Goal: Information Seeking & Learning: Learn about a topic

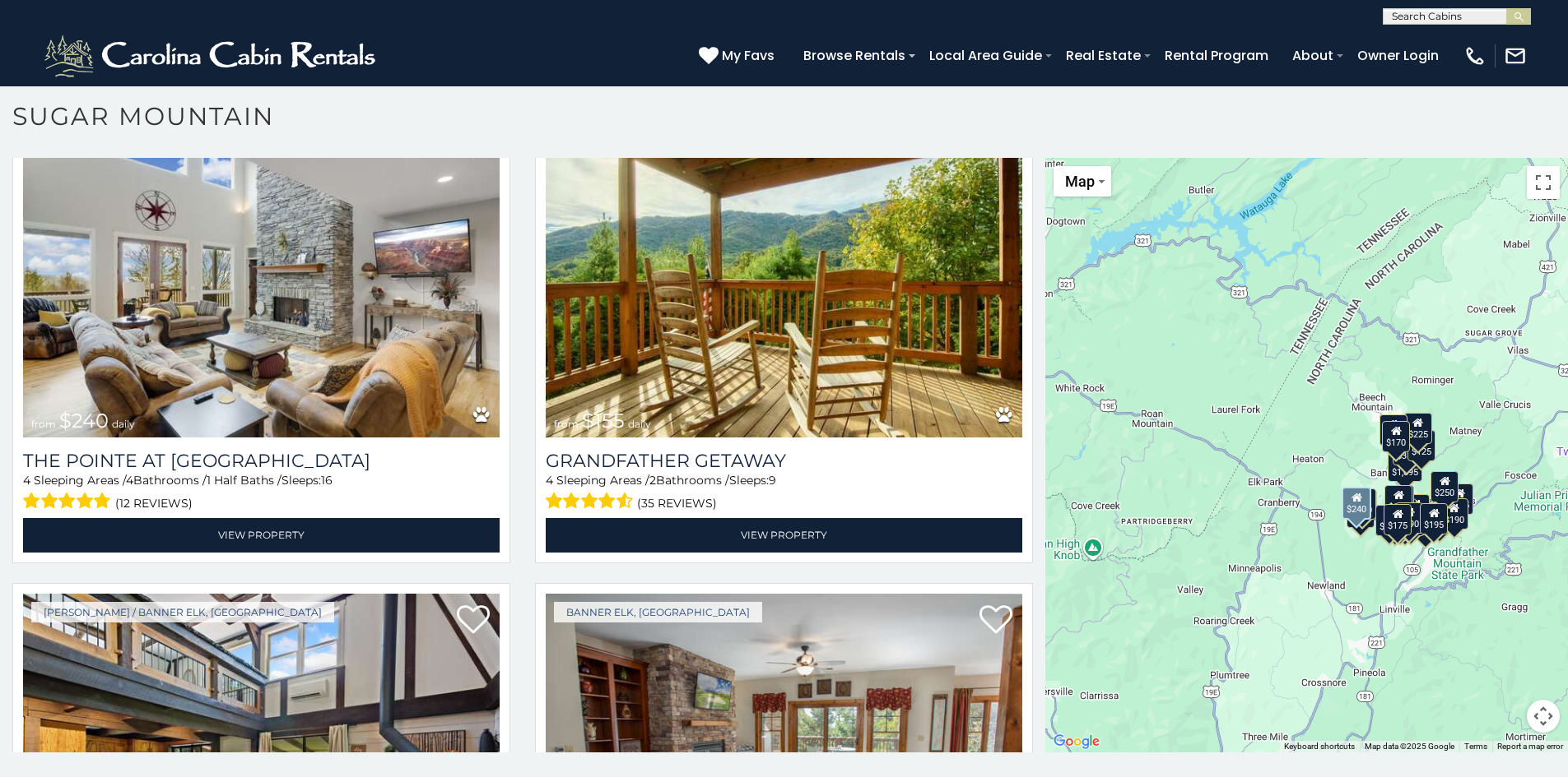
scroll to position [4854, 0]
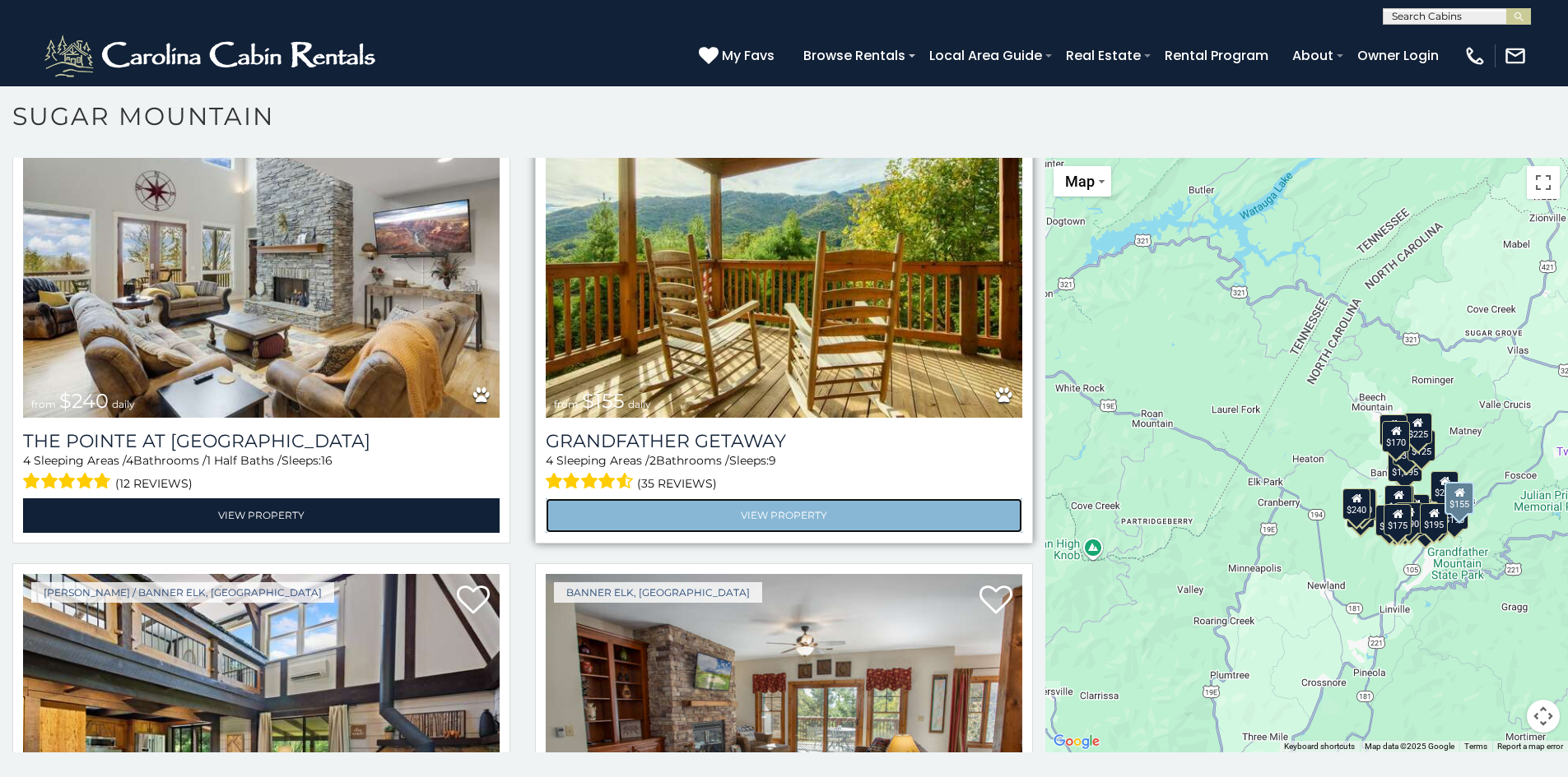
click at [703, 498] on link "View Property" at bounding box center [784, 514] width 477 height 33
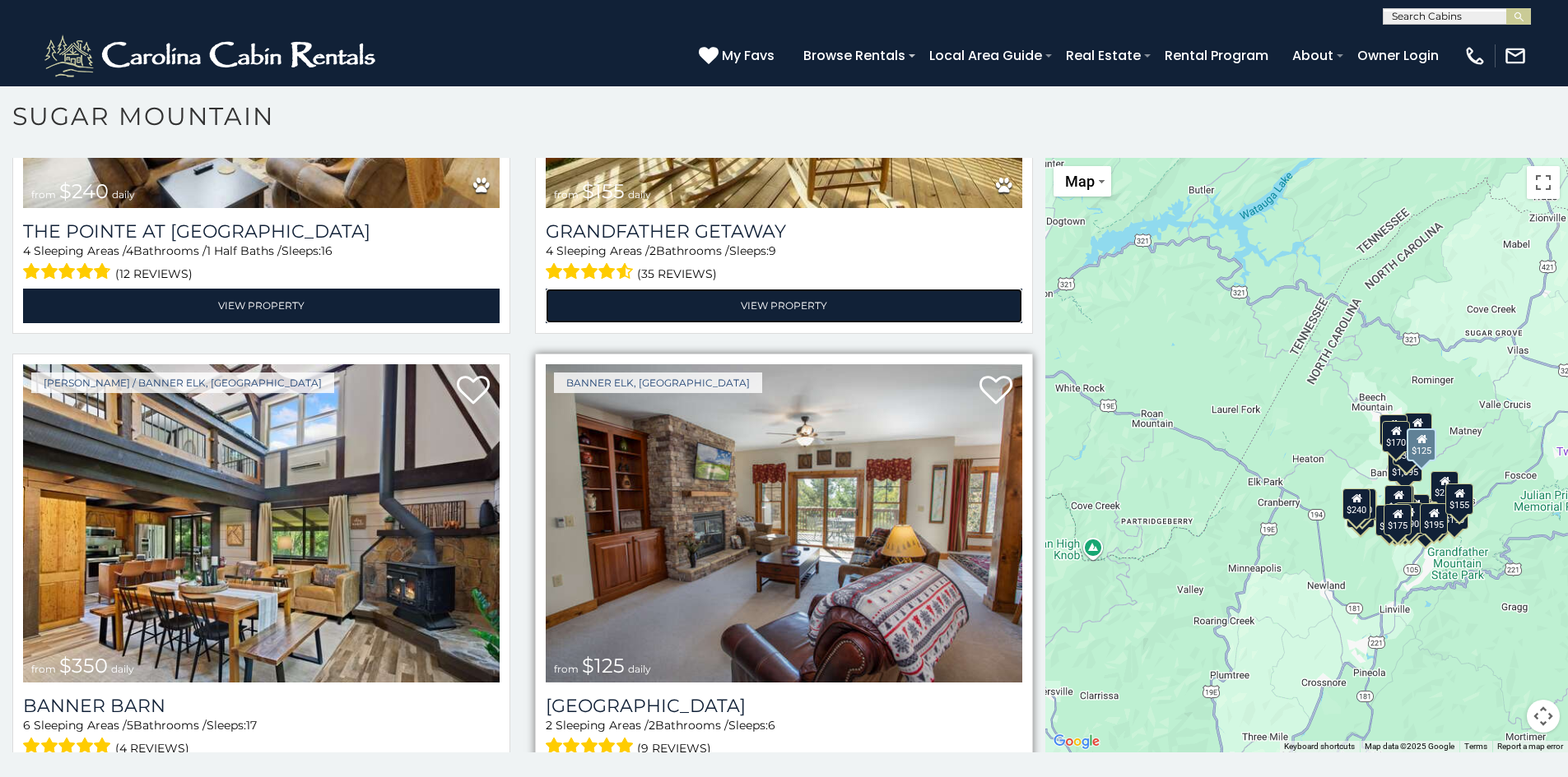
scroll to position [5101, 0]
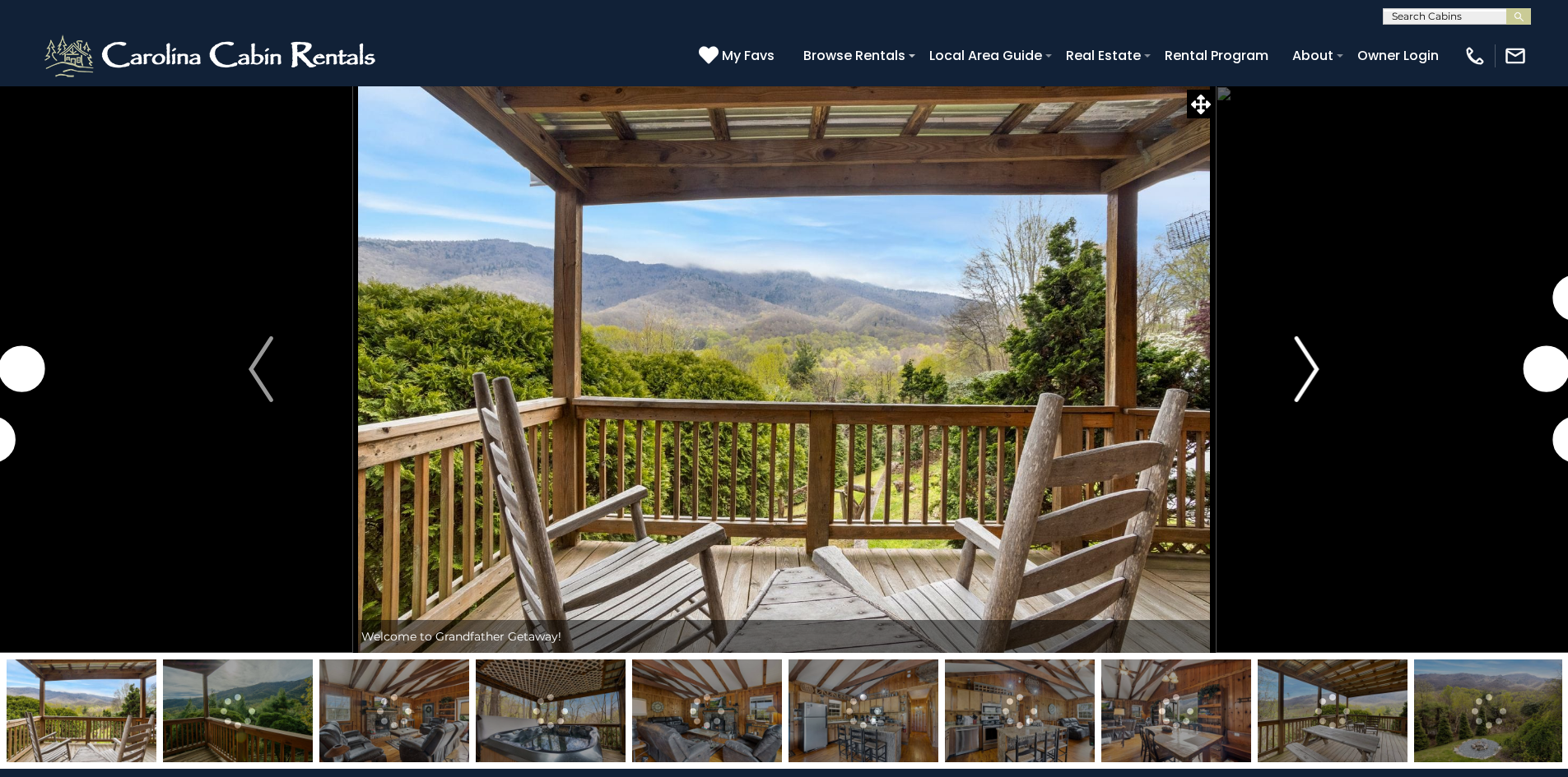
click at [1306, 378] on img "Next" at bounding box center [1306, 369] width 24 height 66
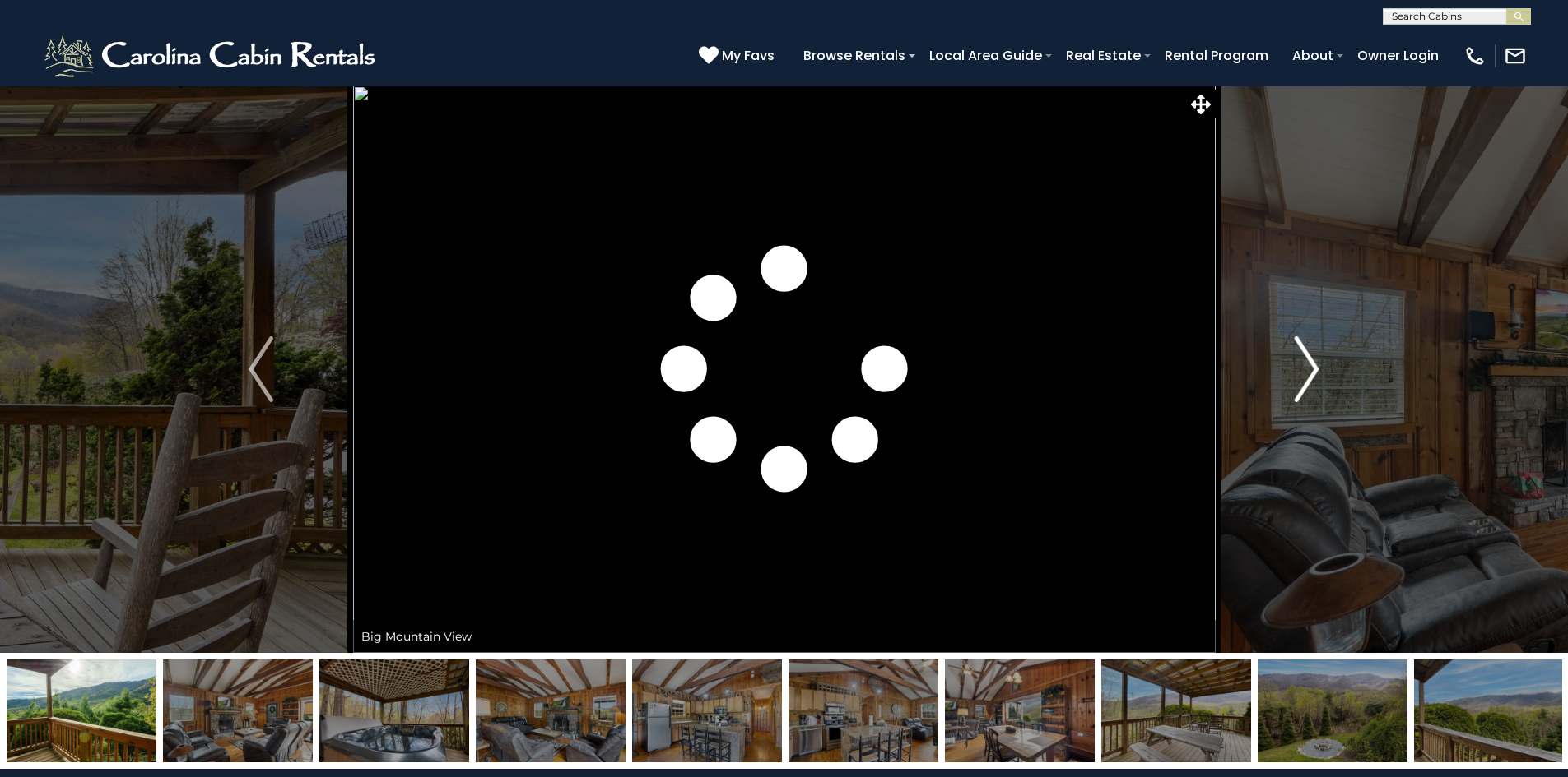
click at [1306, 378] on img "Next" at bounding box center [1306, 369] width 24 height 66
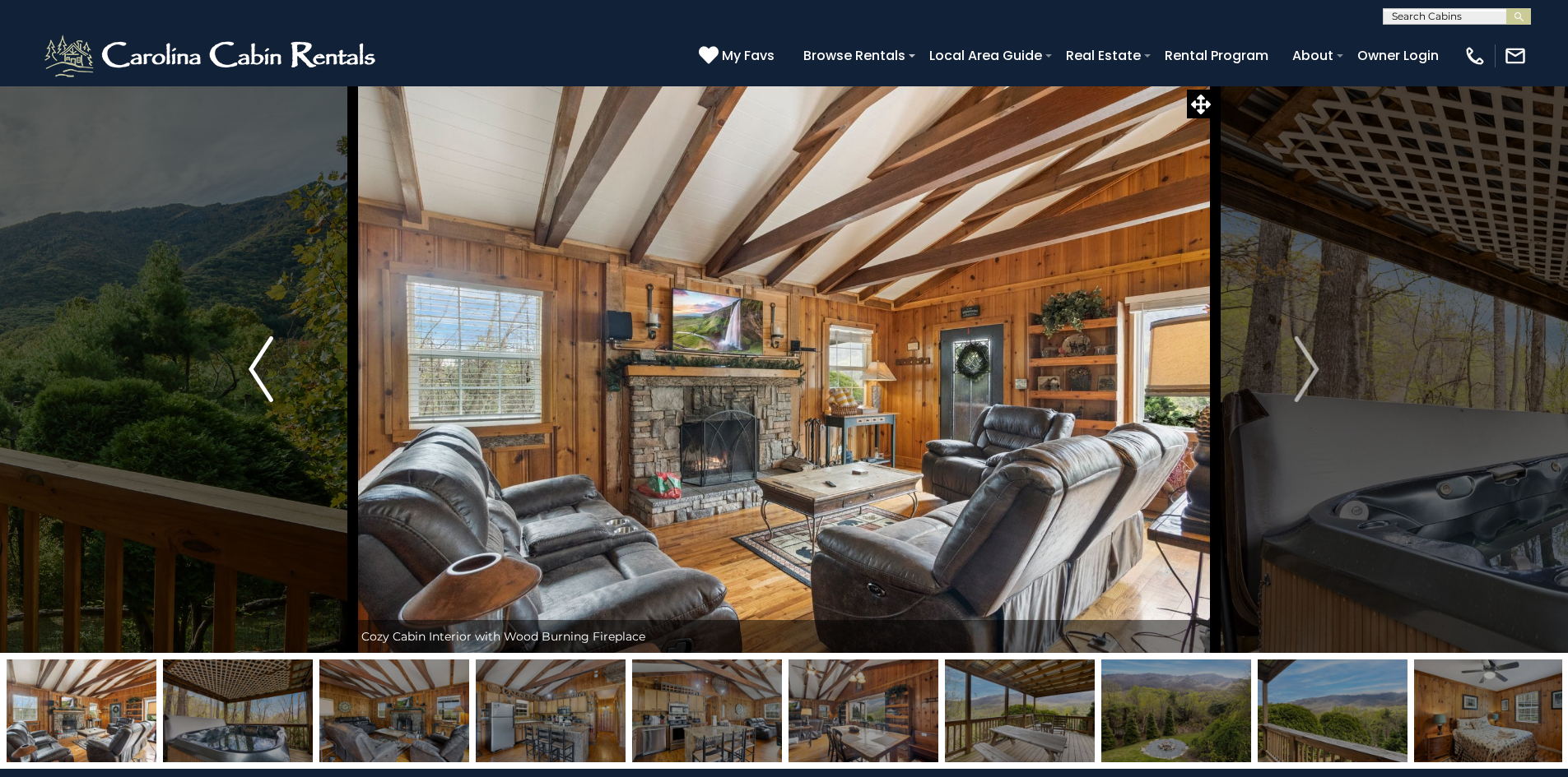
click at [271, 360] on img "Previous" at bounding box center [260, 369] width 24 height 66
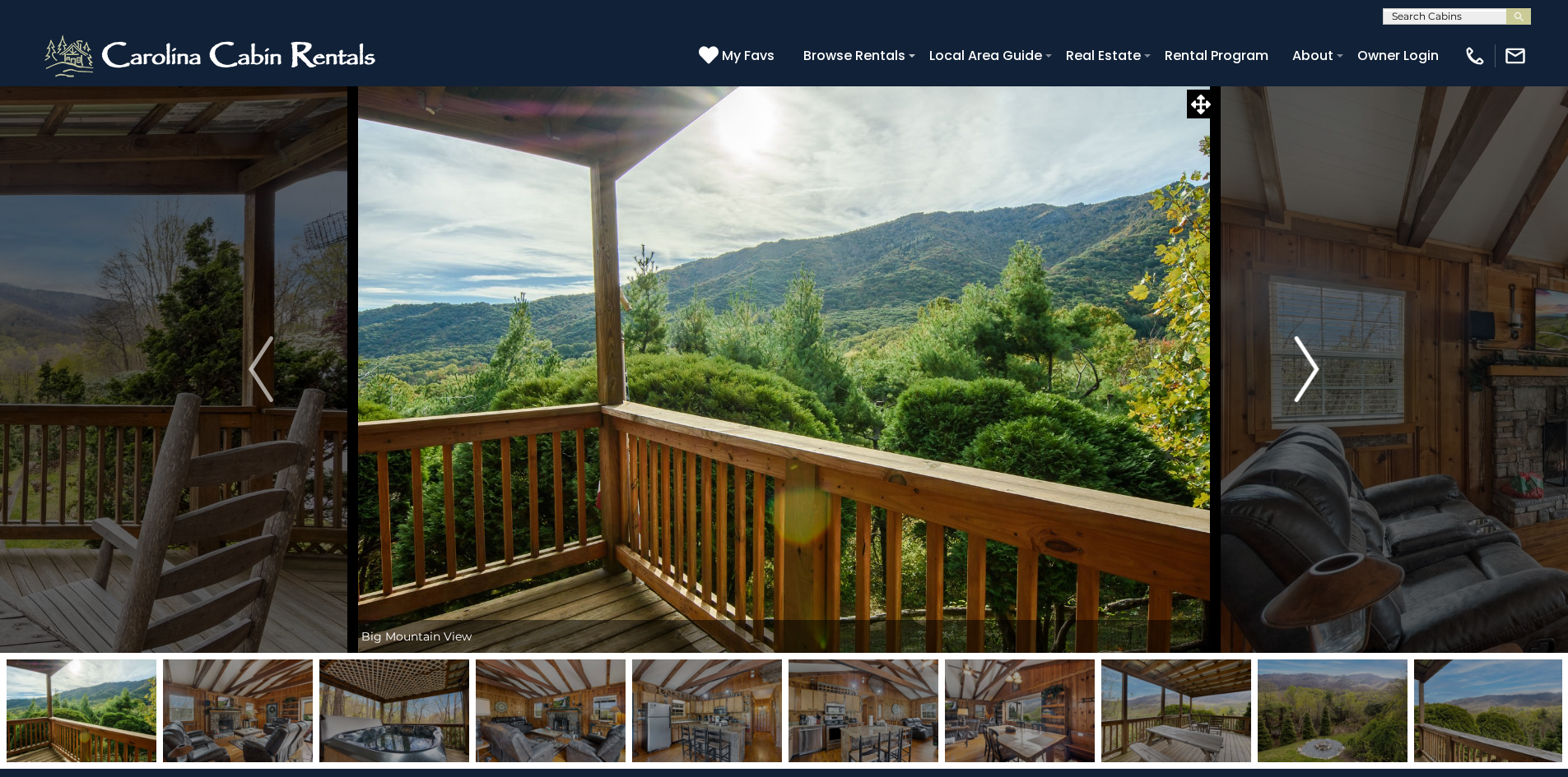
click at [1309, 356] on img "Next" at bounding box center [1306, 369] width 24 height 66
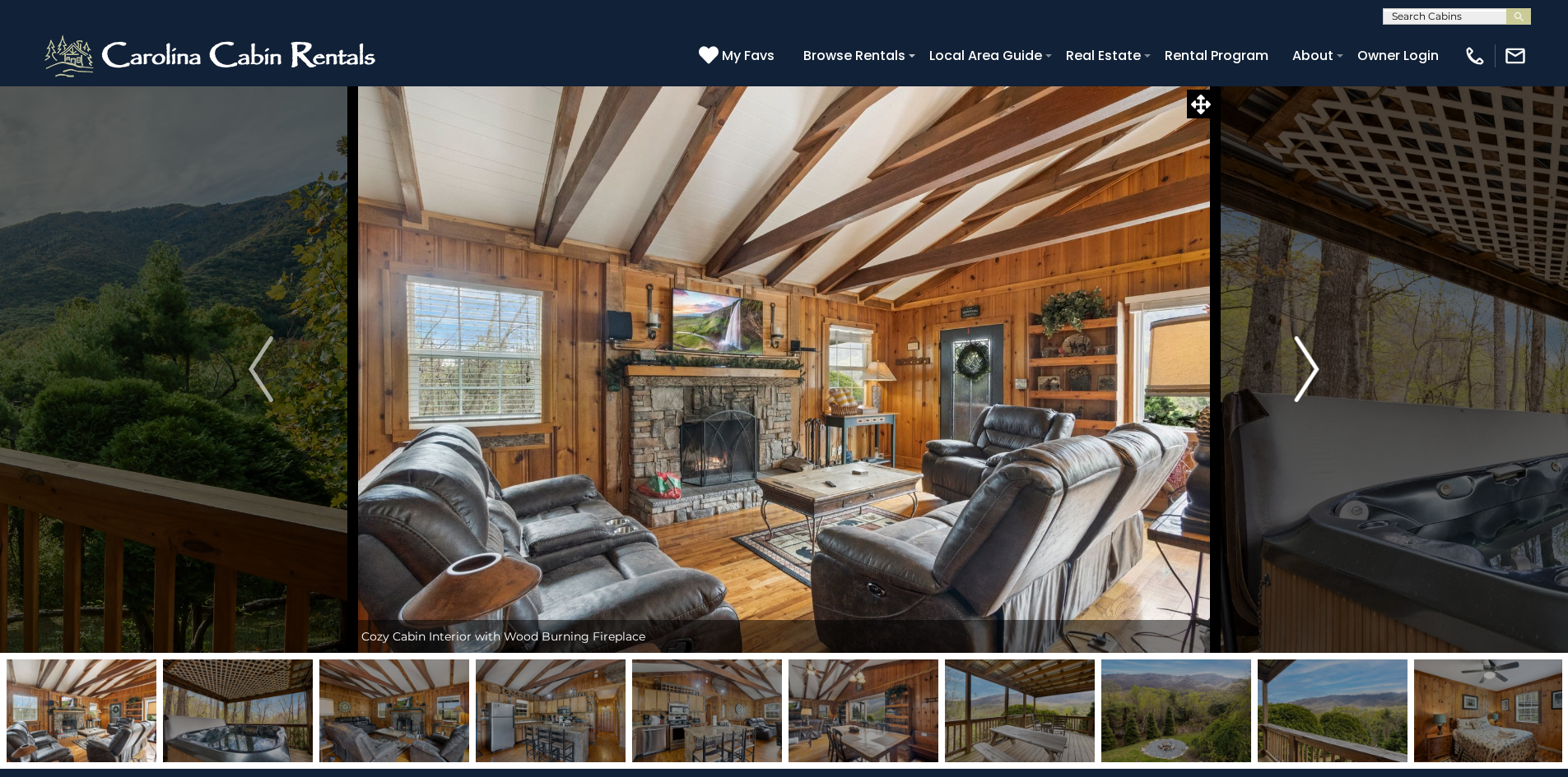
click at [1309, 356] on img "Next" at bounding box center [1306, 369] width 24 height 66
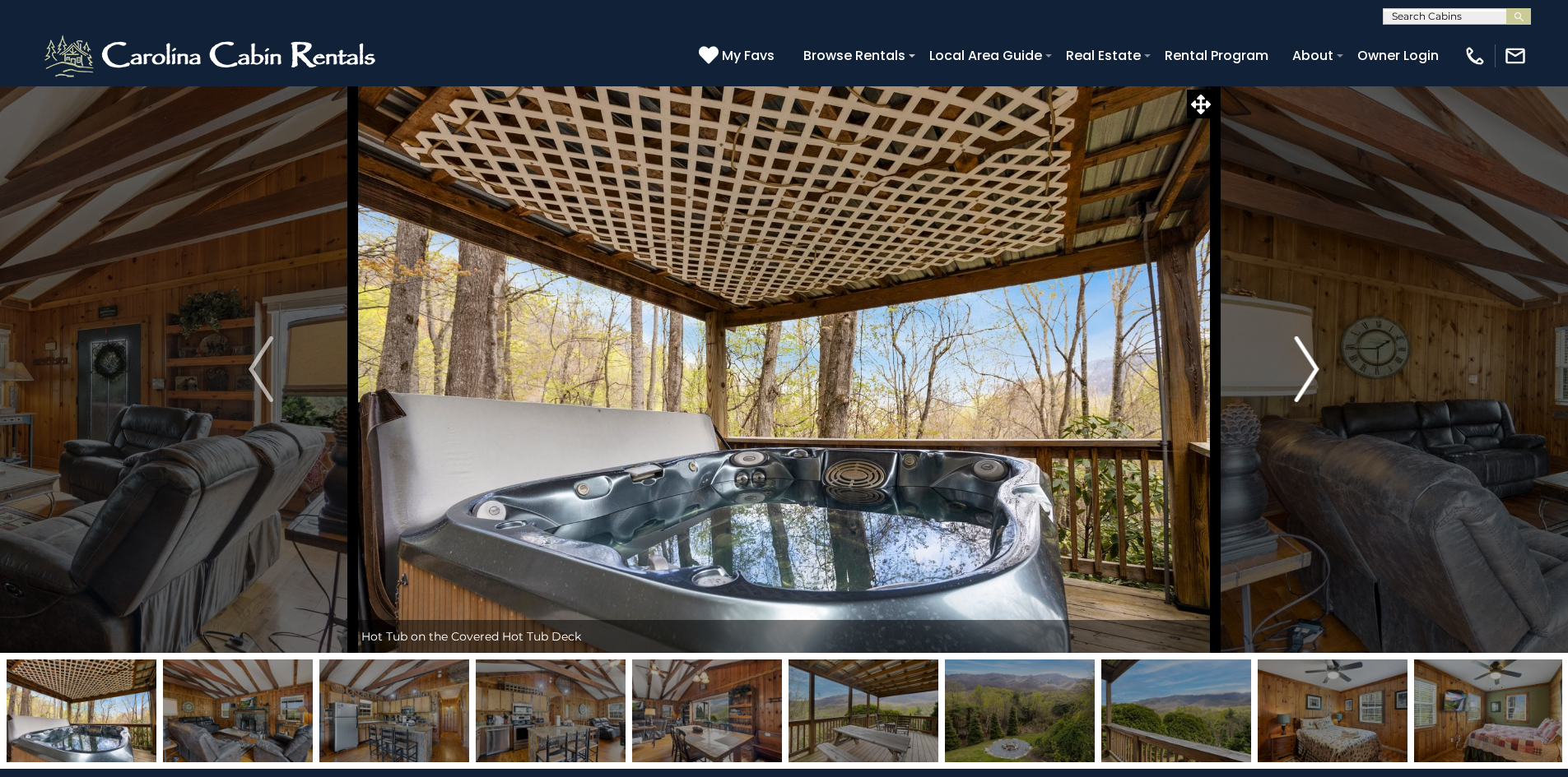
click at [1309, 356] on img "Next" at bounding box center [1306, 369] width 24 height 66
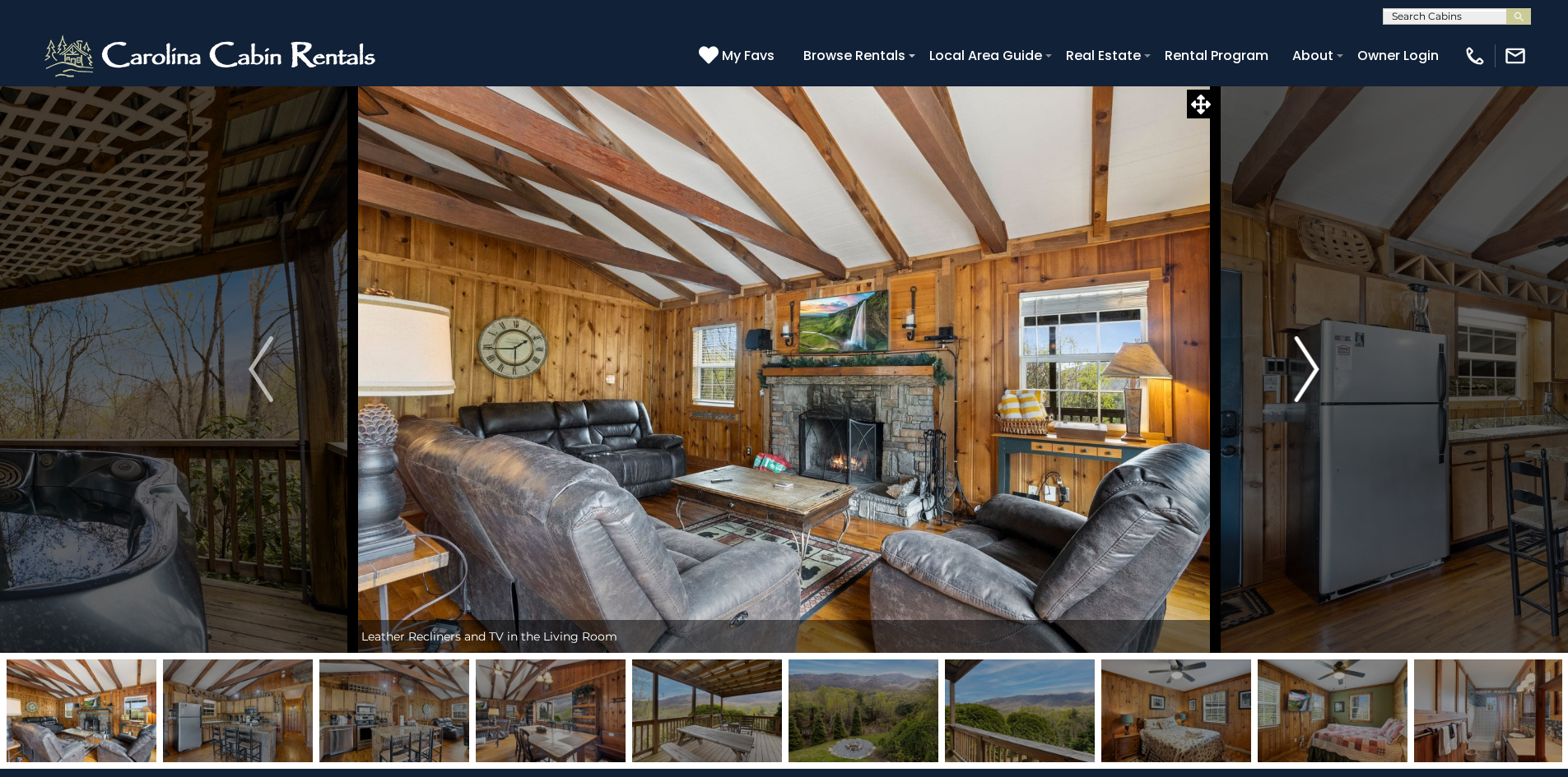
click at [1309, 356] on img "Next" at bounding box center [1306, 369] width 24 height 66
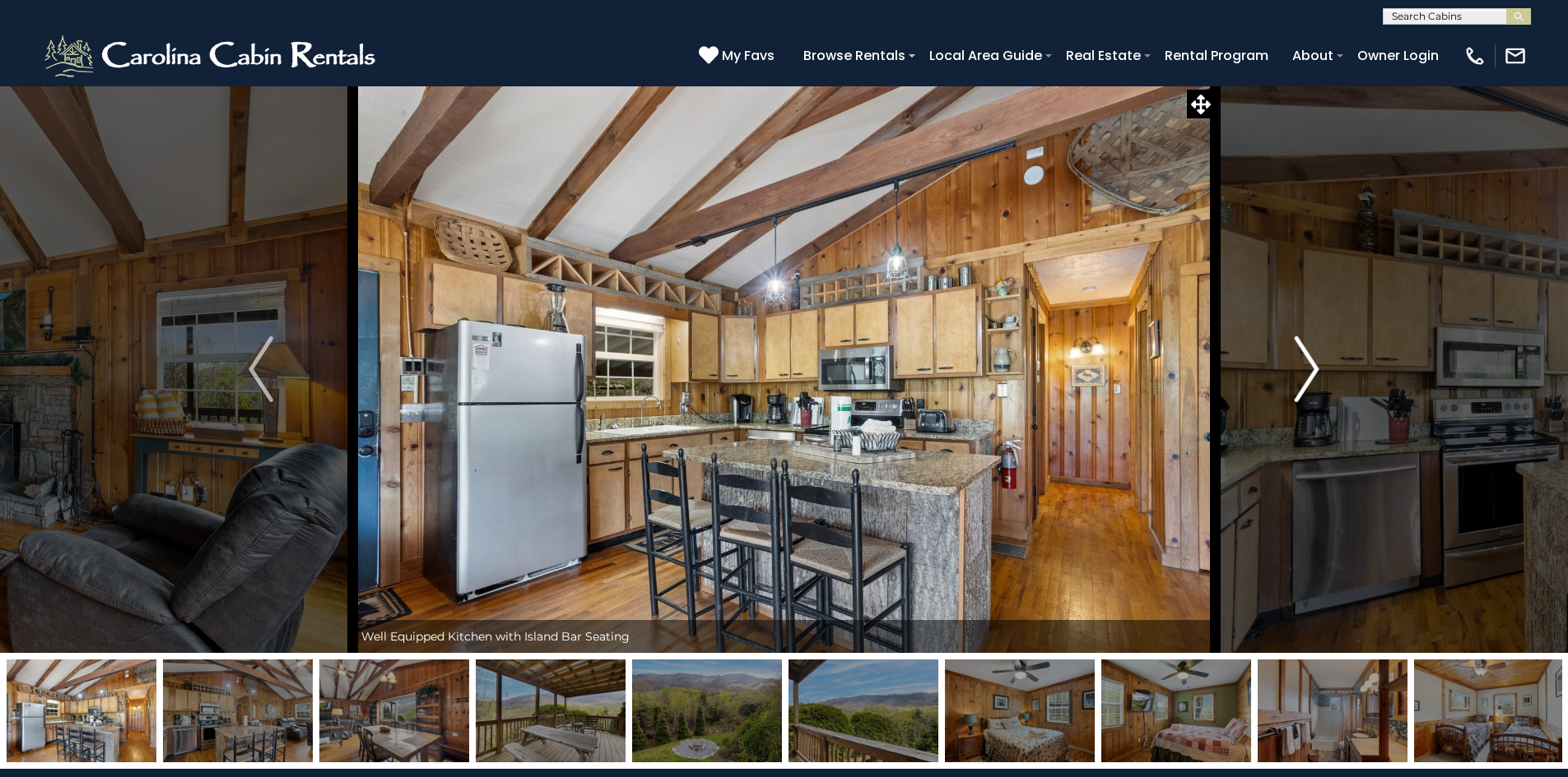
click at [1309, 356] on img "Next" at bounding box center [1306, 369] width 24 height 66
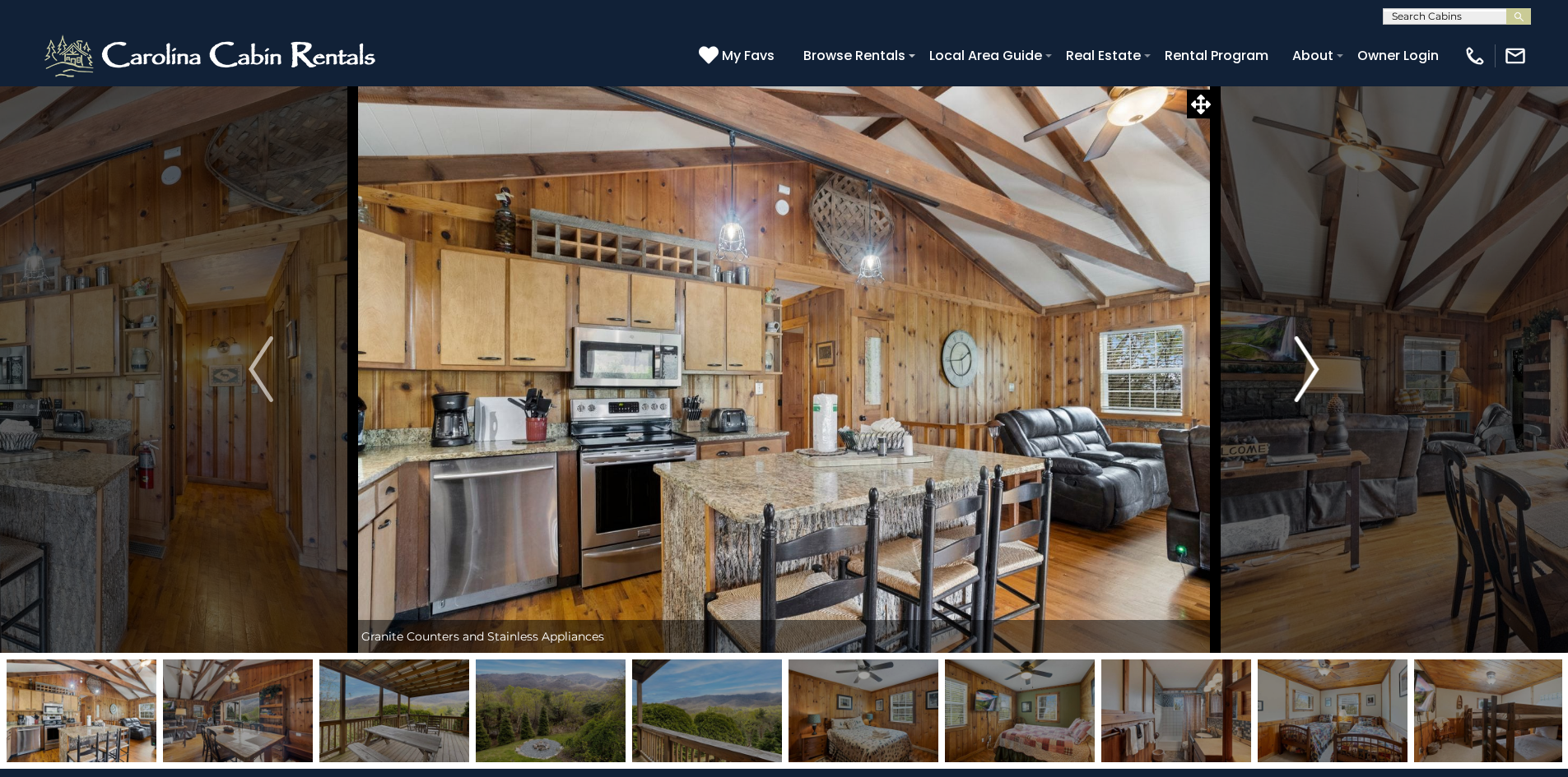
click at [1309, 356] on img "Next" at bounding box center [1306, 369] width 24 height 66
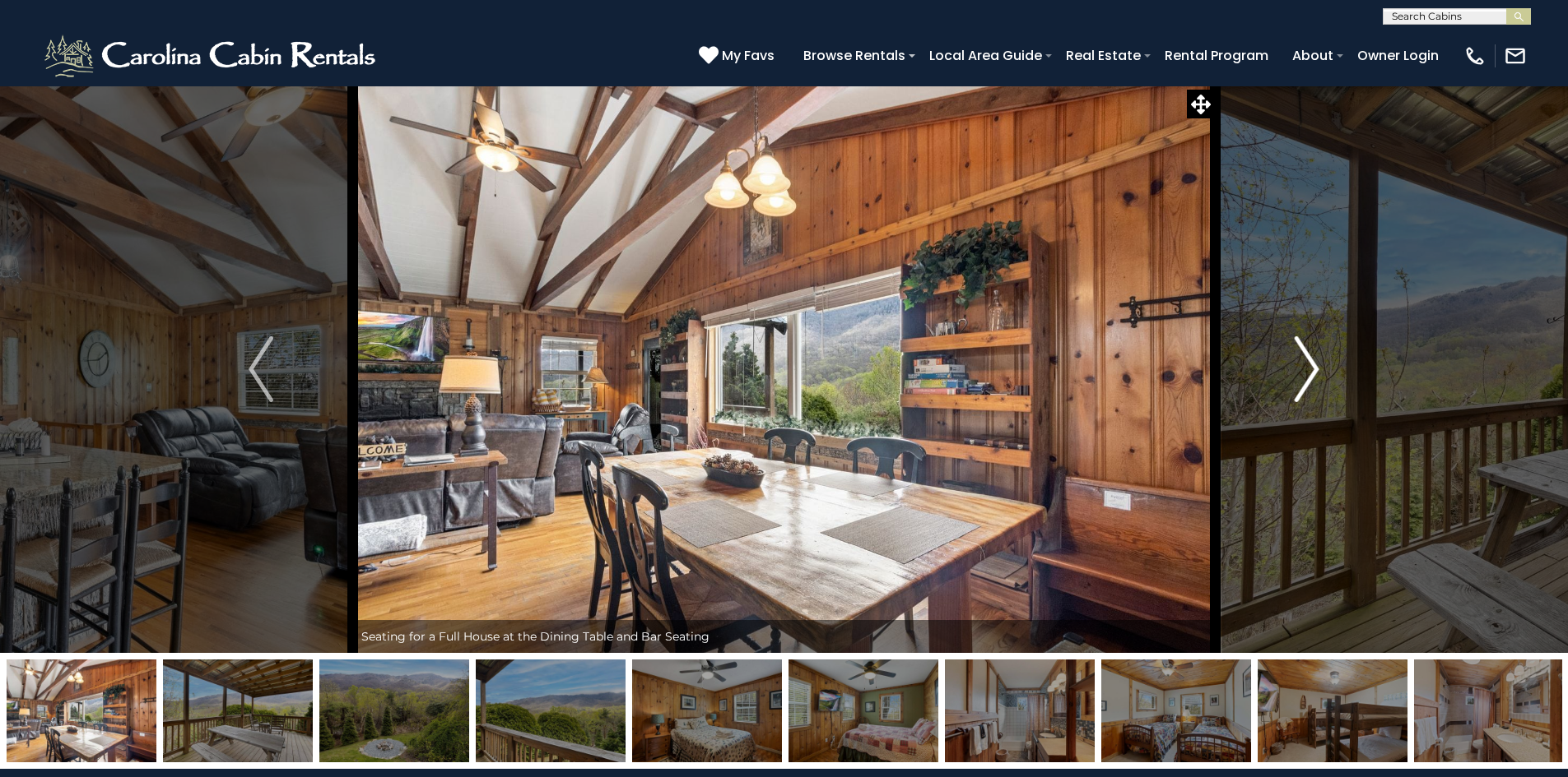
click at [1309, 356] on img "Next" at bounding box center [1306, 369] width 24 height 66
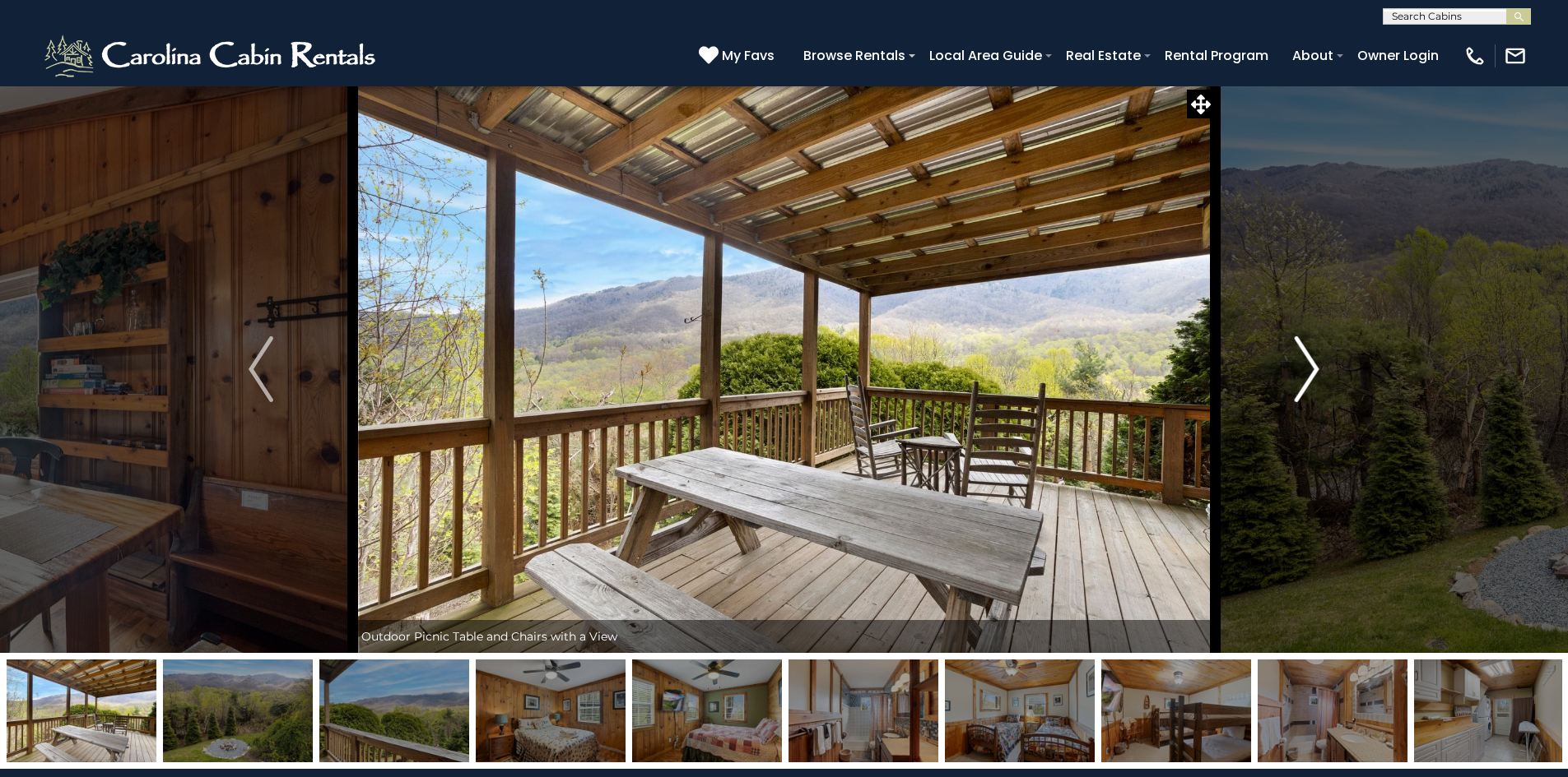
click at [1309, 356] on img "Next" at bounding box center [1306, 369] width 24 height 66
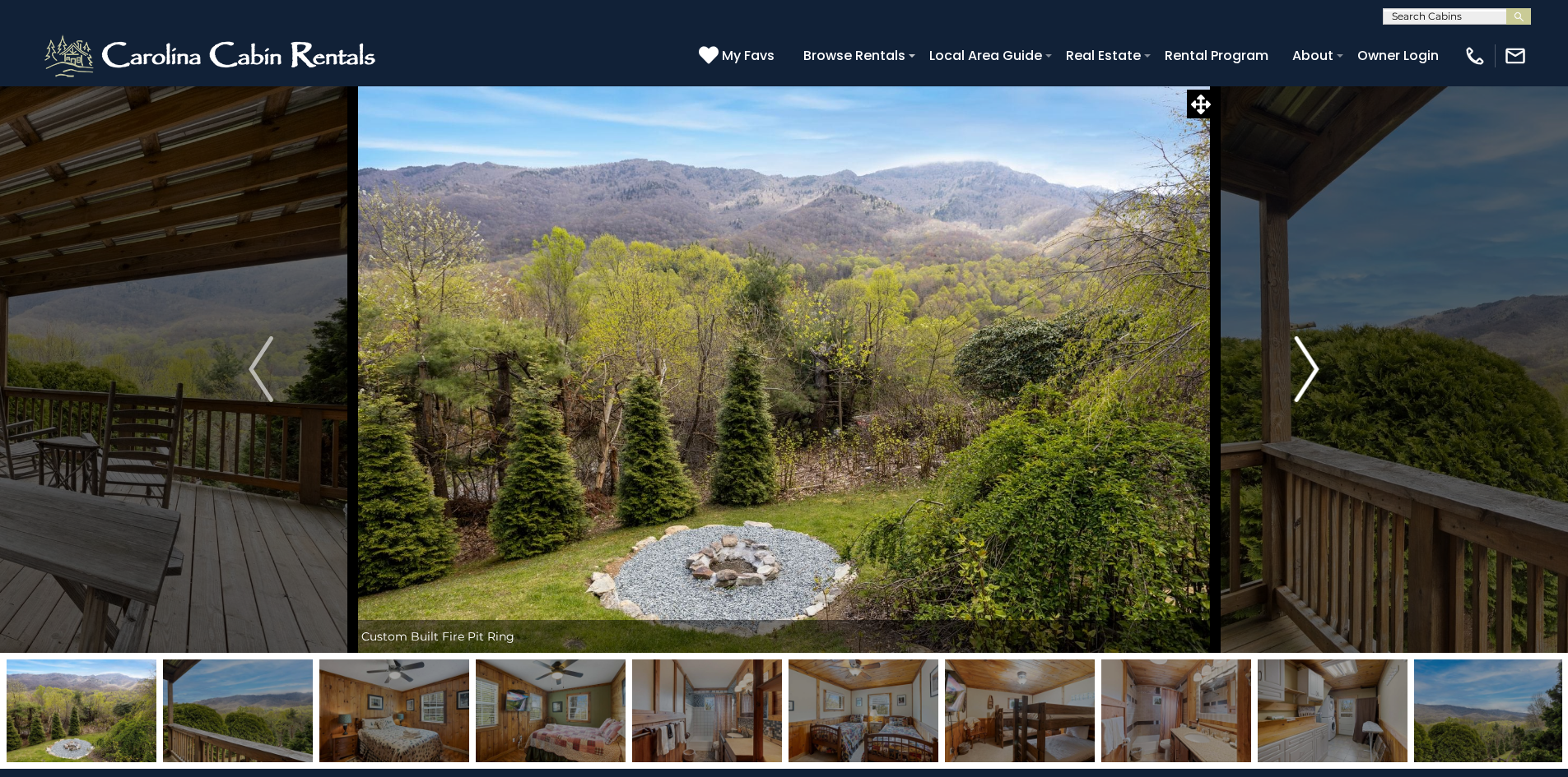
click at [1309, 356] on img "Next" at bounding box center [1306, 369] width 24 height 66
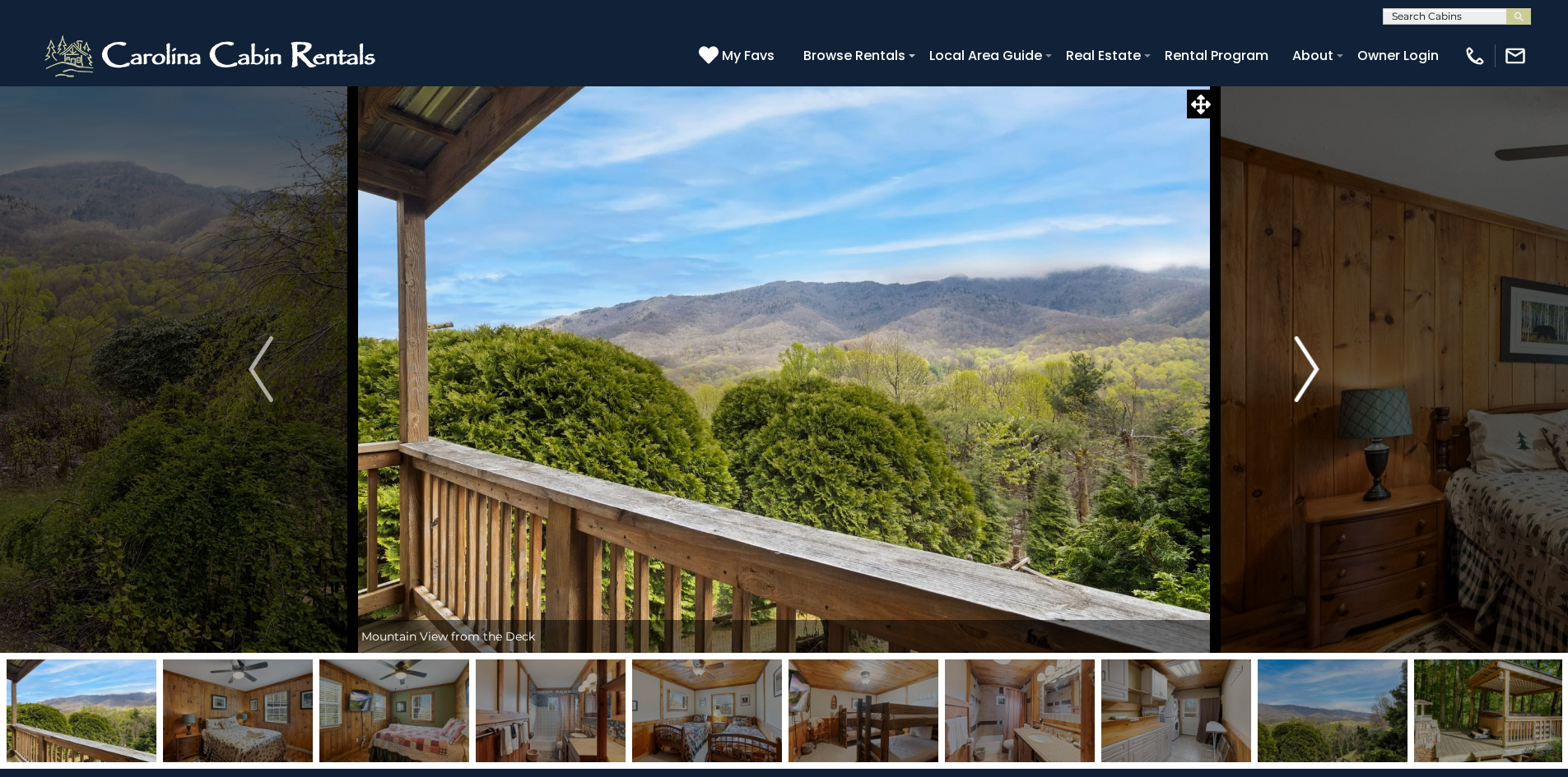
click at [1309, 356] on img "Next" at bounding box center [1306, 369] width 24 height 66
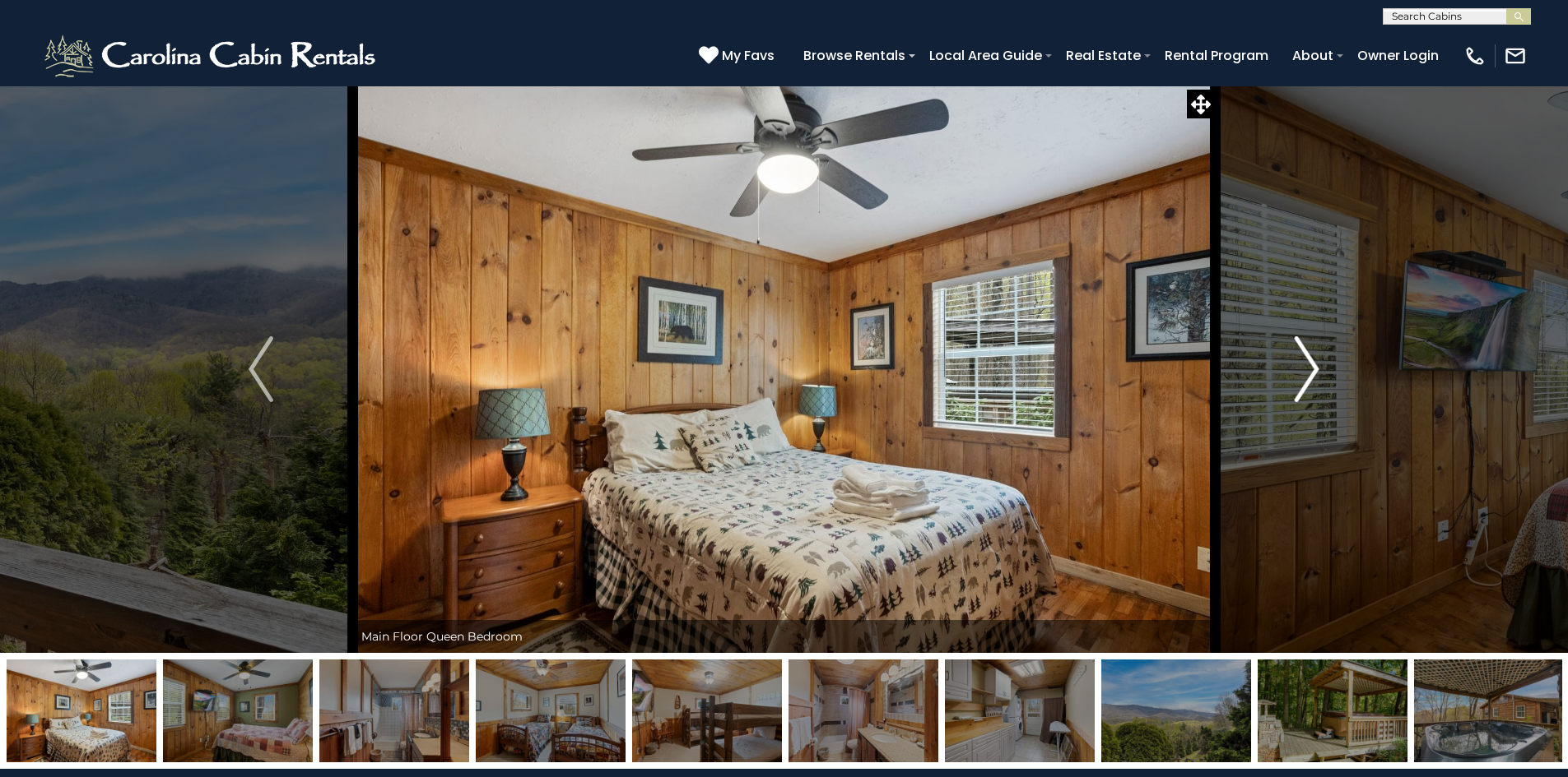
click at [1309, 356] on img "Next" at bounding box center [1306, 369] width 24 height 66
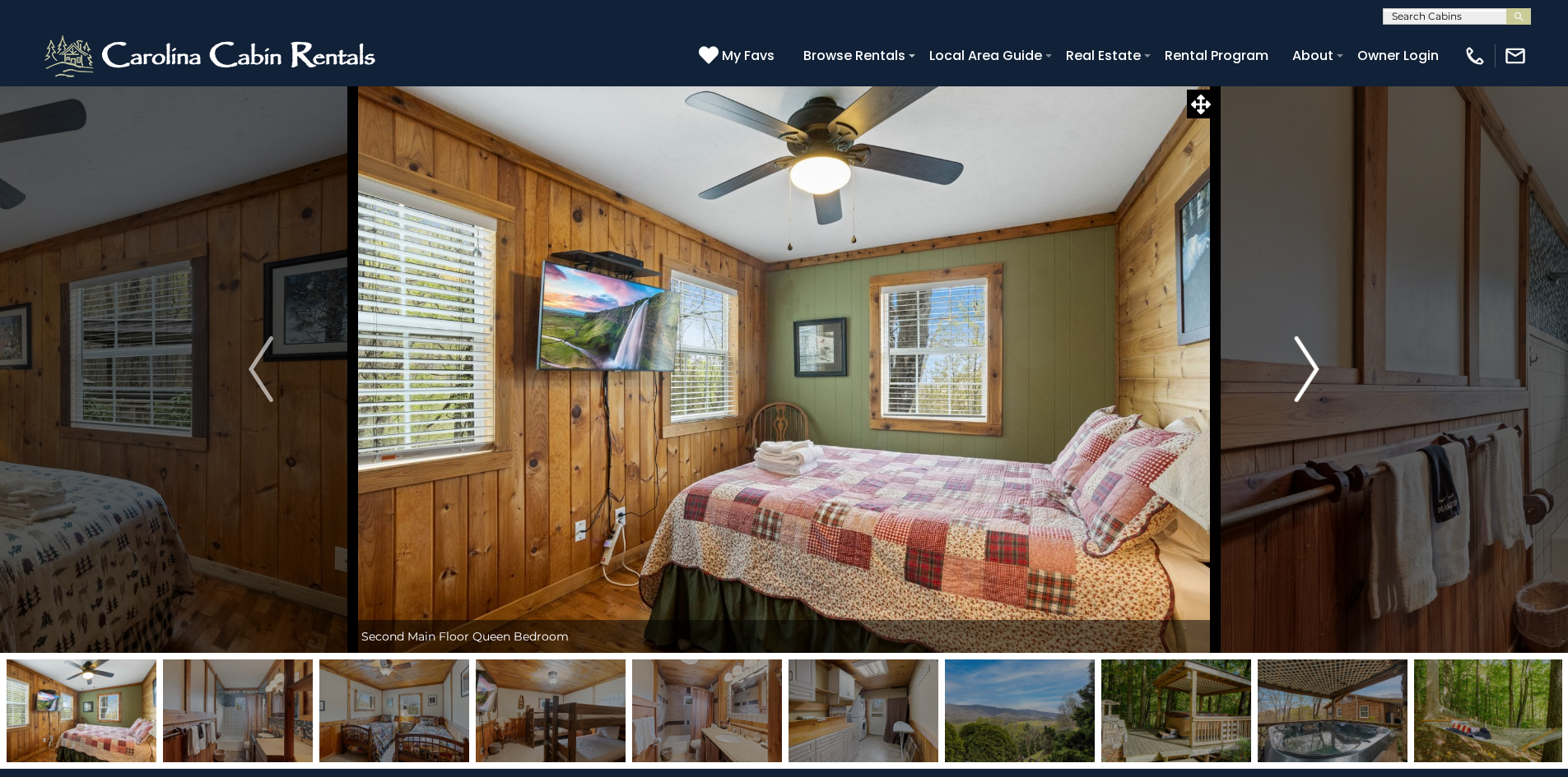
click at [1309, 356] on img "Next" at bounding box center [1306, 369] width 24 height 66
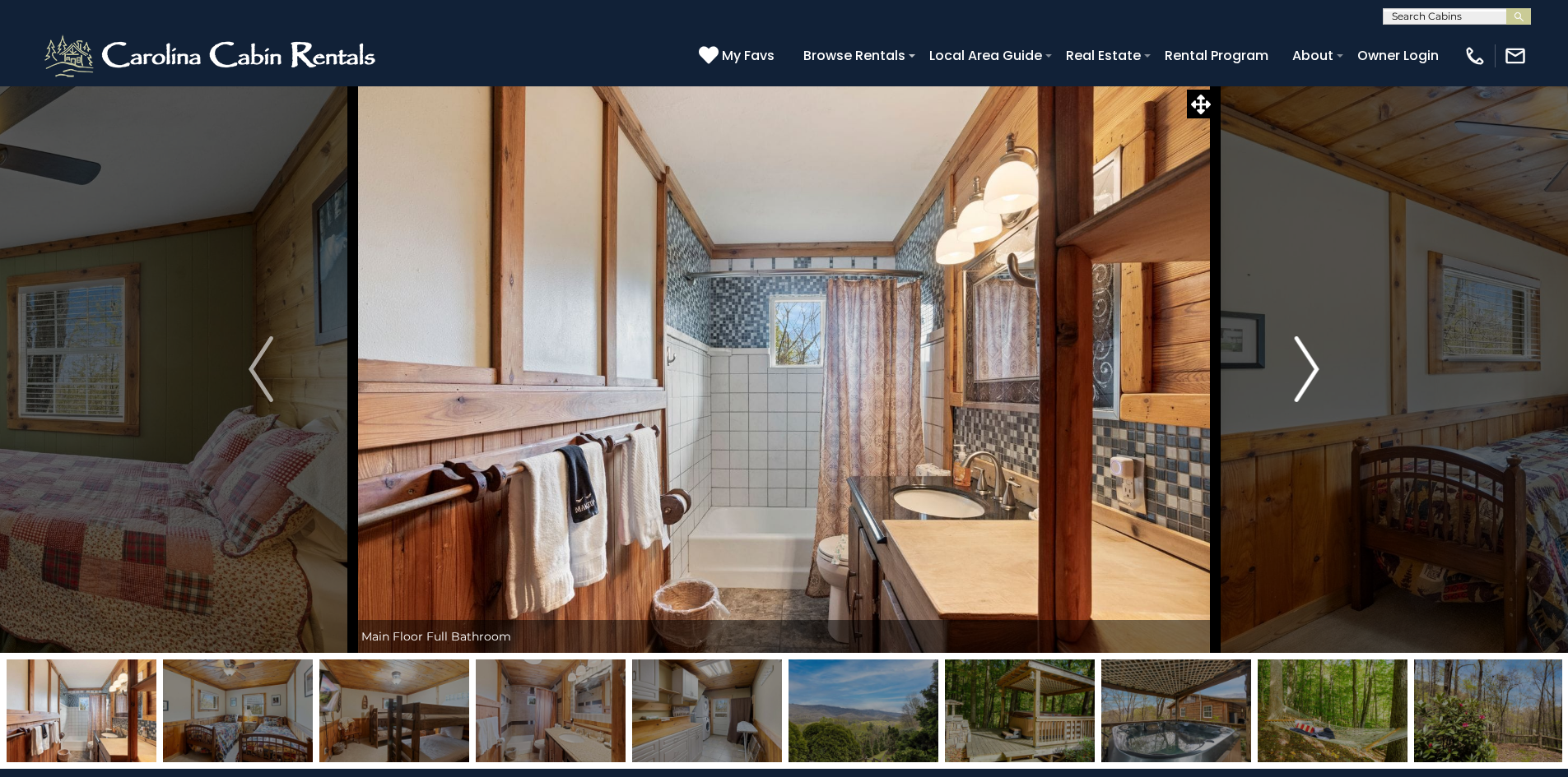
click at [1309, 356] on img "Next" at bounding box center [1306, 369] width 24 height 66
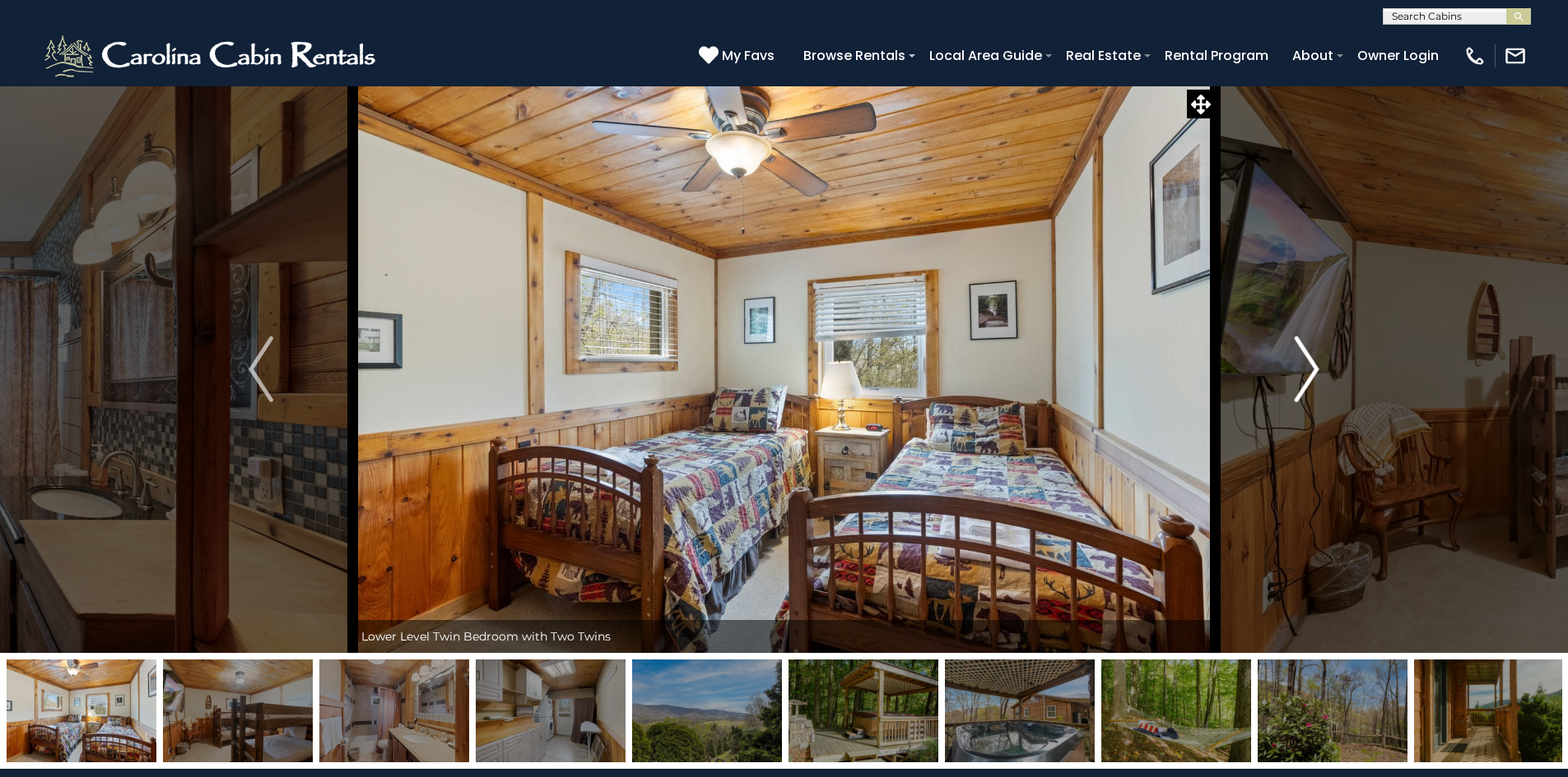
click at [1309, 356] on img "Next" at bounding box center [1306, 369] width 24 height 66
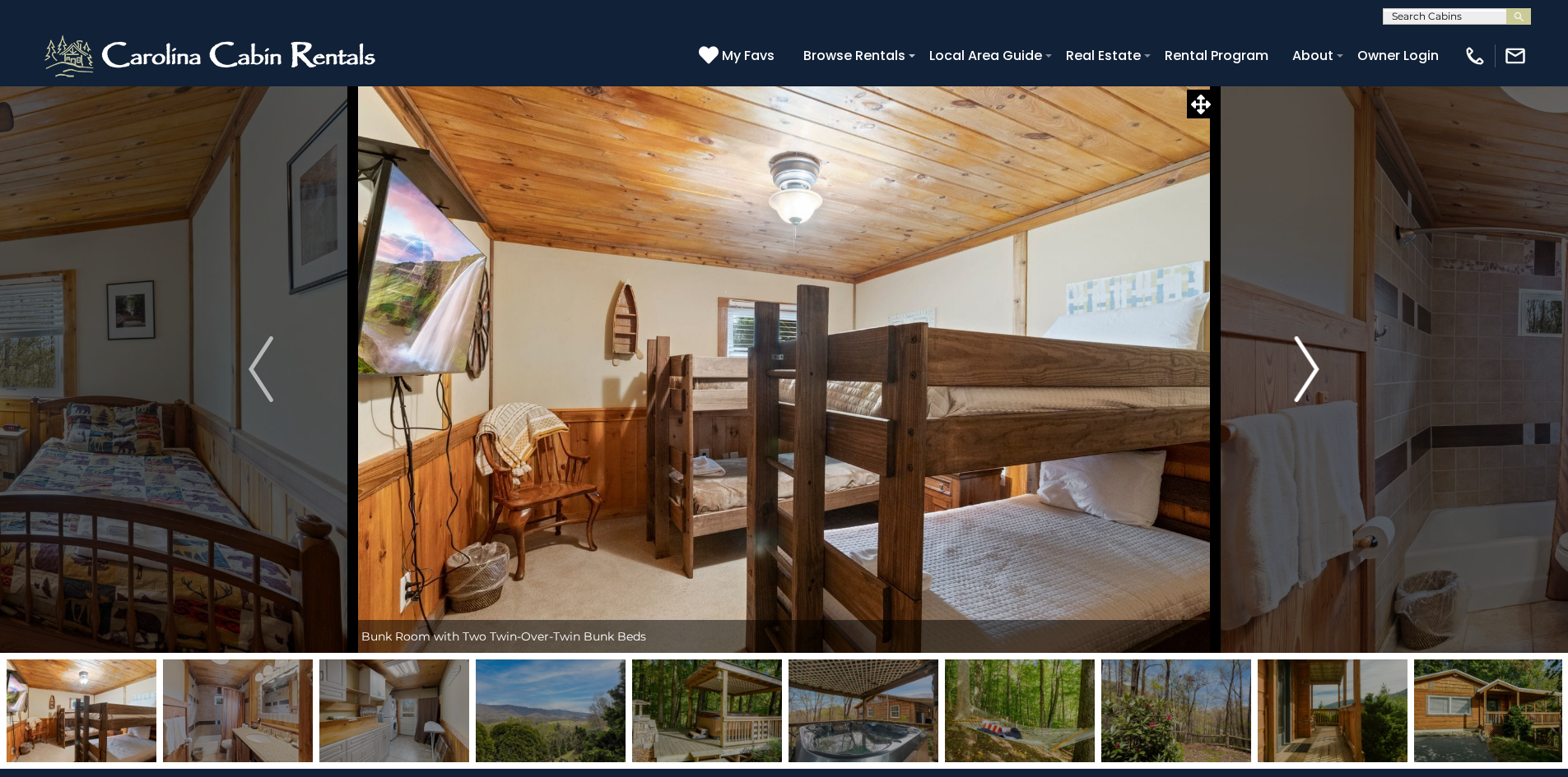
click at [1309, 356] on img "Next" at bounding box center [1306, 369] width 24 height 66
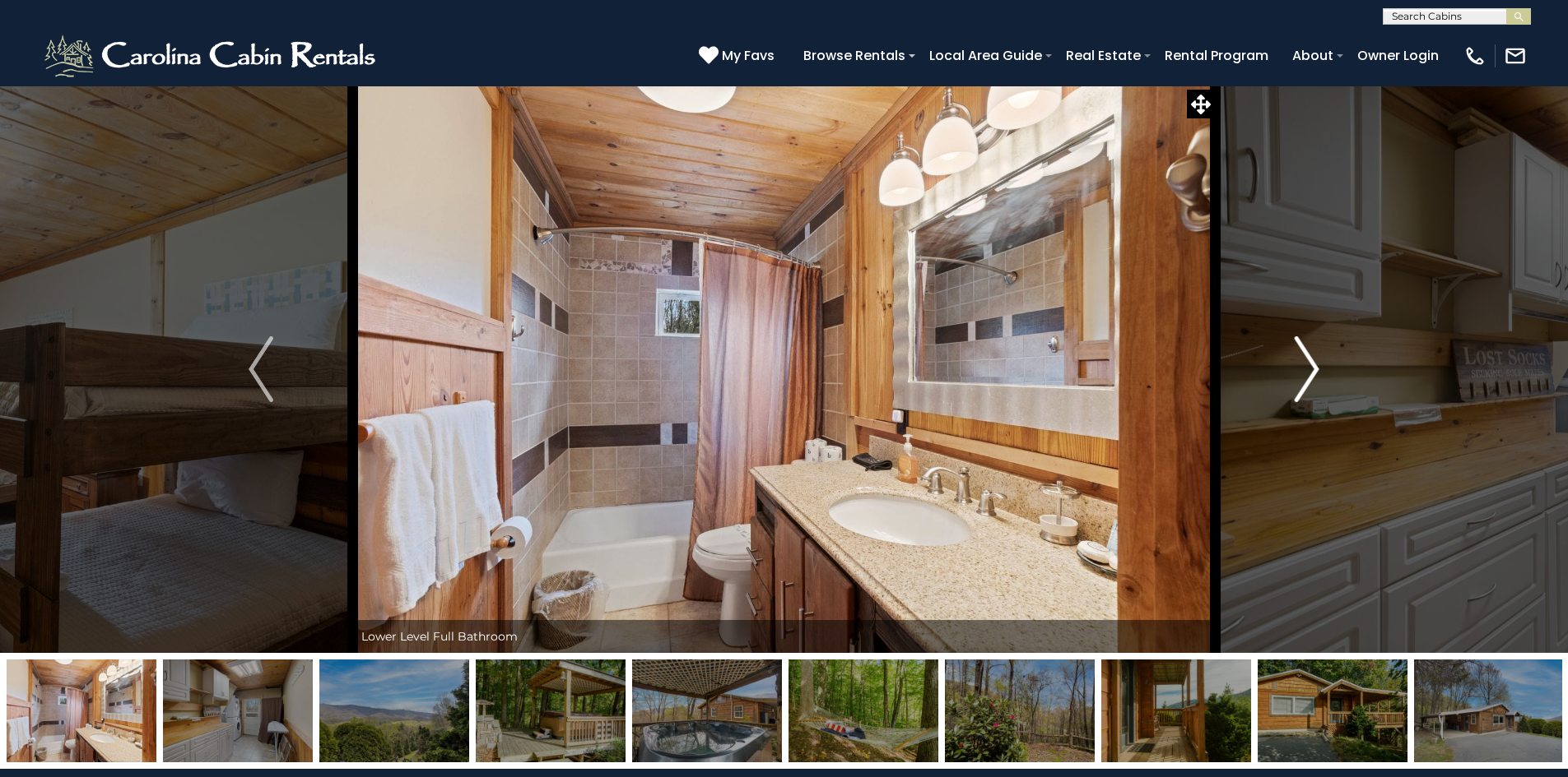
click at [1309, 356] on img "Next" at bounding box center [1306, 369] width 24 height 66
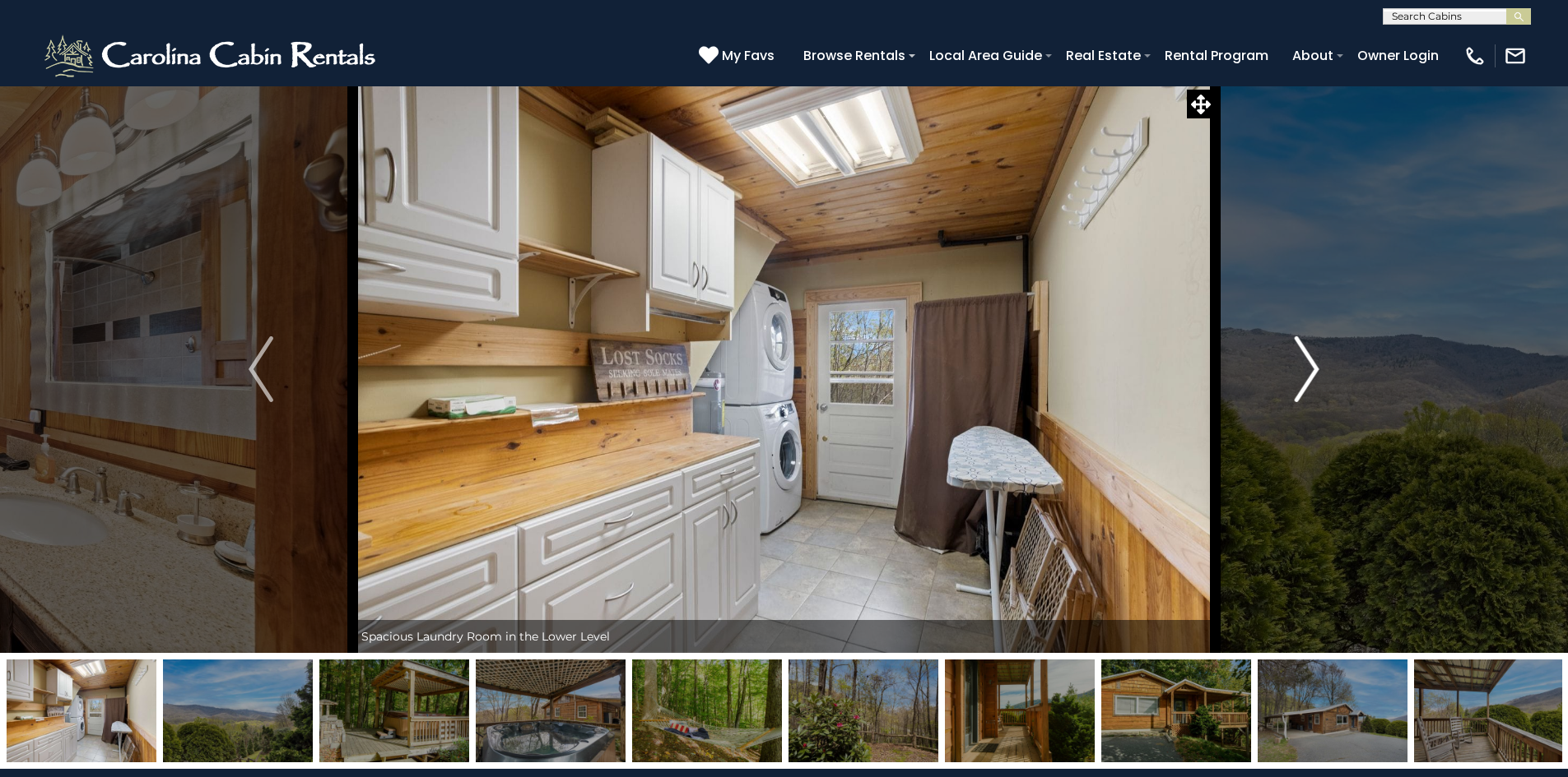
click at [1309, 356] on img "Next" at bounding box center [1306, 369] width 24 height 66
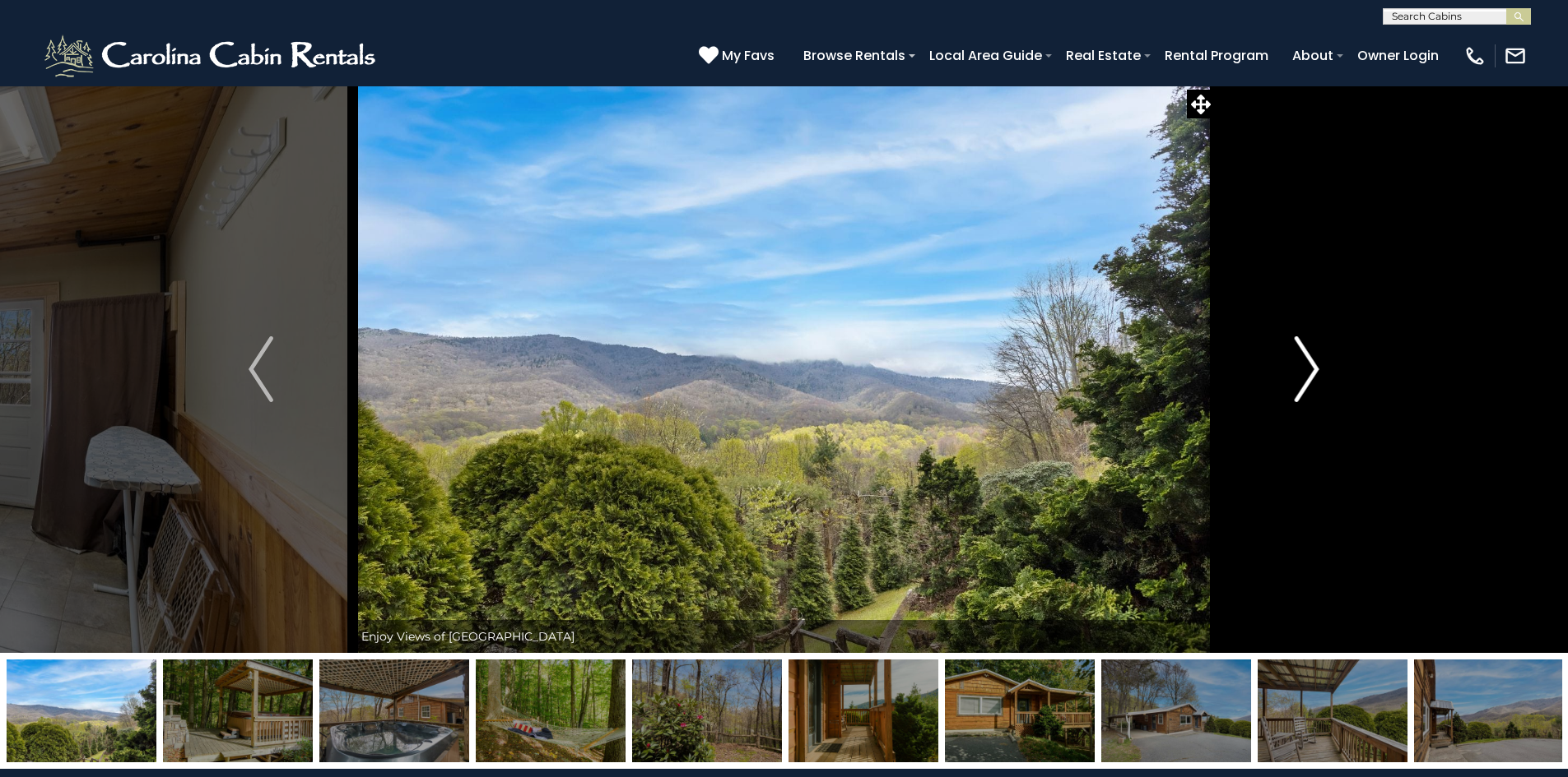
click at [1309, 356] on img "Next" at bounding box center [1306, 369] width 24 height 66
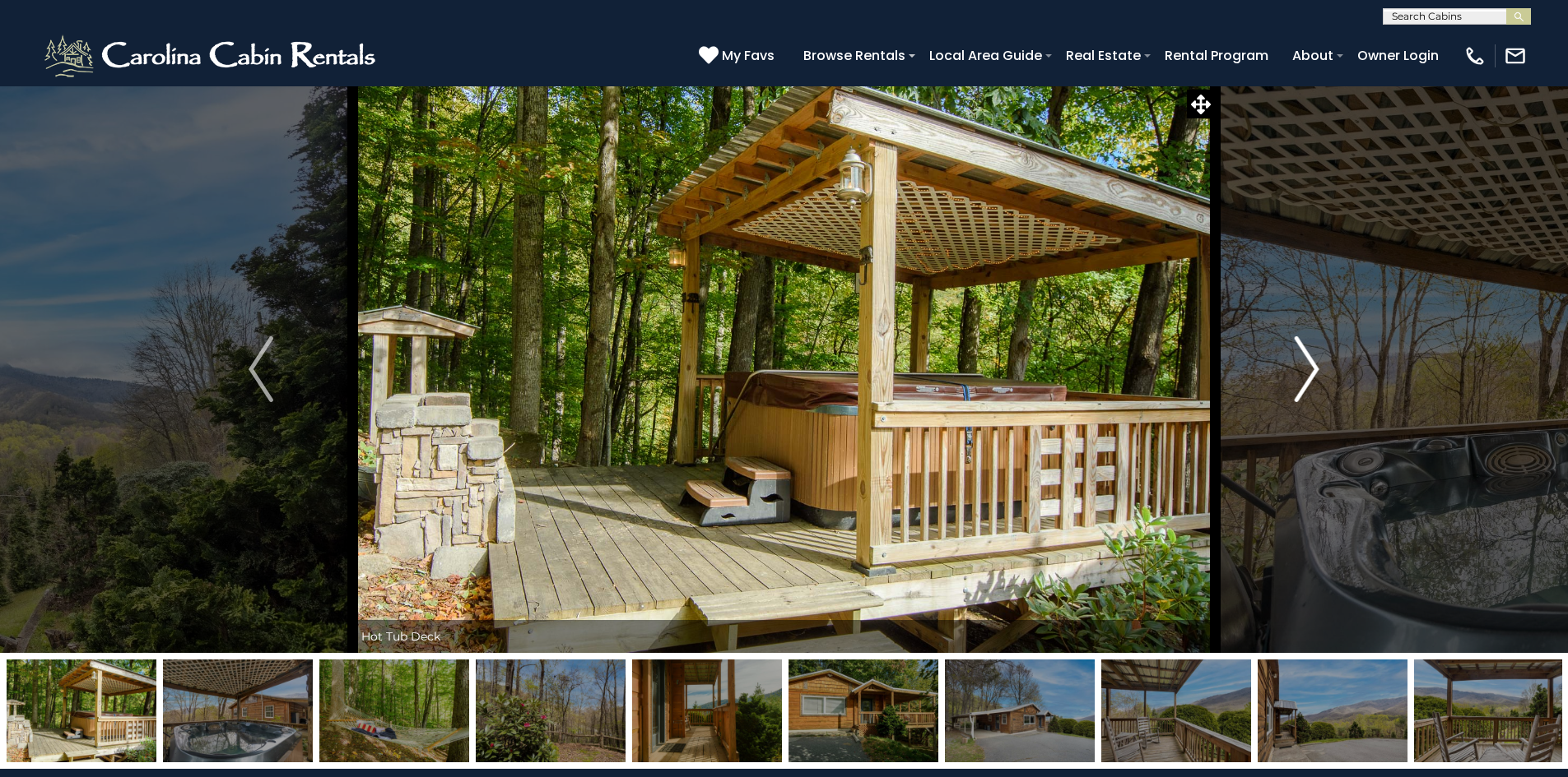
click at [1309, 356] on img "Next" at bounding box center [1306, 369] width 24 height 66
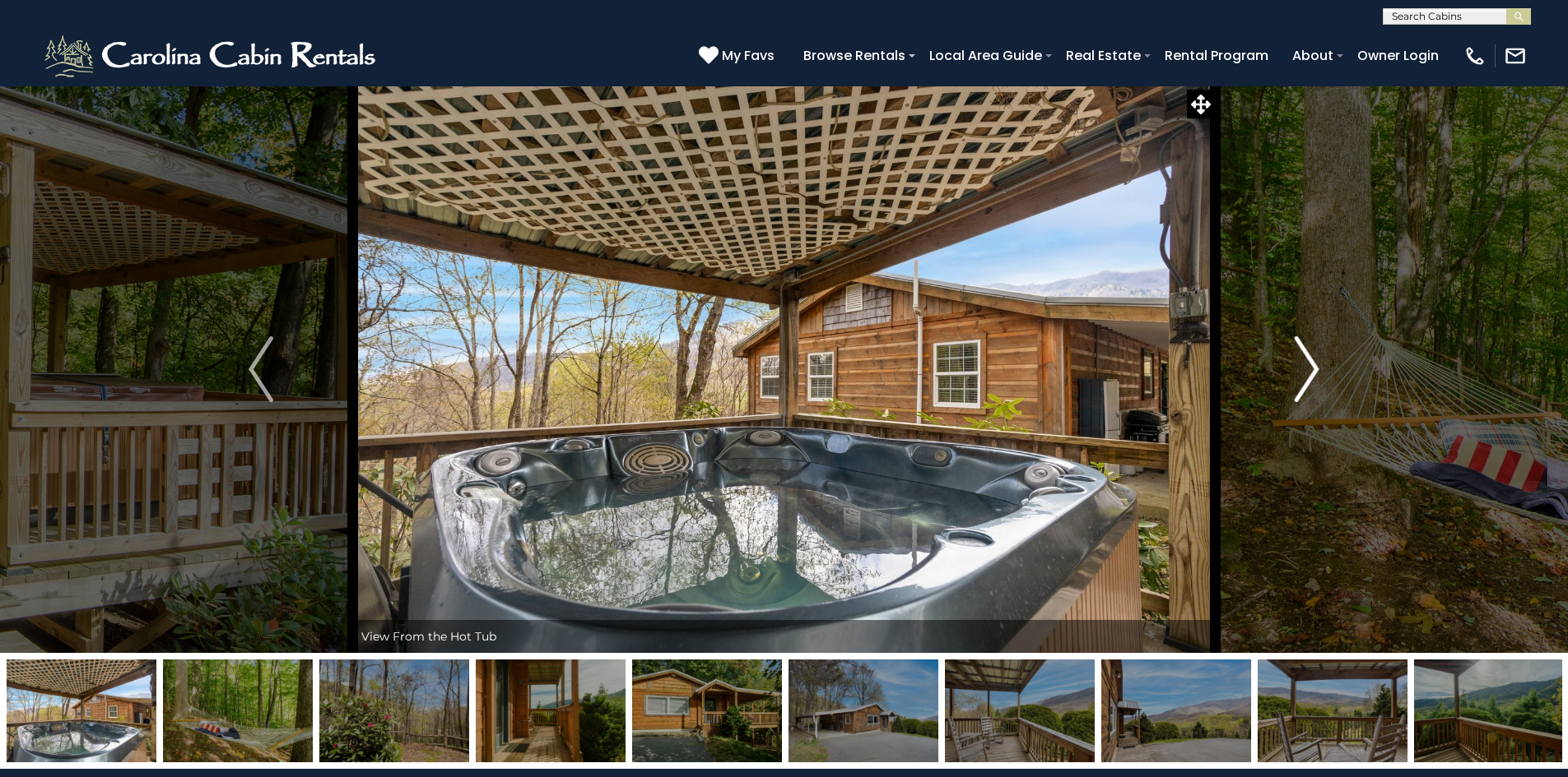
click at [1309, 356] on img "Next" at bounding box center [1306, 369] width 24 height 66
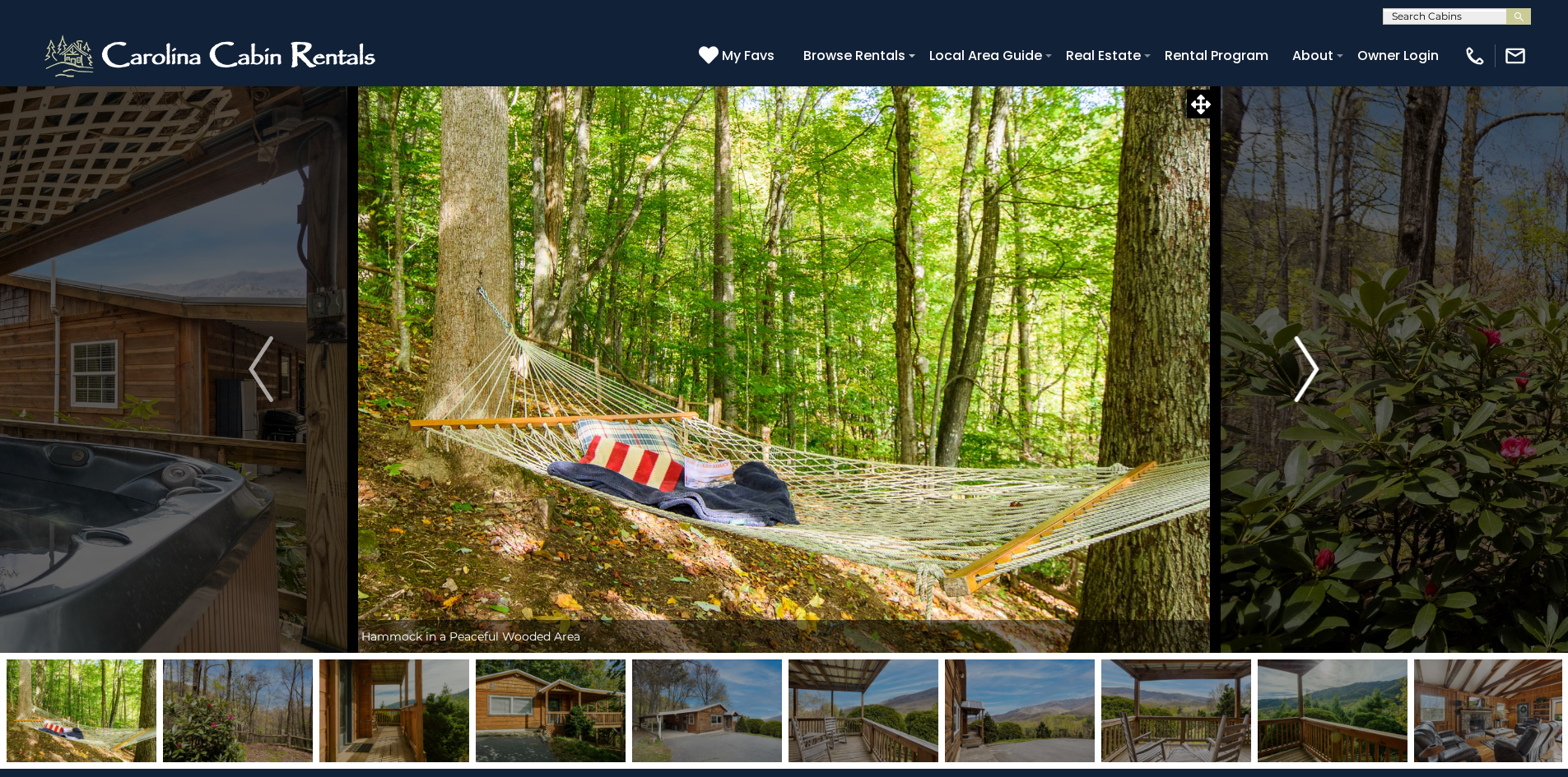
click at [1309, 356] on img "Next" at bounding box center [1306, 369] width 24 height 66
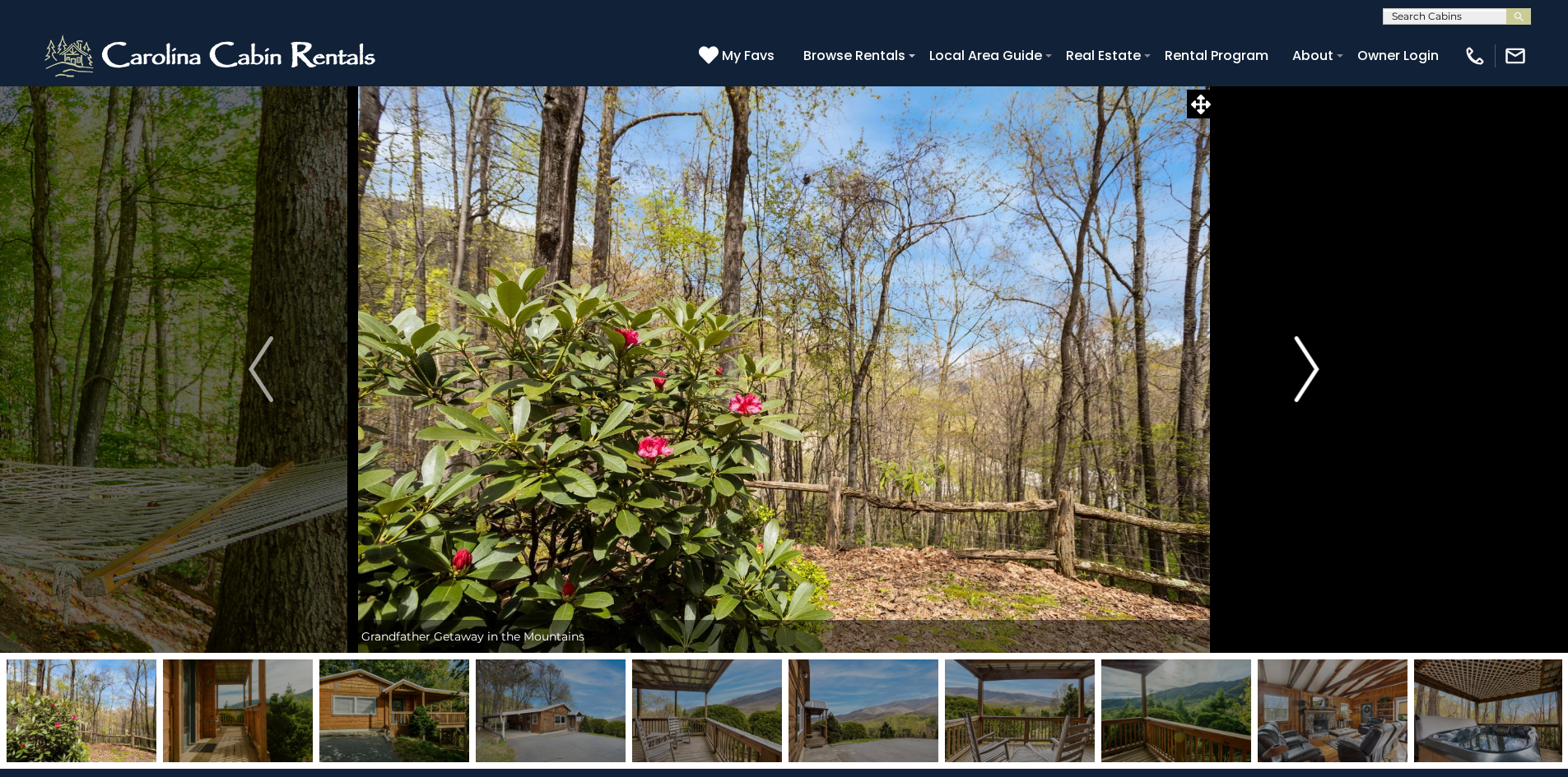
click at [1309, 356] on img "Next" at bounding box center [1306, 369] width 24 height 66
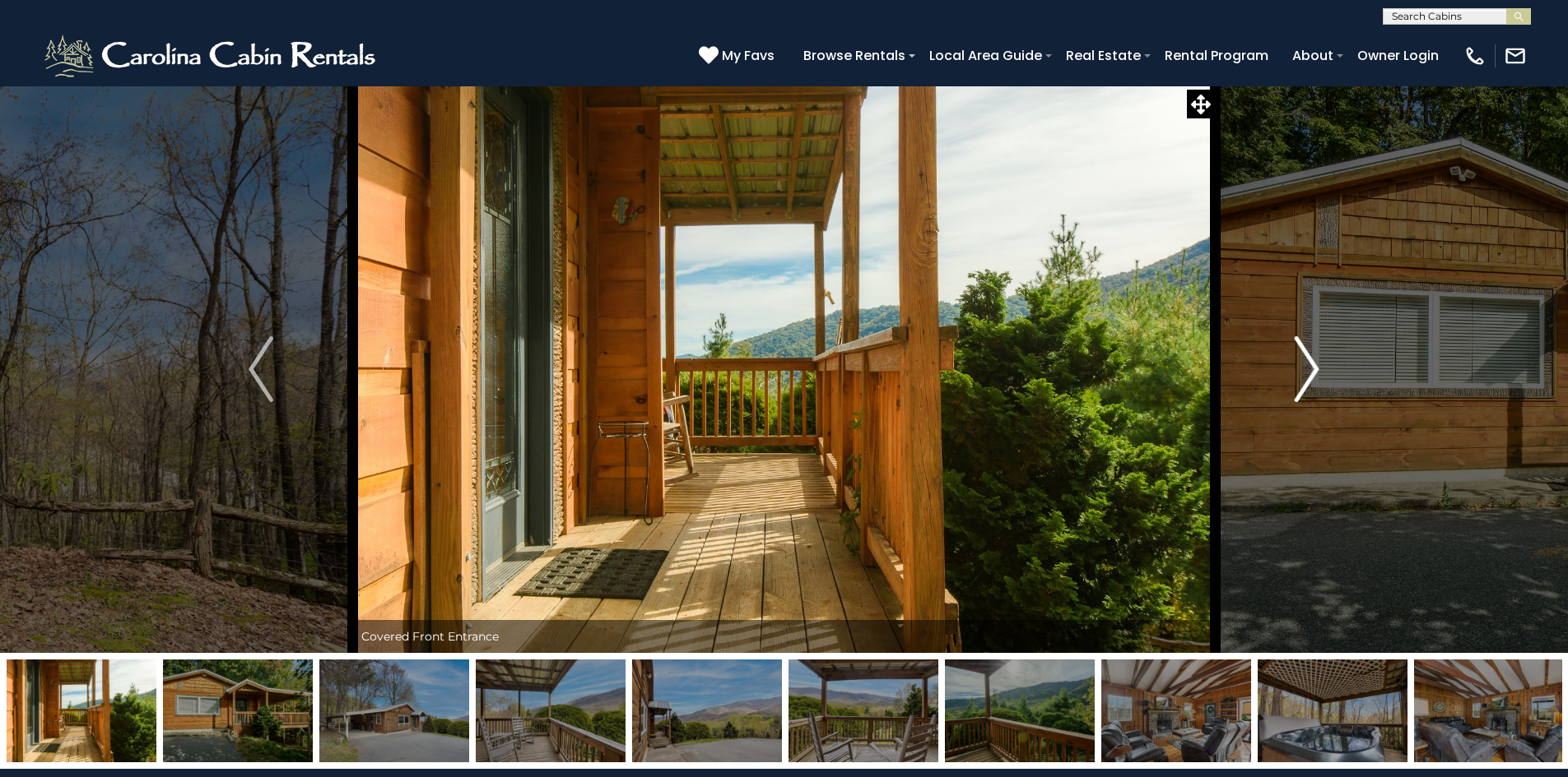
click at [1309, 356] on img "Next" at bounding box center [1306, 369] width 24 height 66
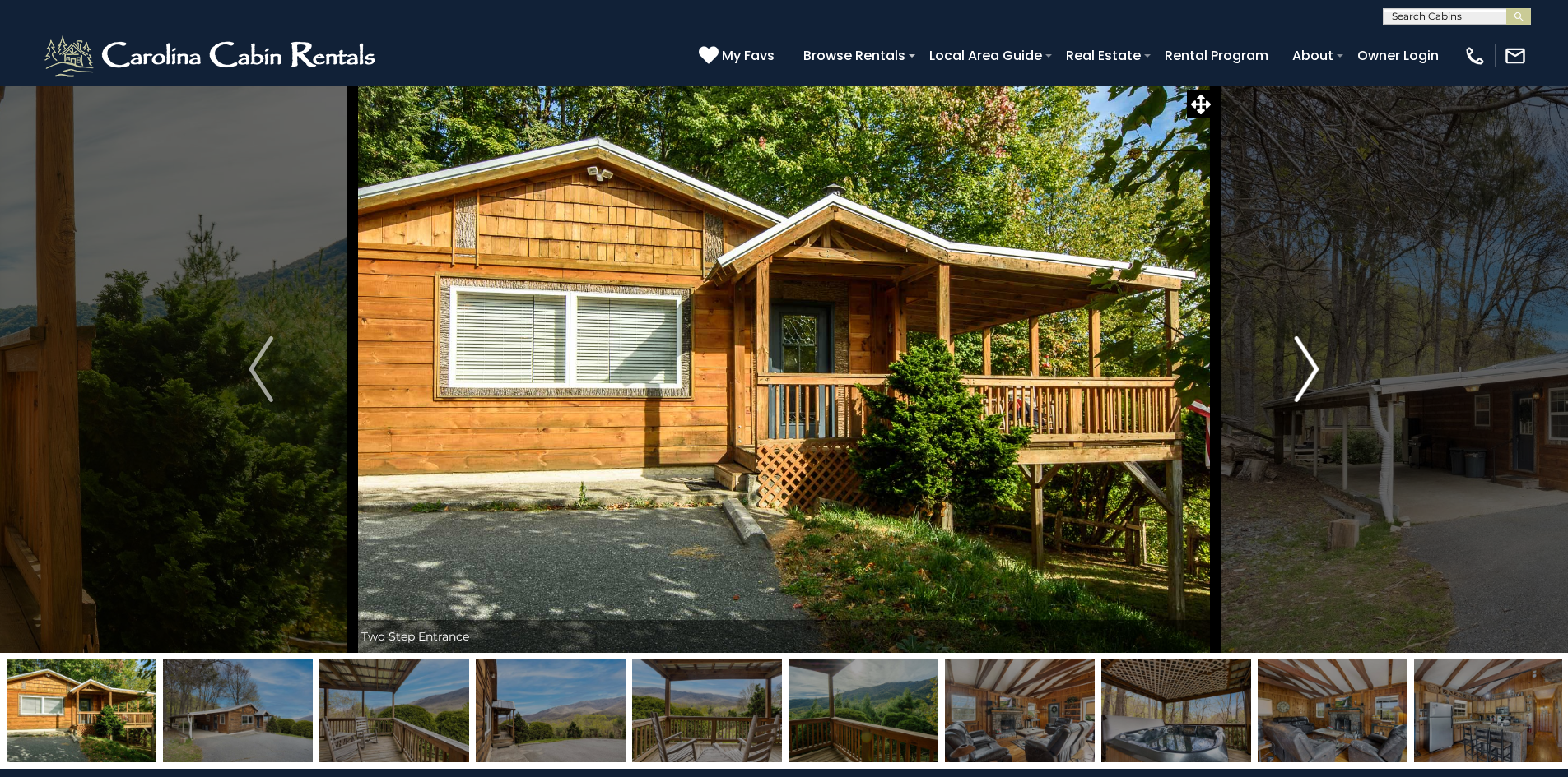
click at [1309, 356] on img "Next" at bounding box center [1306, 369] width 24 height 66
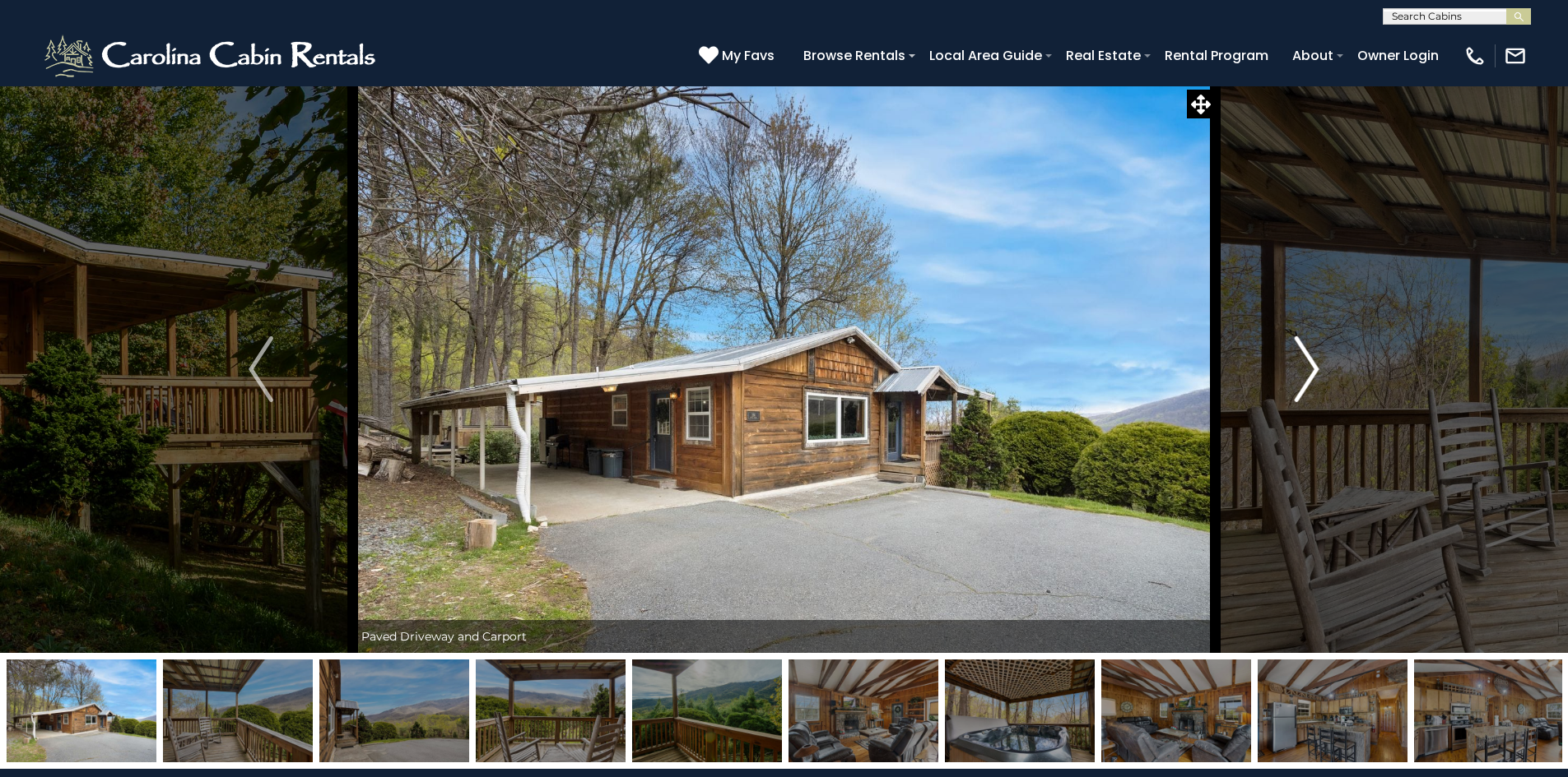
click at [1309, 356] on img "Next" at bounding box center [1306, 369] width 24 height 66
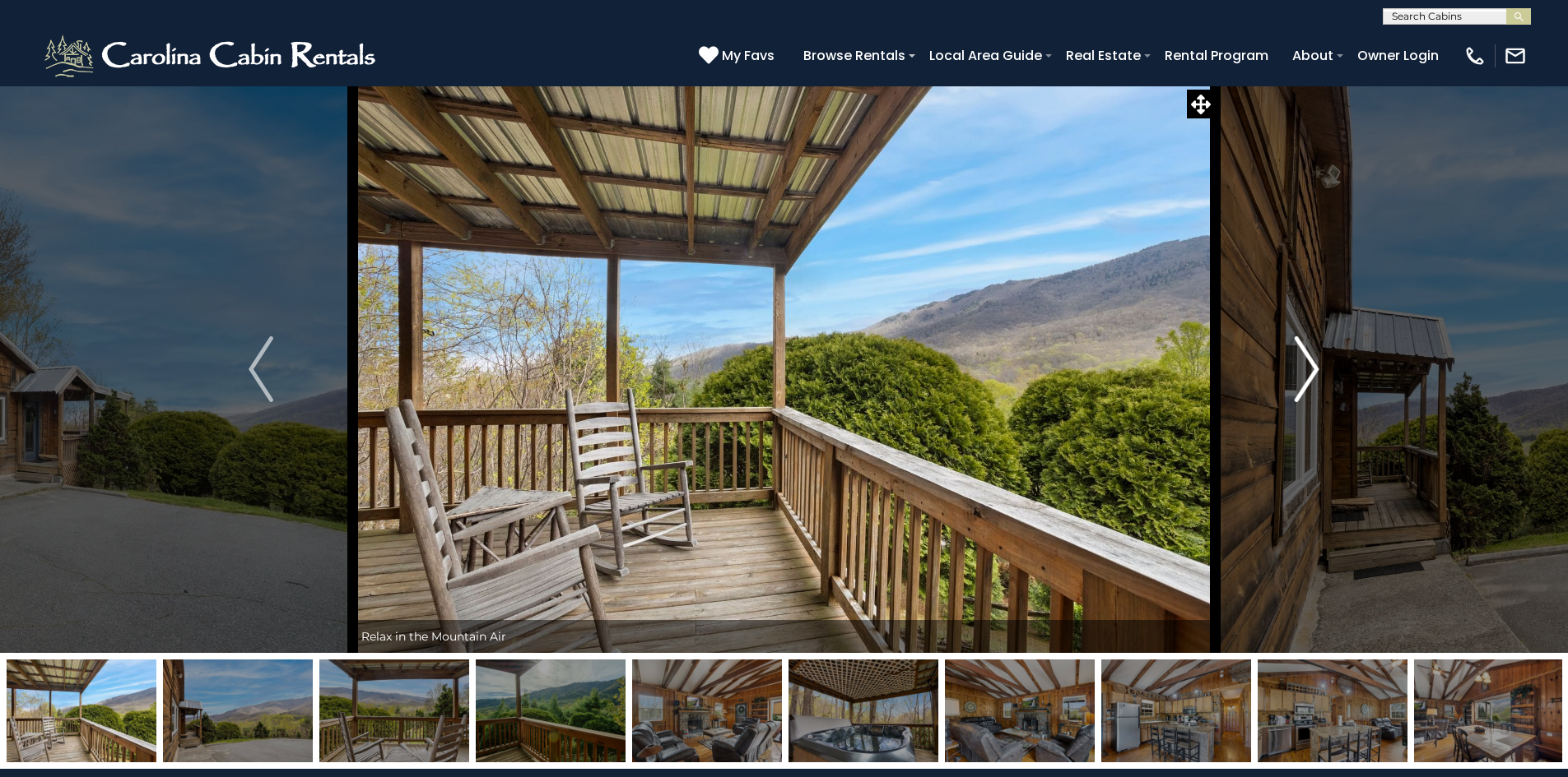
click at [1309, 356] on img "Next" at bounding box center [1306, 369] width 24 height 66
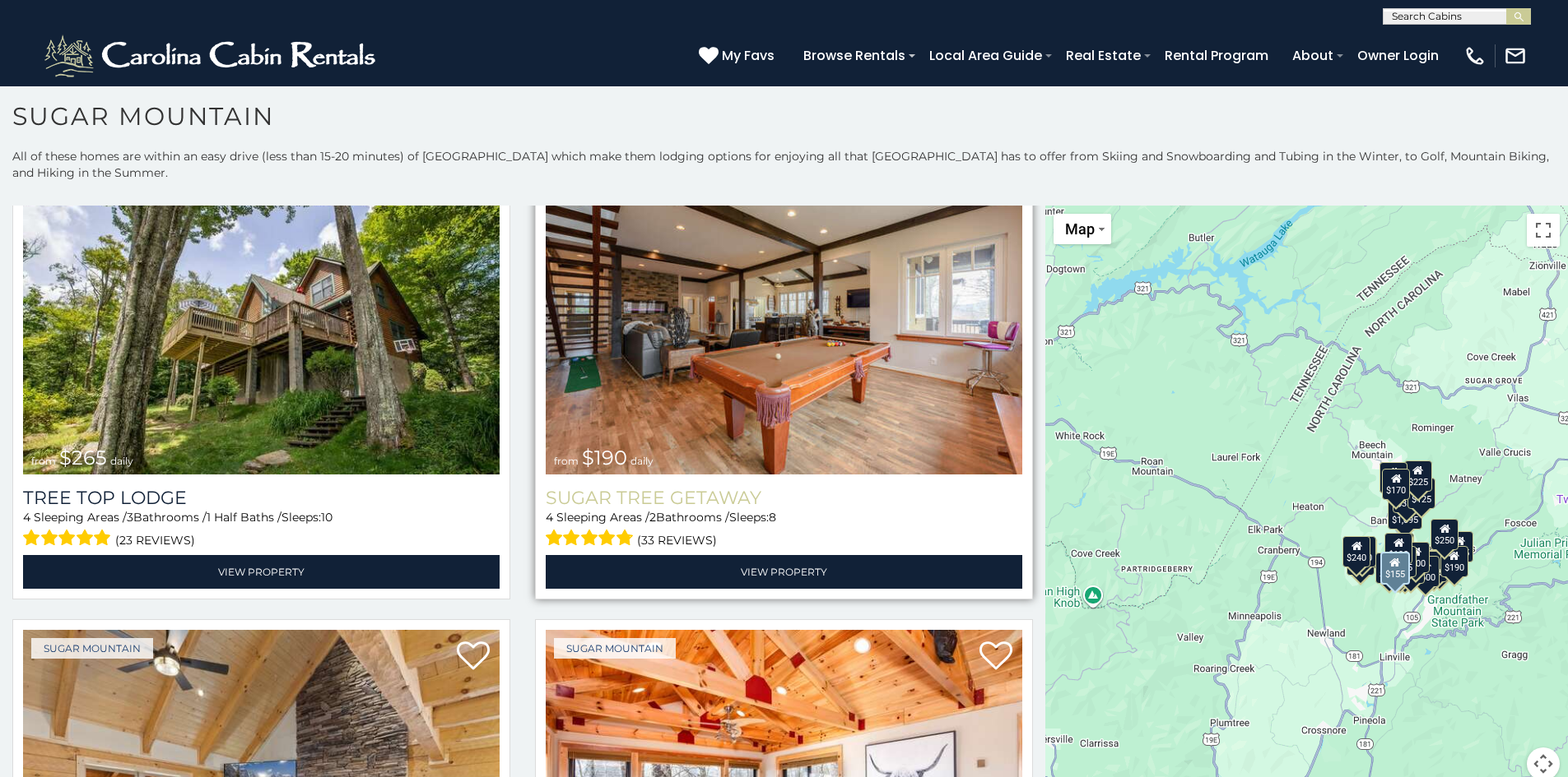
scroll to position [1481, 0]
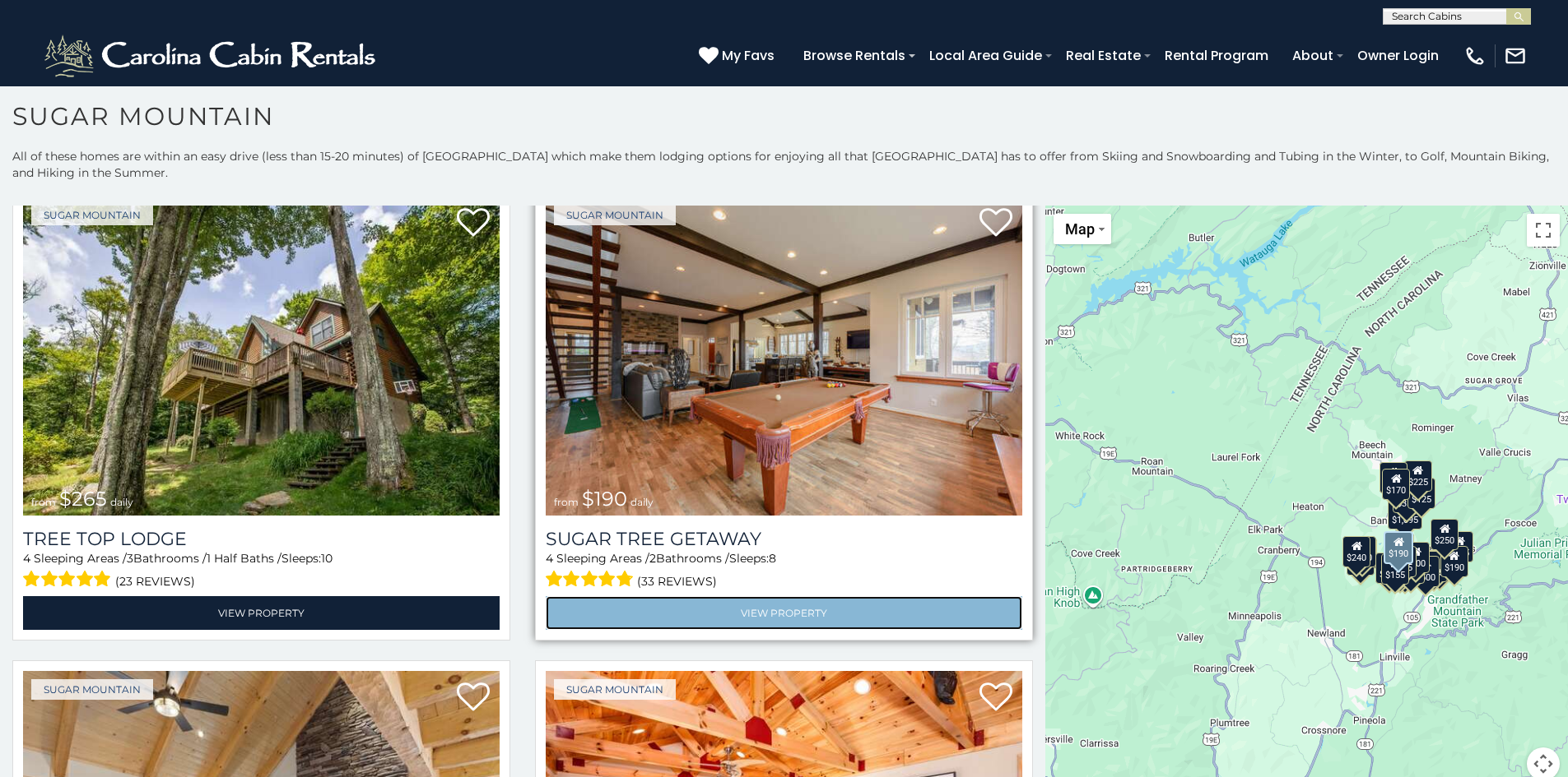
click at [741, 597] on link "View Property" at bounding box center [784, 613] width 477 height 33
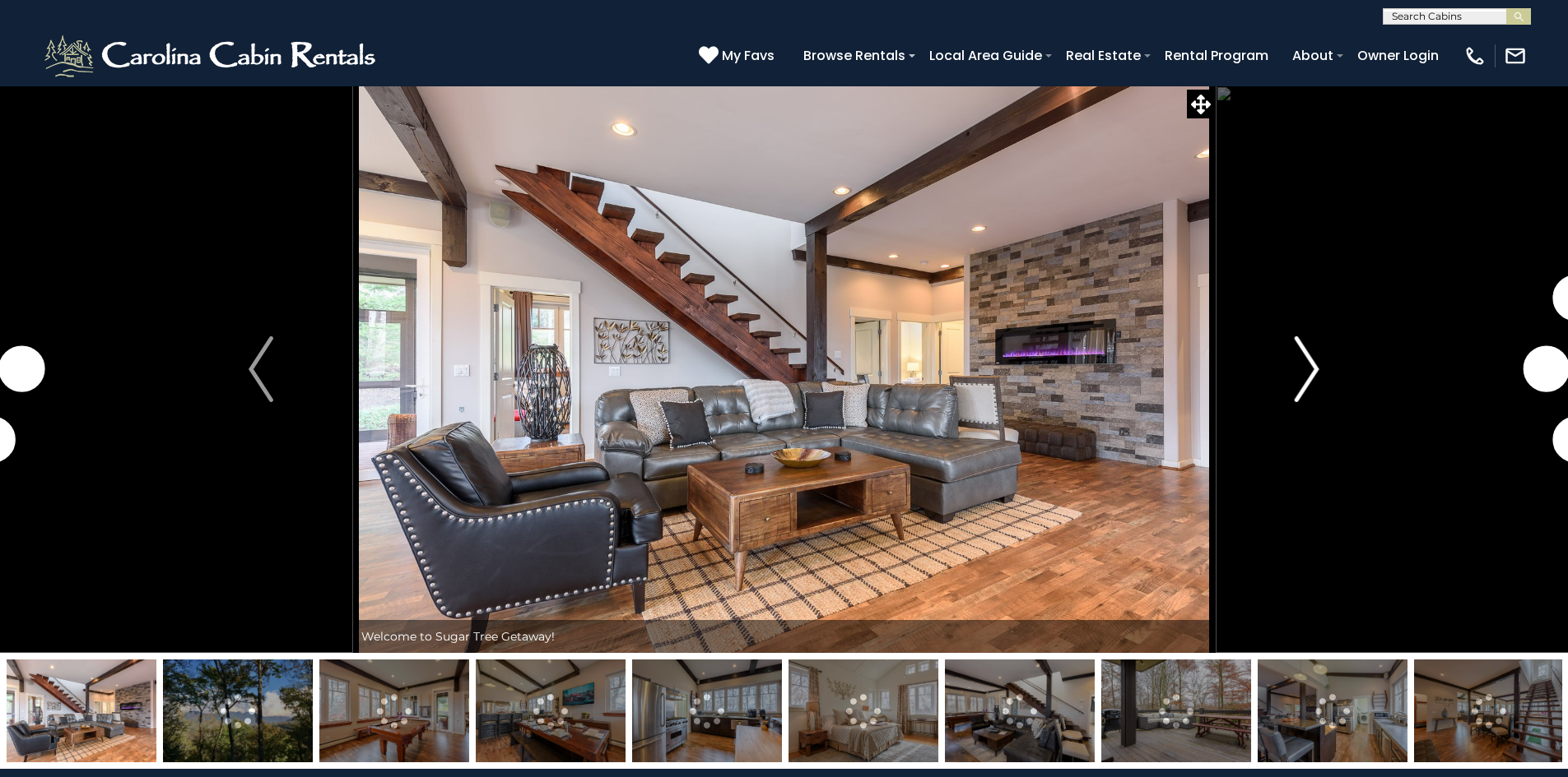
click at [1300, 368] on img "Next" at bounding box center [1306, 369] width 24 height 66
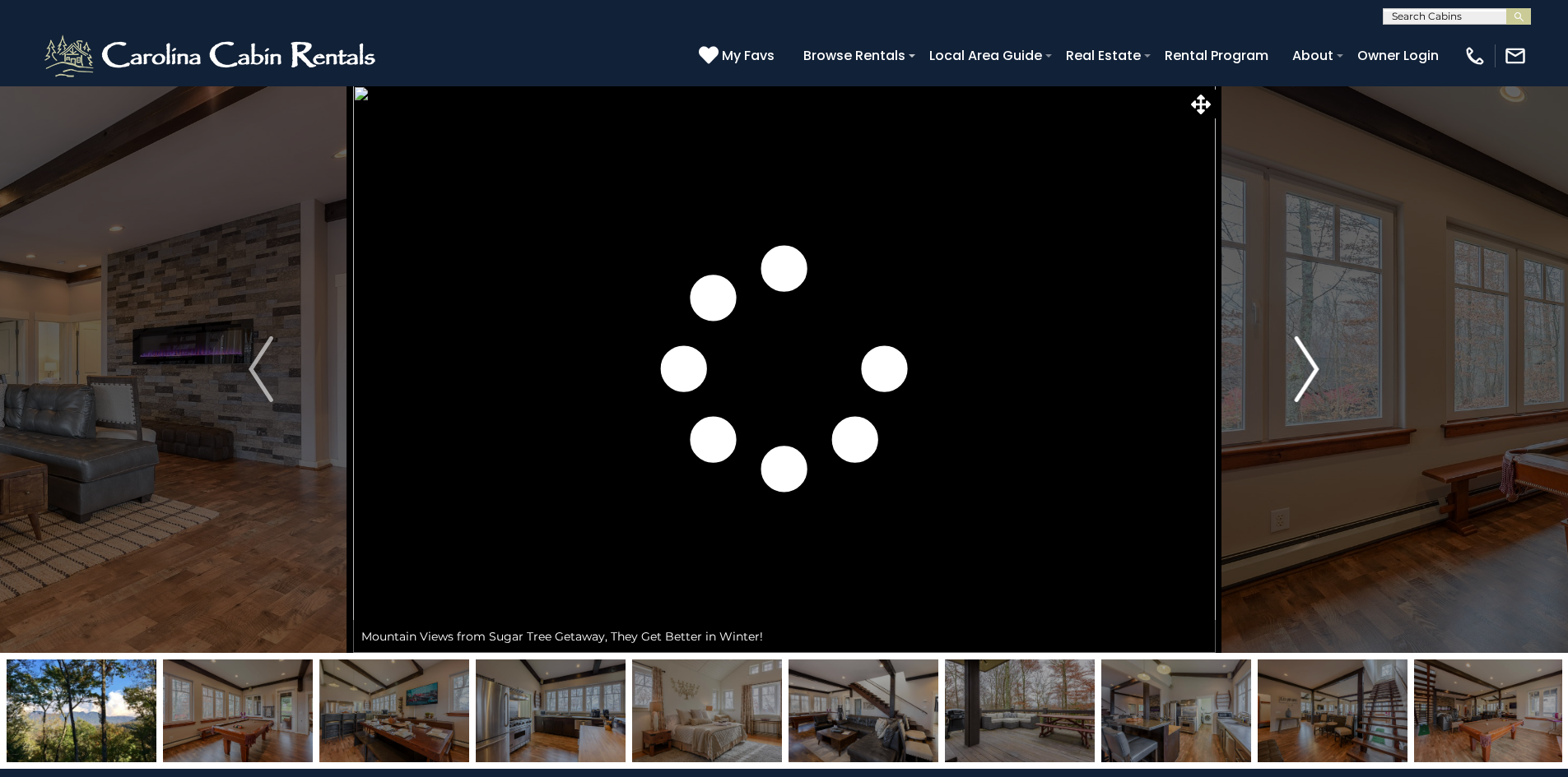
click at [1300, 368] on img "Next" at bounding box center [1306, 369] width 24 height 66
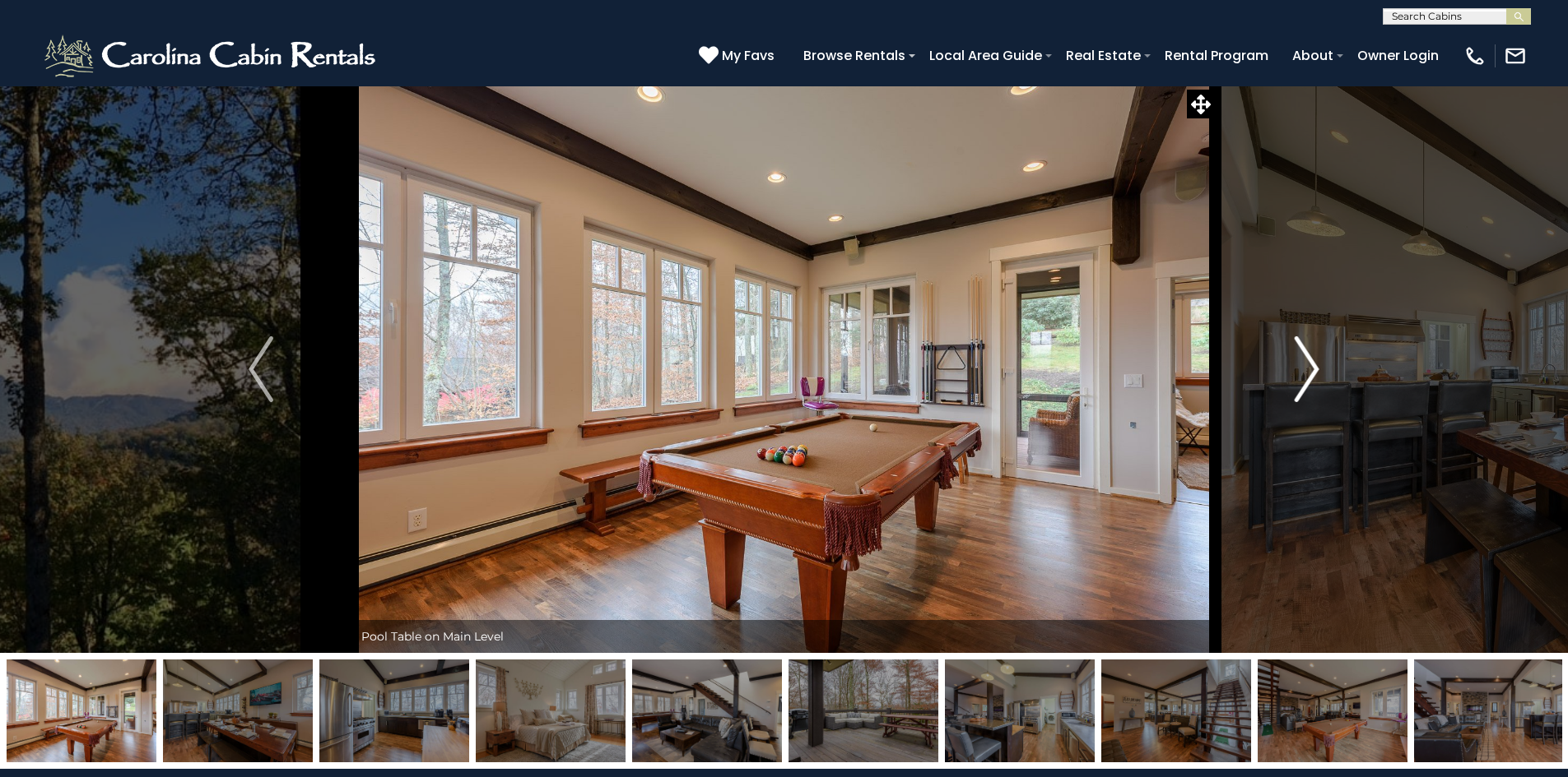
click at [1300, 368] on img "Next" at bounding box center [1306, 369] width 24 height 66
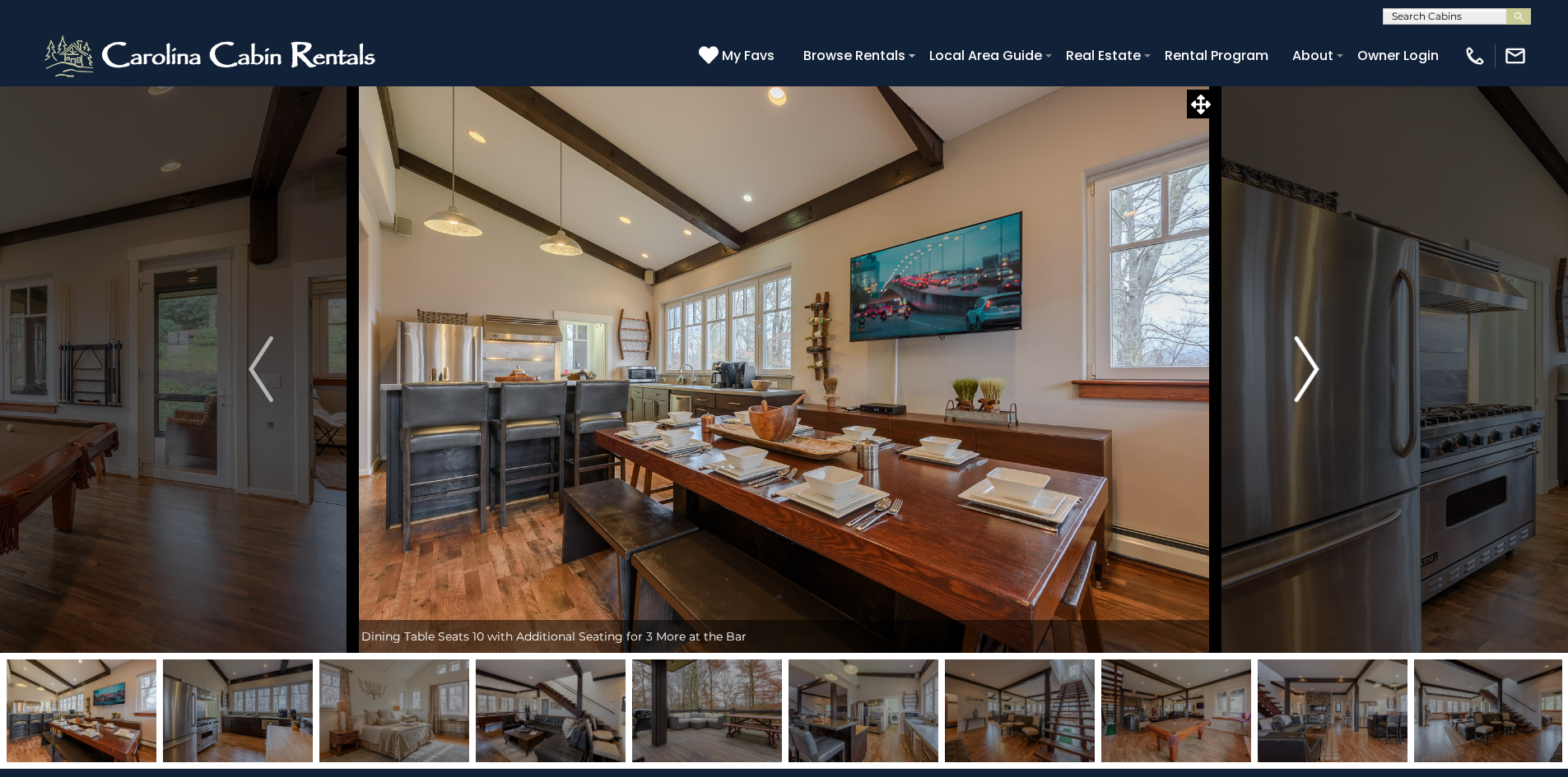
click at [1300, 368] on img "Next" at bounding box center [1306, 369] width 24 height 66
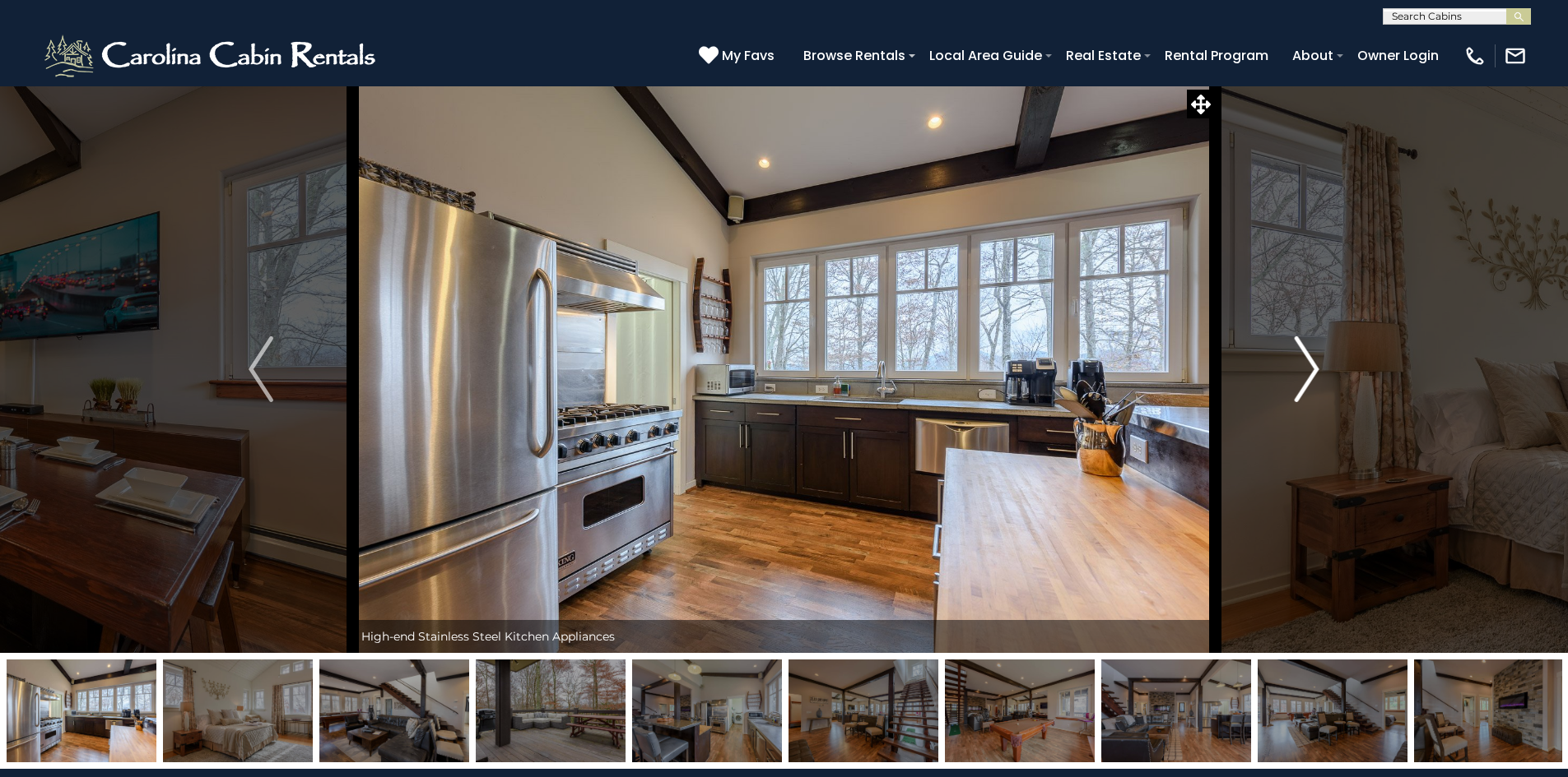
click at [1300, 368] on img "Next" at bounding box center [1306, 369] width 24 height 66
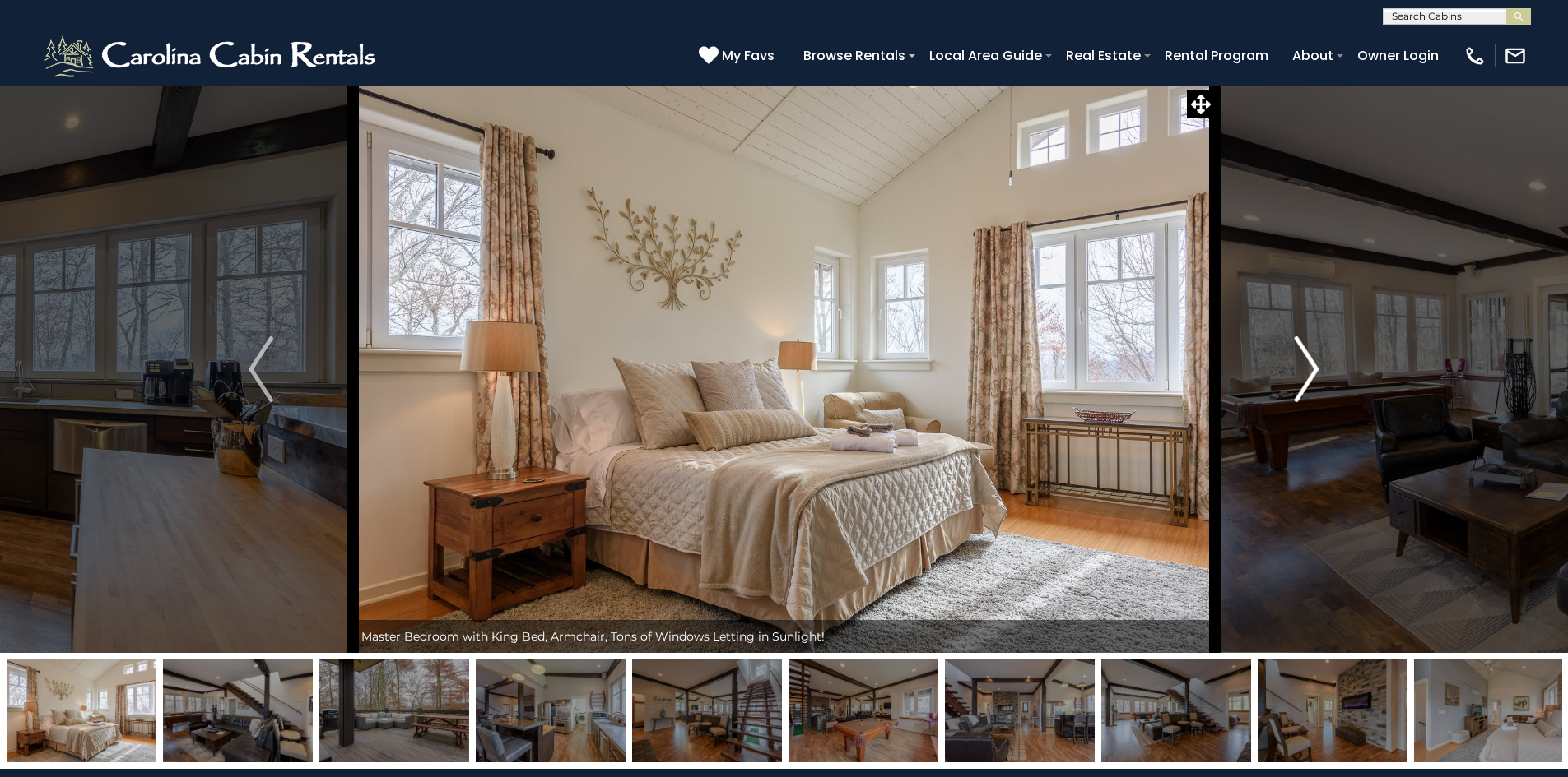
click at [1300, 368] on img "Next" at bounding box center [1306, 369] width 24 height 66
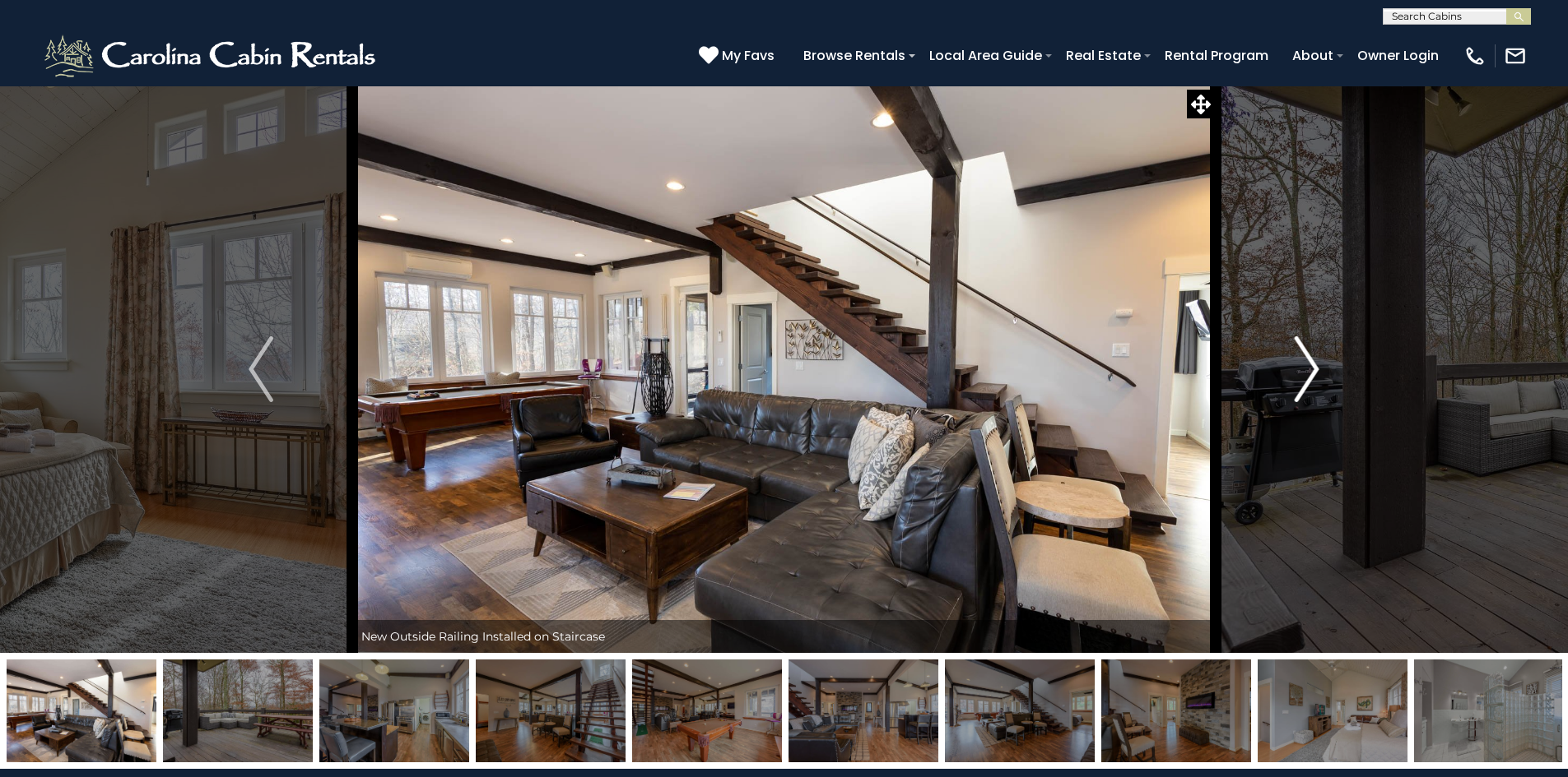
click at [1300, 368] on img "Next" at bounding box center [1306, 369] width 24 height 66
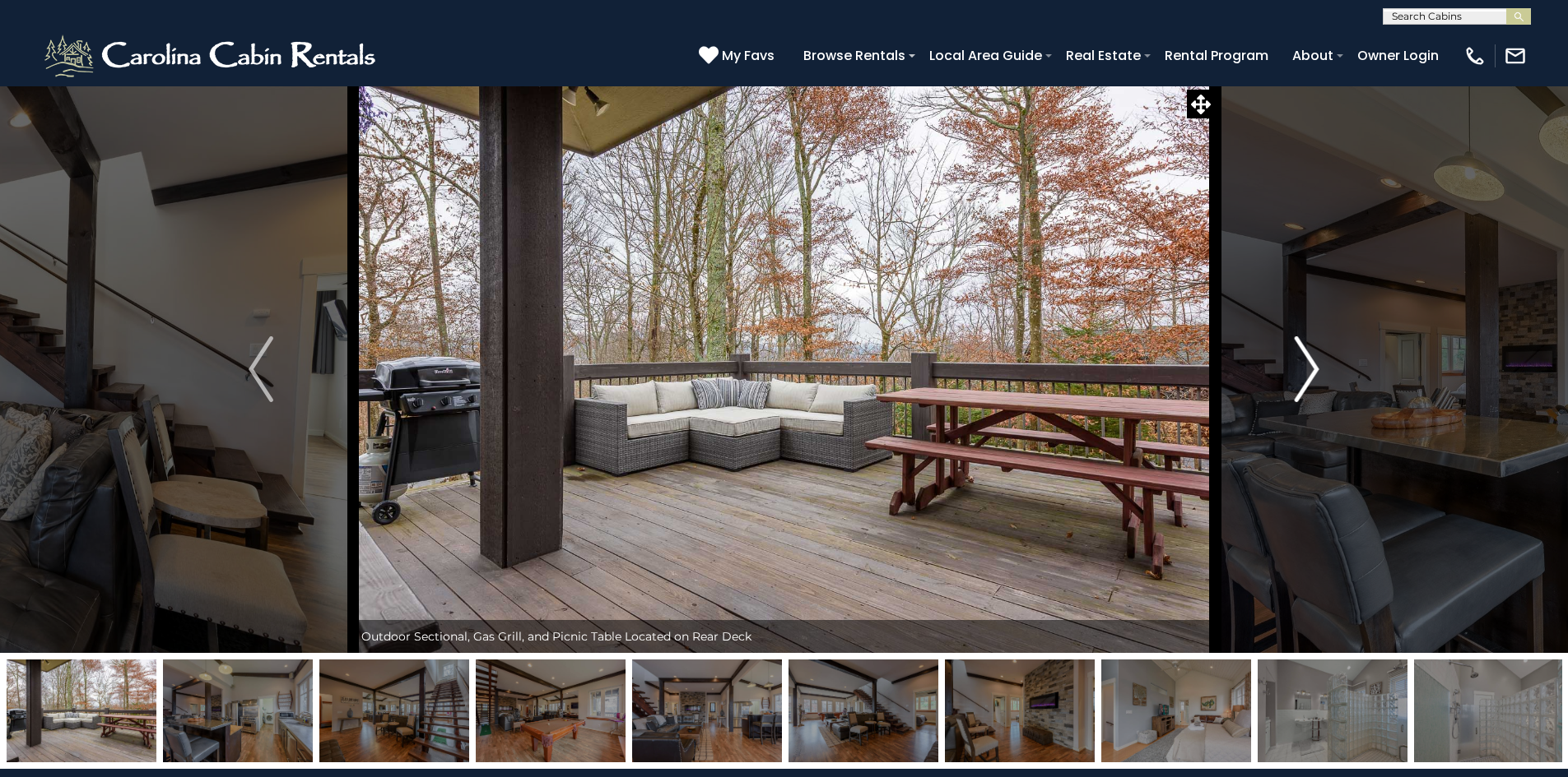
click at [1300, 368] on img "Next" at bounding box center [1306, 369] width 24 height 66
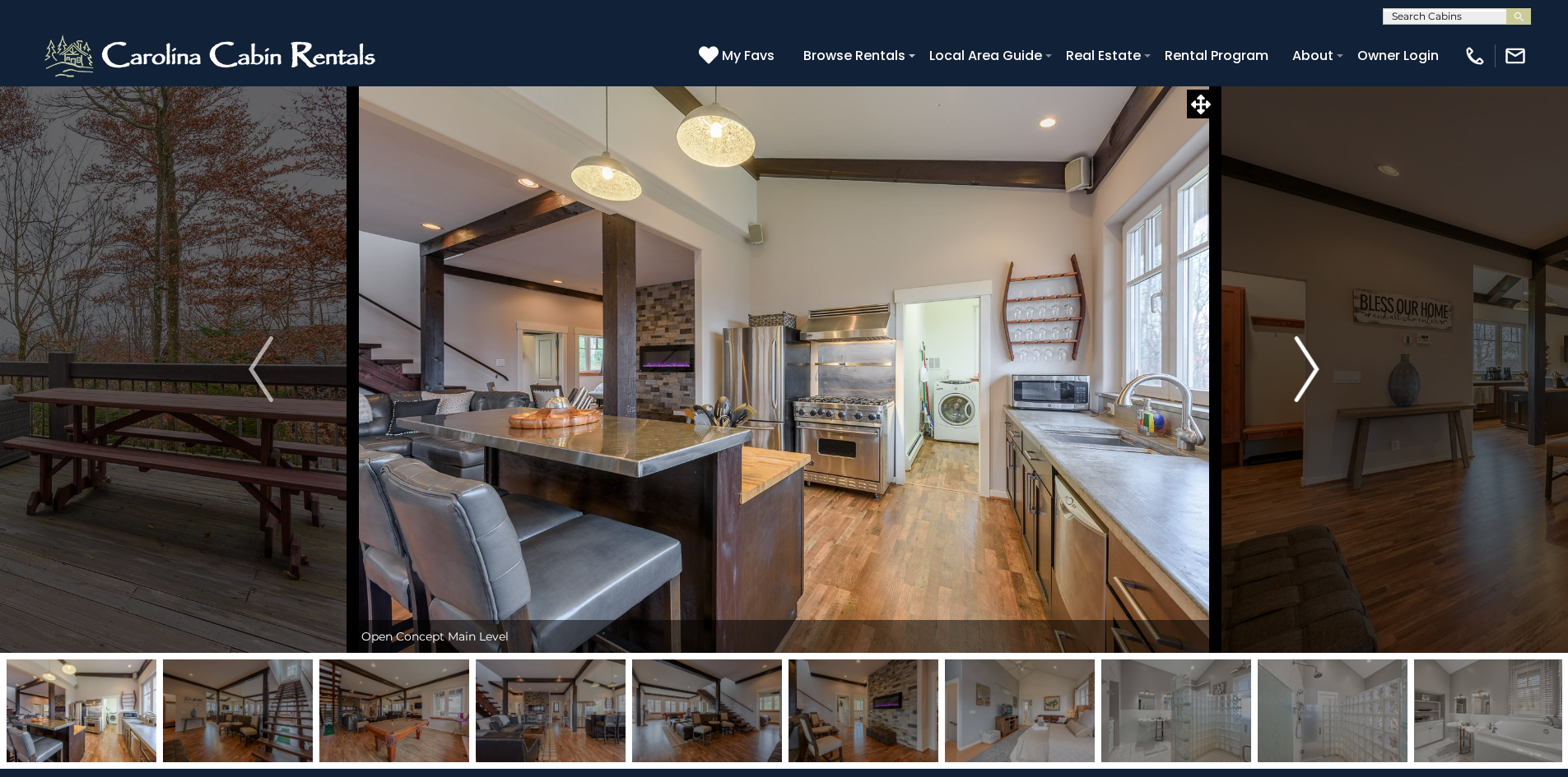
click at [1300, 368] on img "Next" at bounding box center [1306, 369] width 24 height 66
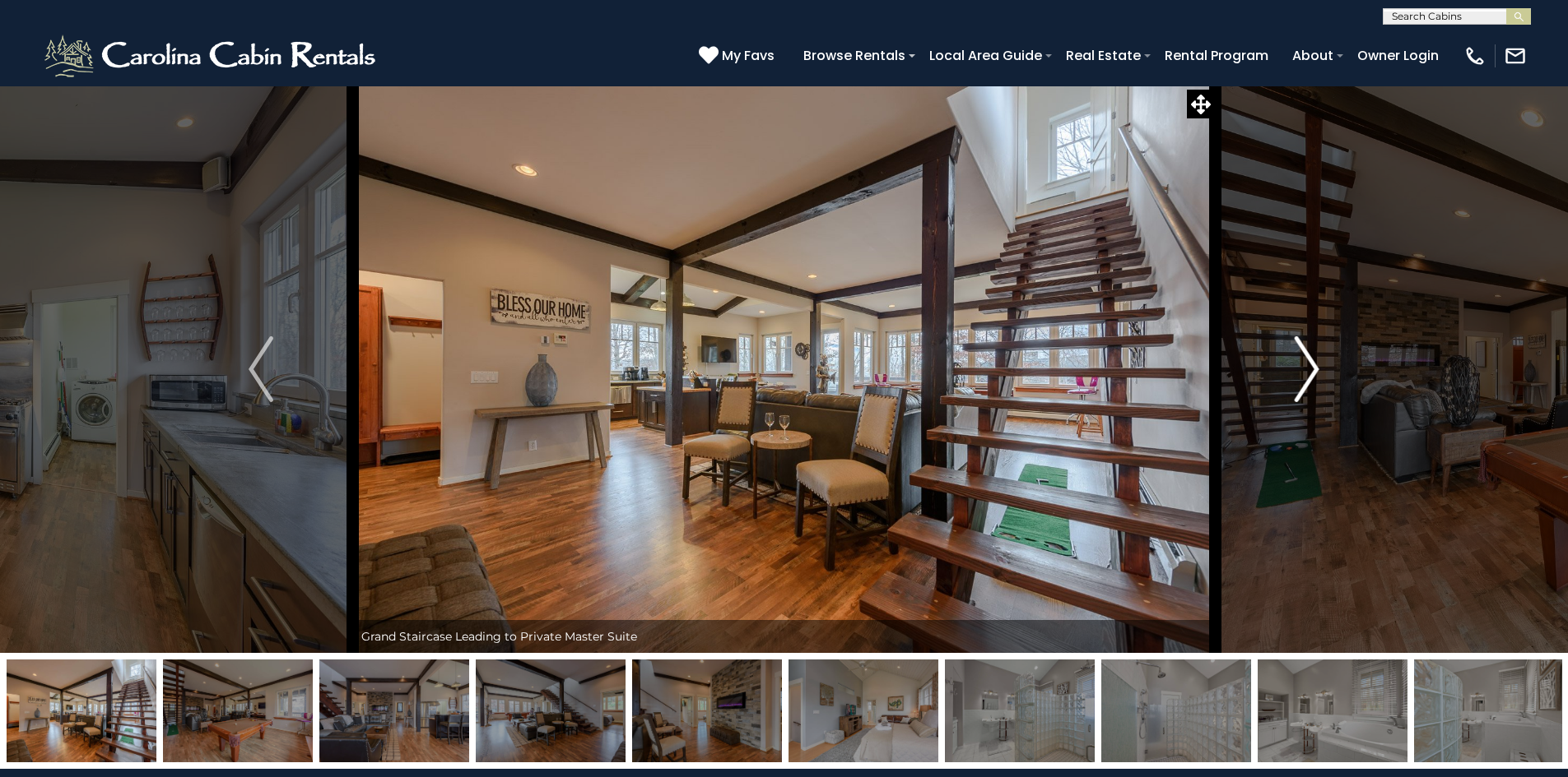
click at [1300, 368] on img "Next" at bounding box center [1306, 369] width 24 height 66
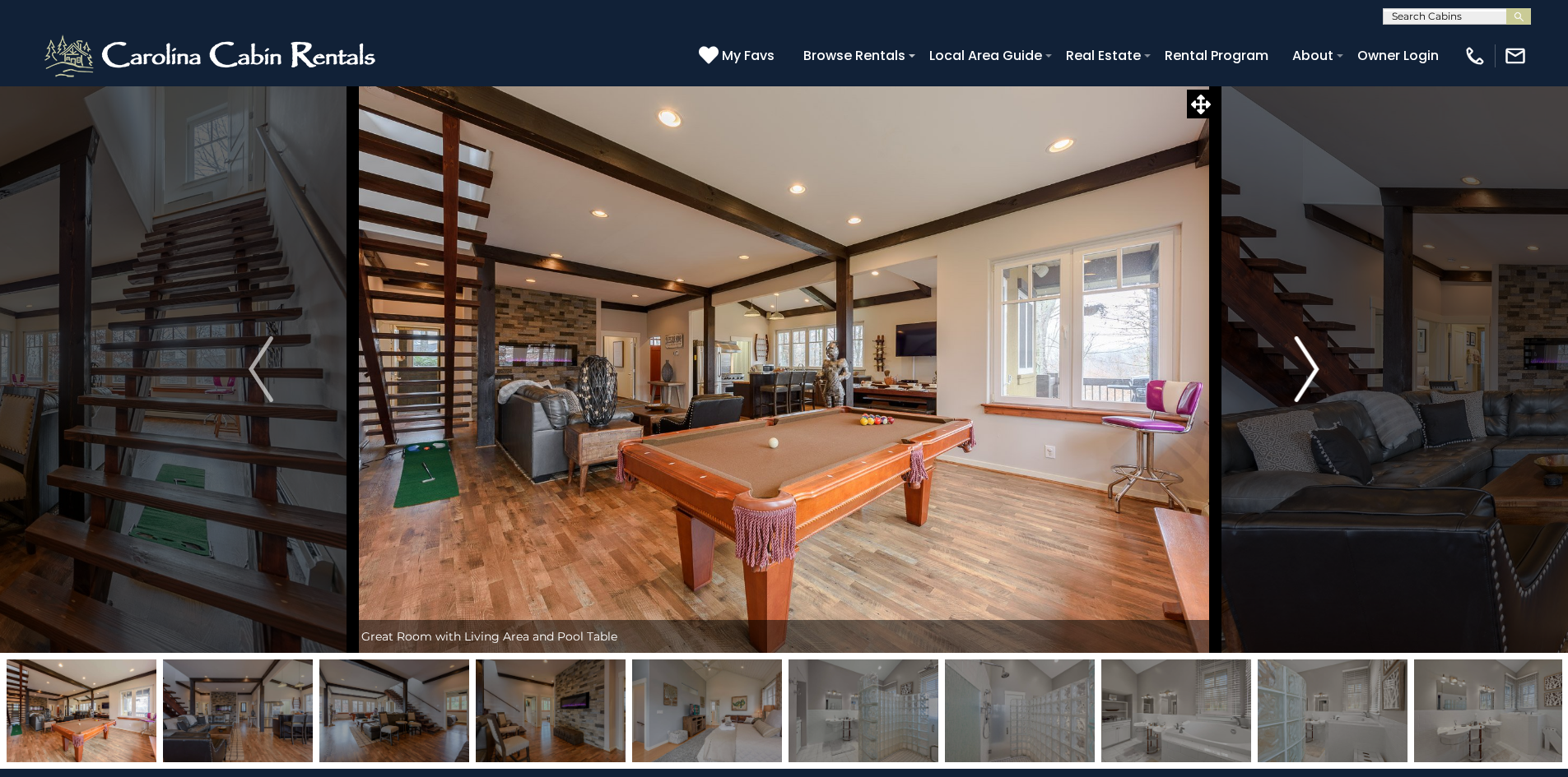
click at [1300, 368] on img "Next" at bounding box center [1306, 369] width 24 height 66
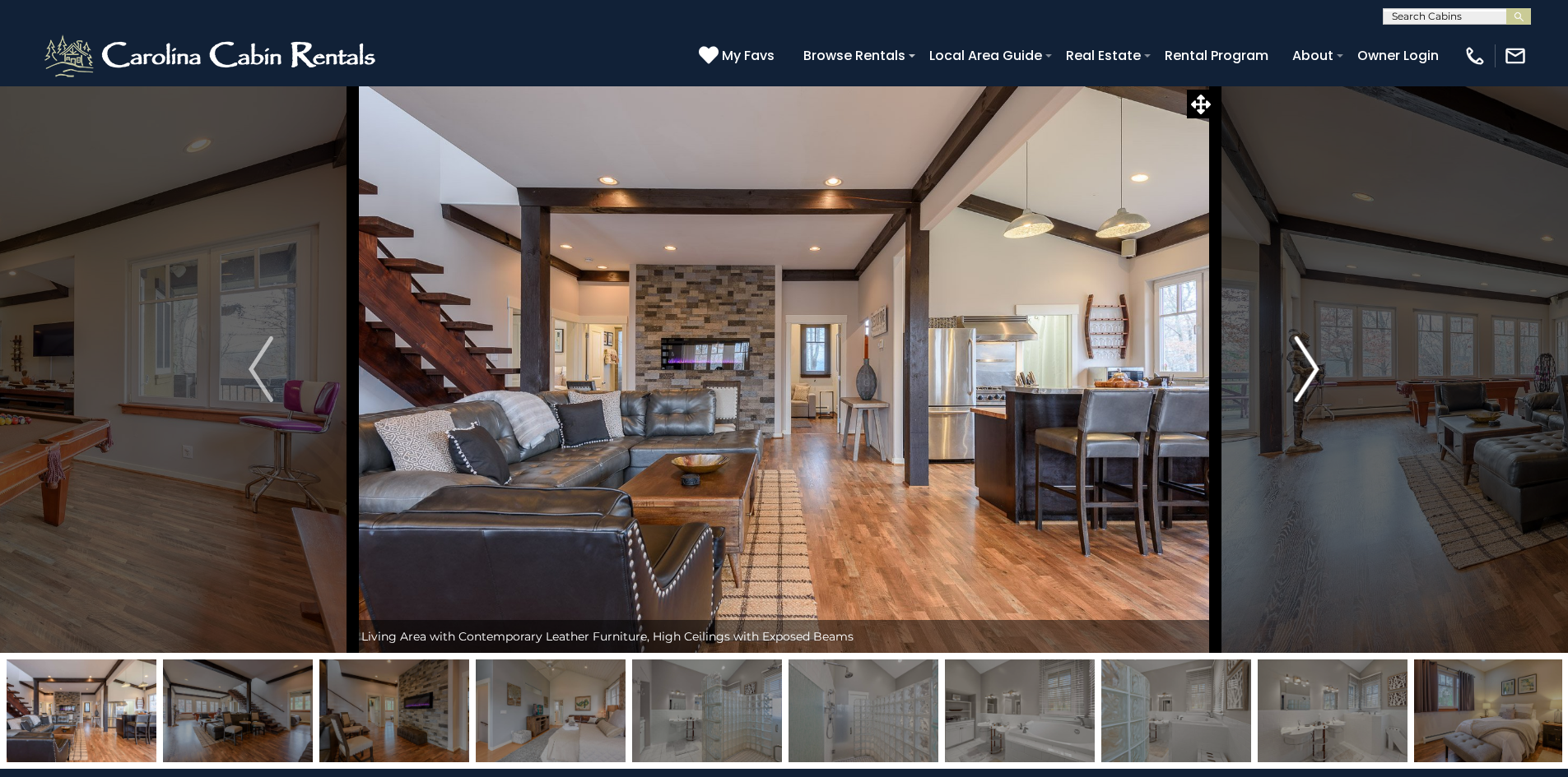
click at [1300, 368] on img "Next" at bounding box center [1306, 369] width 24 height 66
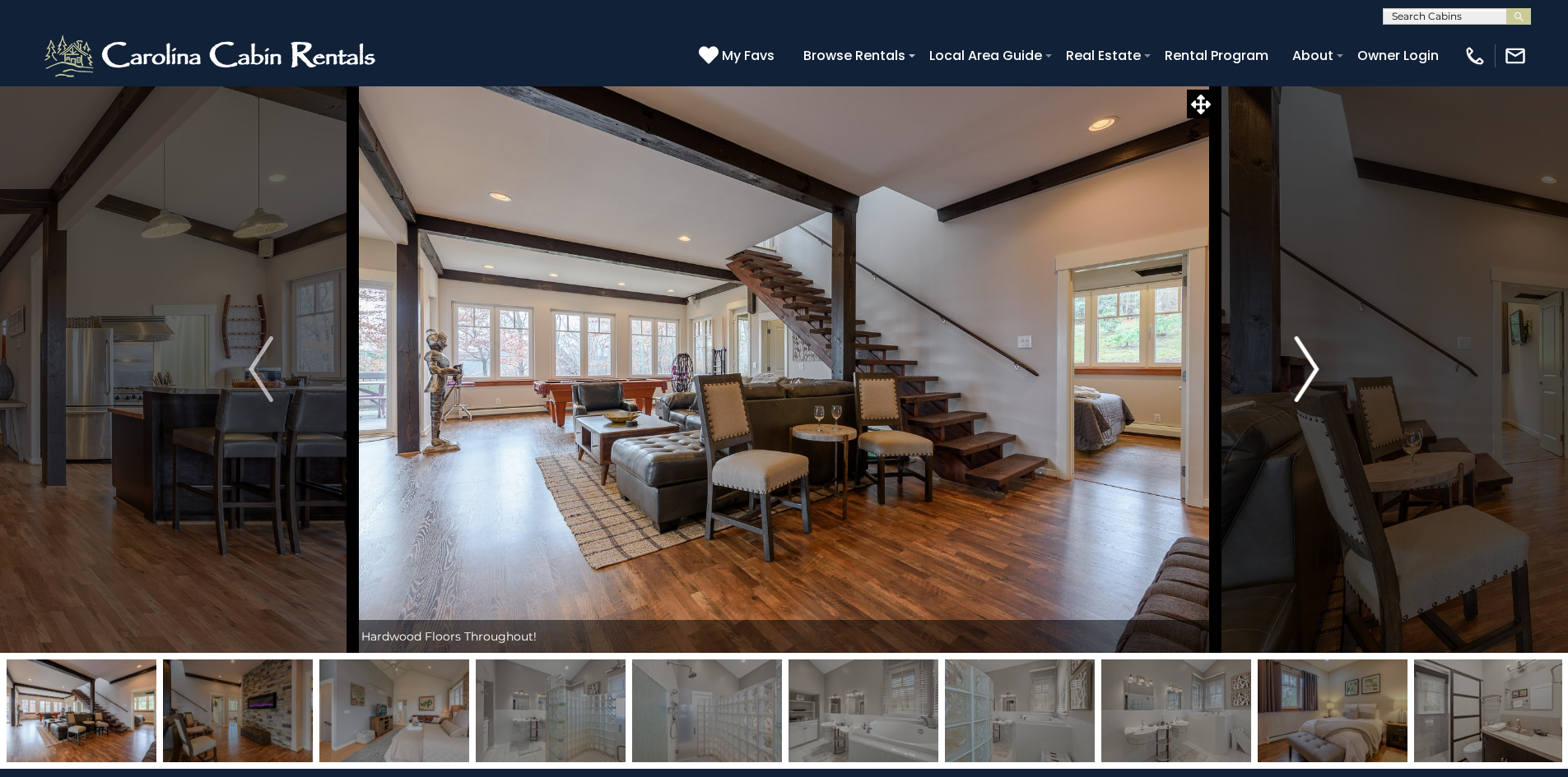
click at [1300, 368] on img "Next" at bounding box center [1306, 369] width 24 height 66
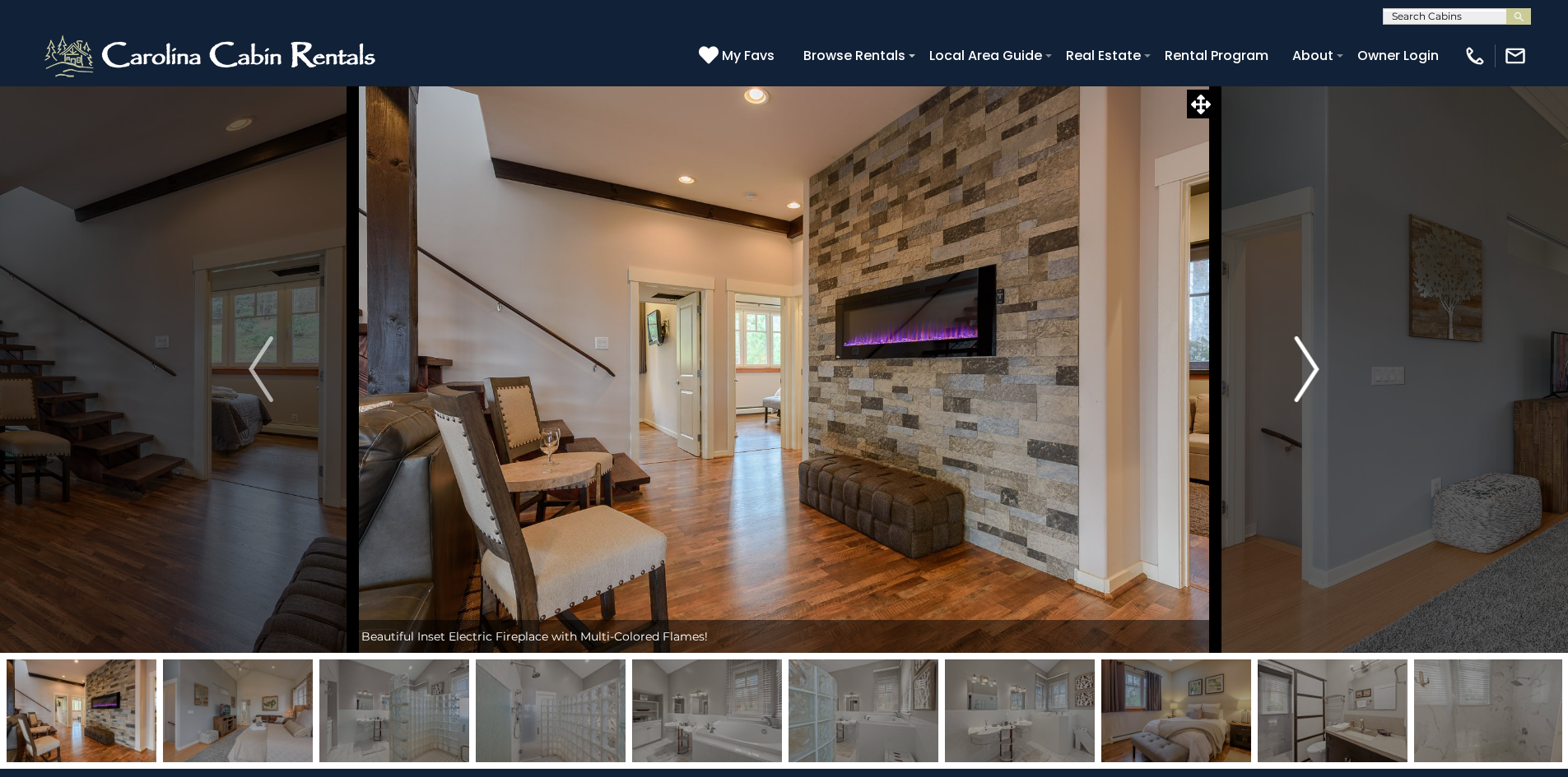
click at [1300, 368] on img "Next" at bounding box center [1306, 369] width 24 height 66
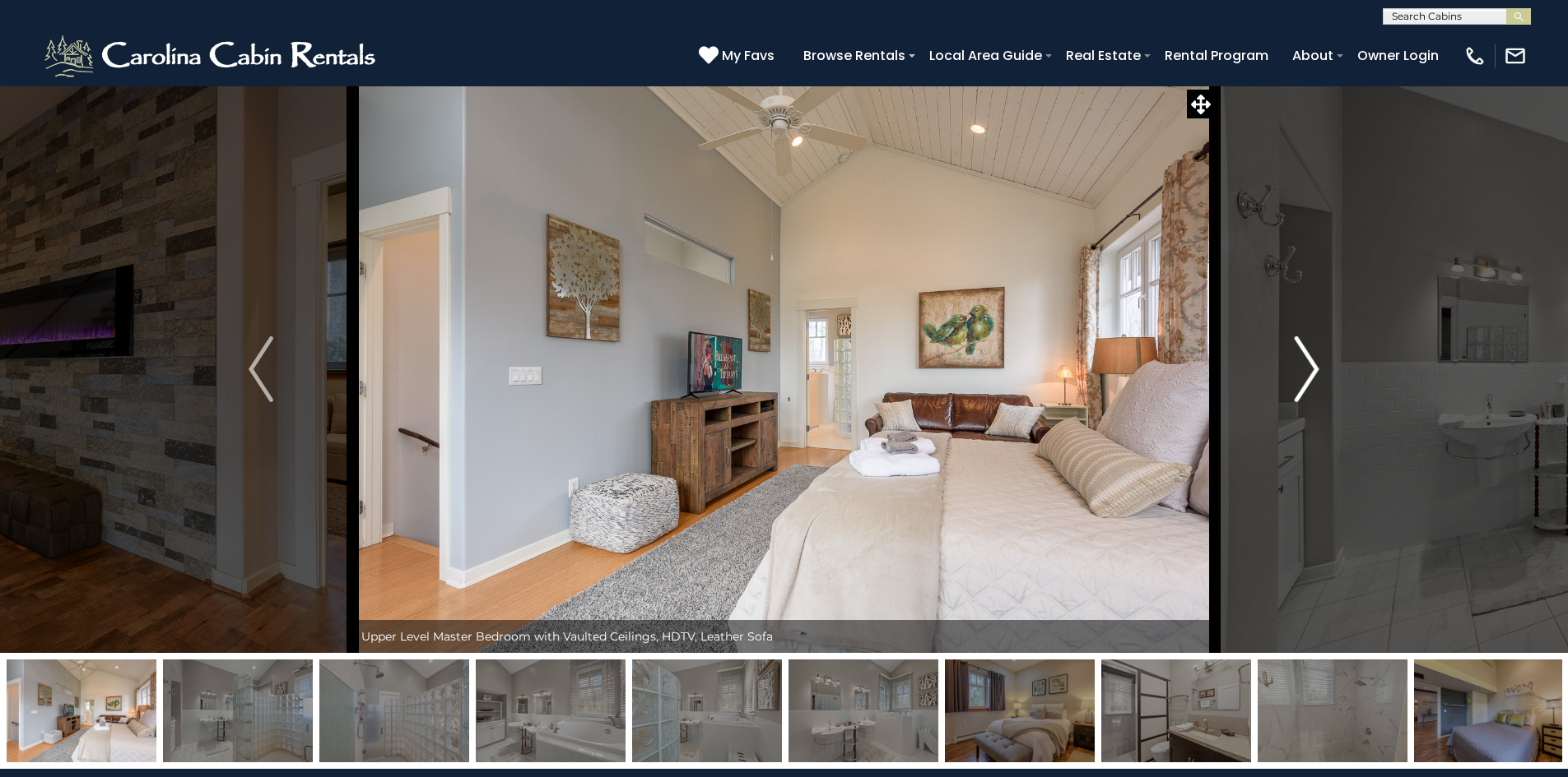
click at [1300, 368] on img "Next" at bounding box center [1306, 369] width 24 height 66
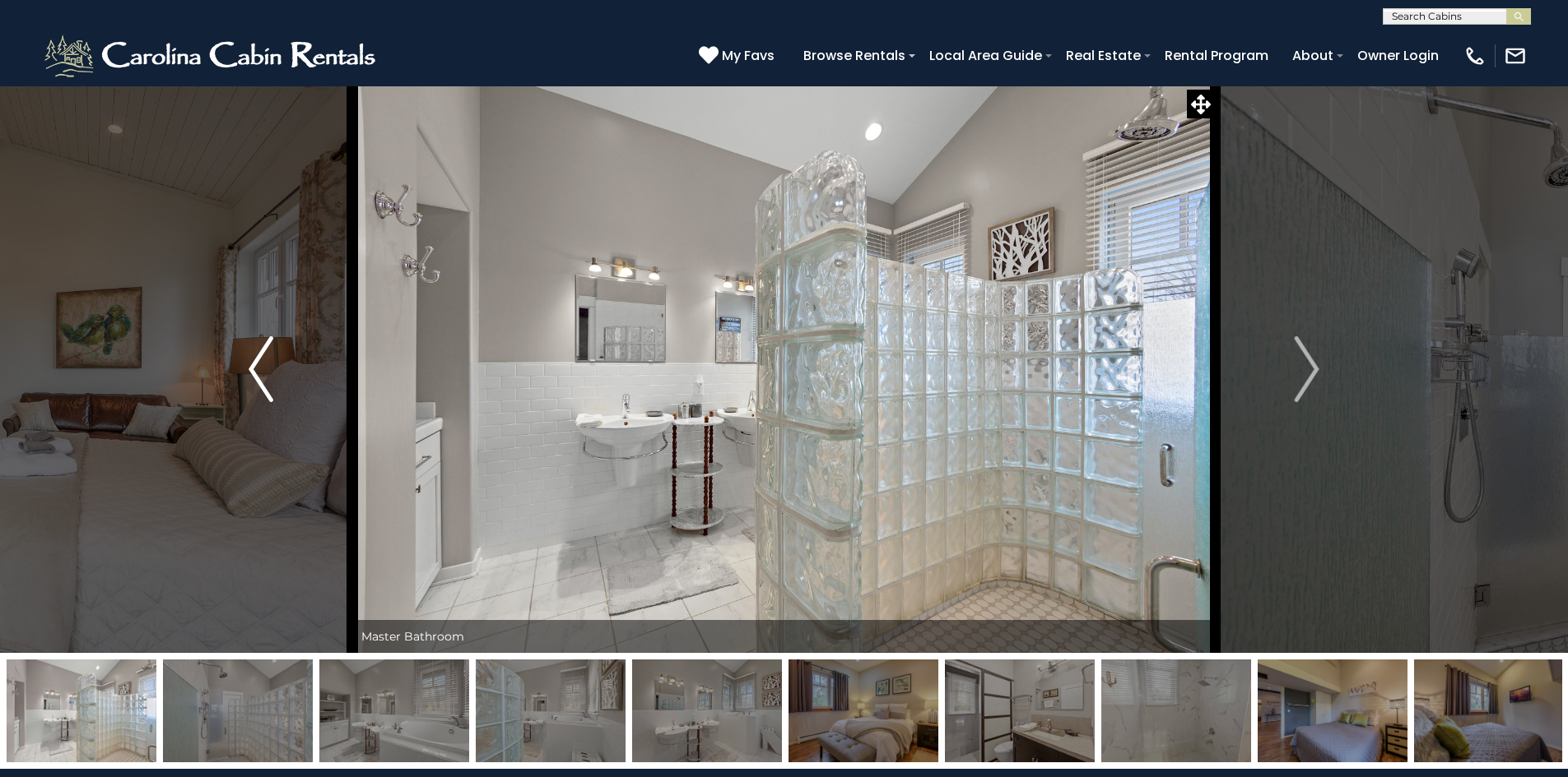
click at [246, 377] on button "Previous" at bounding box center [261, 369] width 183 height 568
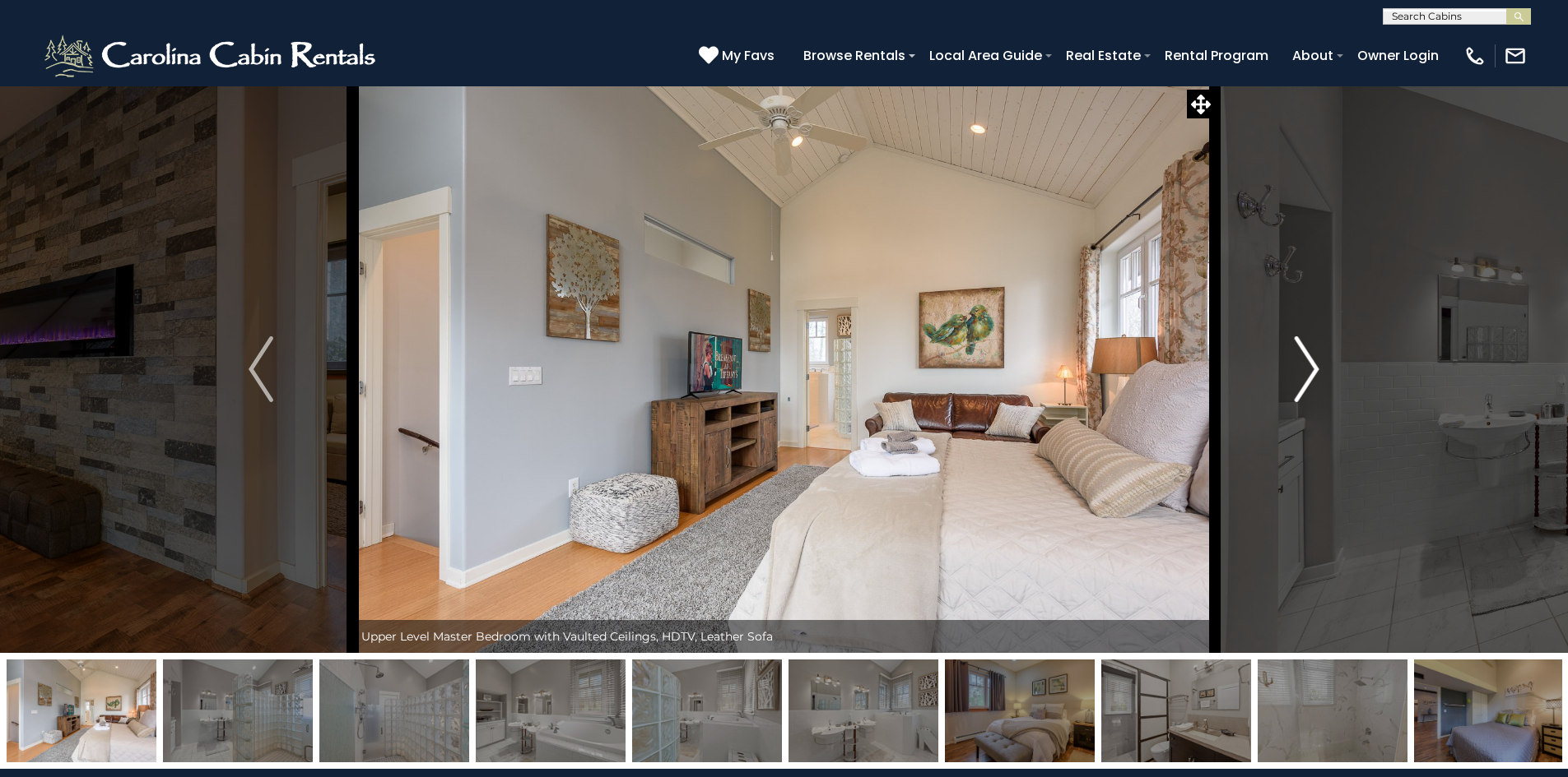
click at [1304, 395] on img "Next" at bounding box center [1306, 369] width 24 height 66
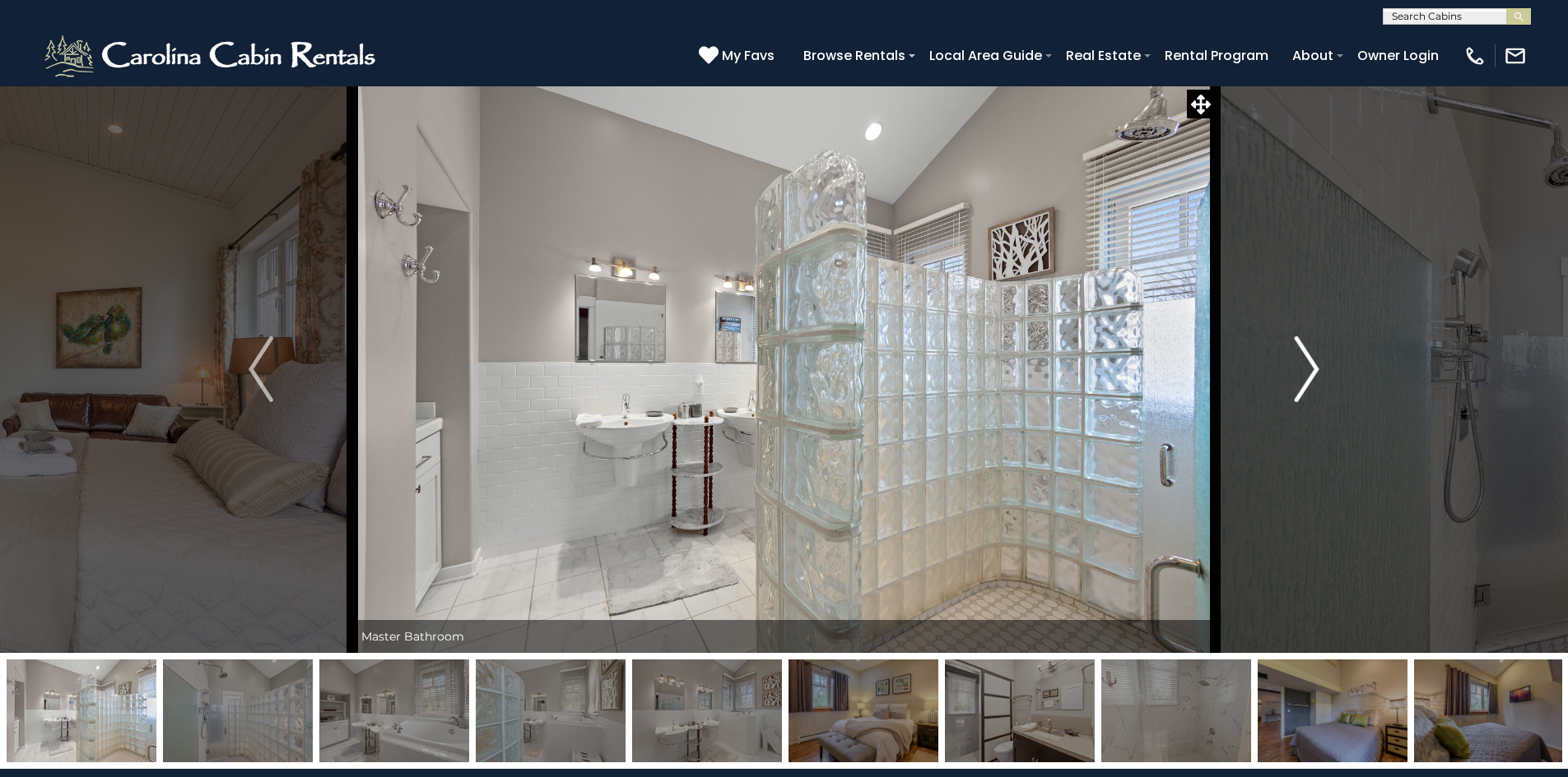
click at [1304, 395] on img "Next" at bounding box center [1306, 369] width 24 height 66
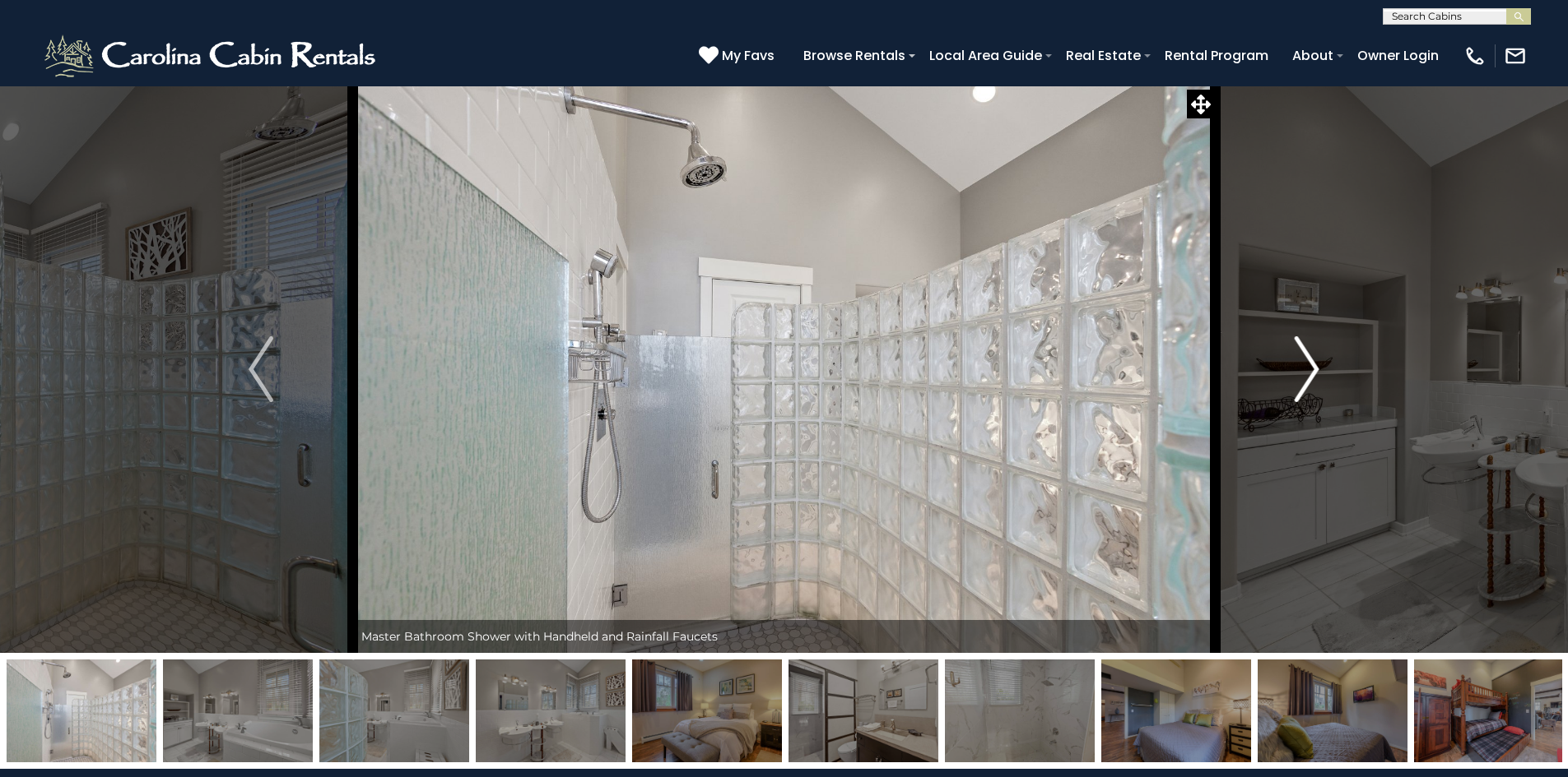
click at [1304, 395] on img "Next" at bounding box center [1306, 369] width 24 height 66
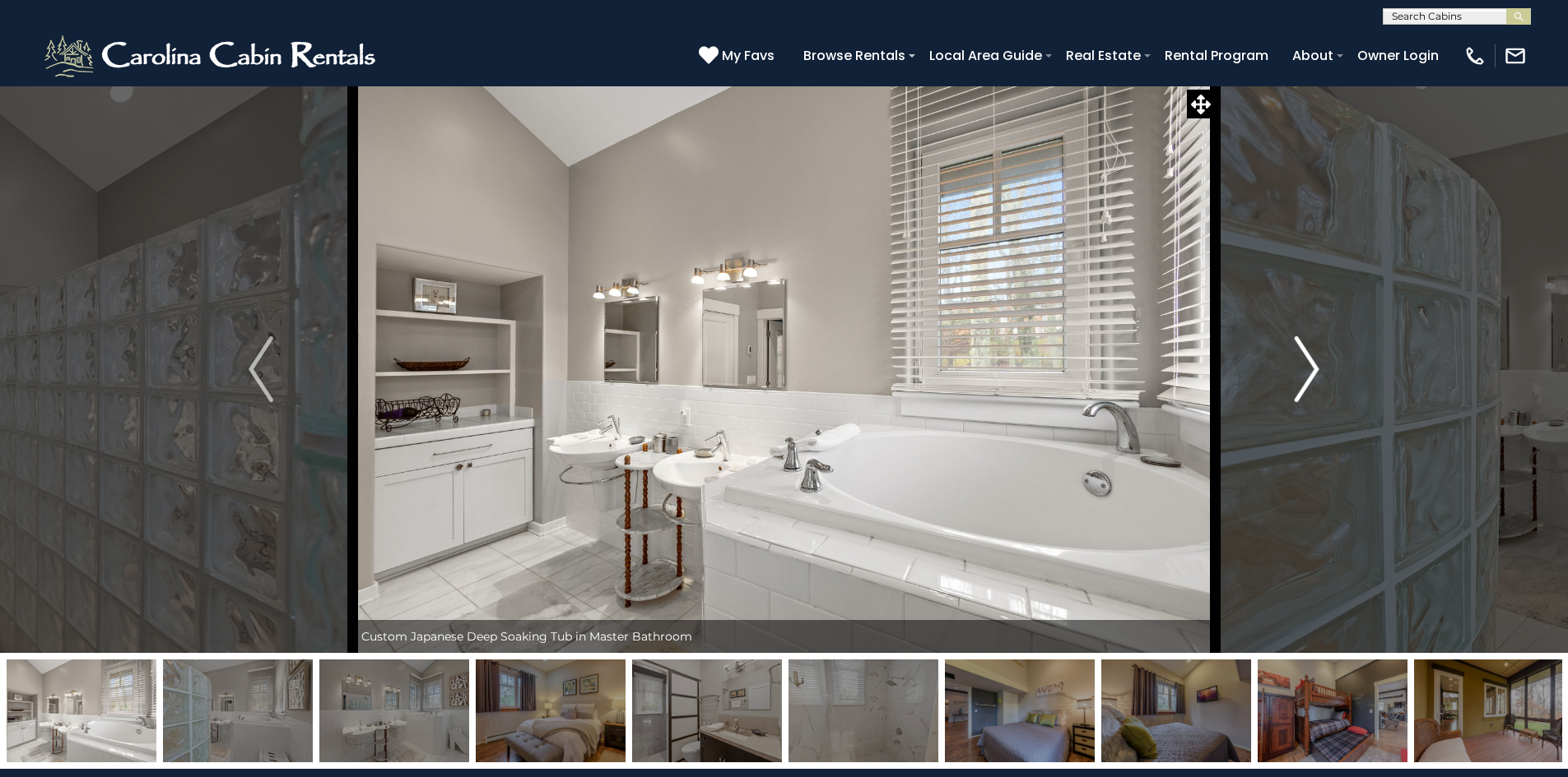
click at [1304, 395] on img "Next" at bounding box center [1306, 369] width 24 height 66
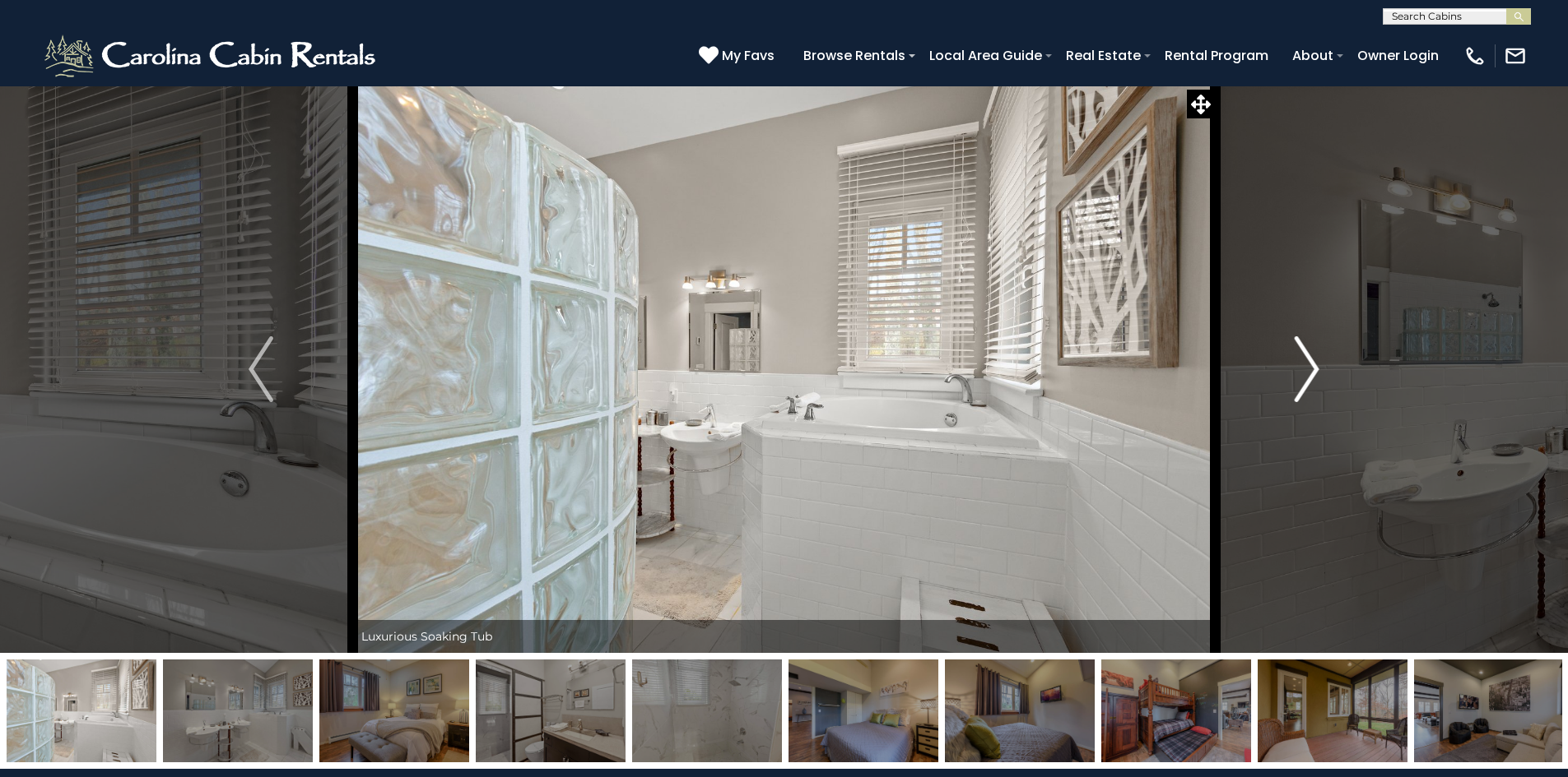
click at [1304, 395] on img "Next" at bounding box center [1306, 369] width 24 height 66
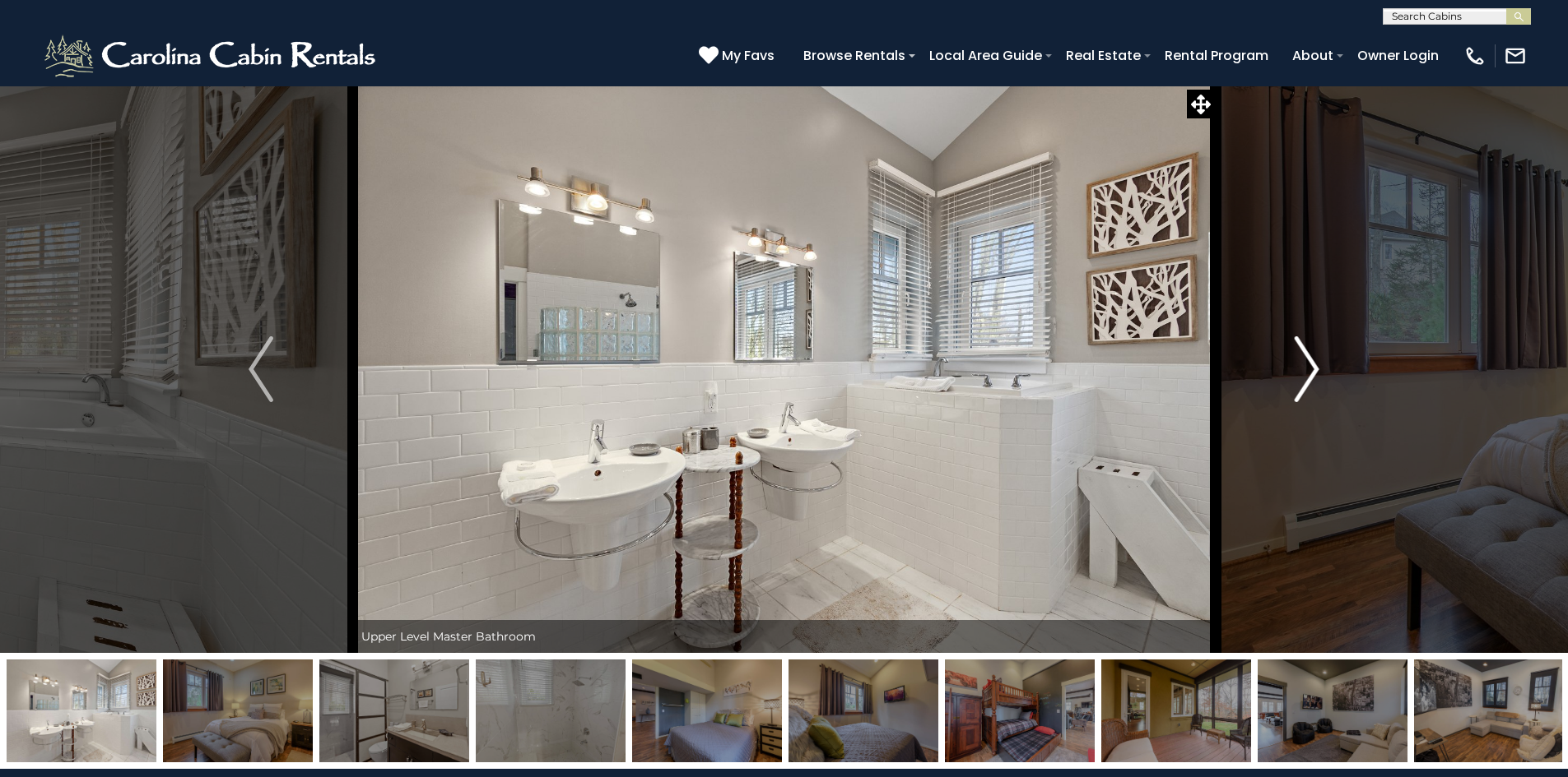
click at [1304, 395] on img "Next" at bounding box center [1306, 369] width 24 height 66
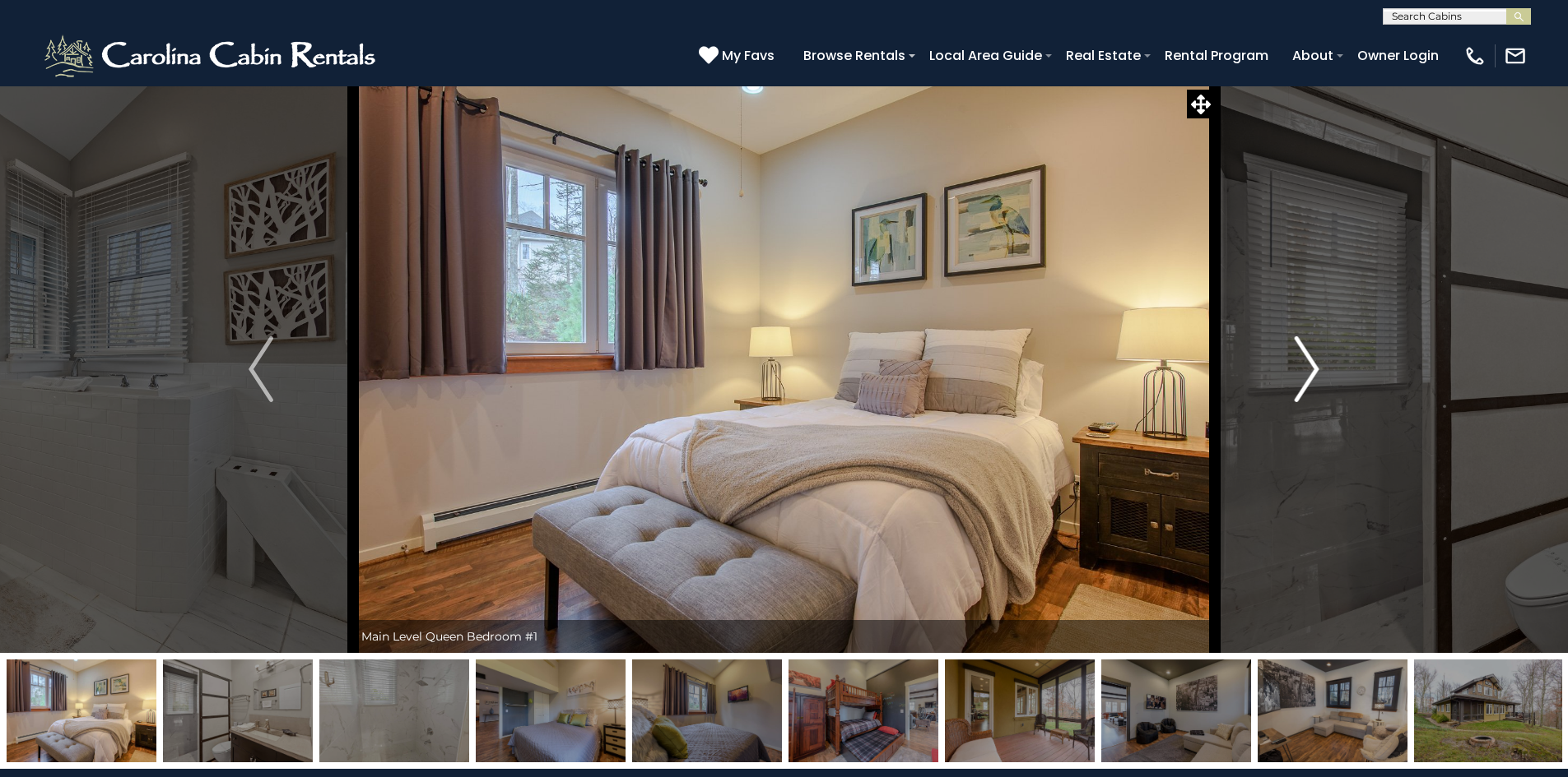
click at [1304, 395] on img "Next" at bounding box center [1306, 369] width 24 height 66
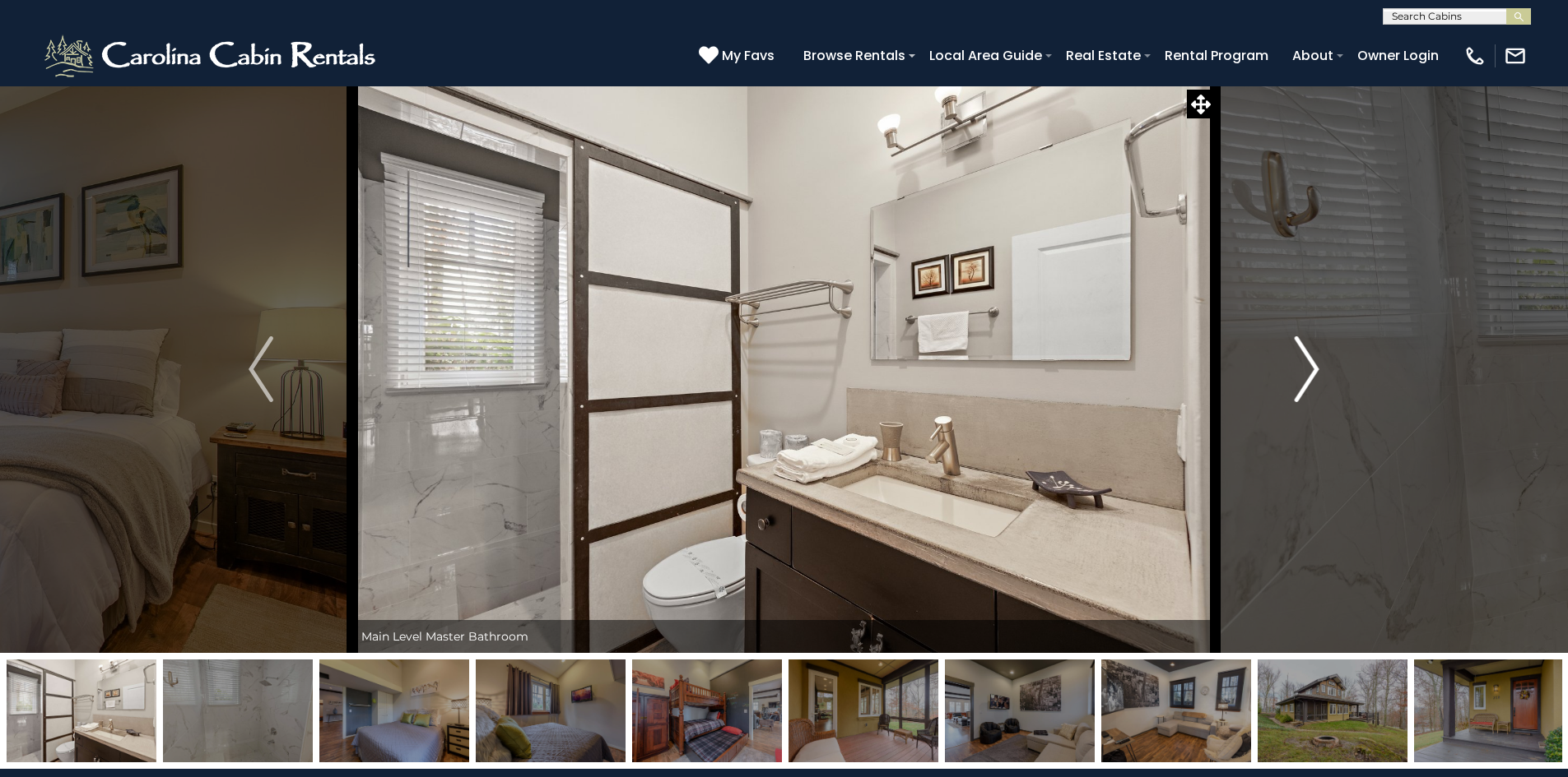
click at [1304, 395] on img "Next" at bounding box center [1306, 369] width 24 height 66
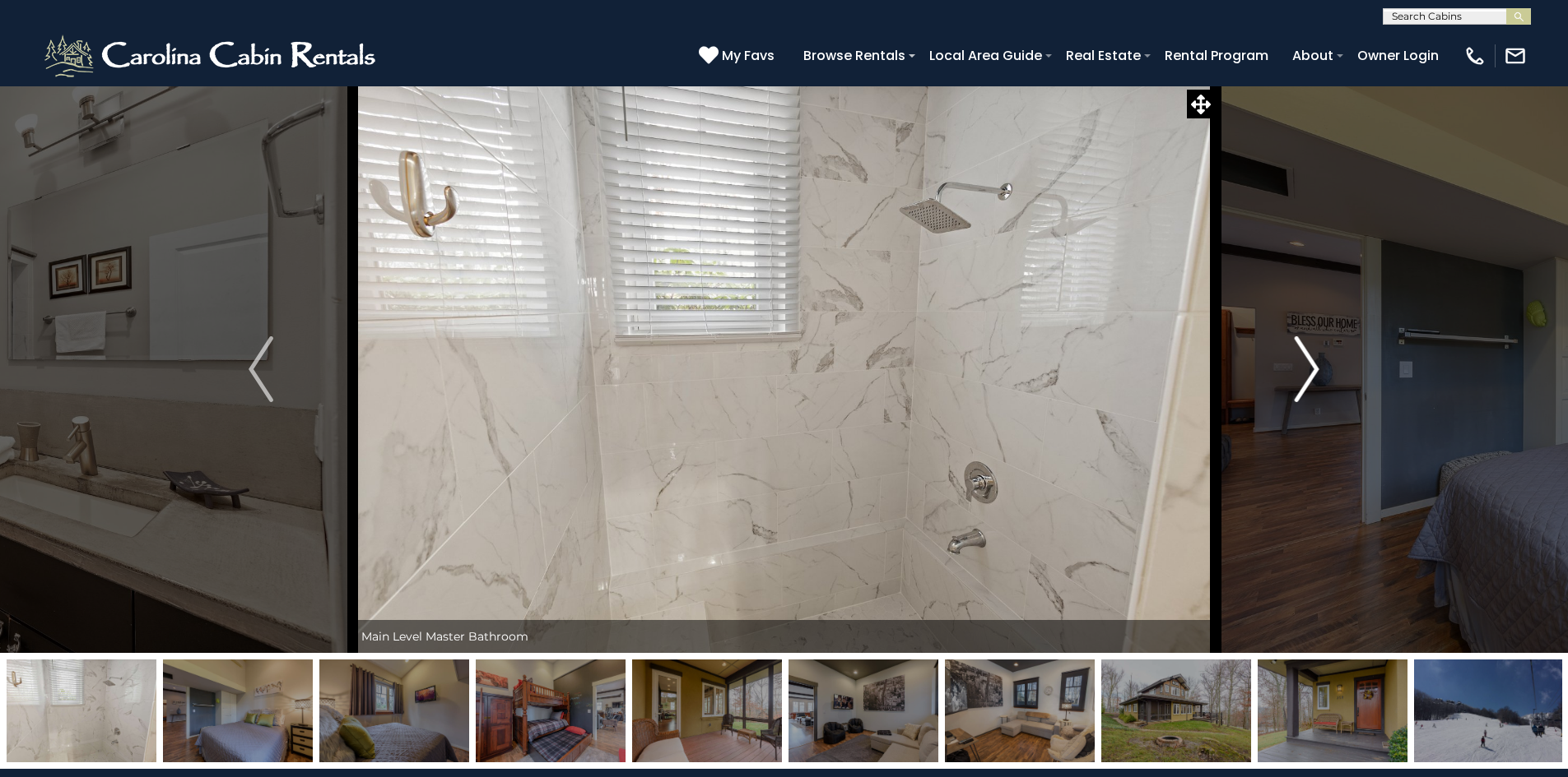
click at [1304, 395] on img "Next" at bounding box center [1306, 369] width 24 height 66
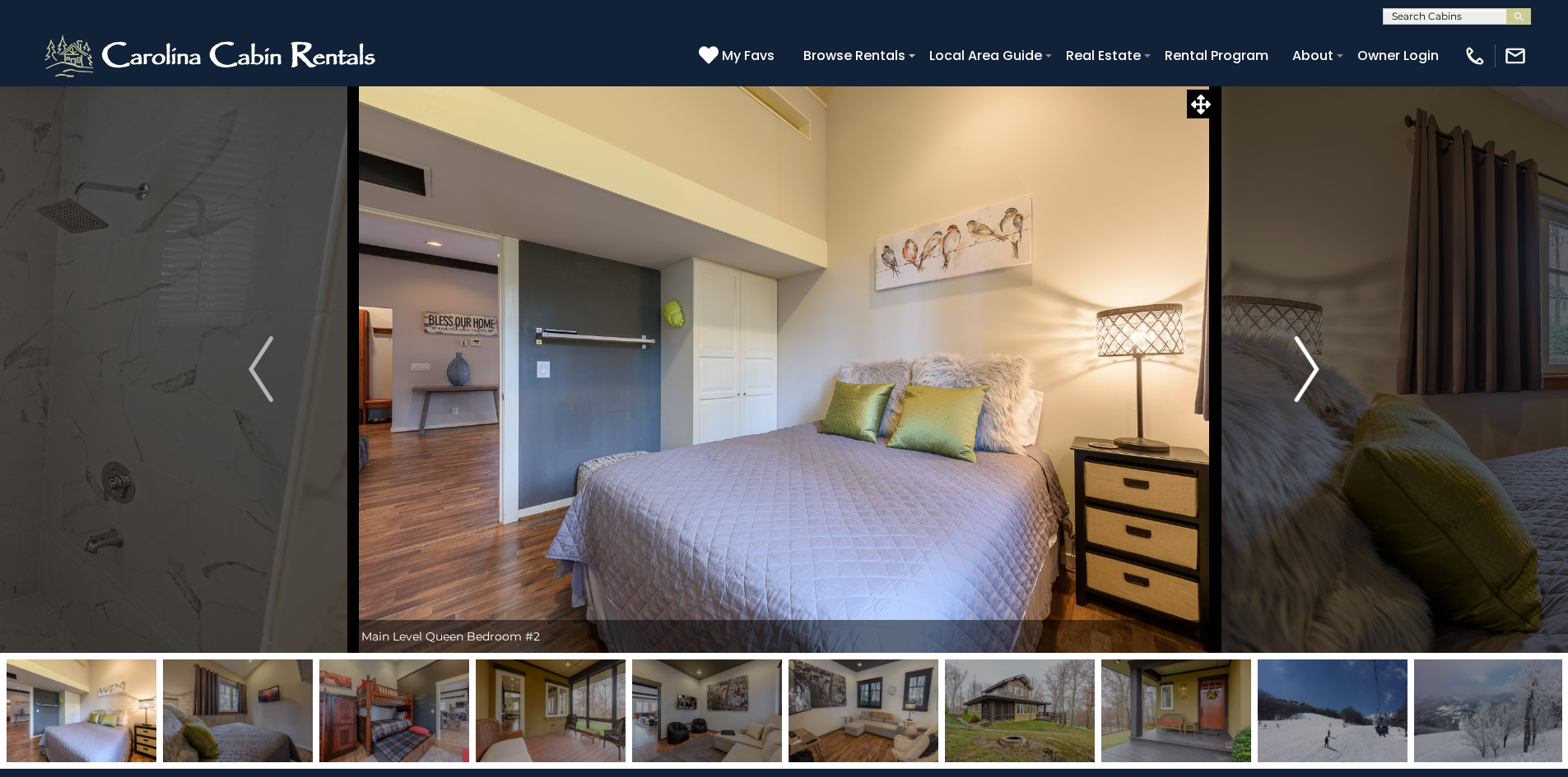
click at [1304, 395] on img "Next" at bounding box center [1306, 369] width 24 height 66
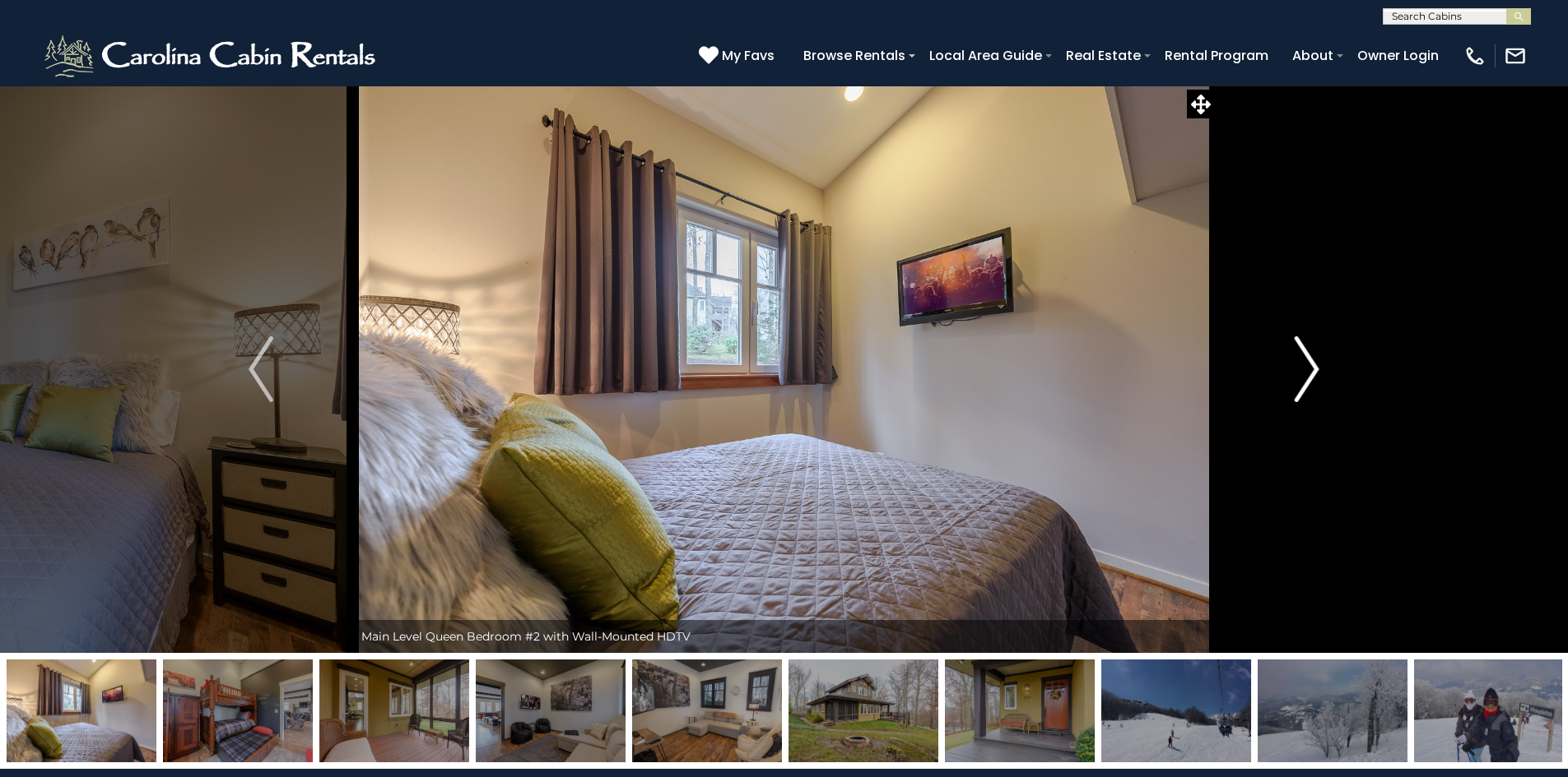
click at [1304, 395] on img "Next" at bounding box center [1306, 369] width 24 height 66
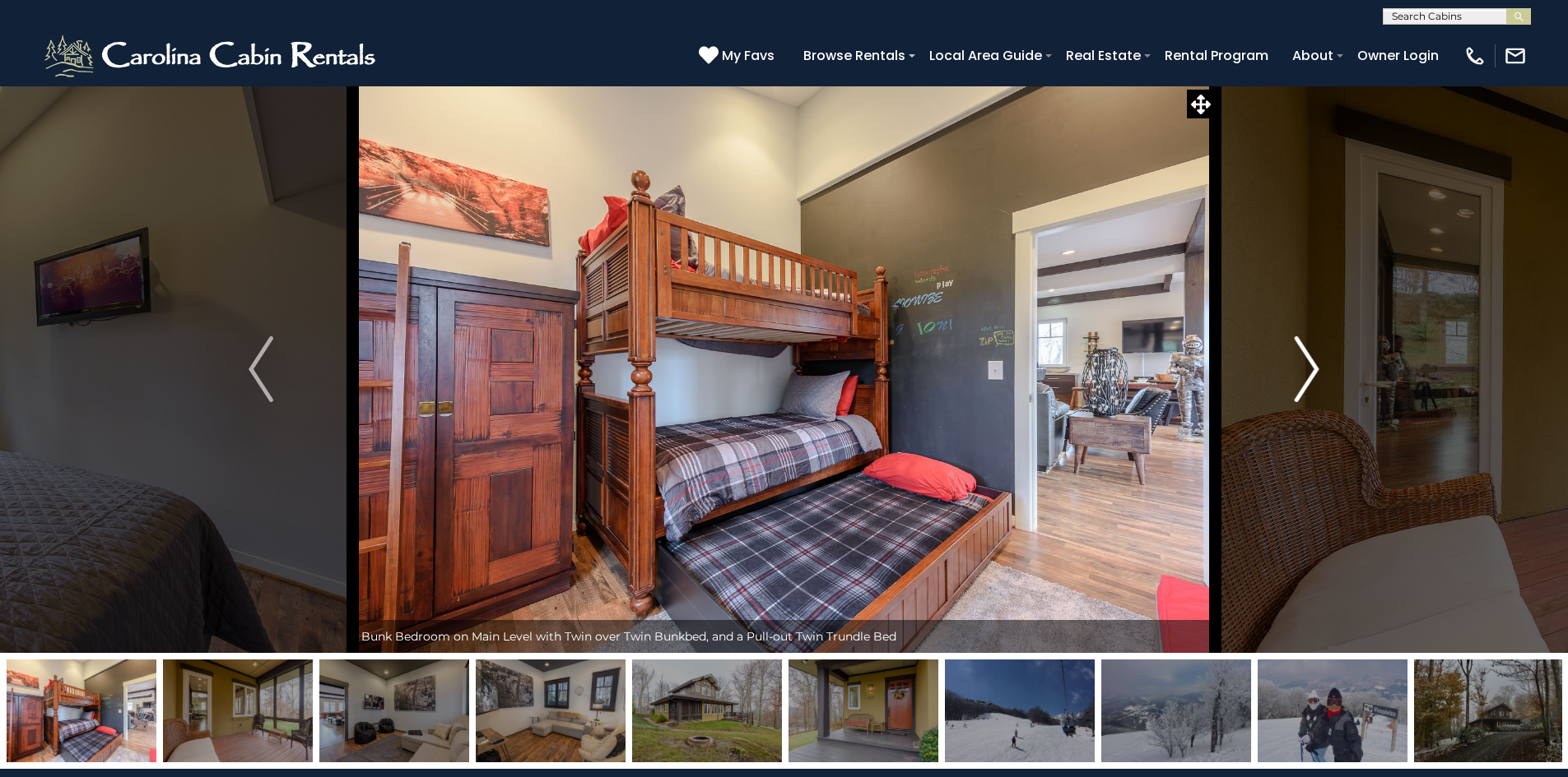
click at [1304, 395] on img "Next" at bounding box center [1306, 369] width 24 height 66
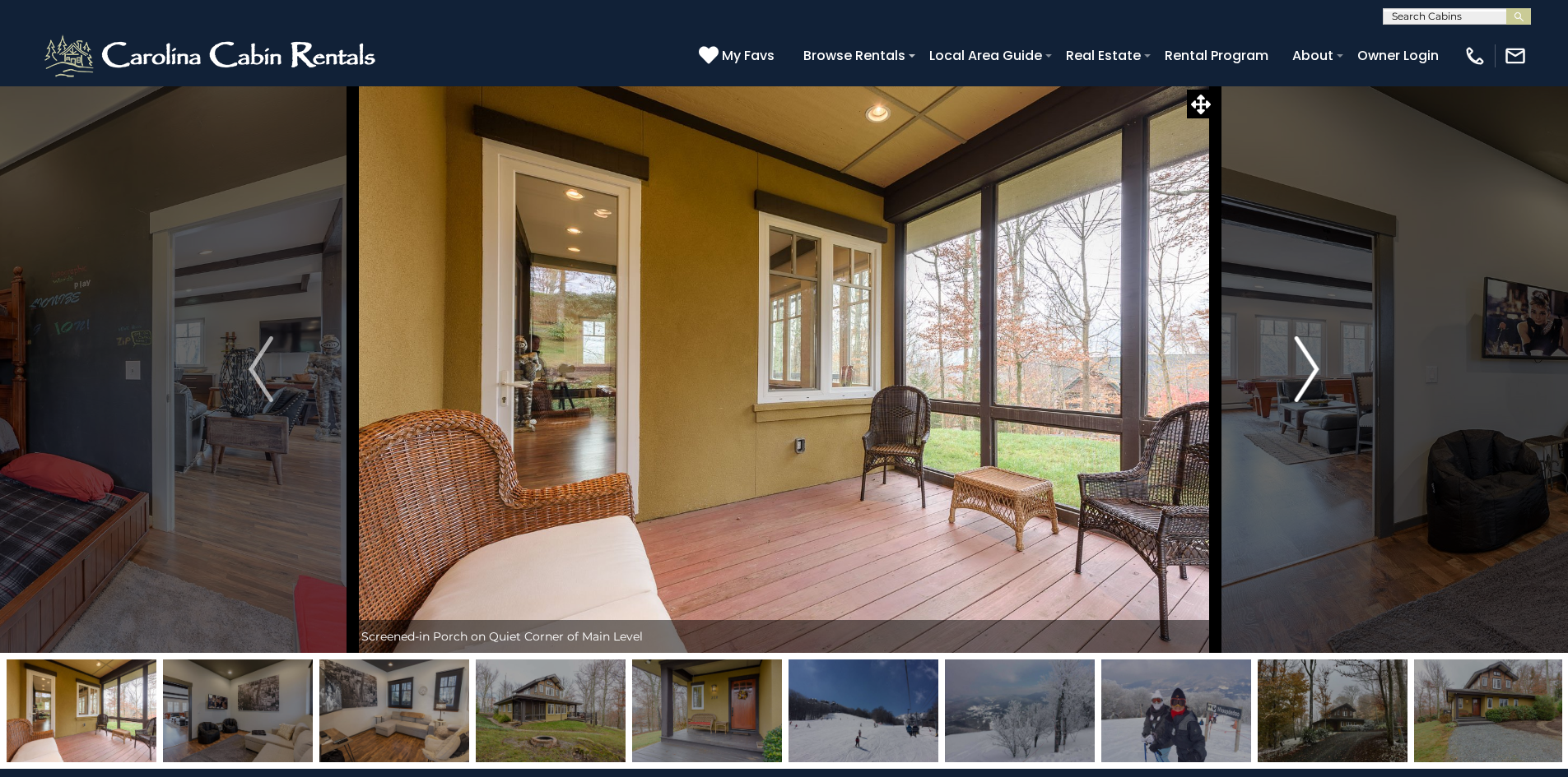
click at [1304, 395] on img "Next" at bounding box center [1306, 369] width 24 height 66
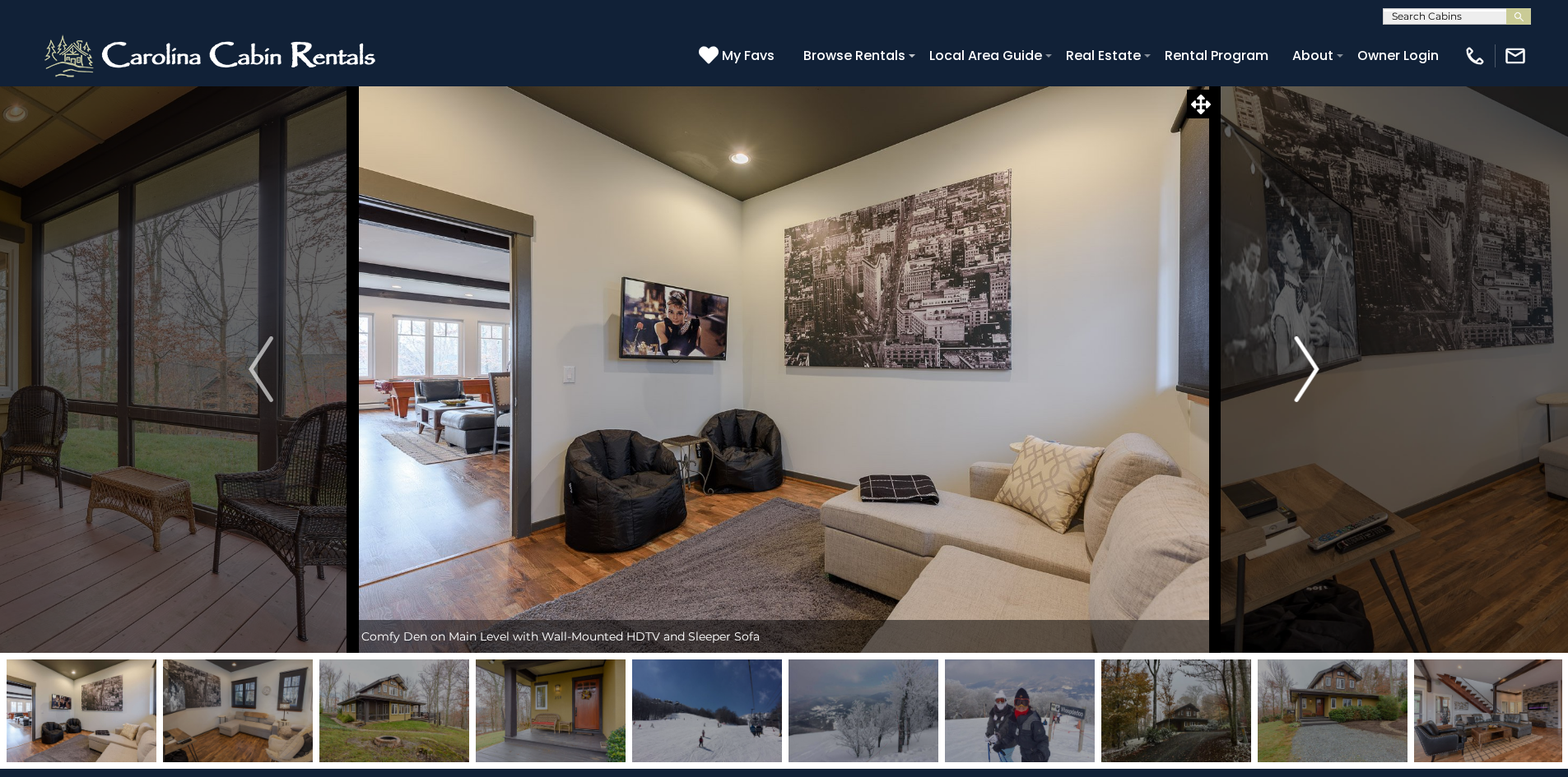
click at [1304, 395] on img "Next" at bounding box center [1306, 369] width 24 height 66
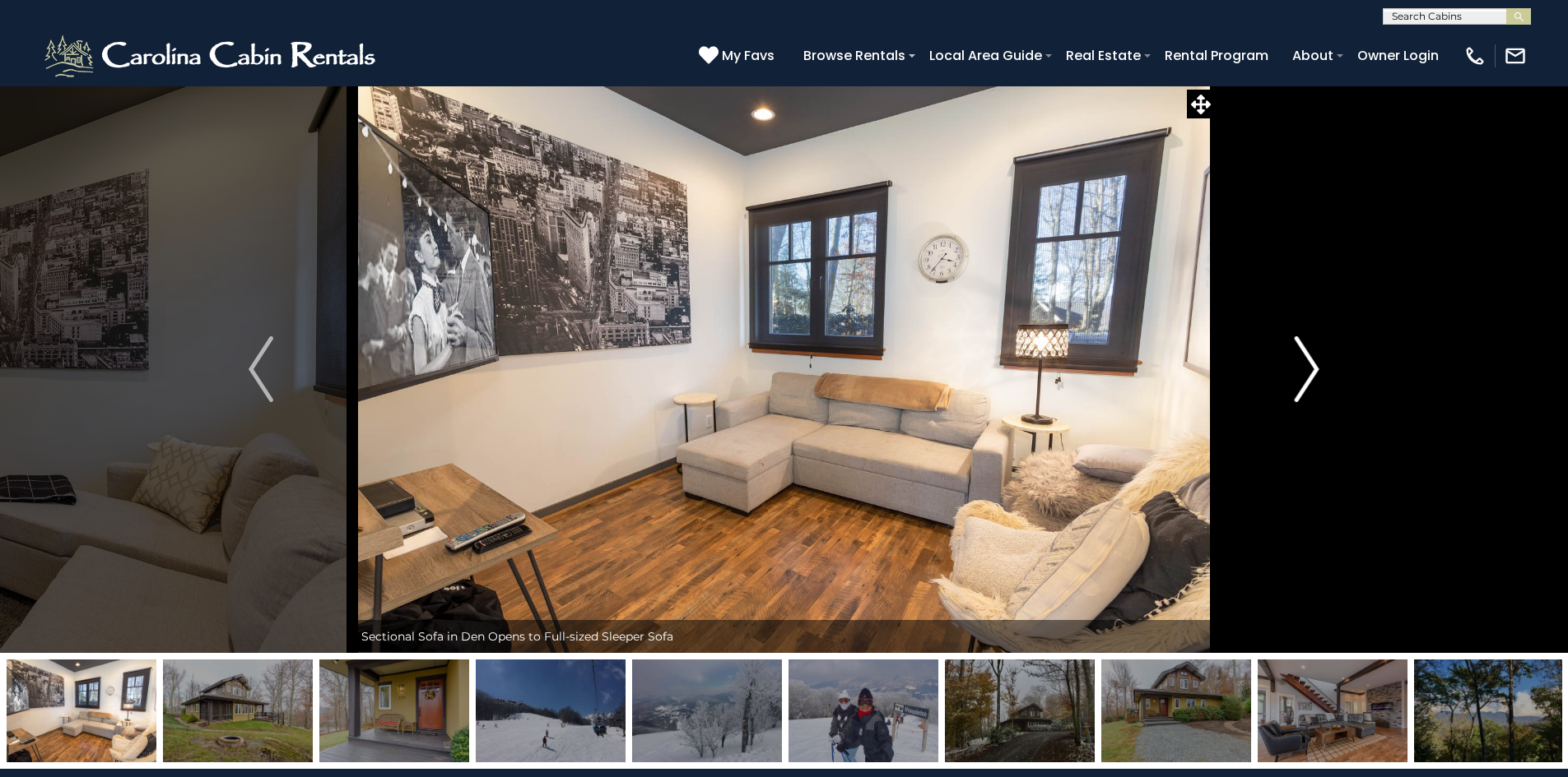
click at [1304, 395] on img "Next" at bounding box center [1306, 369] width 24 height 66
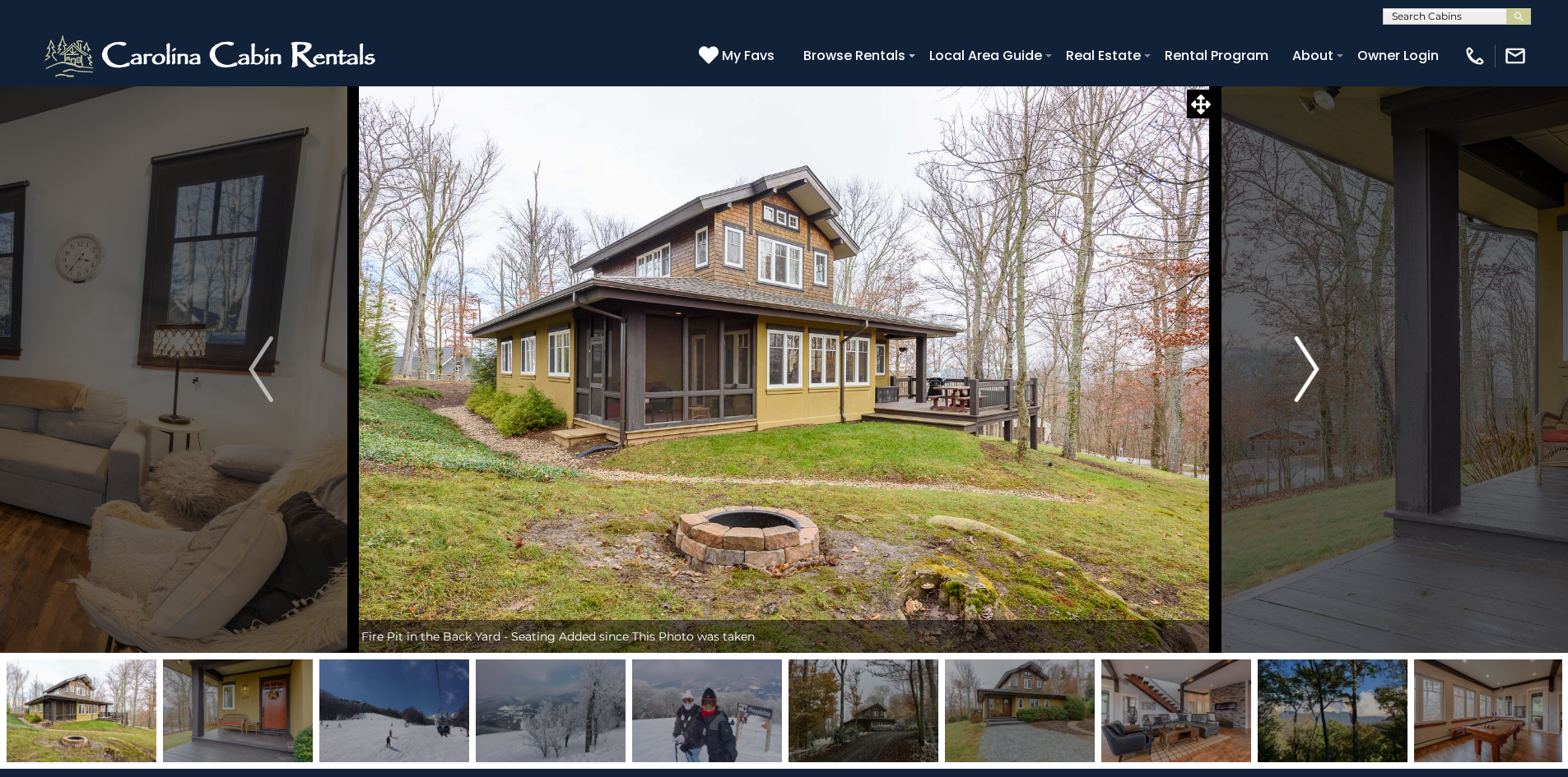
click at [1304, 395] on img "Next" at bounding box center [1306, 369] width 24 height 66
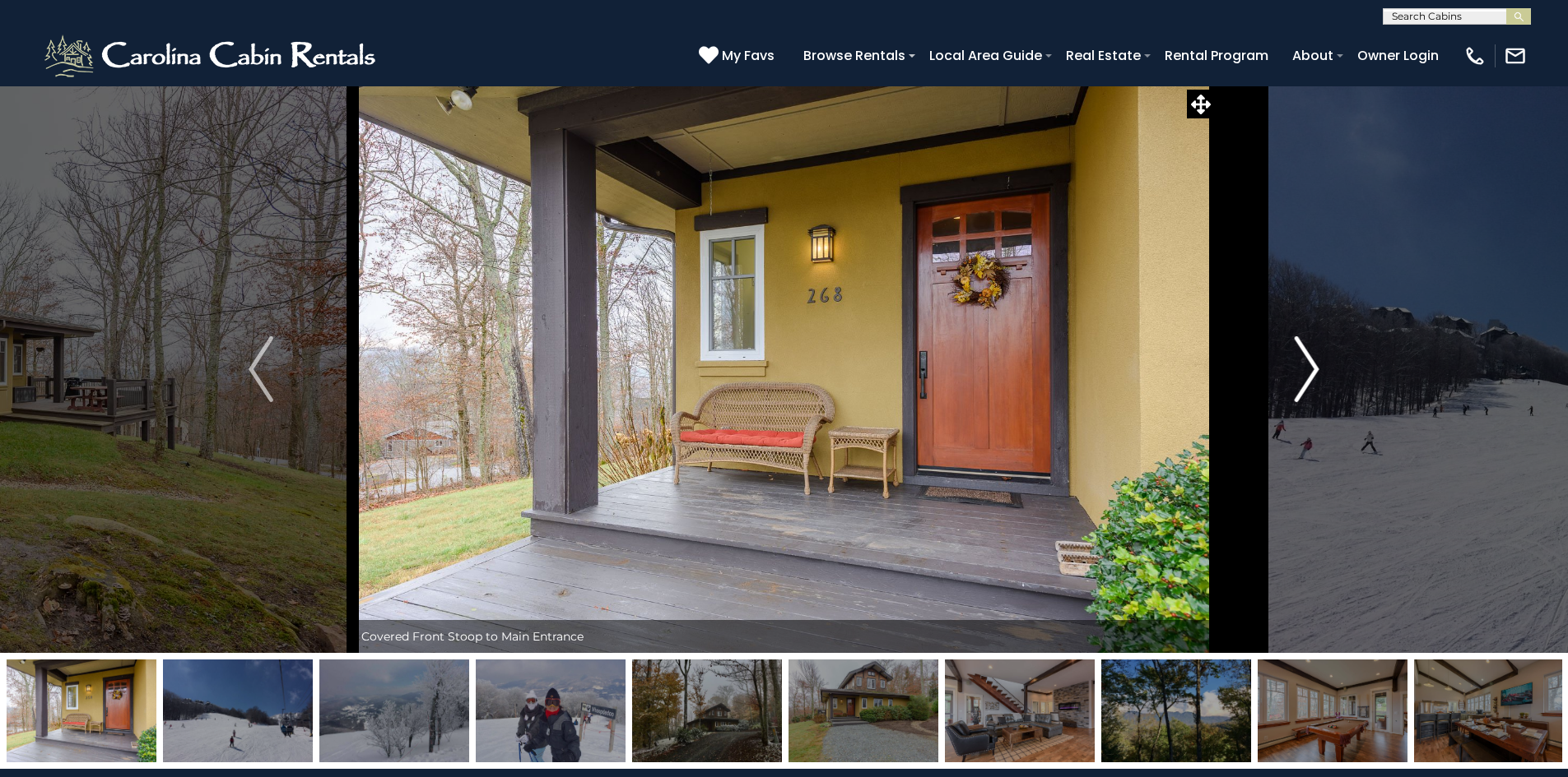
click at [1304, 395] on img "Next" at bounding box center [1306, 369] width 24 height 66
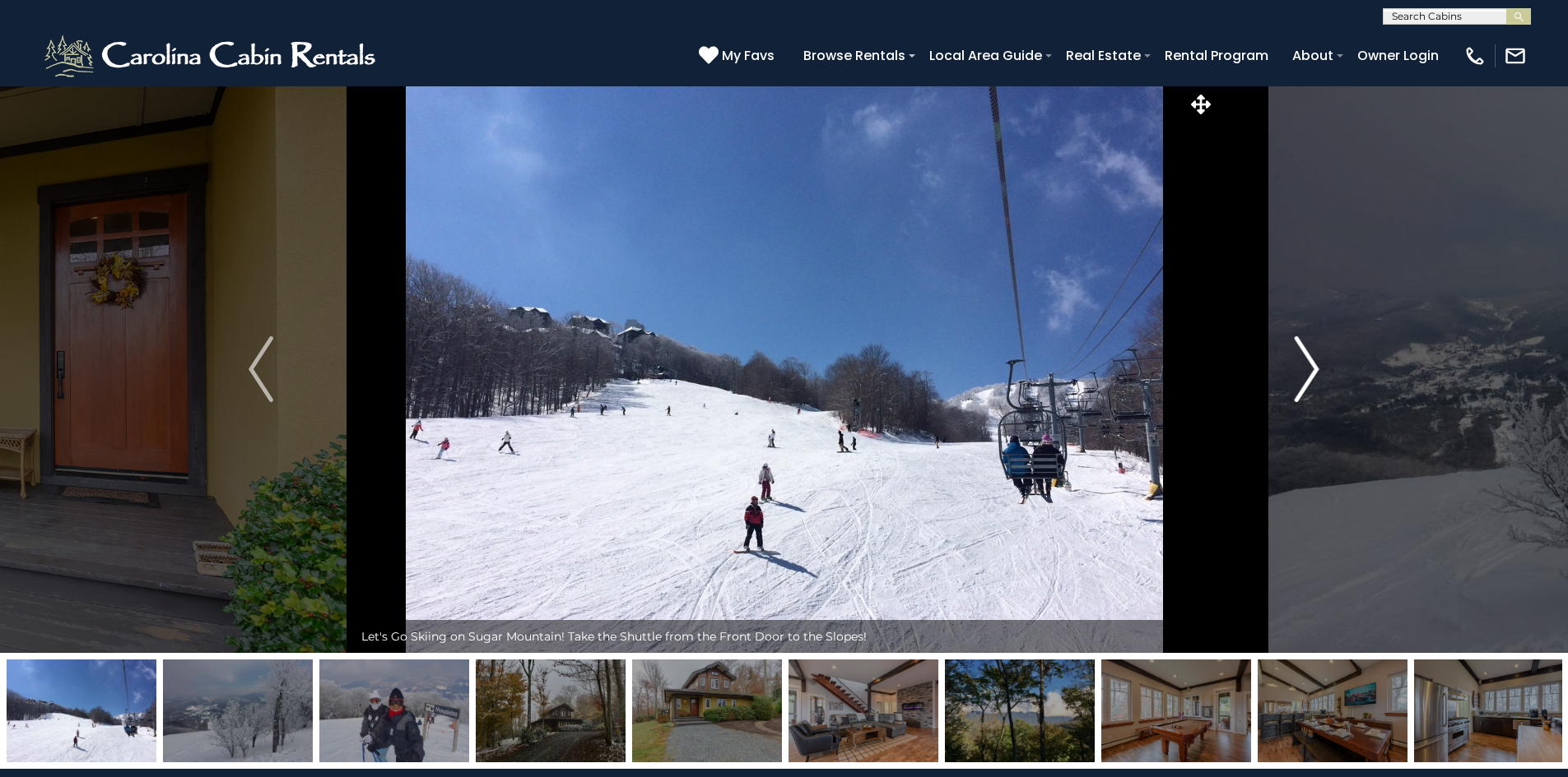
click at [1304, 395] on img "Next" at bounding box center [1306, 369] width 24 height 66
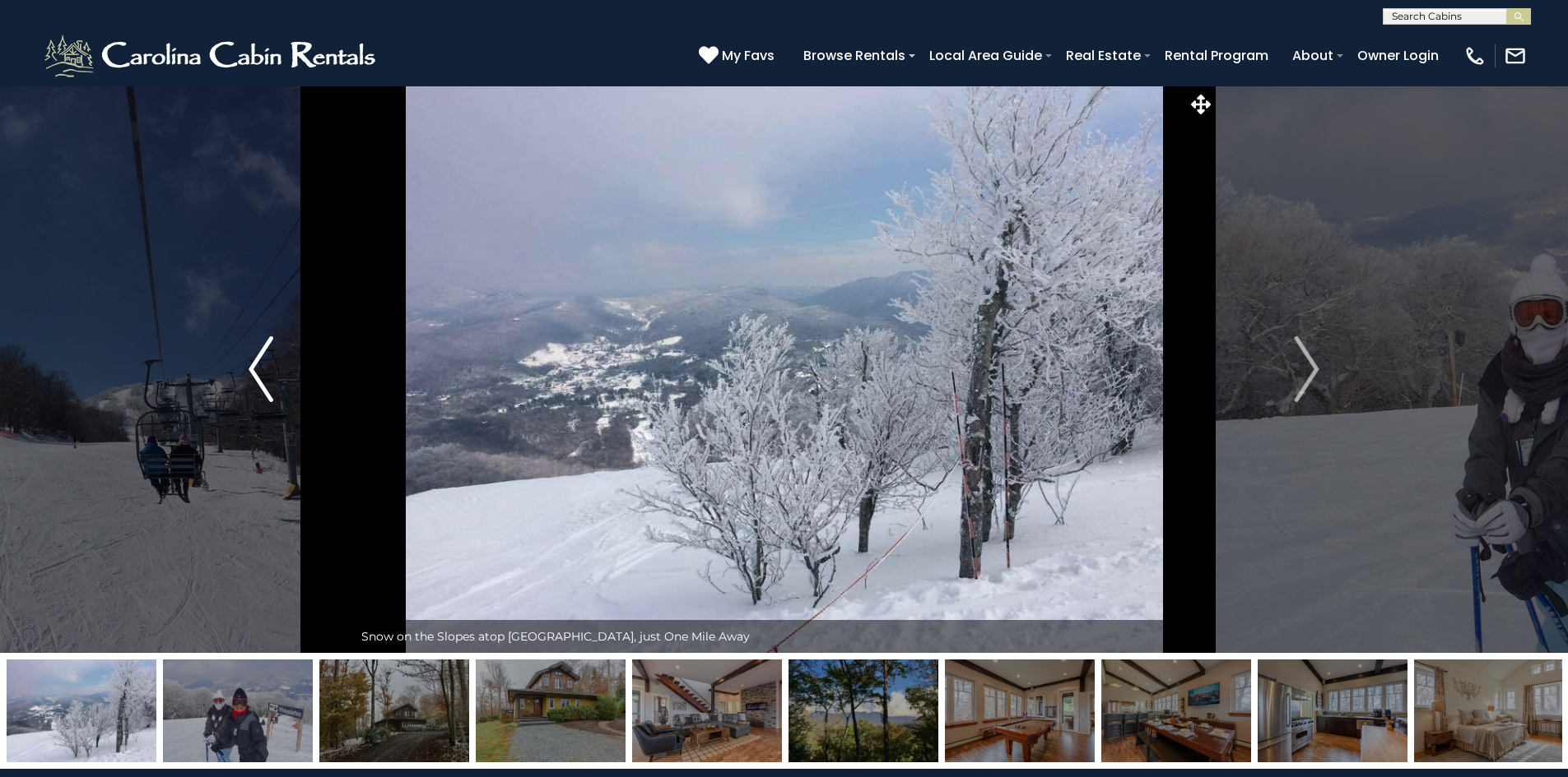
click at [252, 383] on img "Previous" at bounding box center [260, 369] width 24 height 66
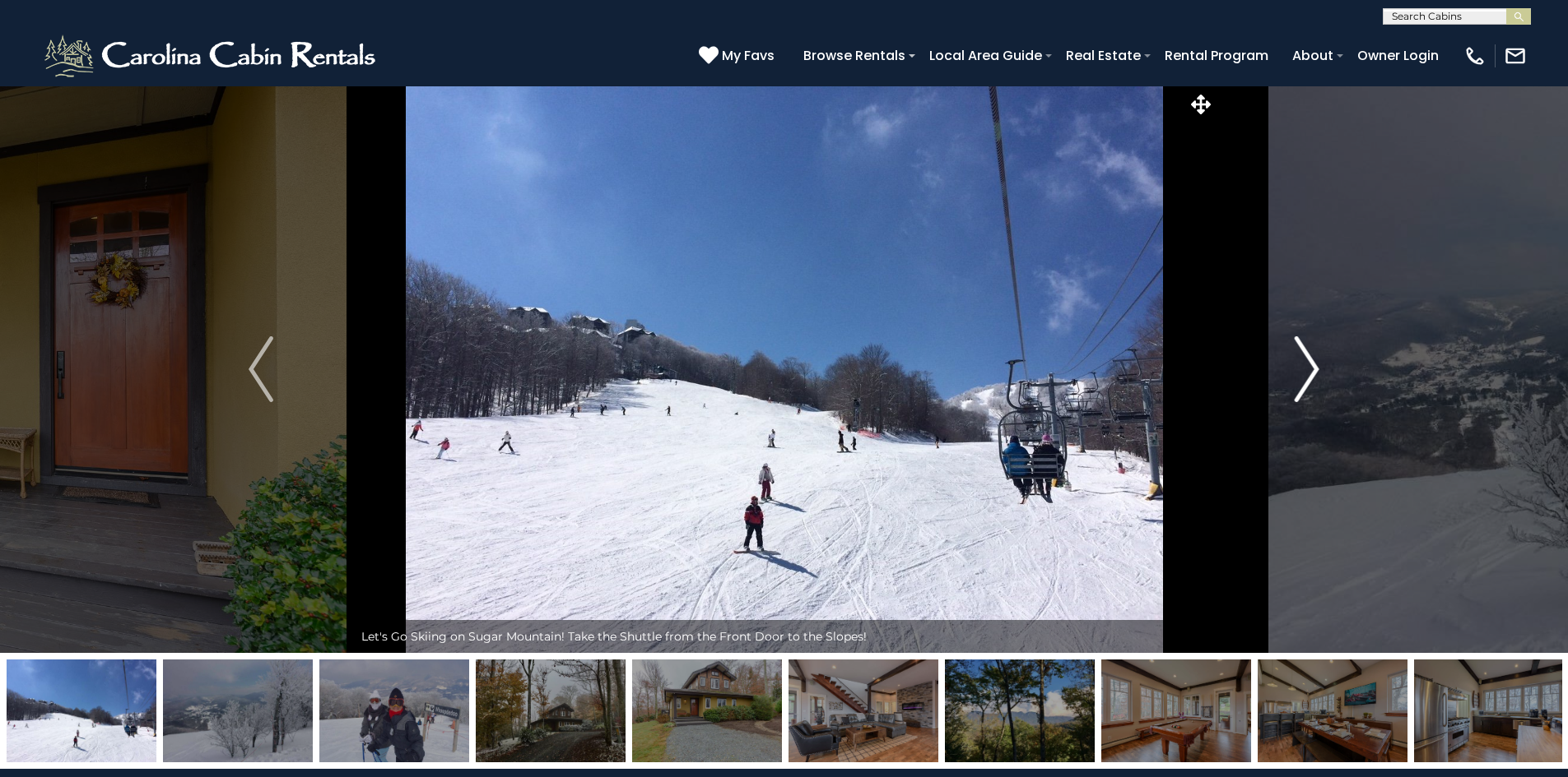
click at [1317, 353] on img "Next" at bounding box center [1306, 369] width 24 height 66
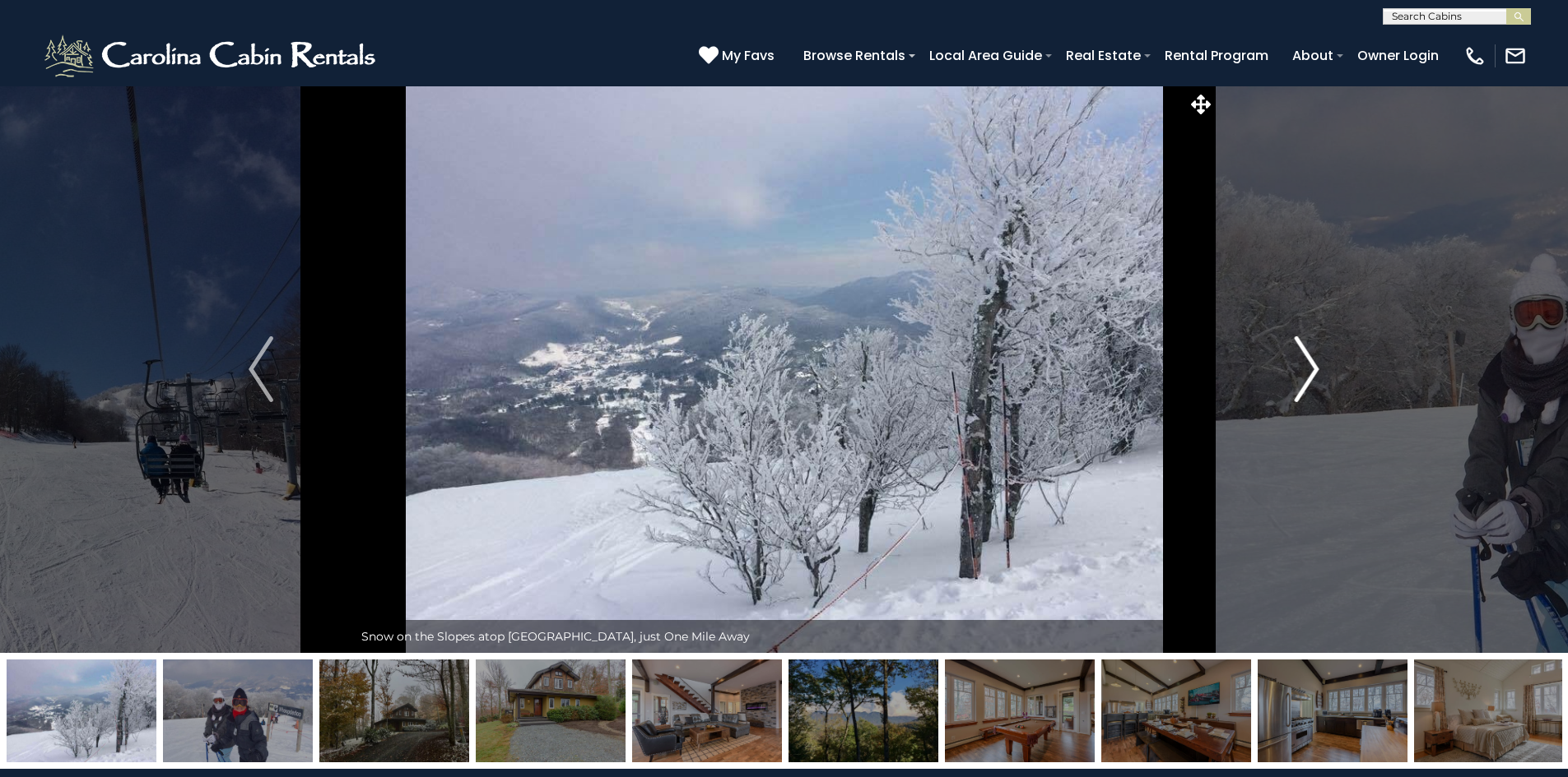
click at [1317, 353] on img "Next" at bounding box center [1306, 369] width 24 height 66
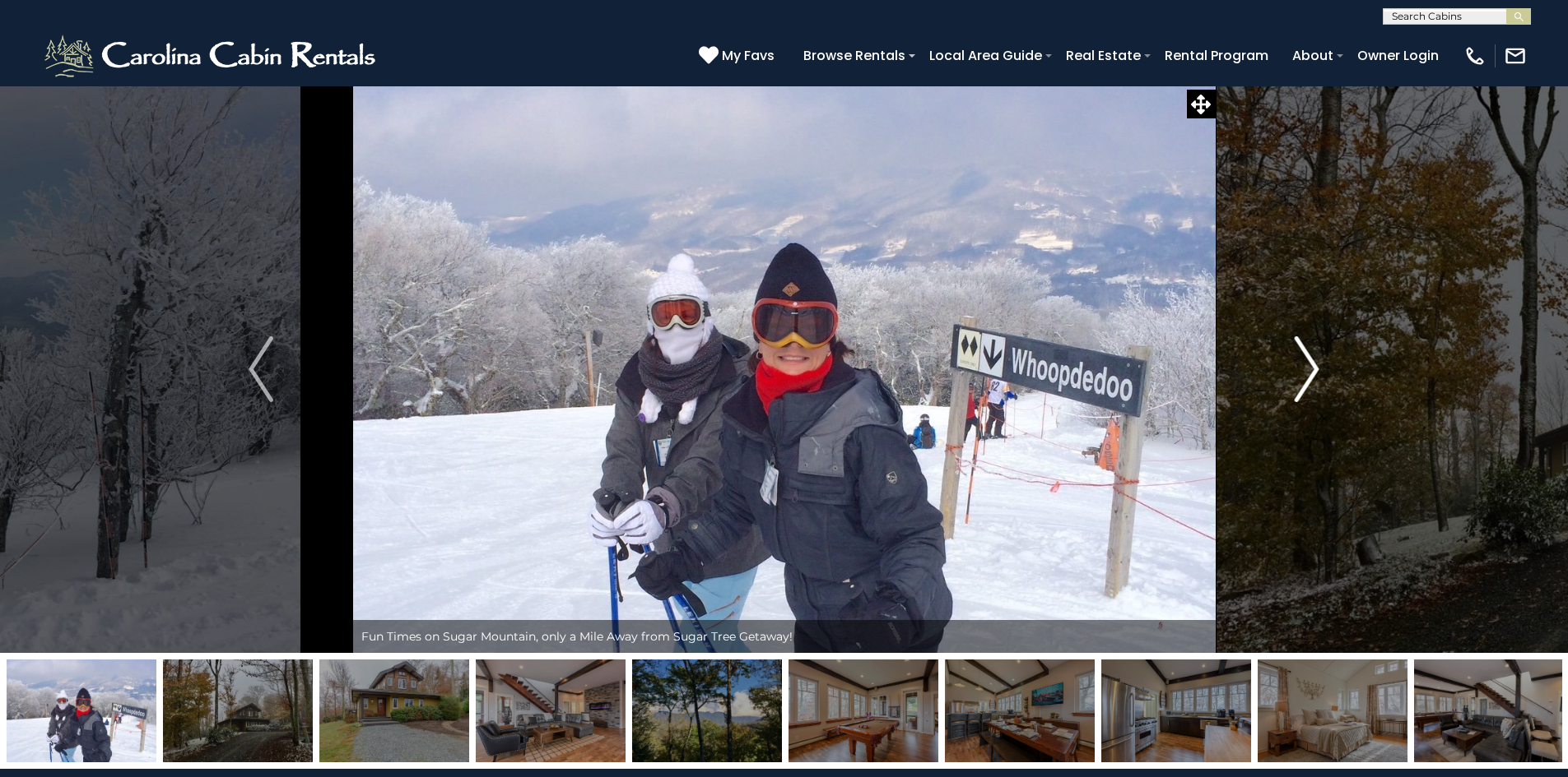
click at [1317, 353] on img "Next" at bounding box center [1306, 369] width 24 height 66
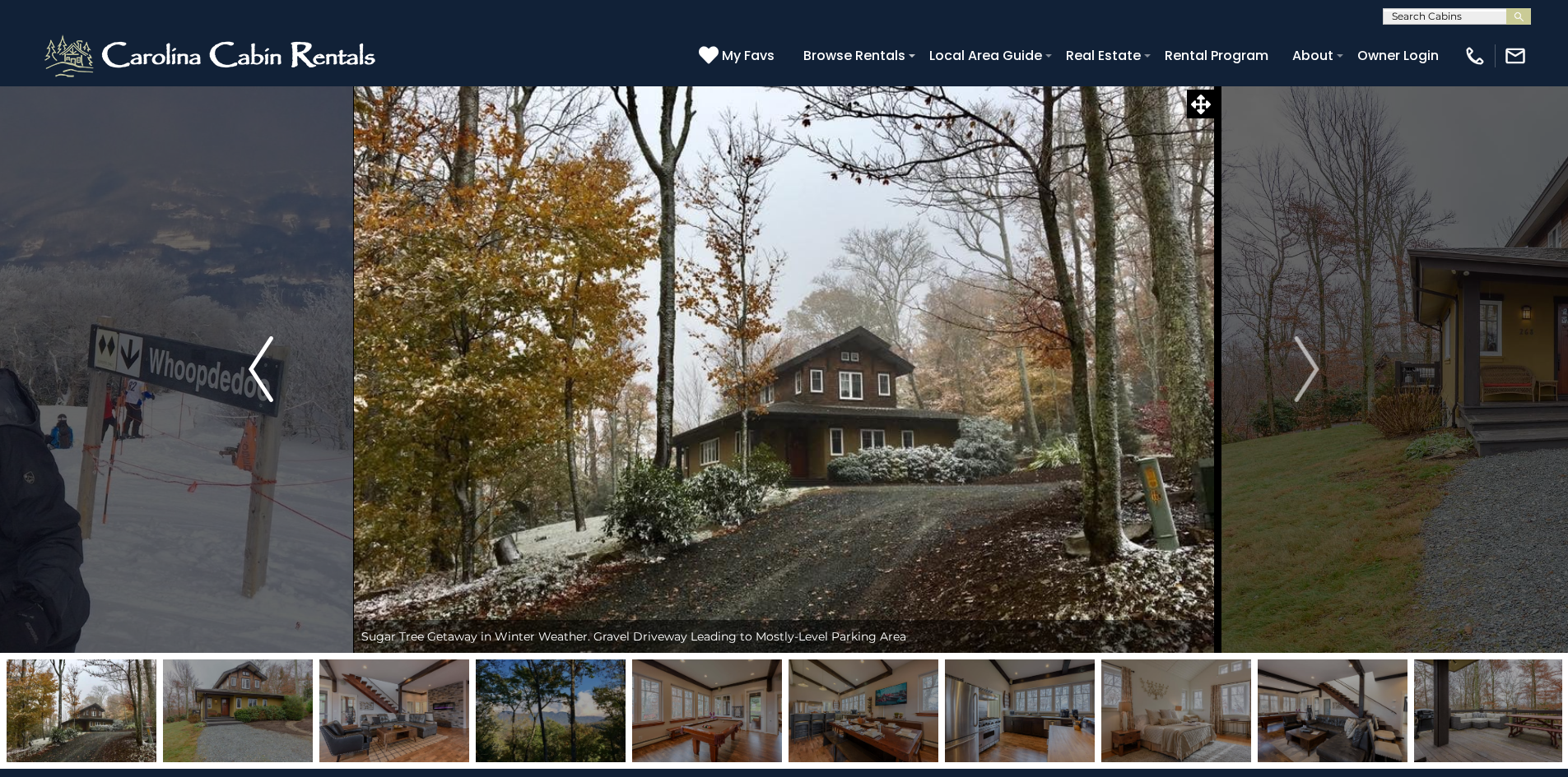
click at [255, 377] on img "Previous" at bounding box center [260, 369] width 24 height 66
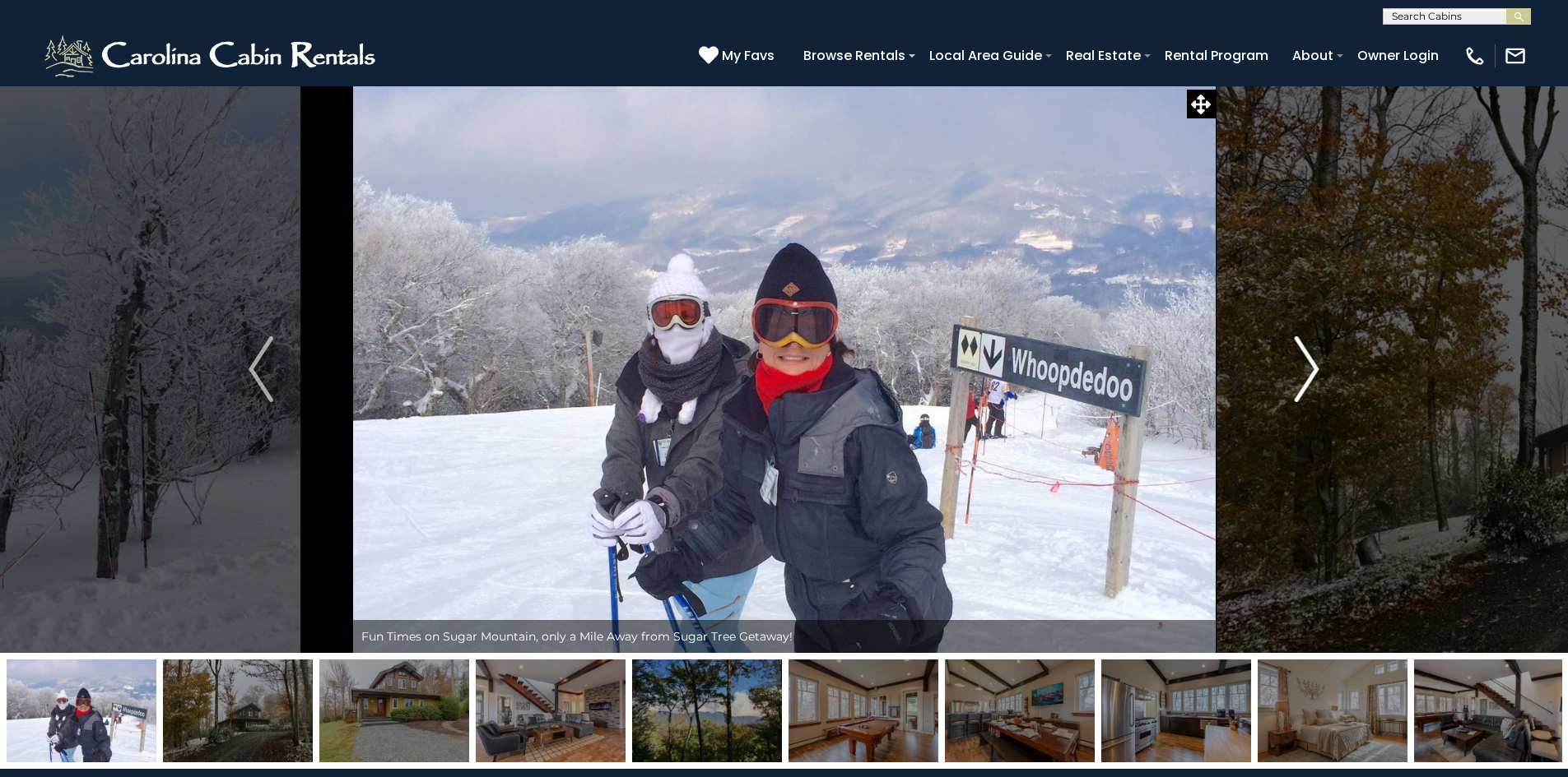
click at [1304, 355] on img "Next" at bounding box center [1306, 369] width 24 height 66
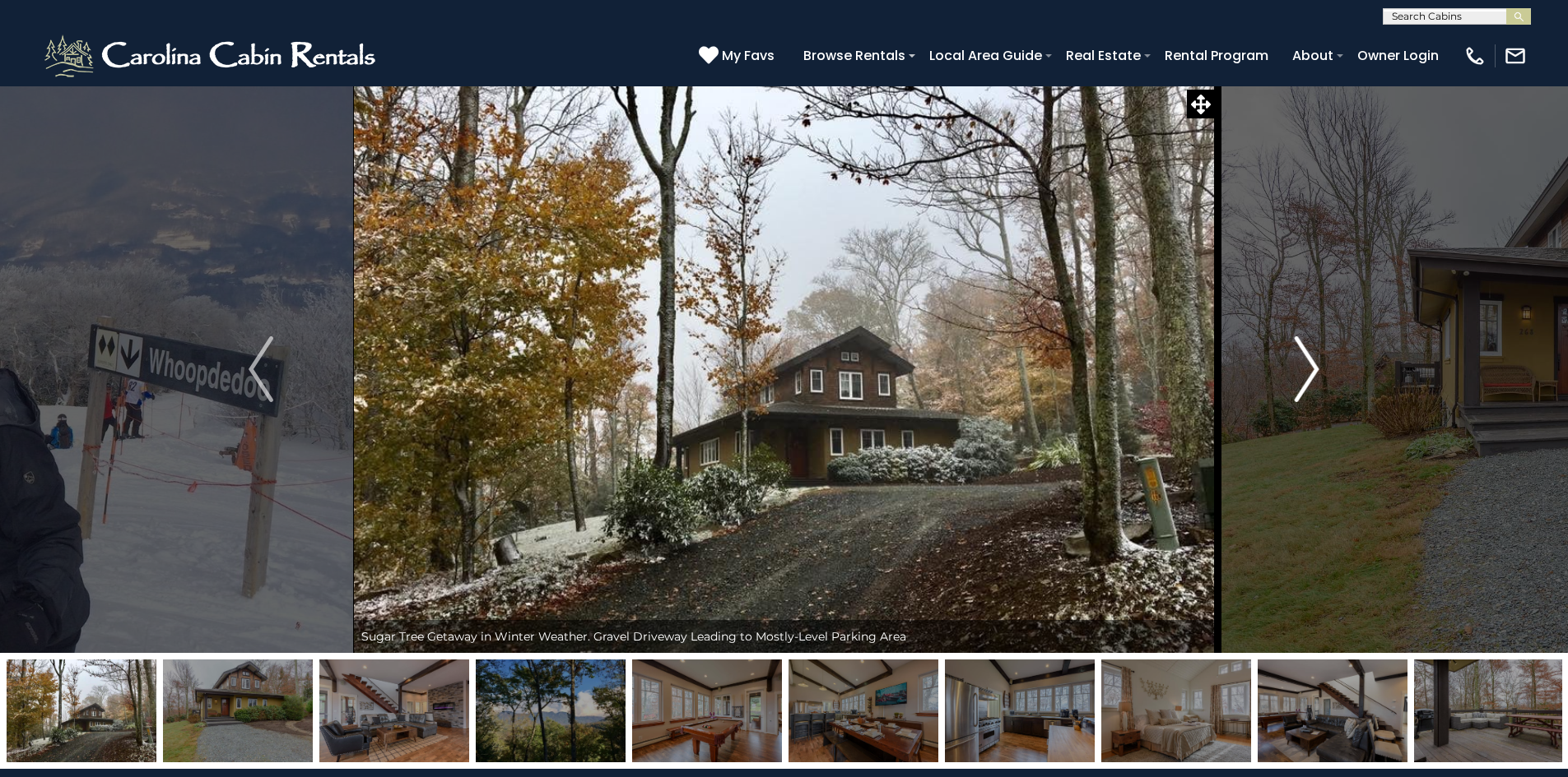
click at [1332, 364] on button "Next" at bounding box center [1306, 369] width 183 height 568
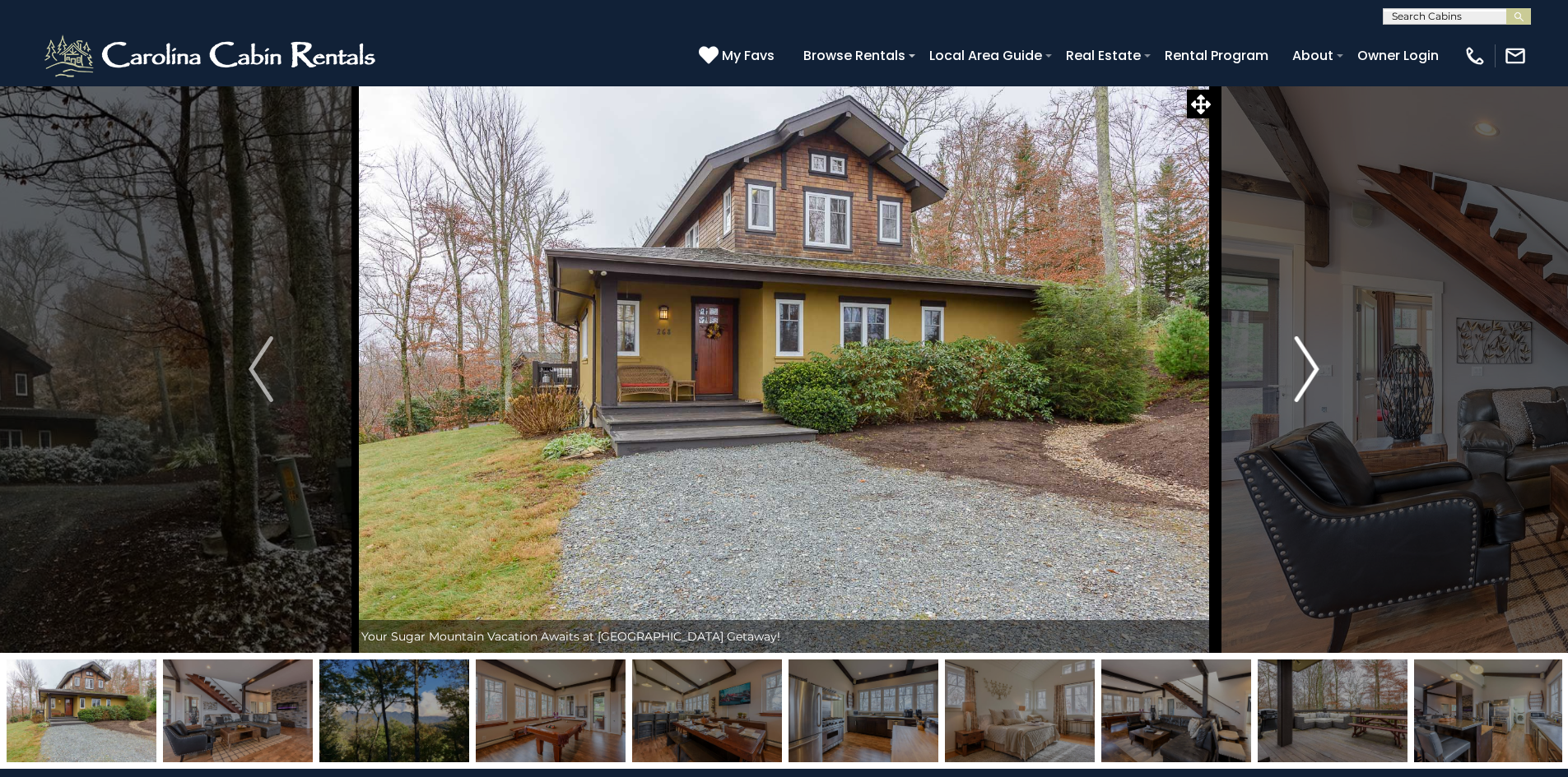
click at [1332, 364] on button "Next" at bounding box center [1306, 369] width 183 height 568
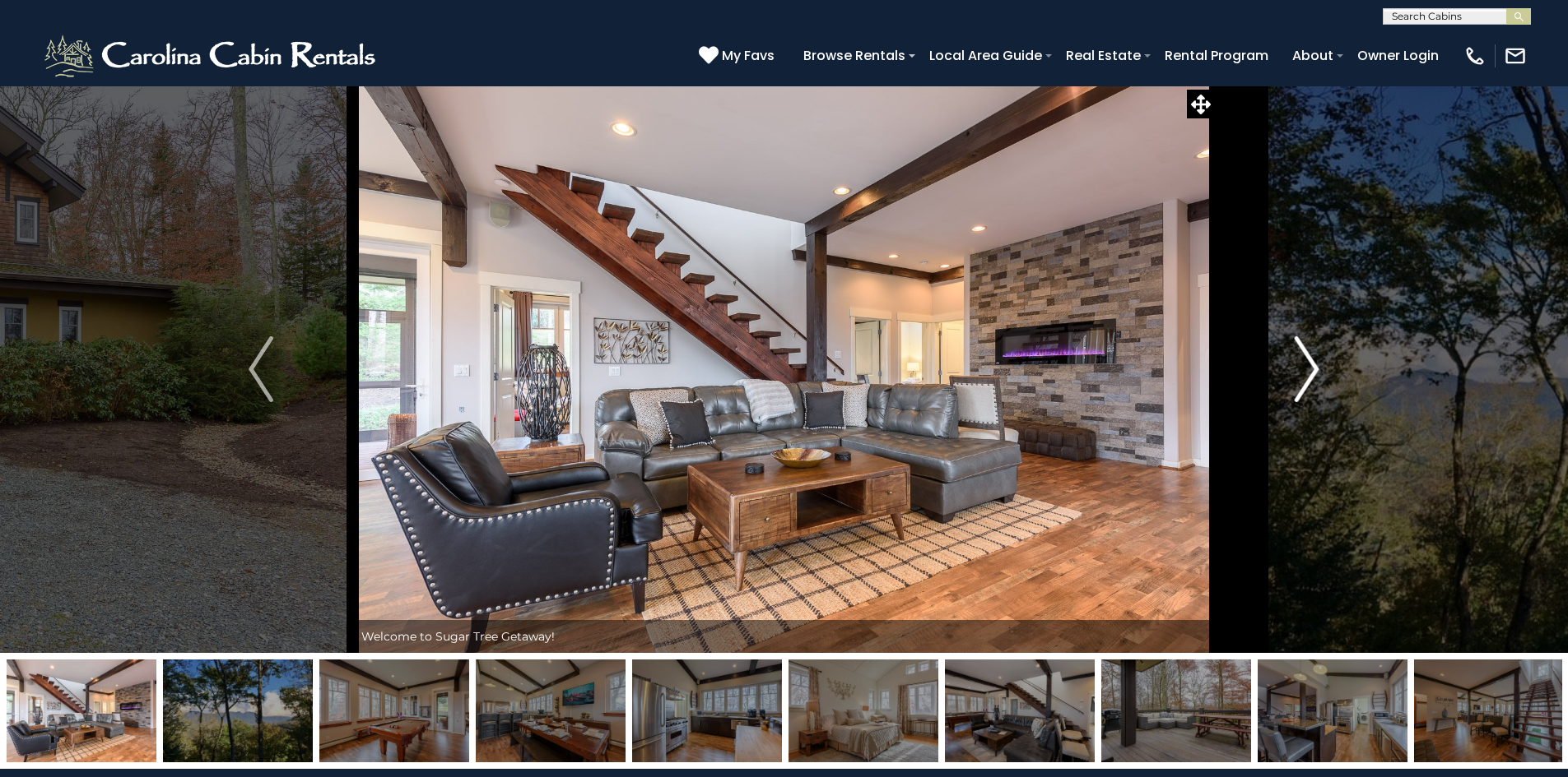
click at [1332, 364] on button "Next" at bounding box center [1306, 369] width 183 height 568
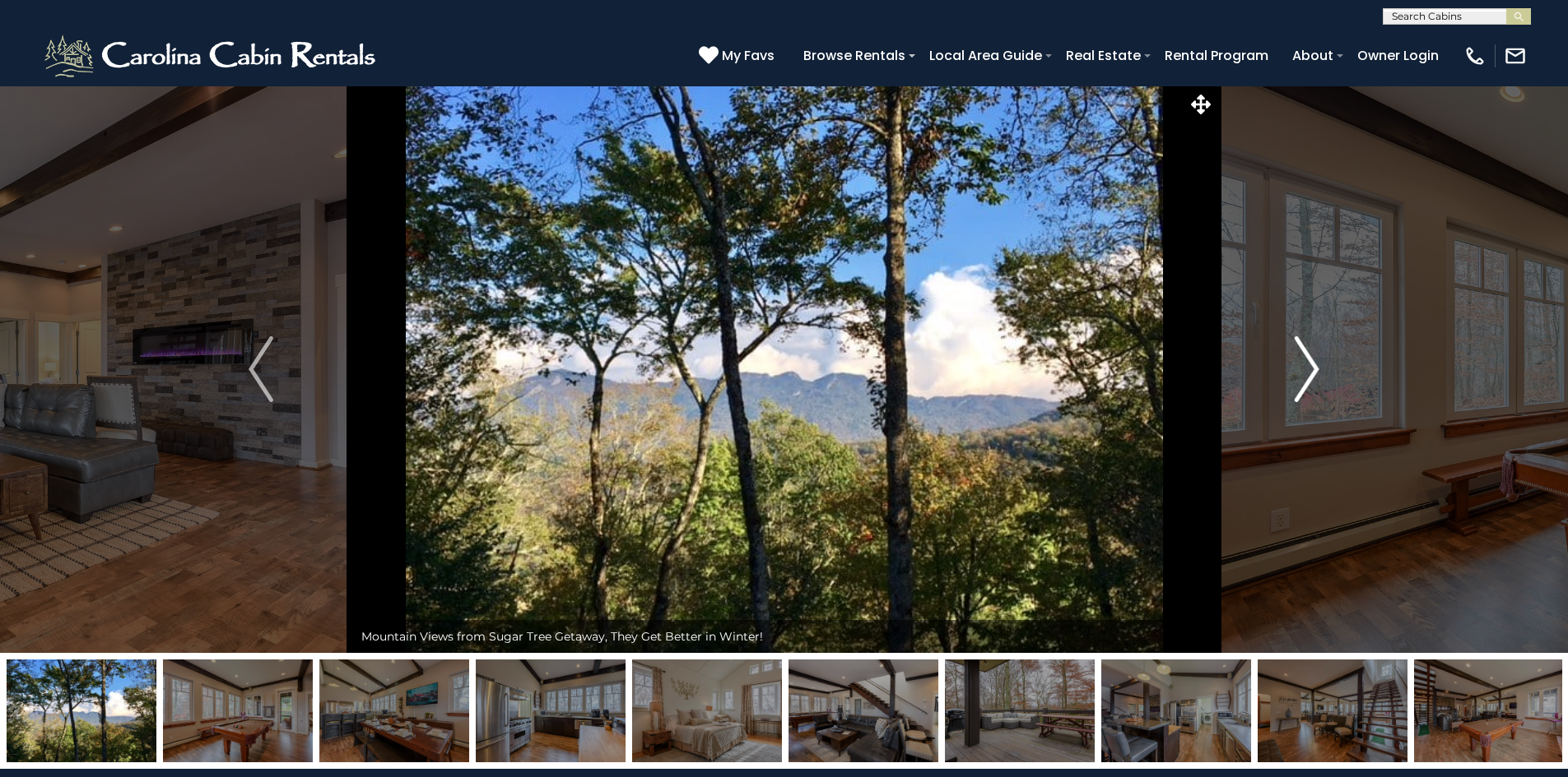
click at [1332, 364] on button "Next" at bounding box center [1306, 369] width 183 height 568
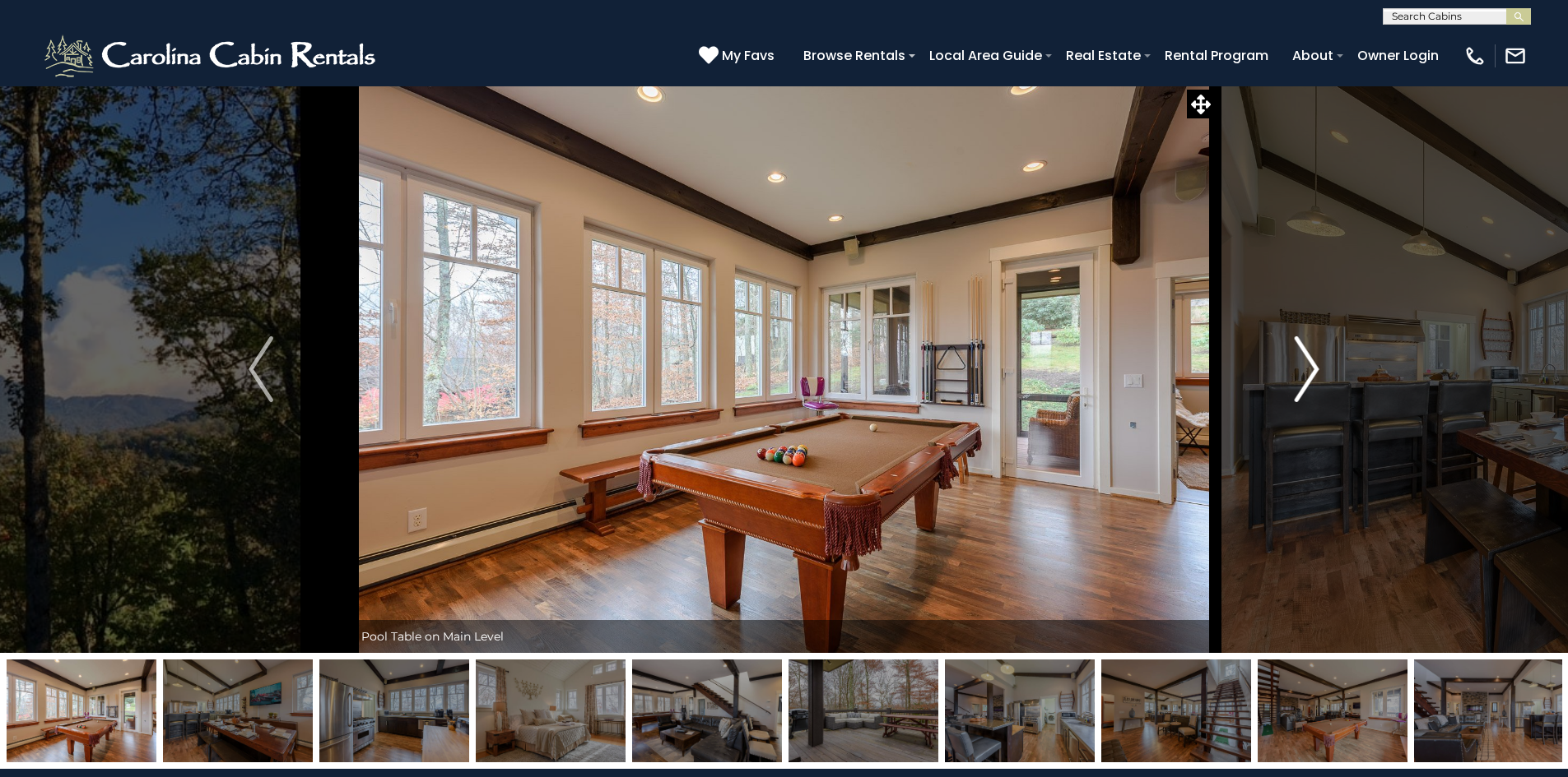
click at [1332, 364] on button "Next" at bounding box center [1306, 369] width 183 height 568
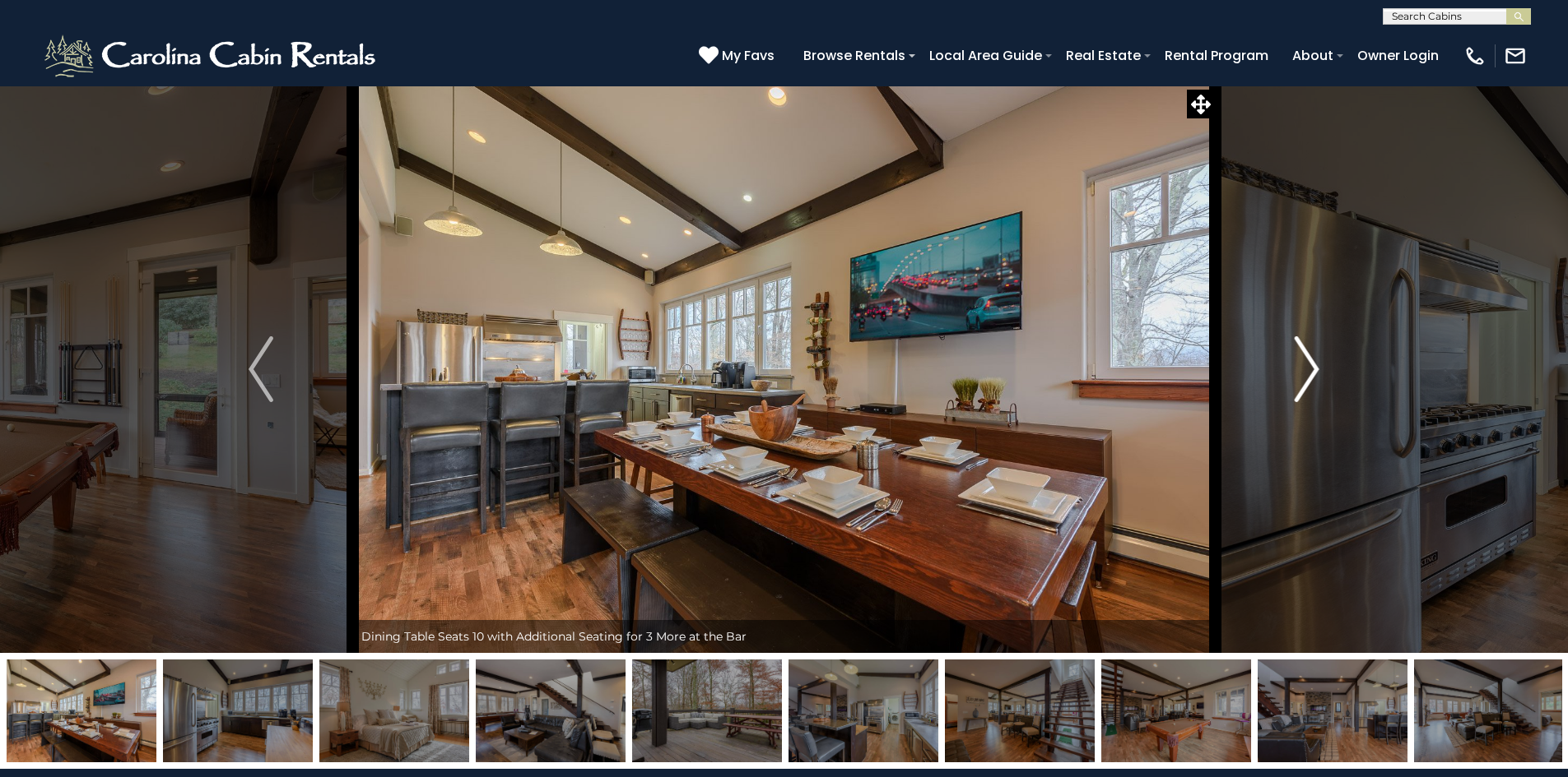
click at [1332, 364] on button "Next" at bounding box center [1306, 369] width 183 height 568
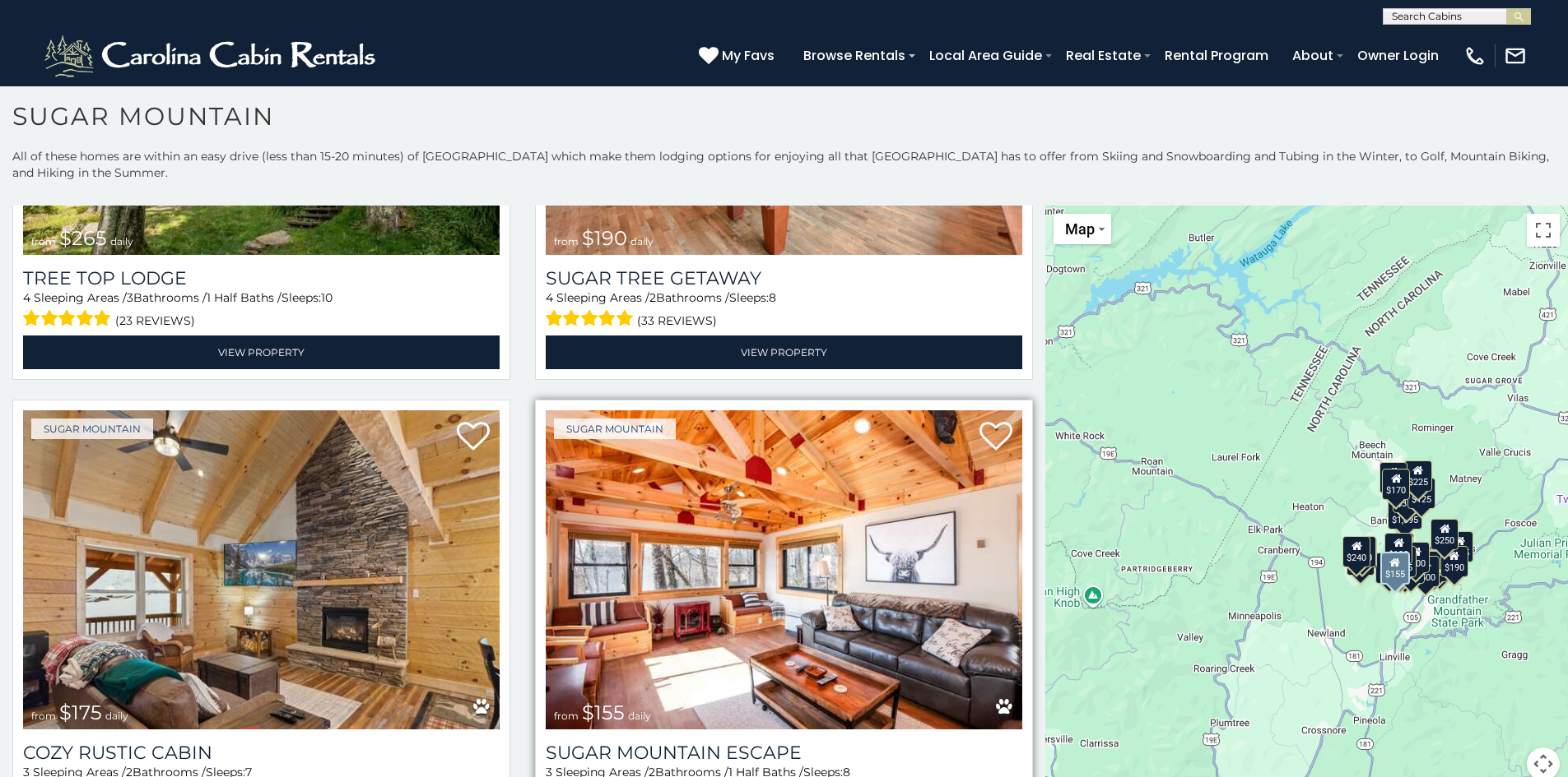
scroll to position [1892, 0]
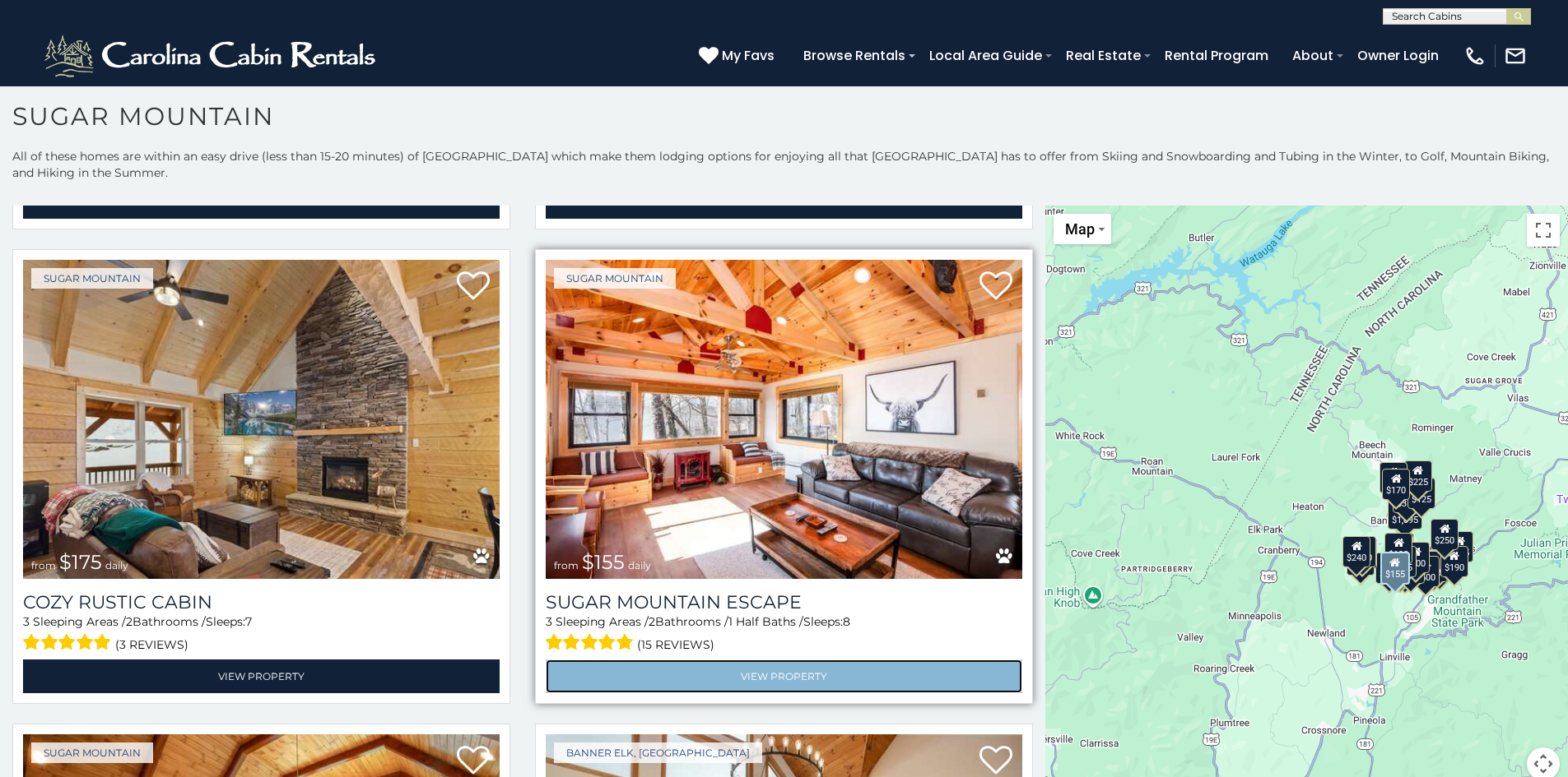
click at [671, 660] on link "View Property" at bounding box center [784, 676] width 477 height 33
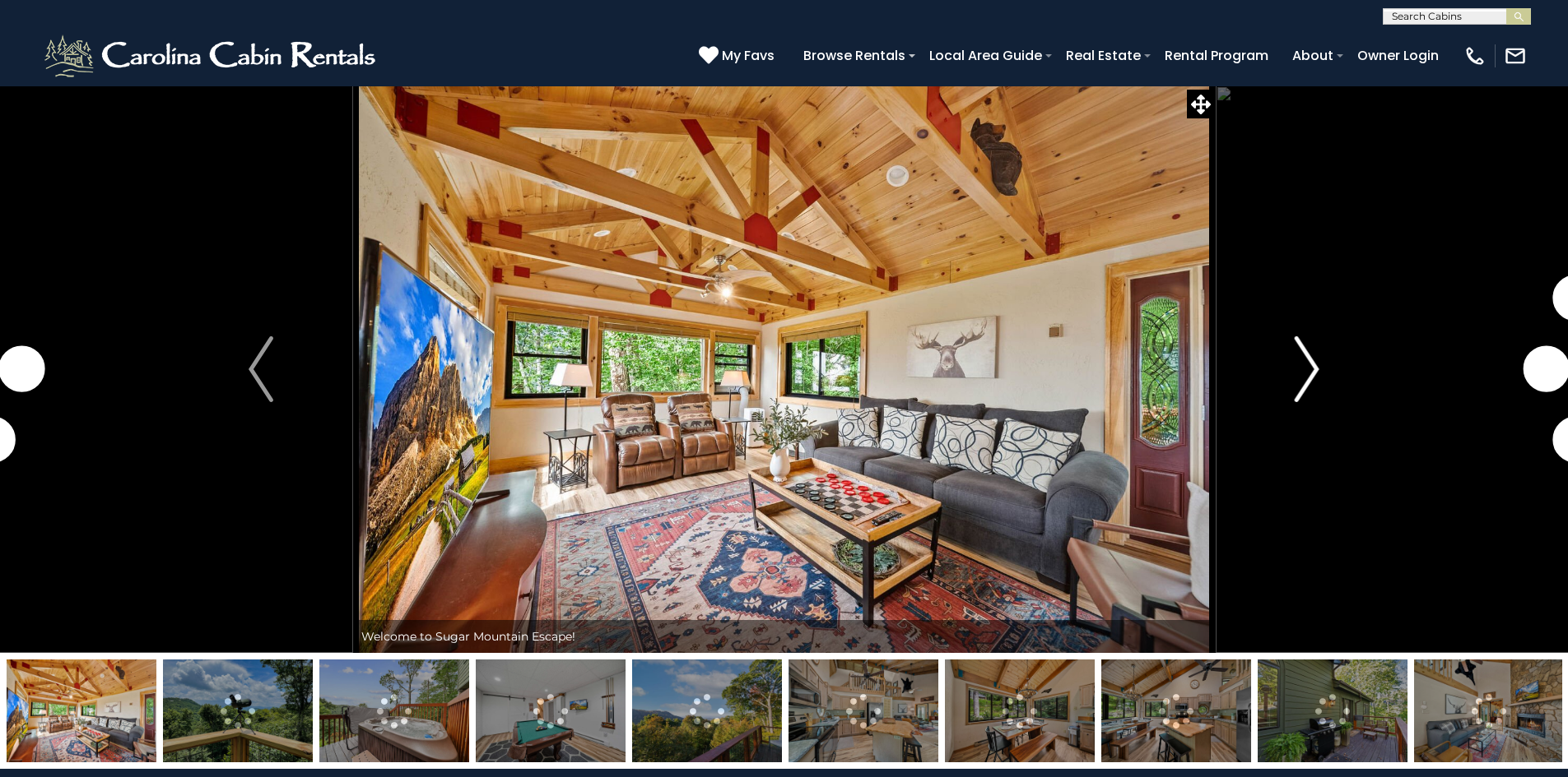
click at [1307, 356] on img "Next" at bounding box center [1306, 369] width 24 height 66
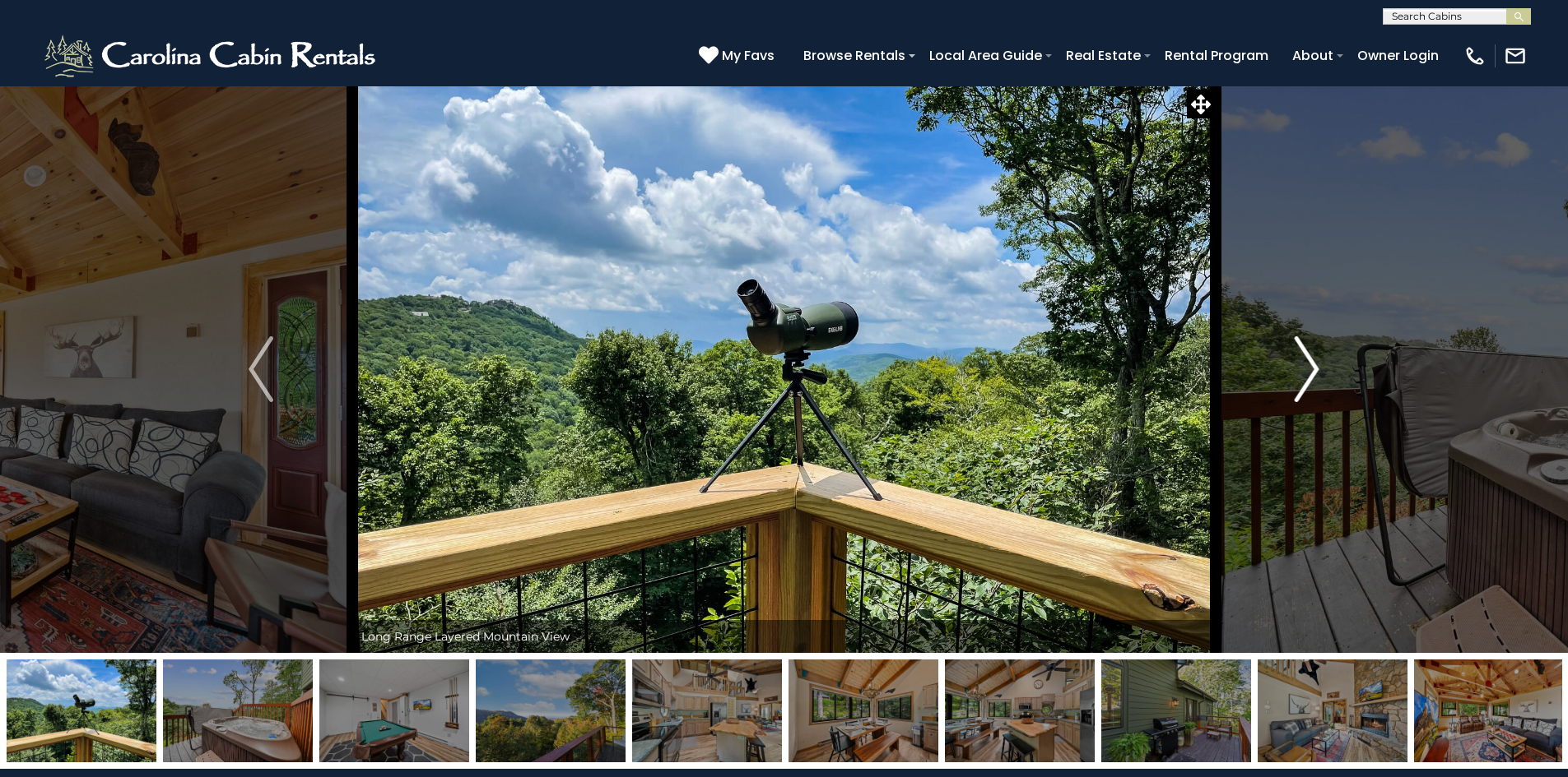
click at [1307, 356] on img "Next" at bounding box center [1306, 369] width 24 height 66
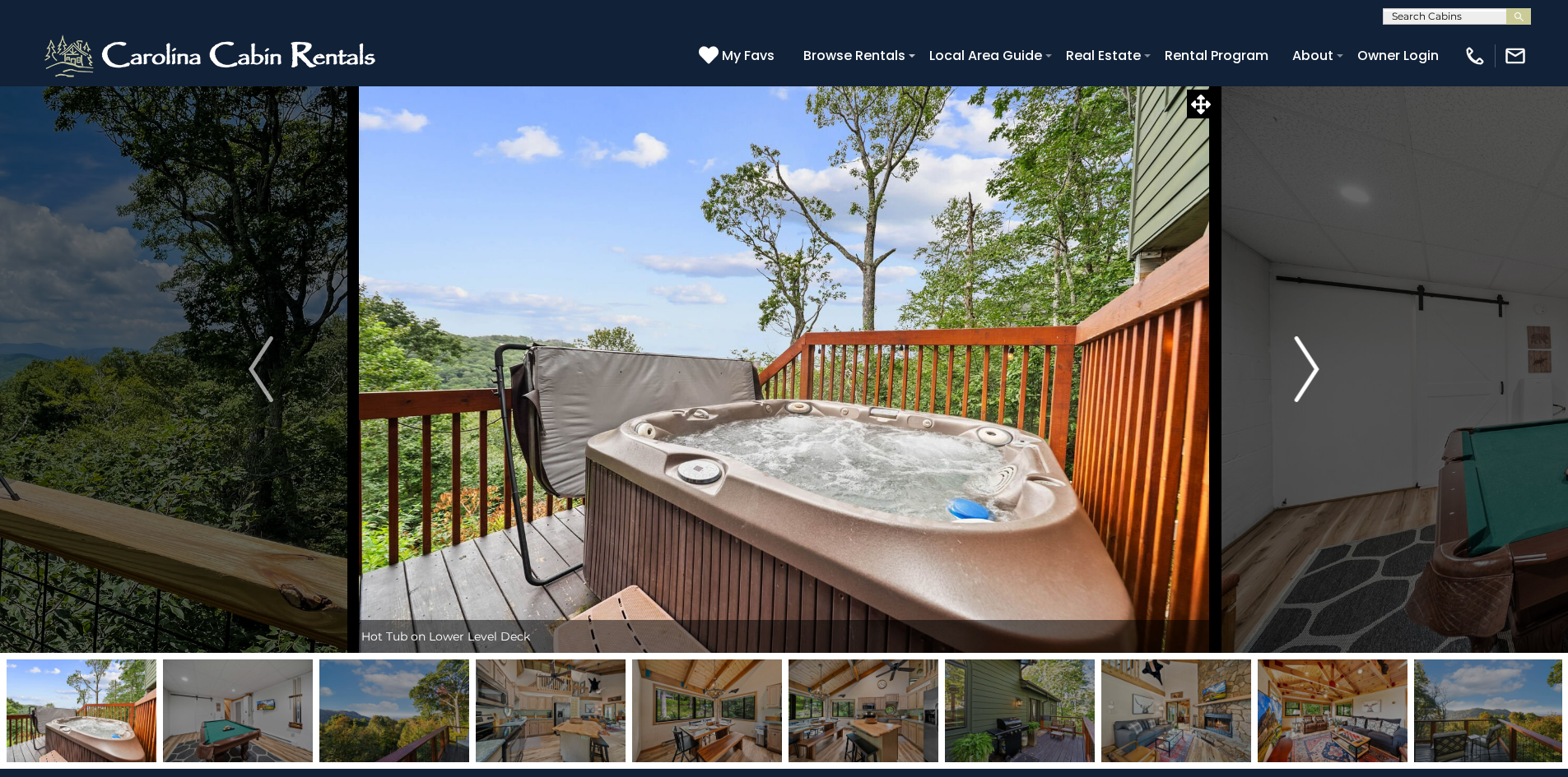
click at [1307, 356] on img "Next" at bounding box center [1306, 369] width 24 height 66
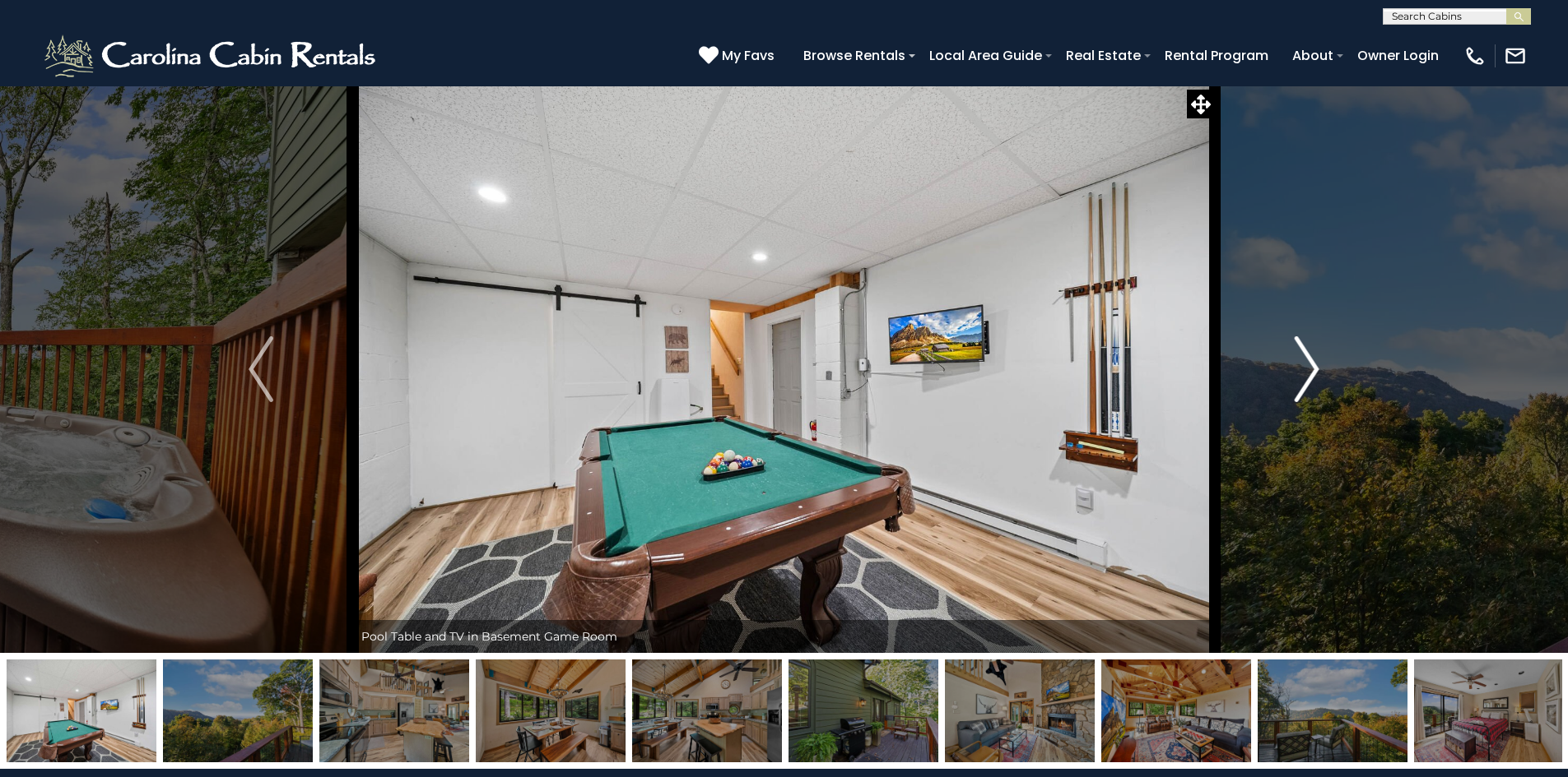
click at [1307, 356] on img "Next" at bounding box center [1306, 369] width 24 height 66
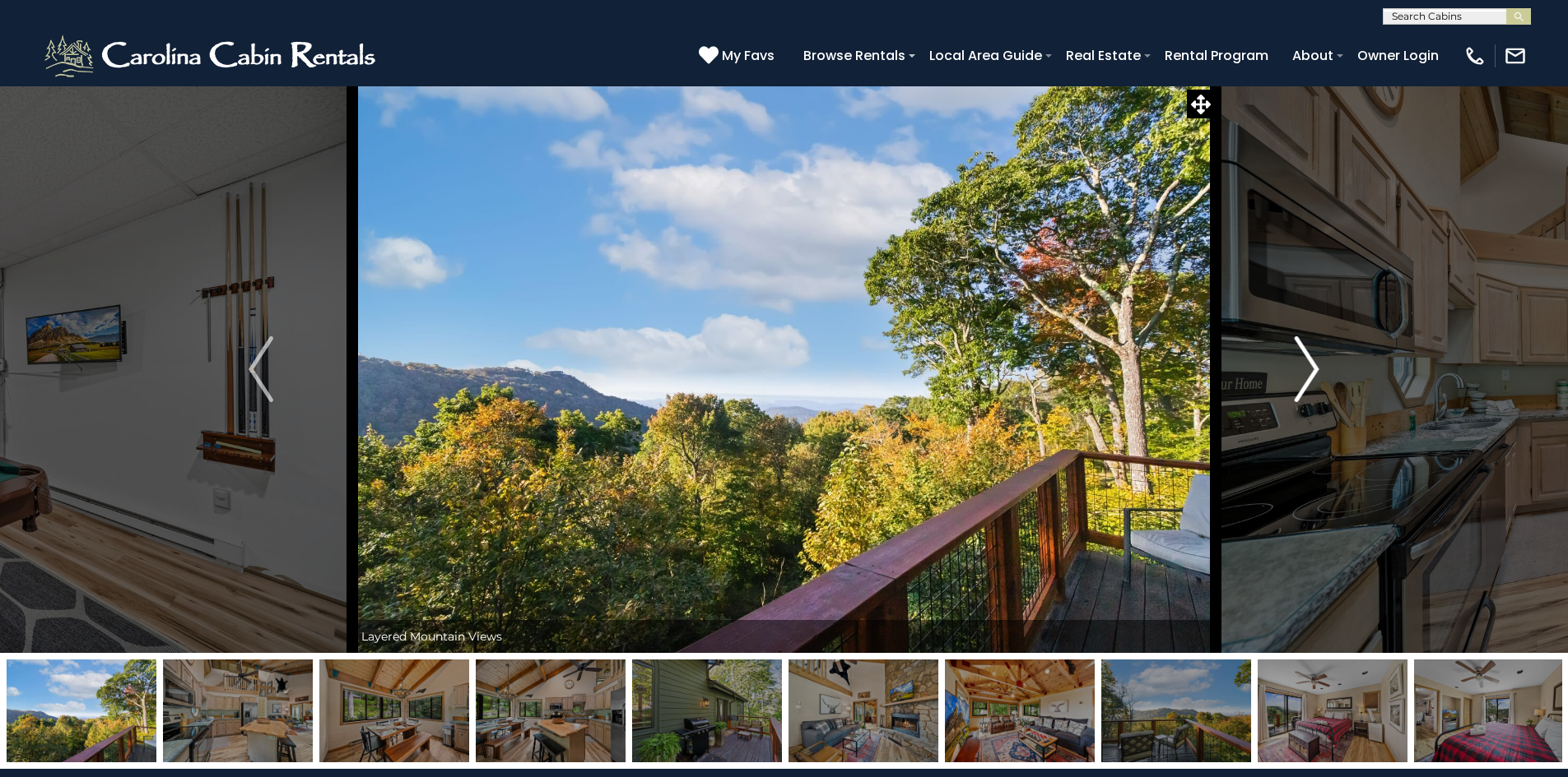
click at [1307, 356] on img "Next" at bounding box center [1306, 369] width 24 height 66
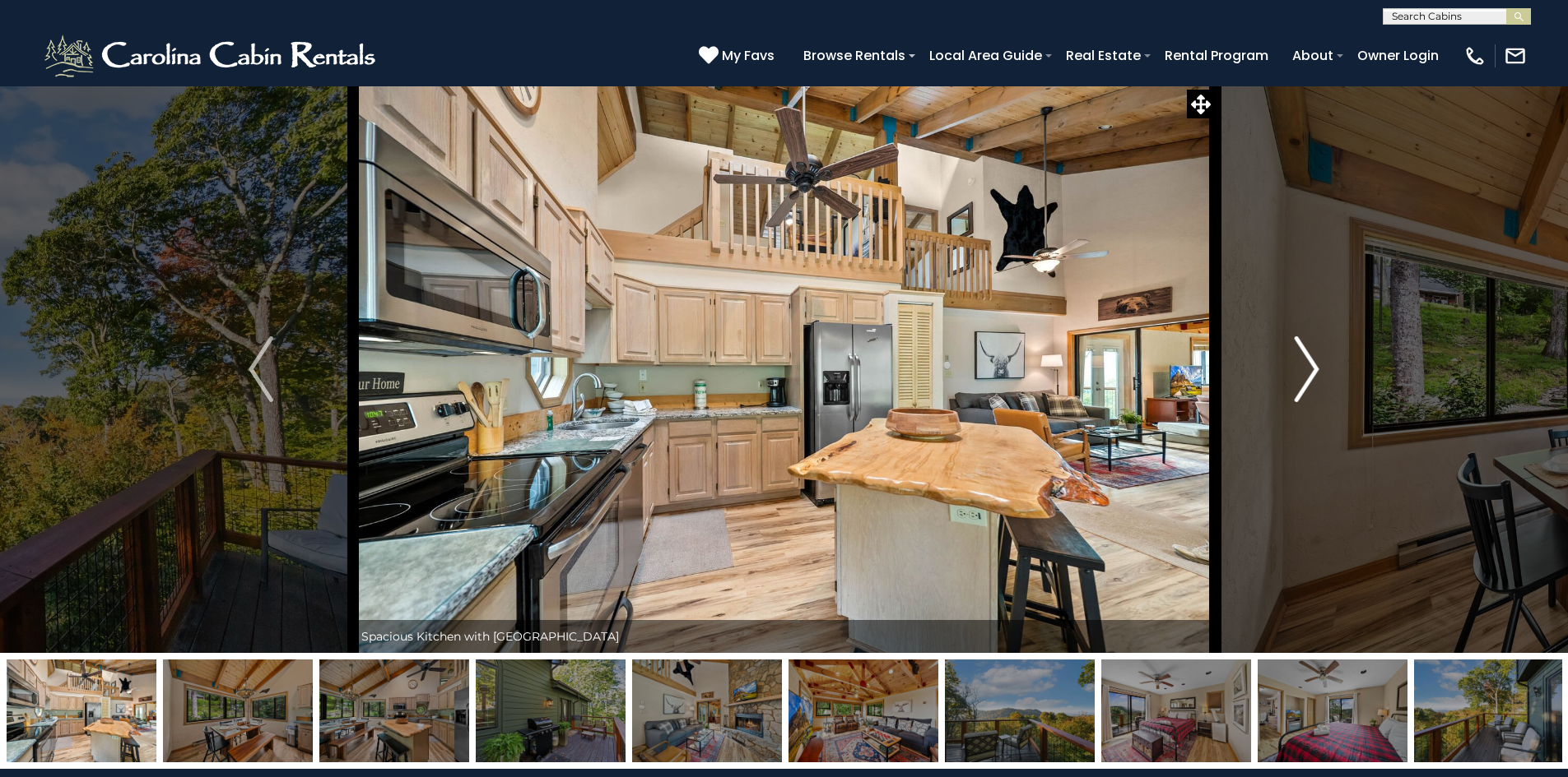
click at [1307, 356] on img "Next" at bounding box center [1306, 369] width 24 height 66
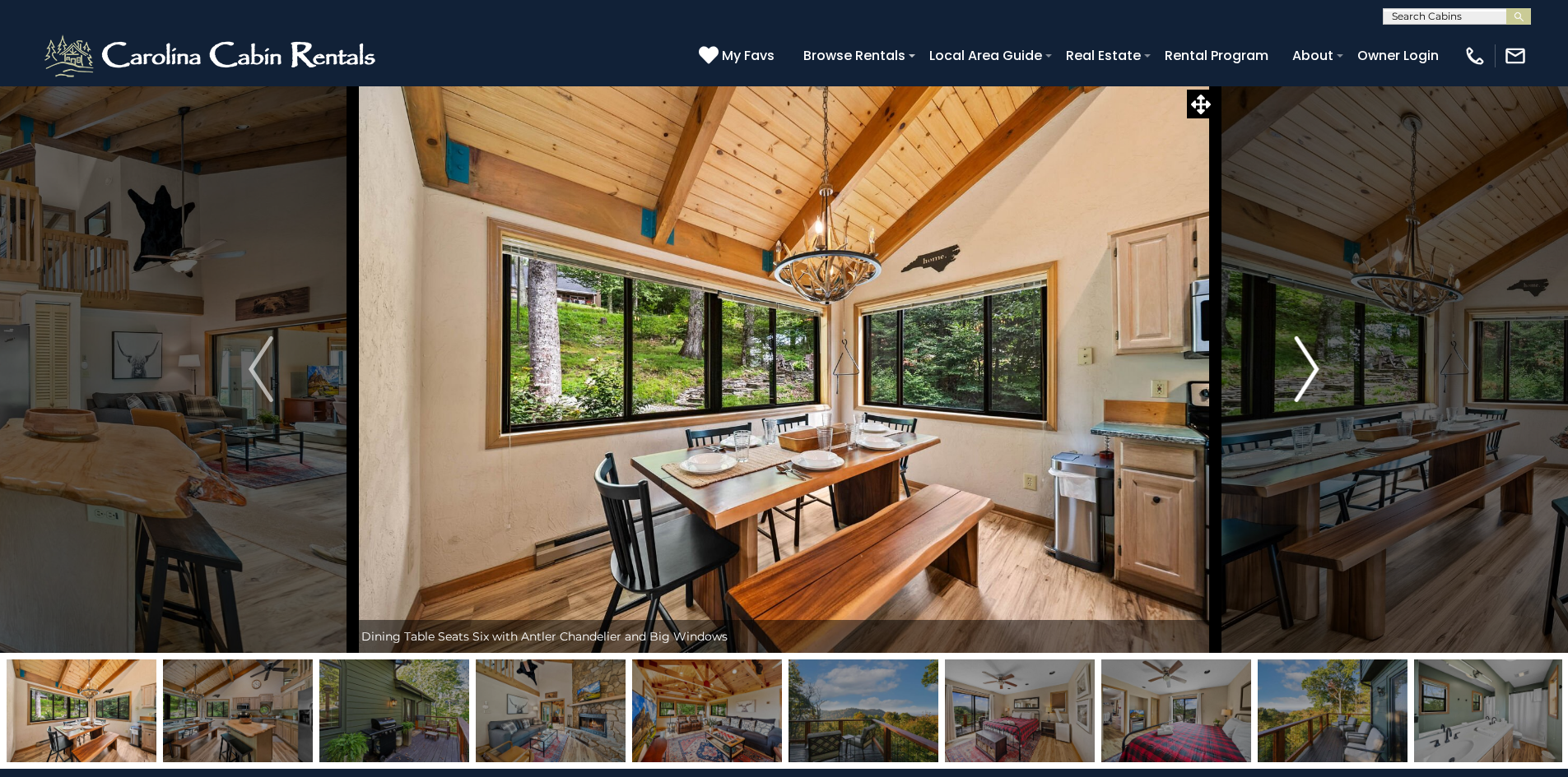
click at [1307, 356] on img "Next" at bounding box center [1306, 369] width 24 height 66
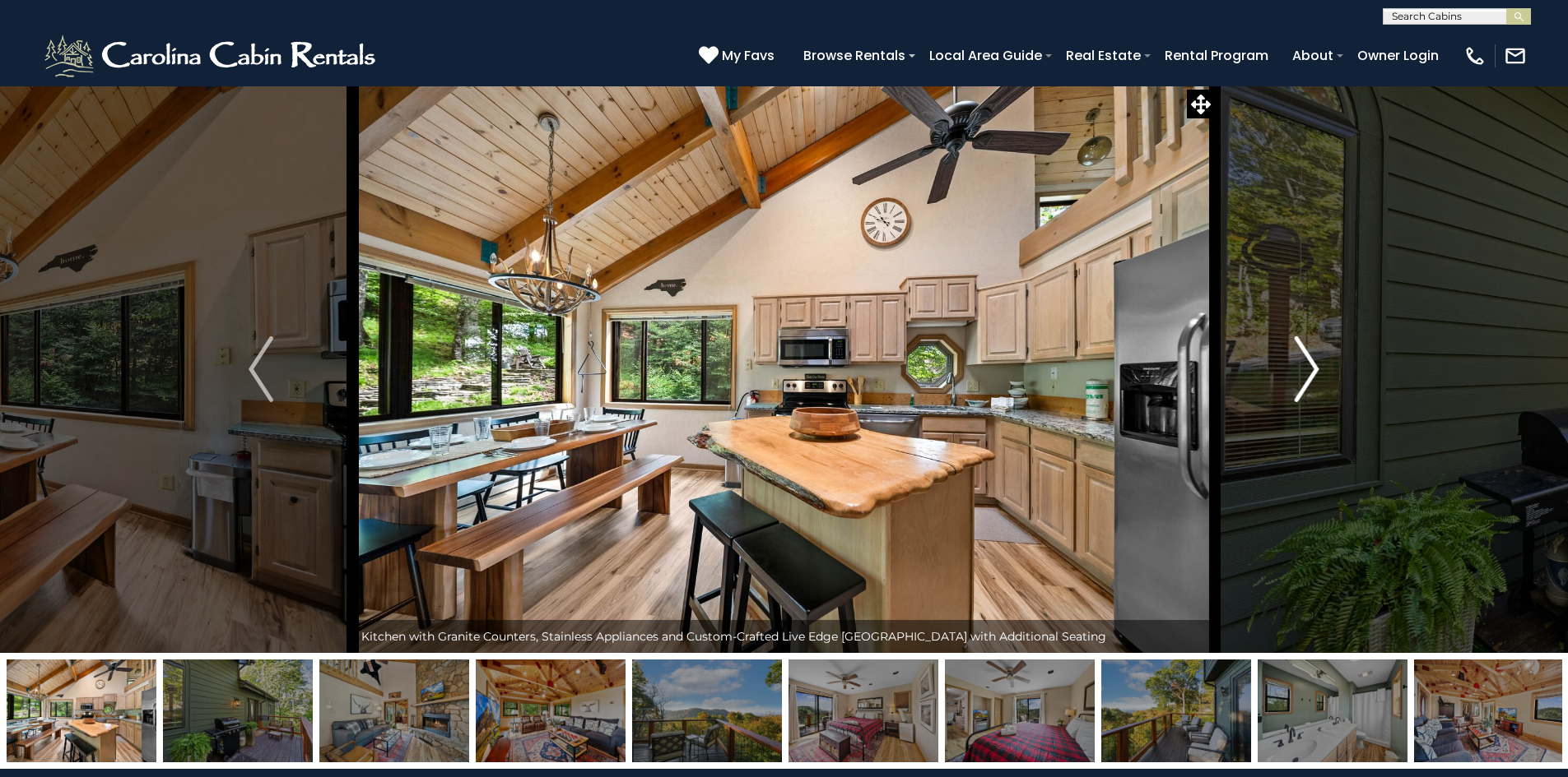
click at [1307, 356] on img "Next" at bounding box center [1306, 369] width 24 height 66
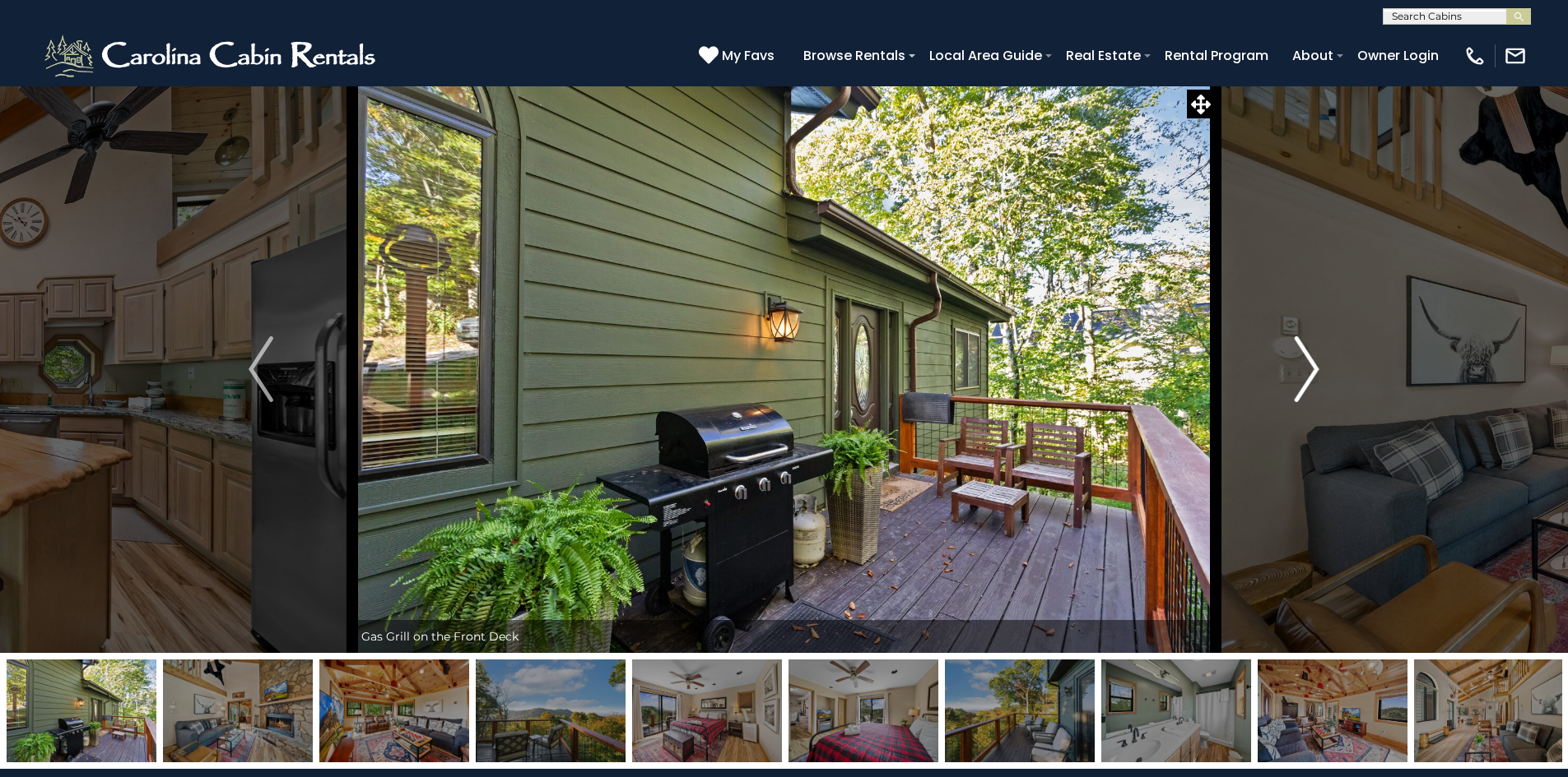
click at [1307, 356] on img "Next" at bounding box center [1306, 369] width 24 height 66
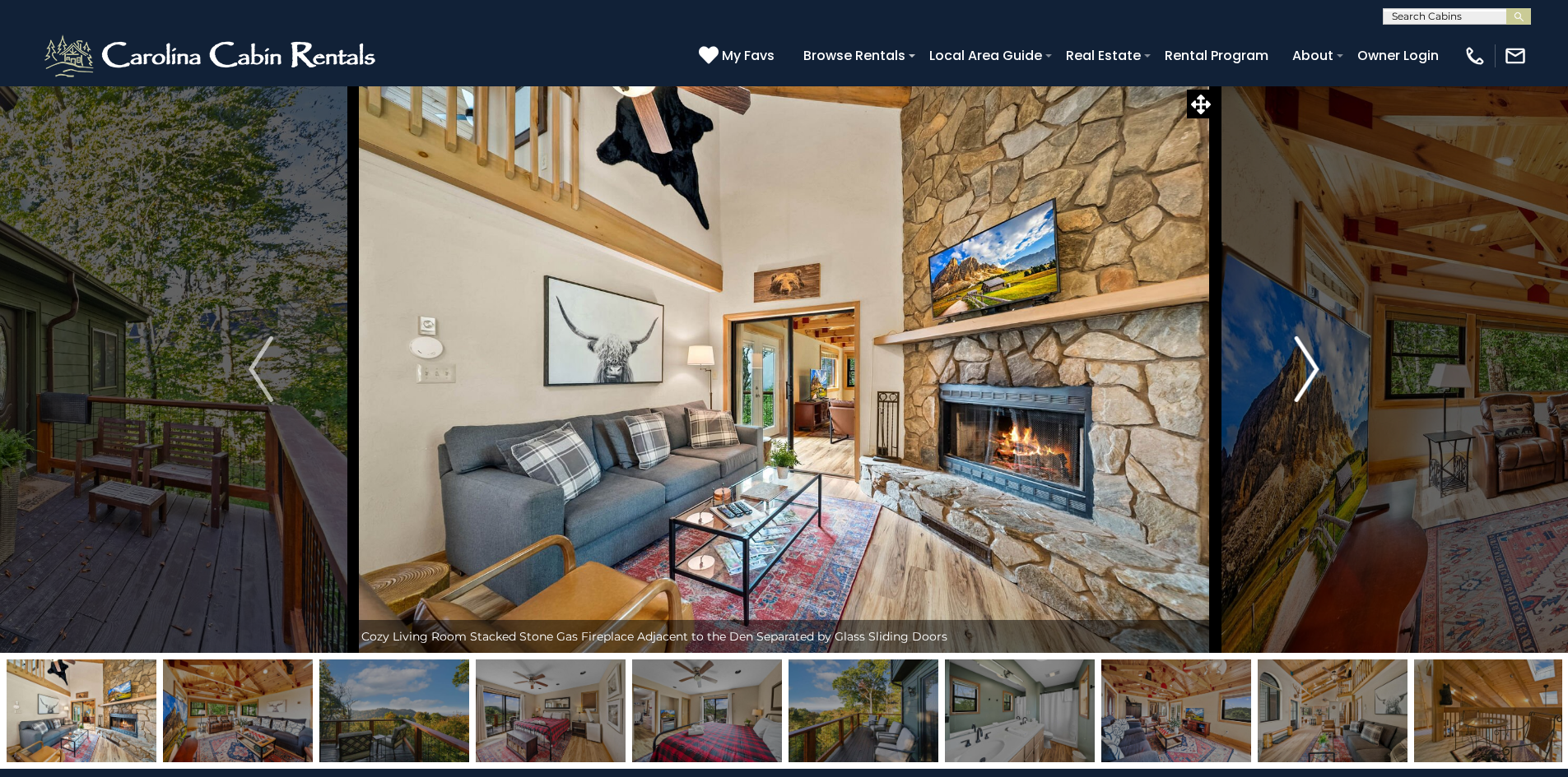
click at [1307, 356] on img "Next" at bounding box center [1306, 369] width 24 height 66
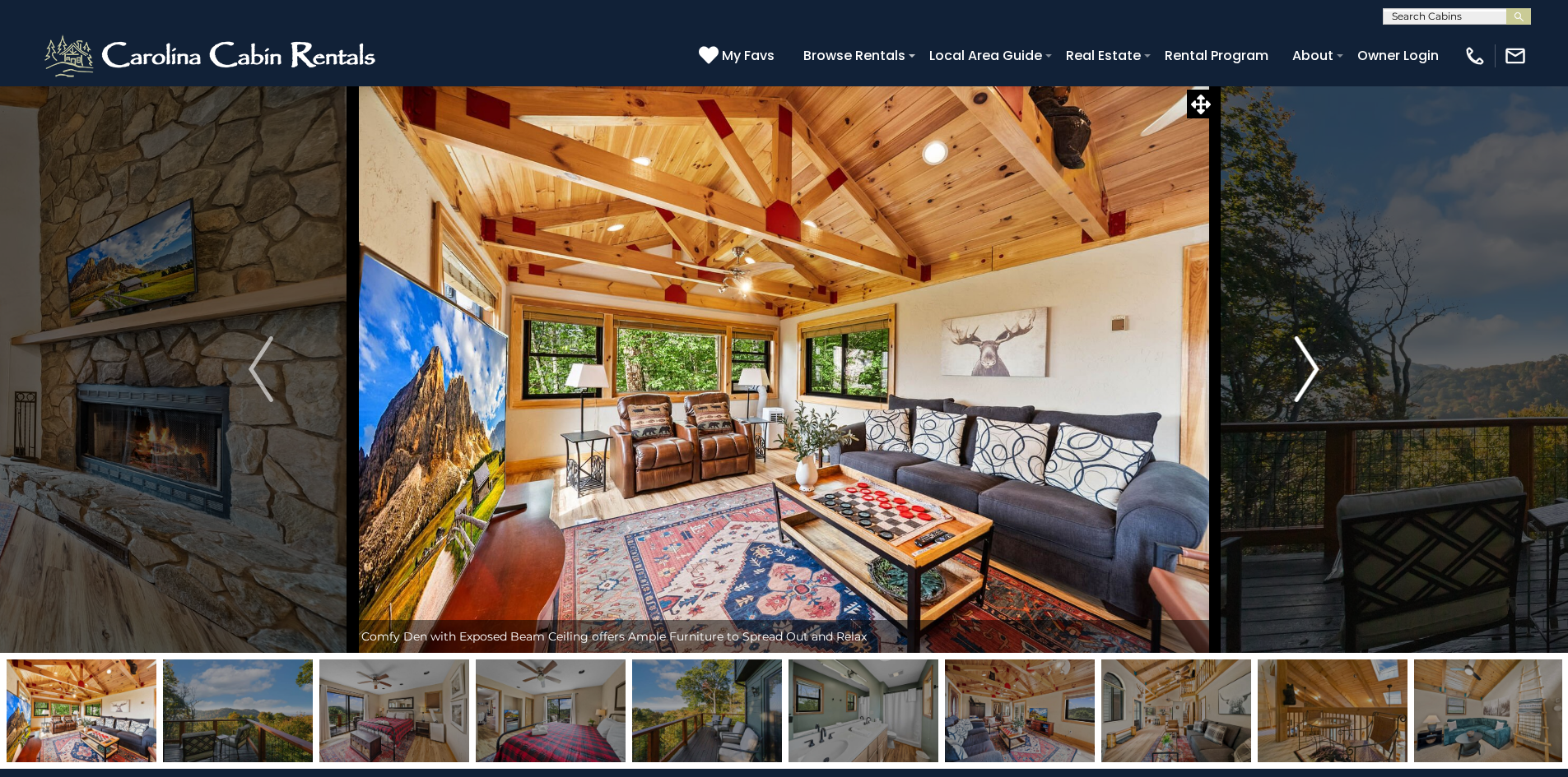
click at [1307, 356] on img "Next" at bounding box center [1306, 369] width 24 height 66
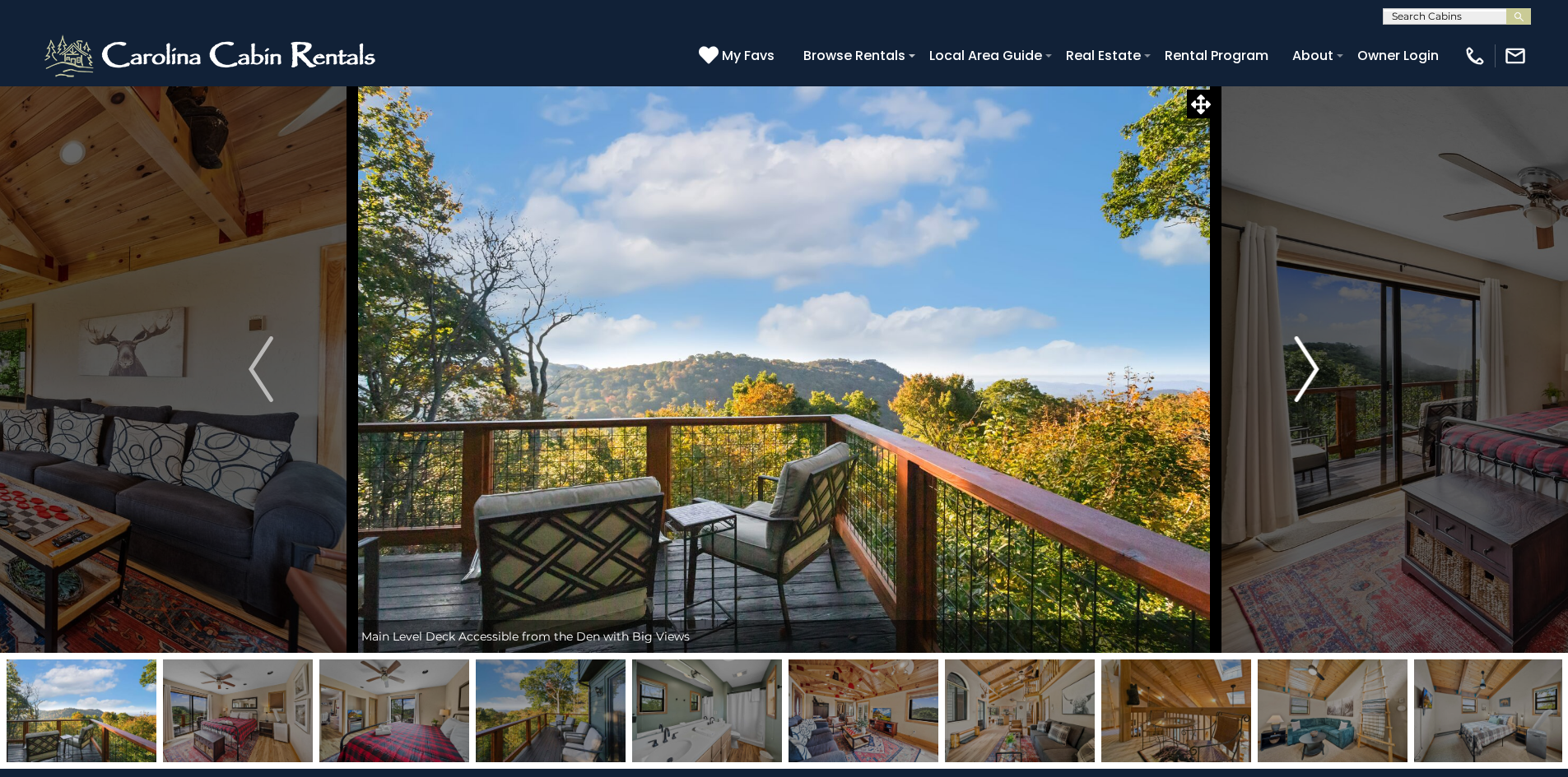
click at [1307, 356] on img "Next" at bounding box center [1306, 369] width 24 height 66
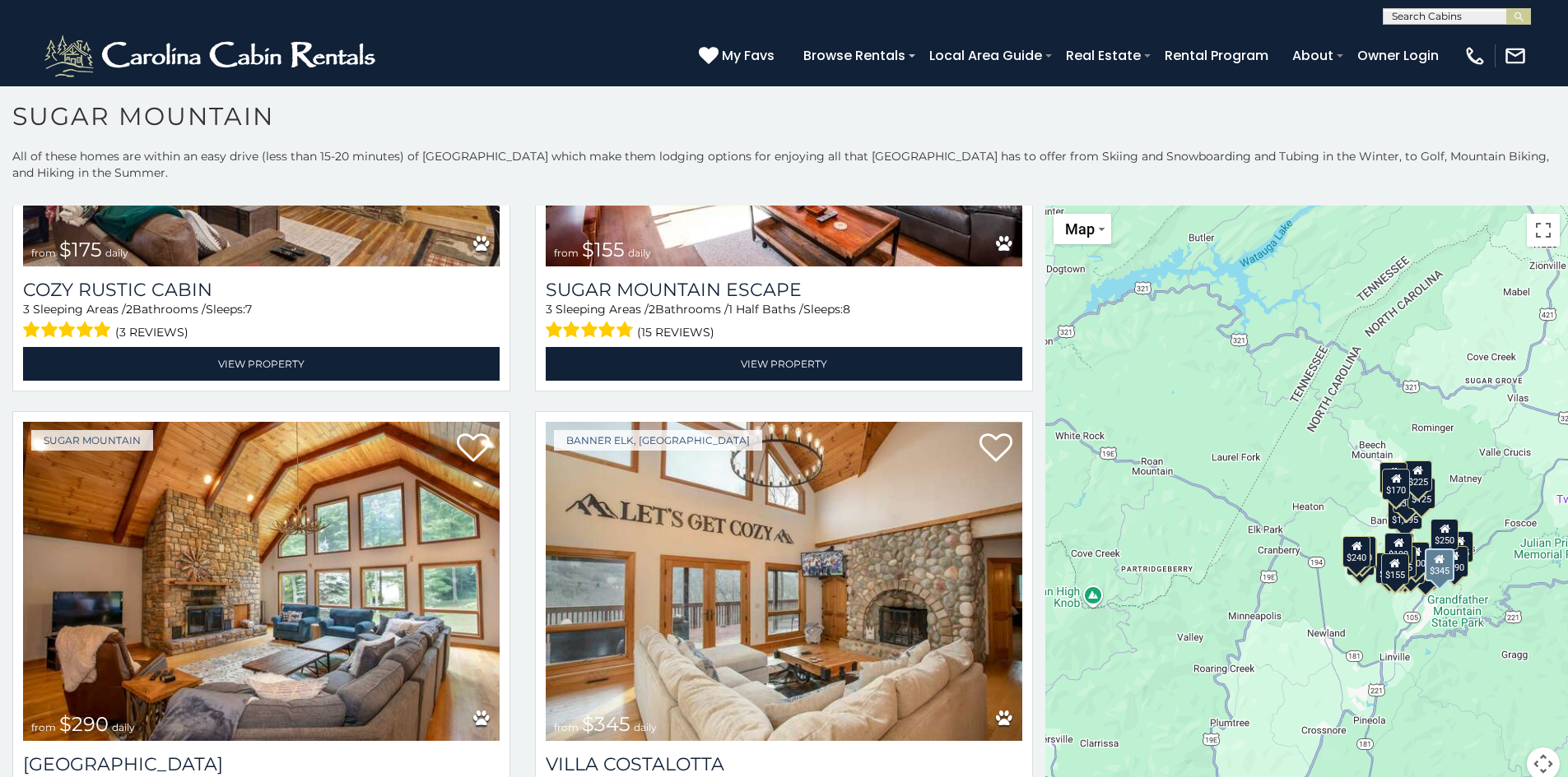
scroll to position [2304, 0]
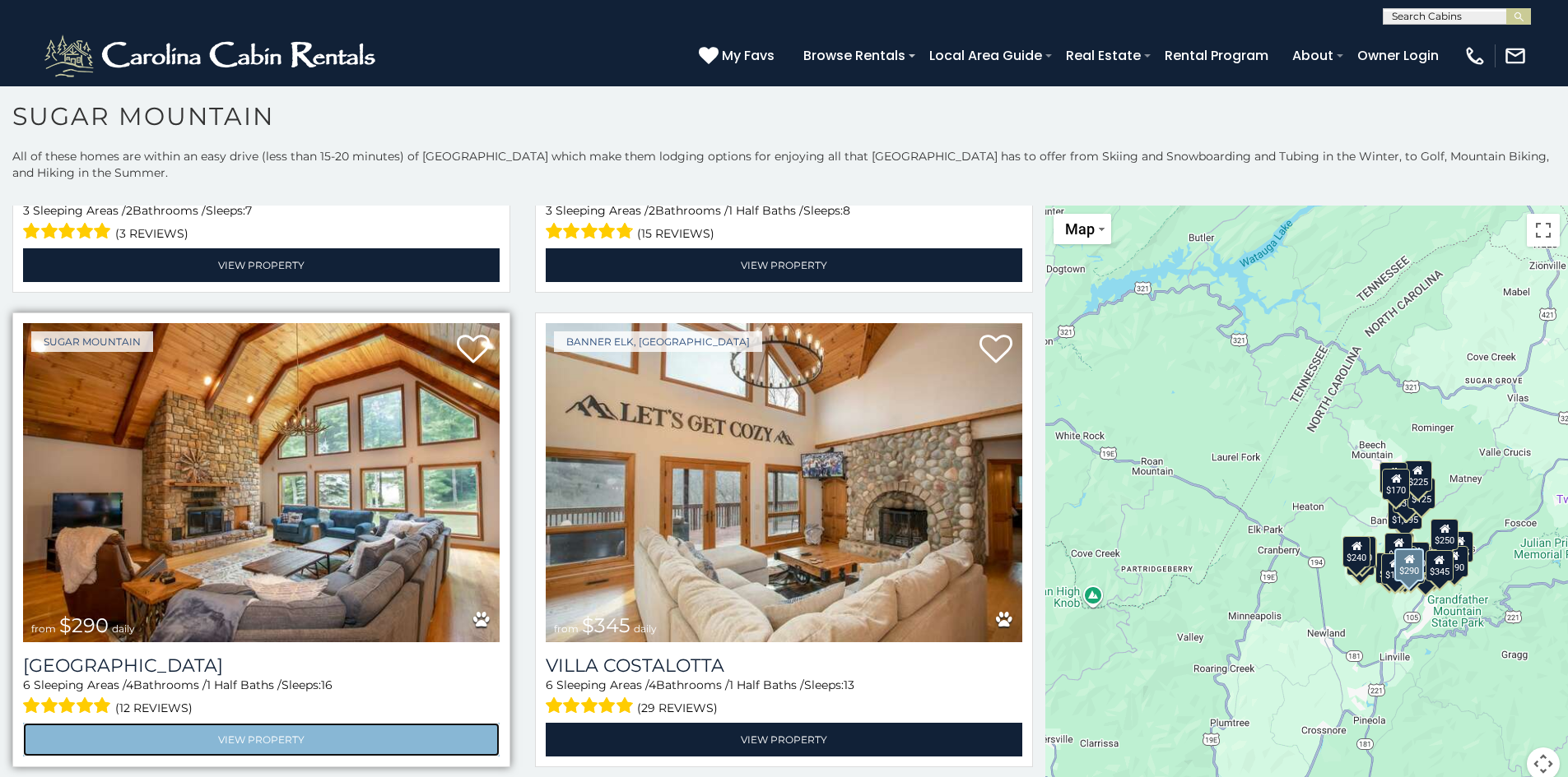
click at [190, 723] on link "View Property" at bounding box center [262, 739] width 477 height 33
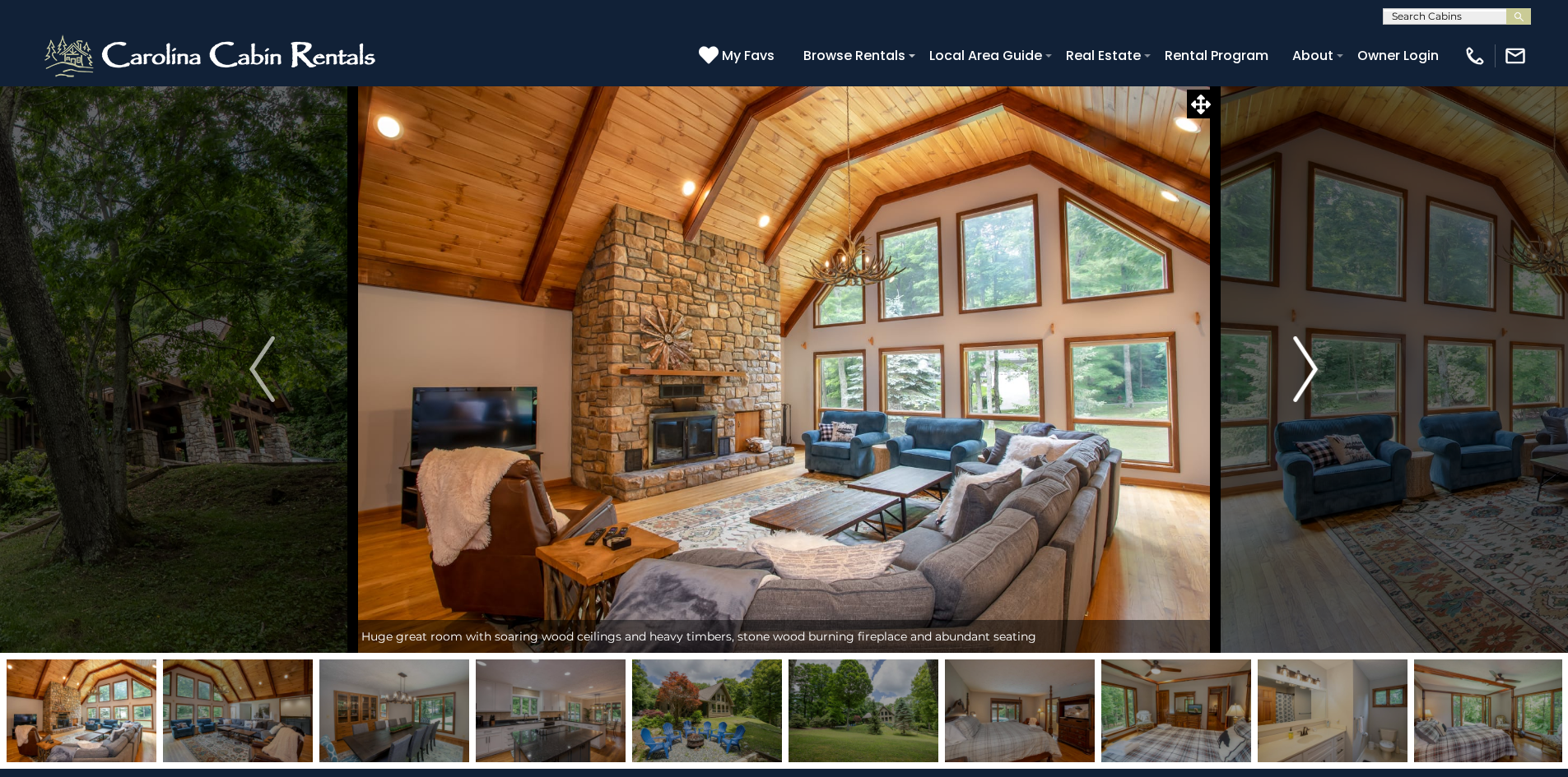
click at [1297, 372] on img "Next" at bounding box center [1304, 369] width 24 height 66
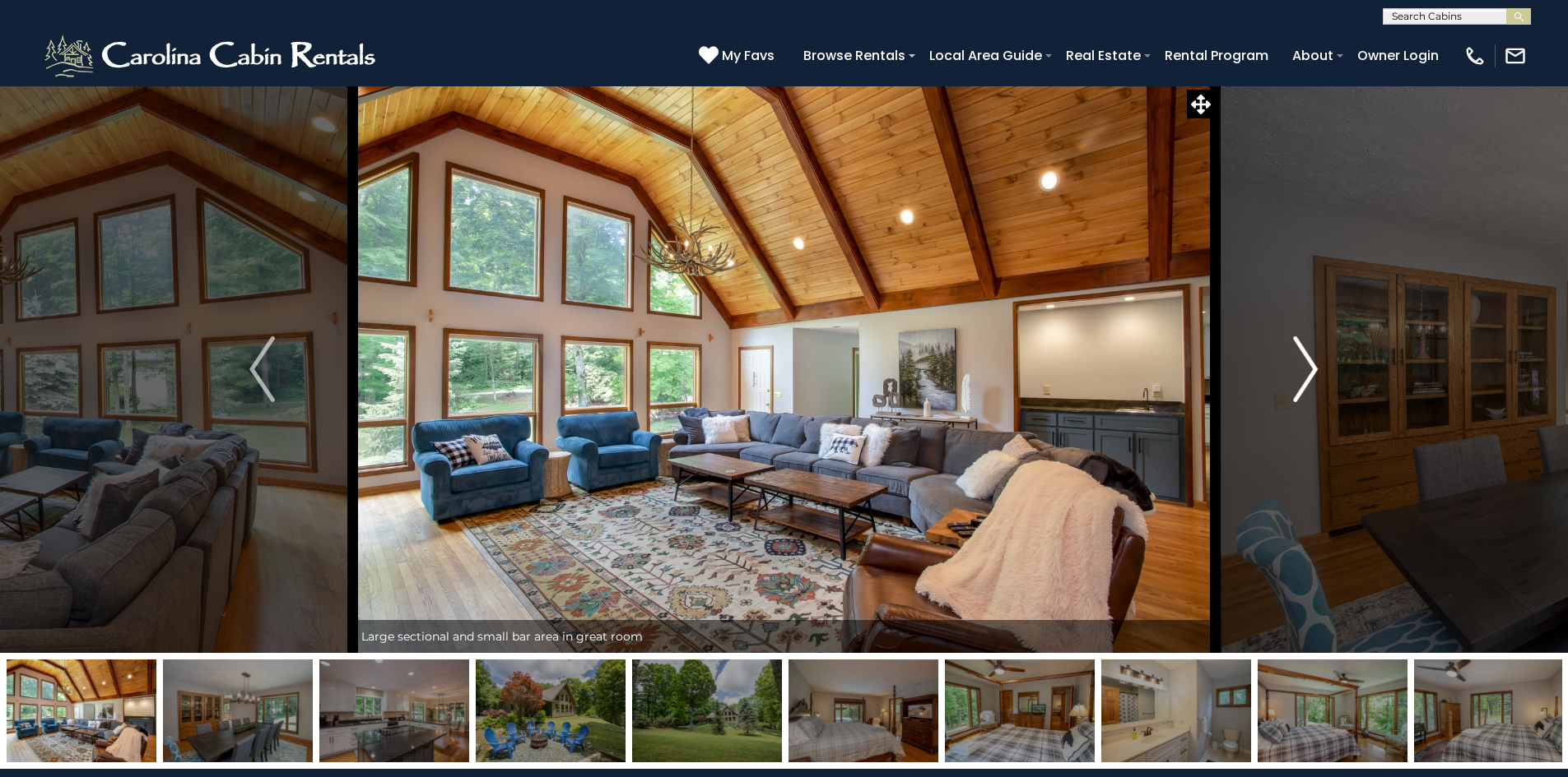
click at [1297, 372] on img "Next" at bounding box center [1304, 369] width 24 height 66
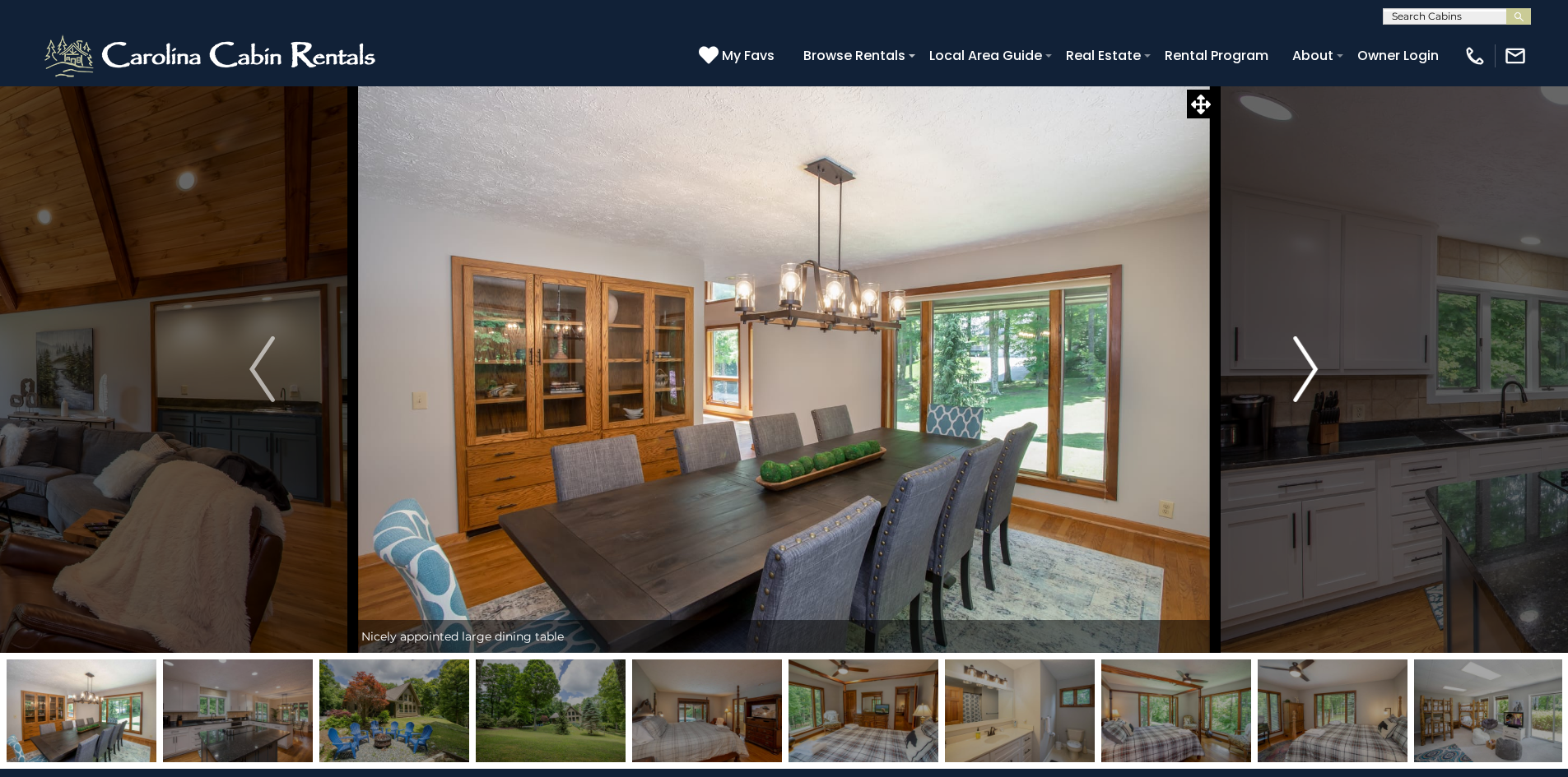
click at [1297, 372] on img "Next" at bounding box center [1304, 369] width 24 height 66
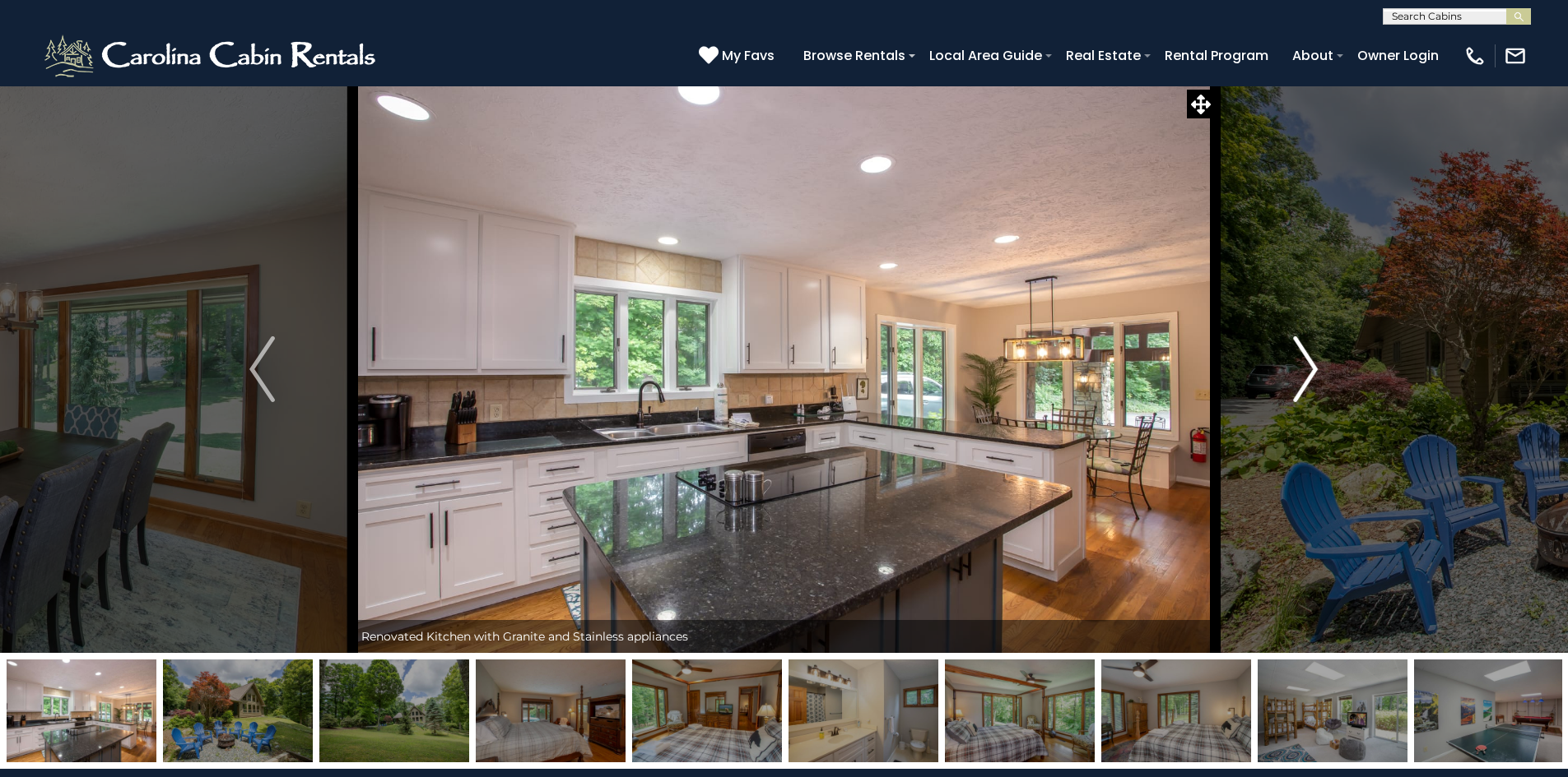
click at [1297, 372] on img "Next" at bounding box center [1304, 369] width 24 height 66
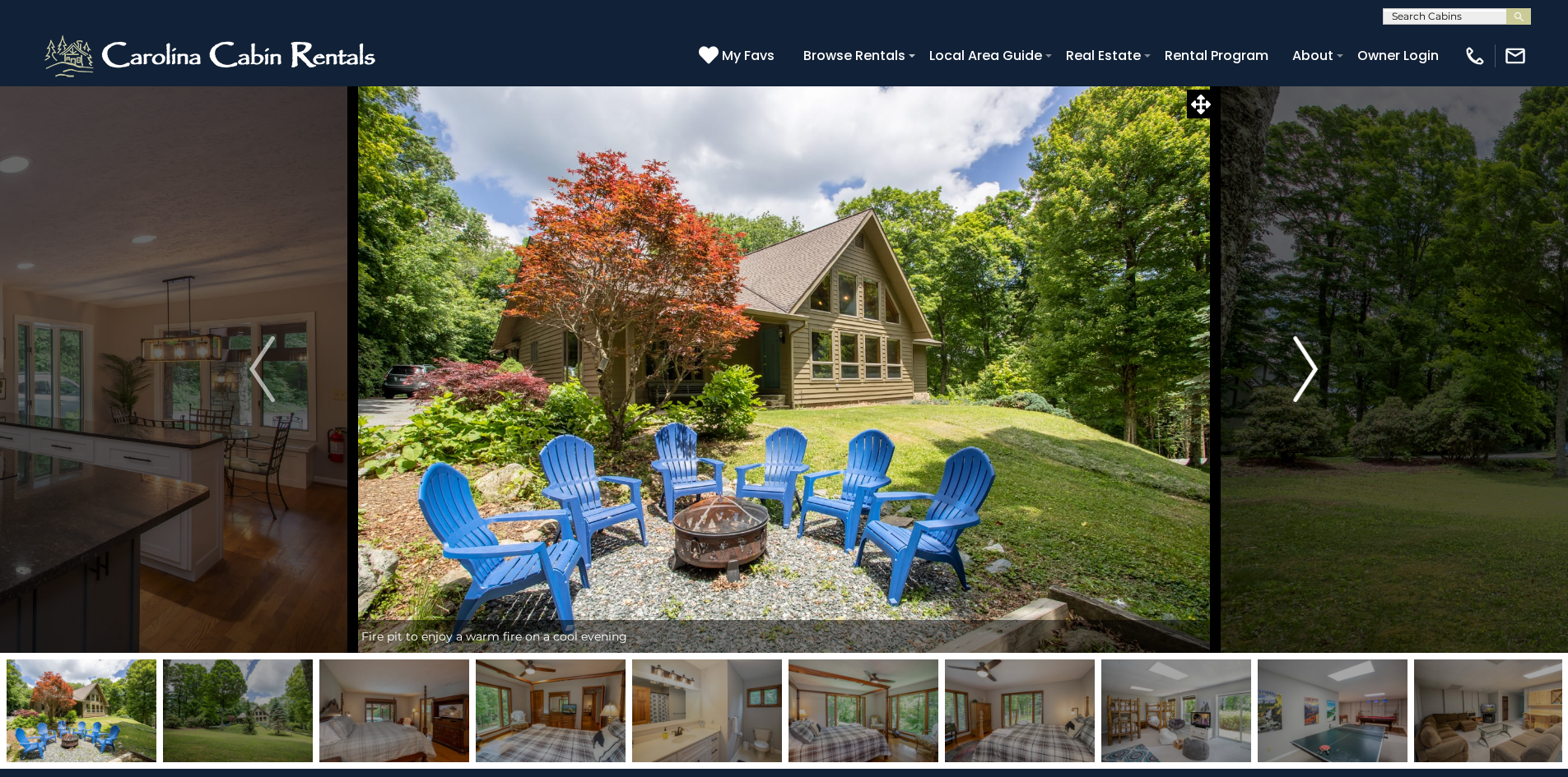
click at [1297, 372] on img "Next" at bounding box center [1304, 369] width 24 height 66
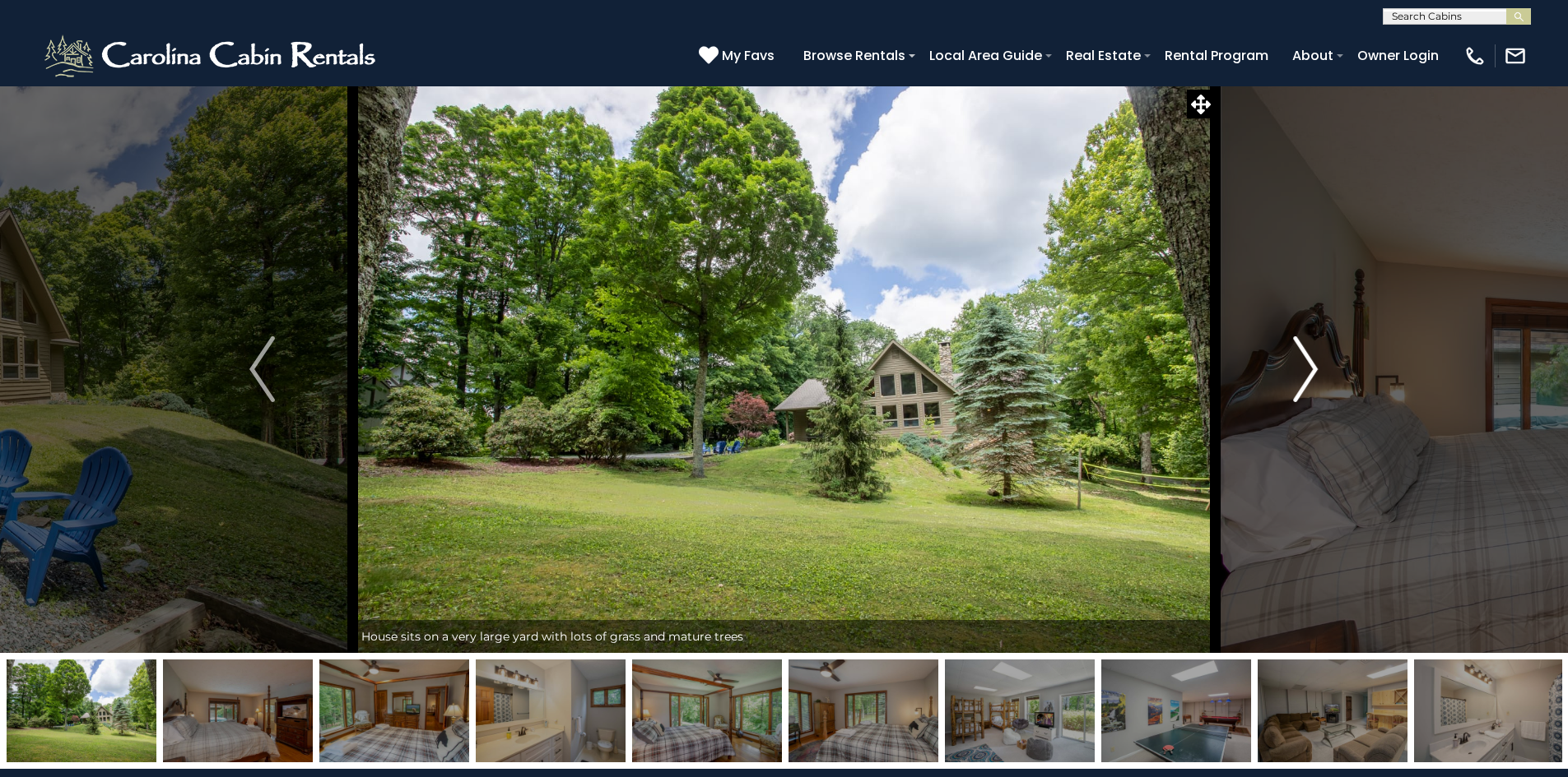
click at [1297, 372] on img "Next" at bounding box center [1304, 369] width 24 height 66
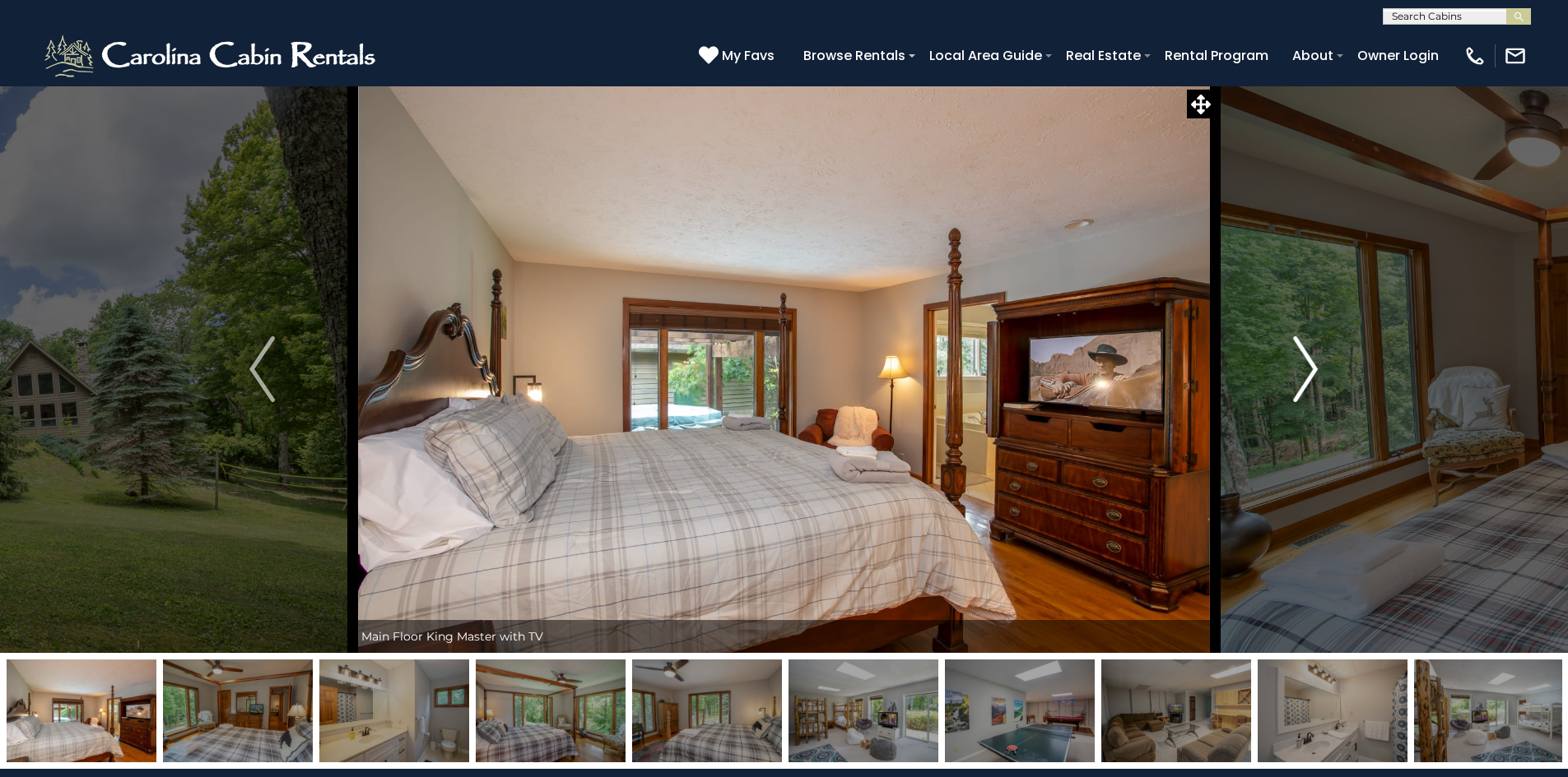
click at [1297, 372] on img "Next" at bounding box center [1304, 369] width 24 height 66
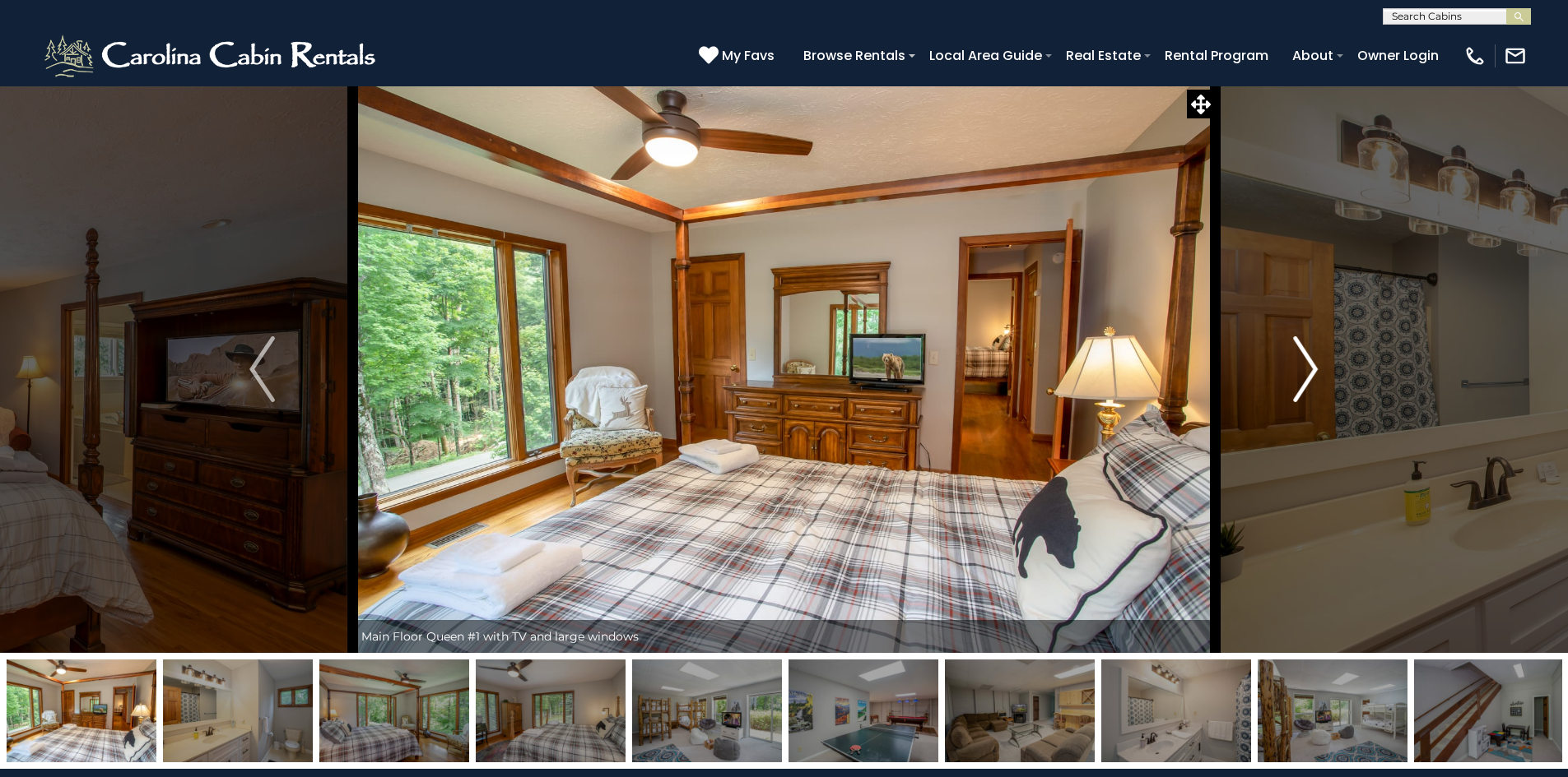
click at [1297, 372] on img "Next" at bounding box center [1304, 369] width 24 height 66
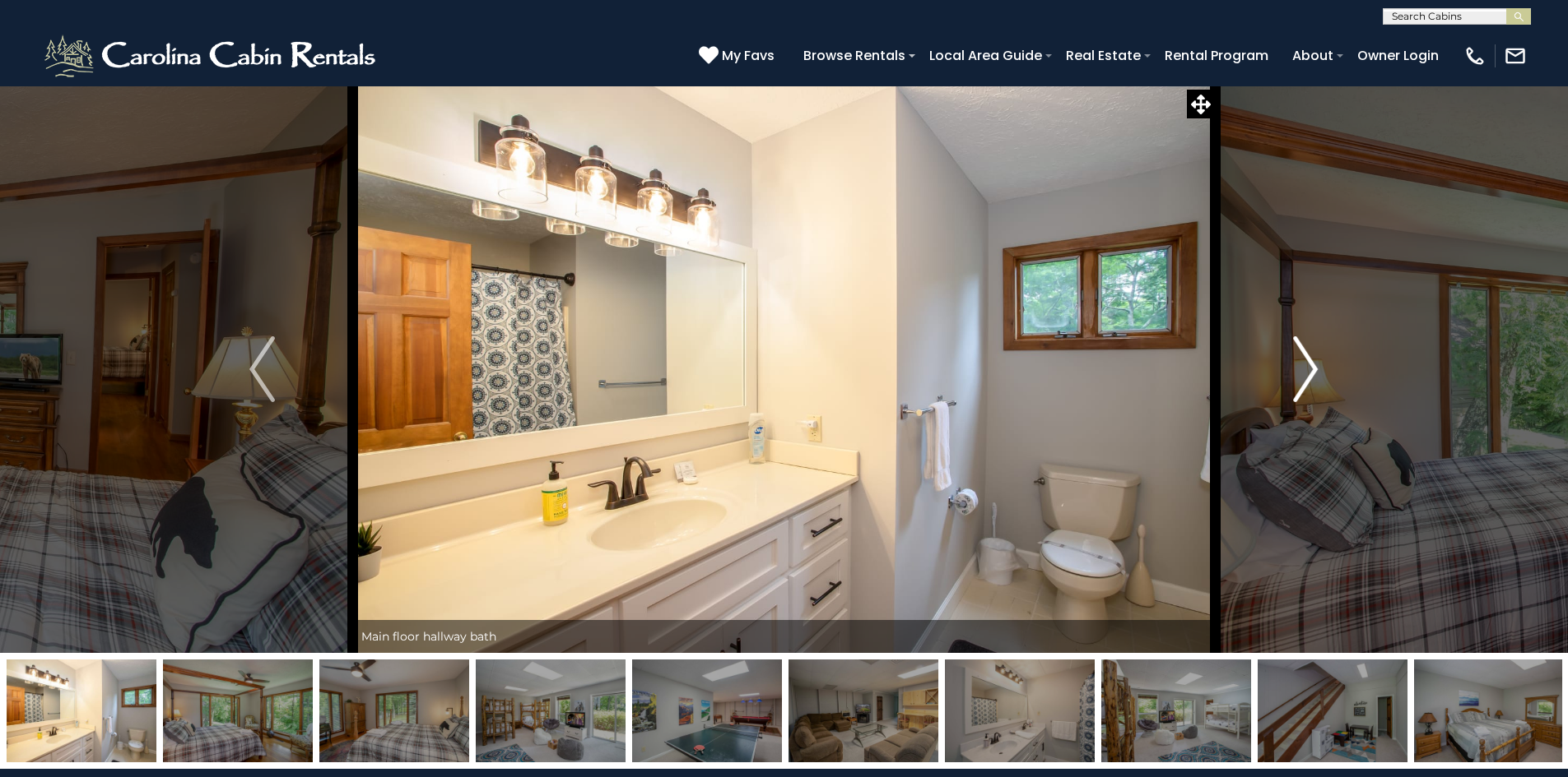
click at [1297, 372] on img "Next" at bounding box center [1304, 369] width 24 height 66
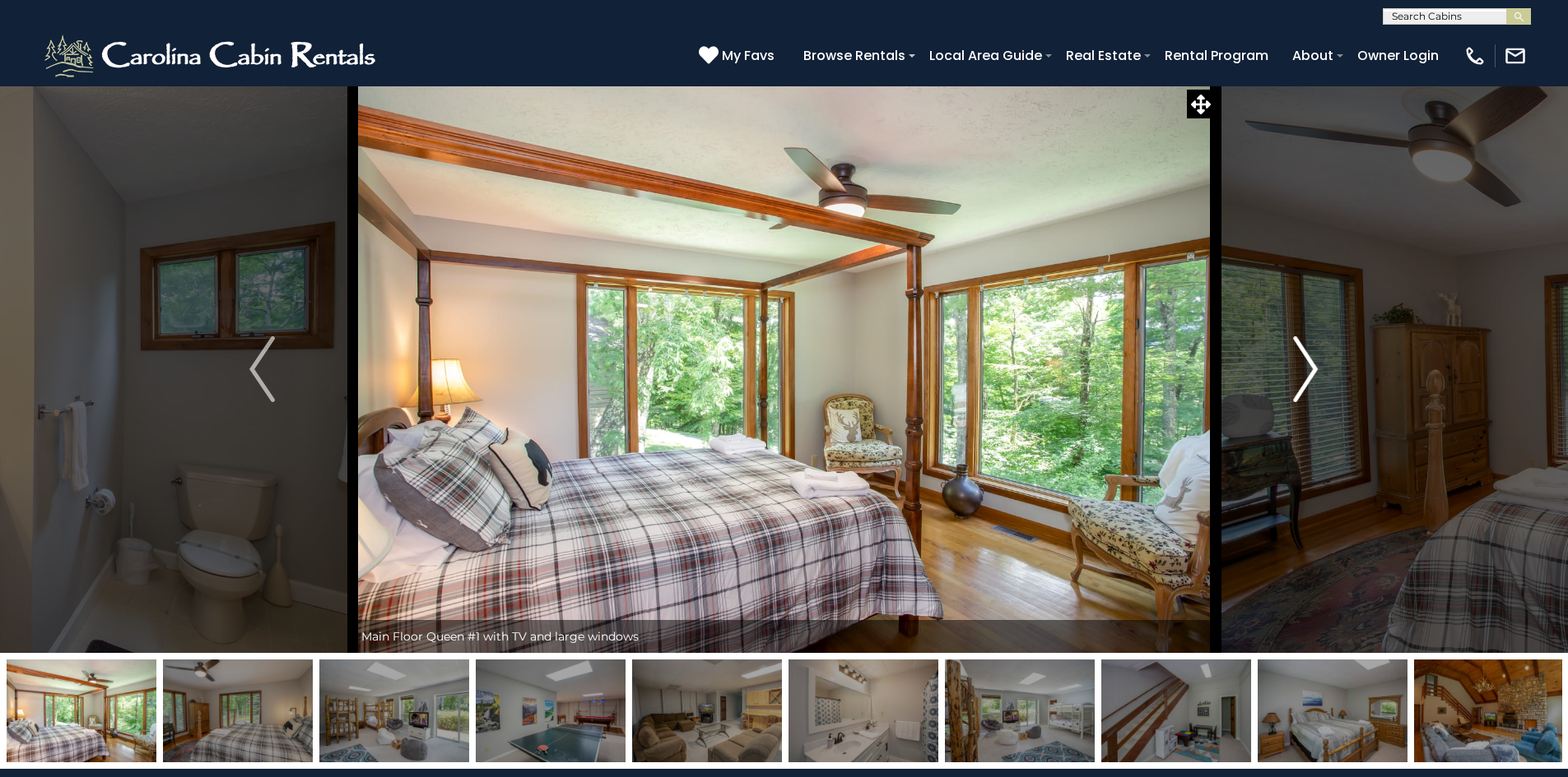
click at [1297, 372] on img "Next" at bounding box center [1304, 369] width 24 height 66
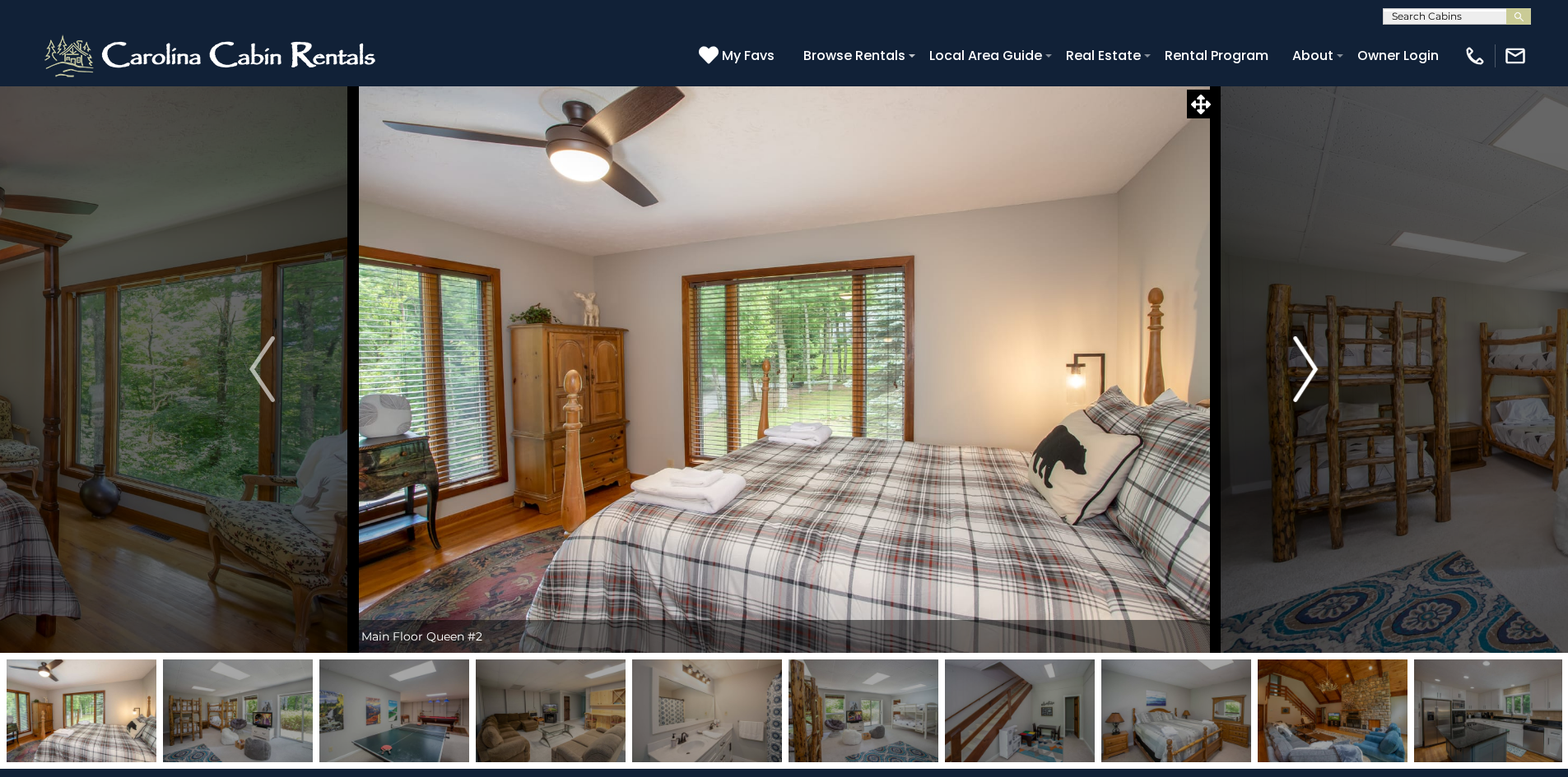
click at [1297, 372] on img "Next" at bounding box center [1304, 369] width 24 height 66
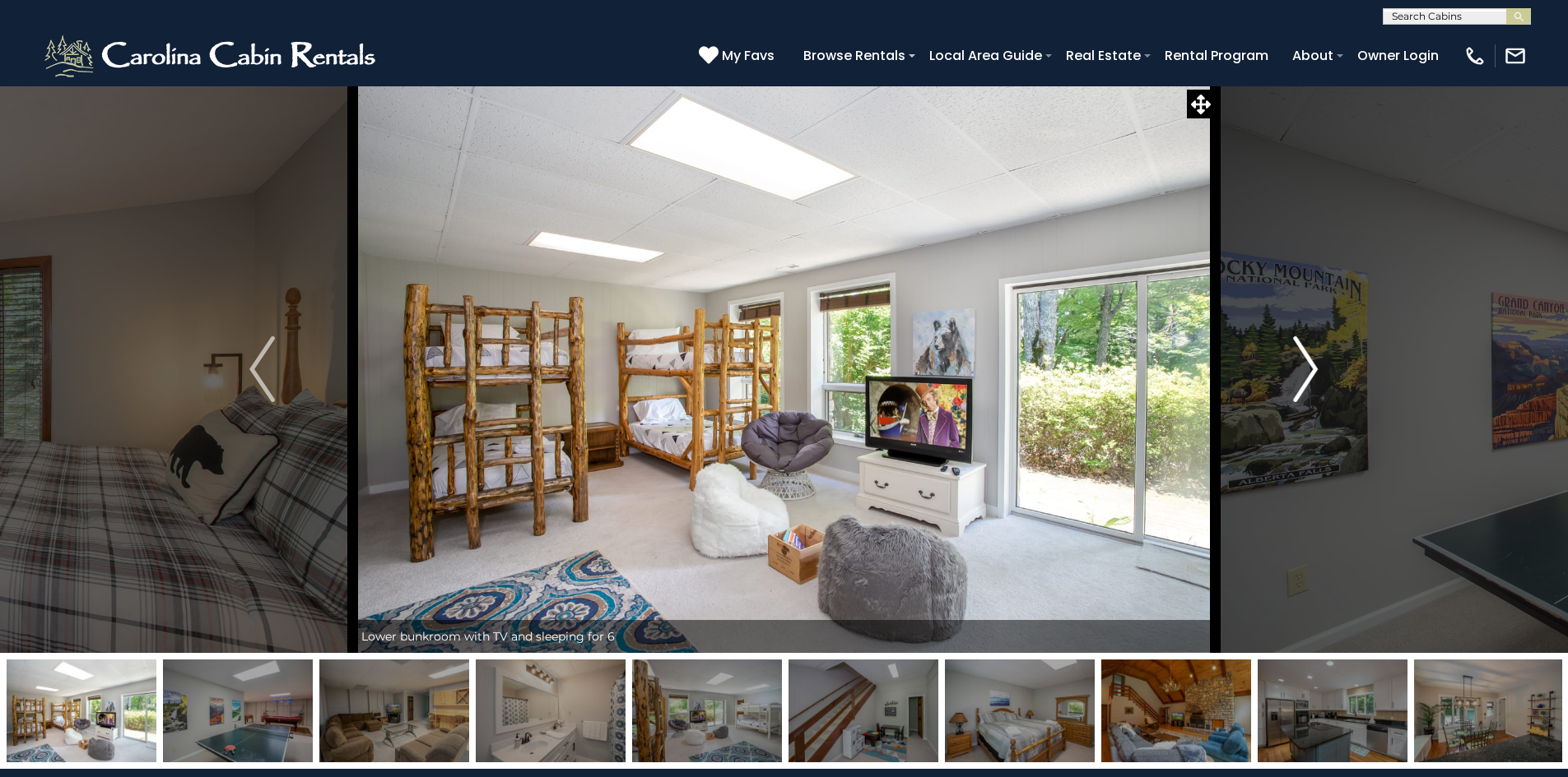
click at [1297, 372] on img "Next" at bounding box center [1304, 369] width 24 height 66
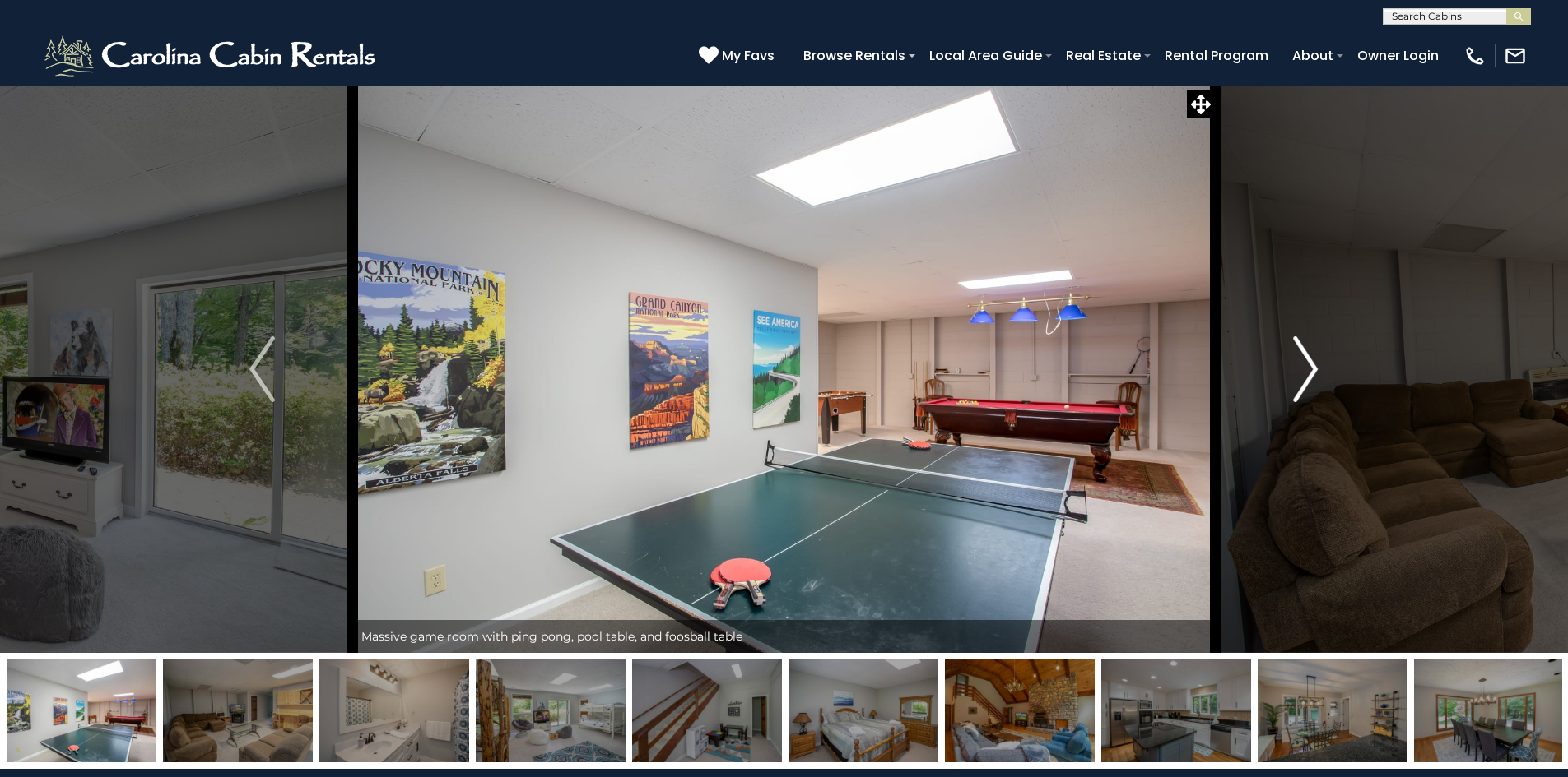
click at [1297, 372] on img "Next" at bounding box center [1304, 369] width 24 height 66
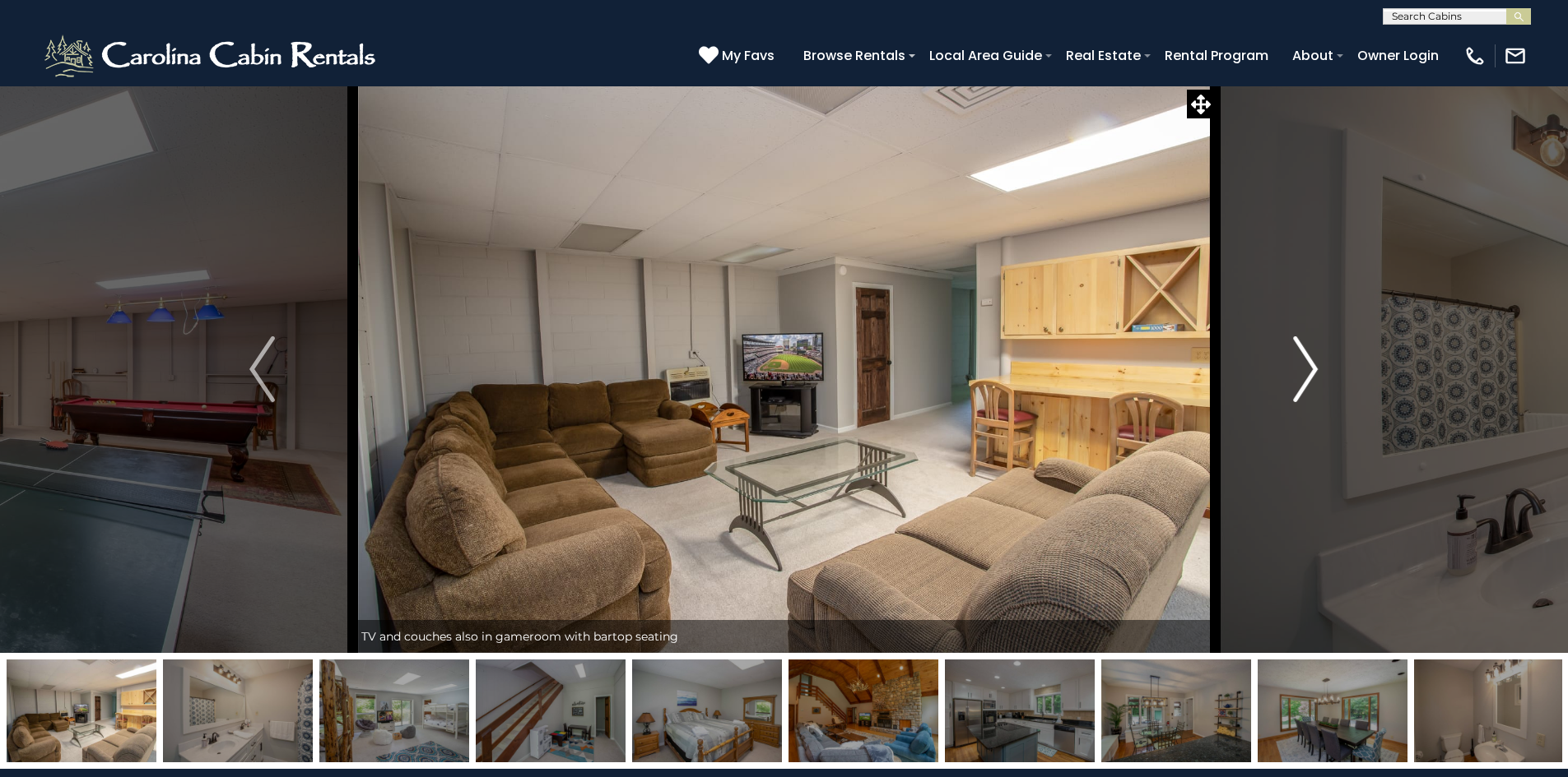
click at [1297, 372] on img "Next" at bounding box center [1304, 369] width 24 height 66
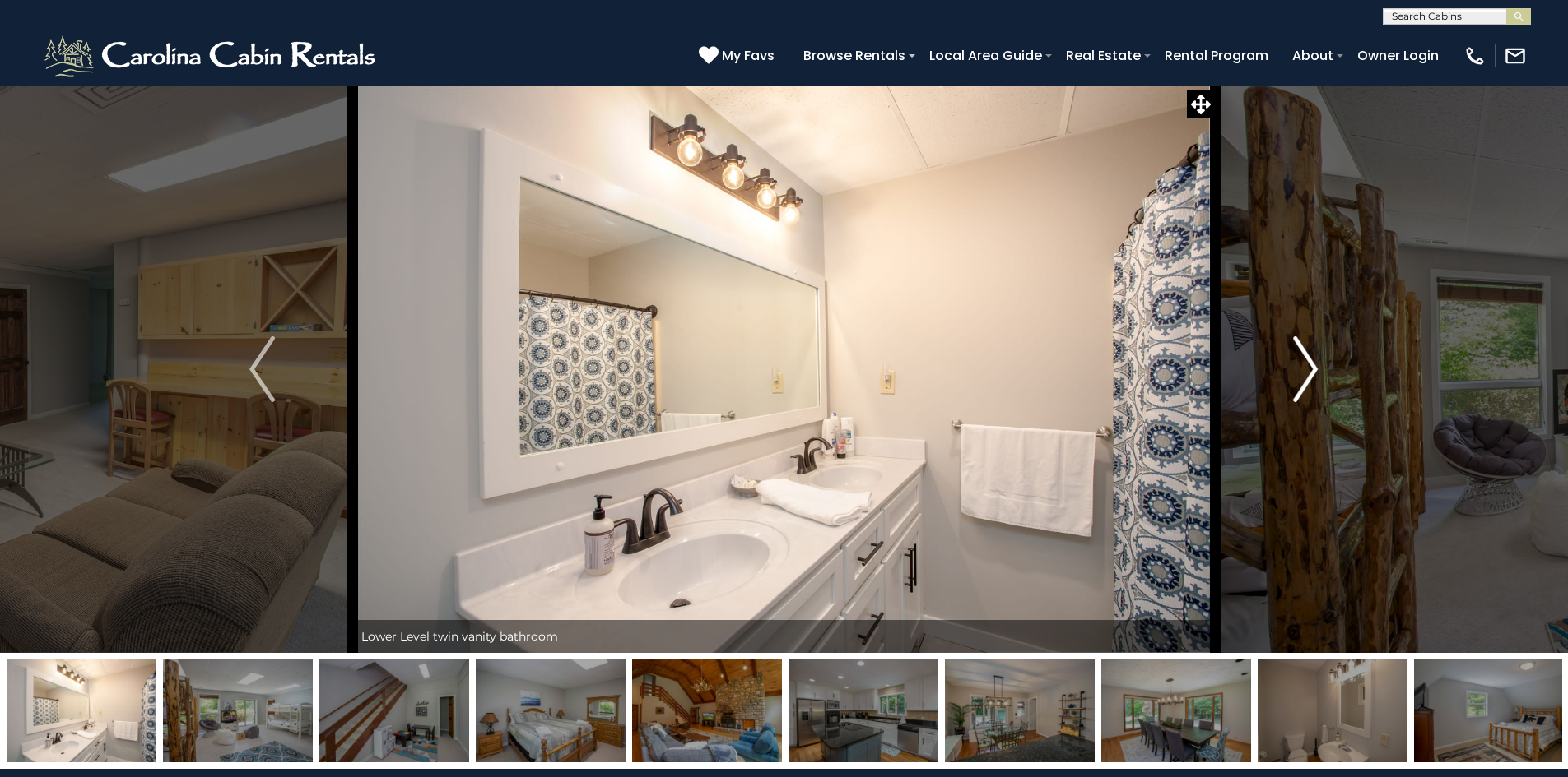
click at [1297, 372] on img "Next" at bounding box center [1304, 369] width 24 height 66
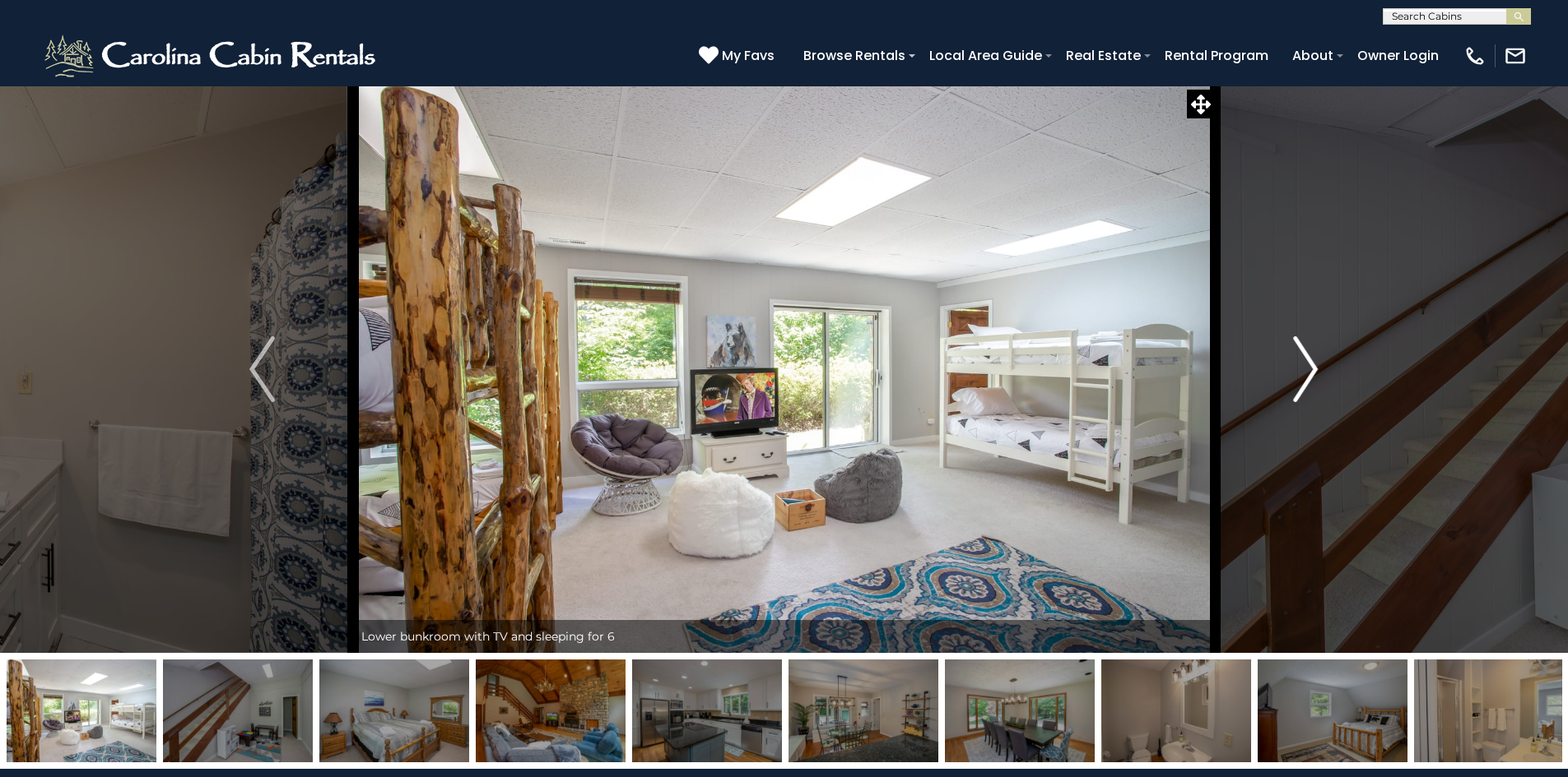
click at [1297, 372] on img "Next" at bounding box center [1304, 369] width 24 height 66
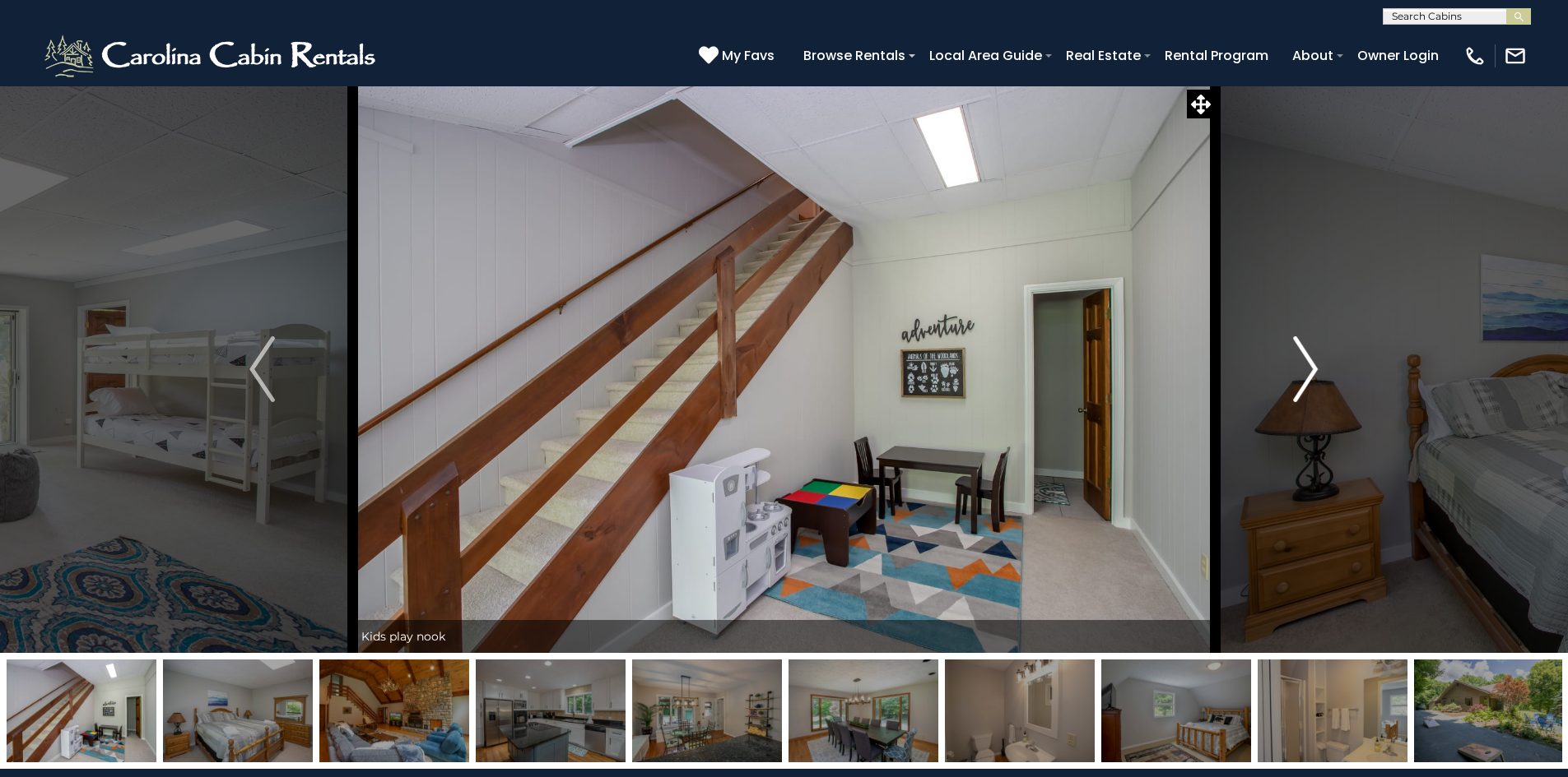
click at [1297, 372] on img "Next" at bounding box center [1304, 369] width 24 height 66
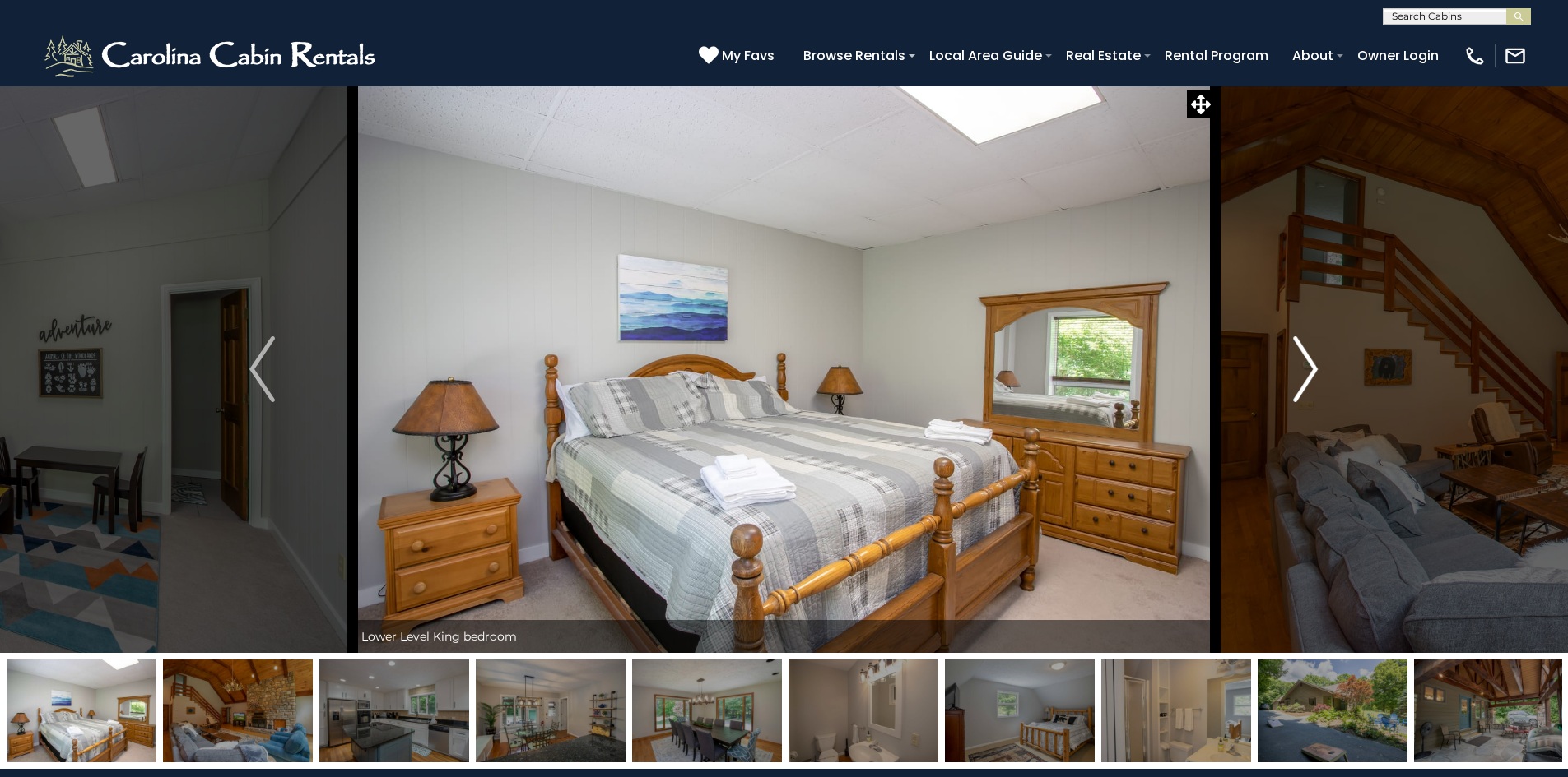
click at [1297, 372] on img "Next" at bounding box center [1304, 369] width 24 height 66
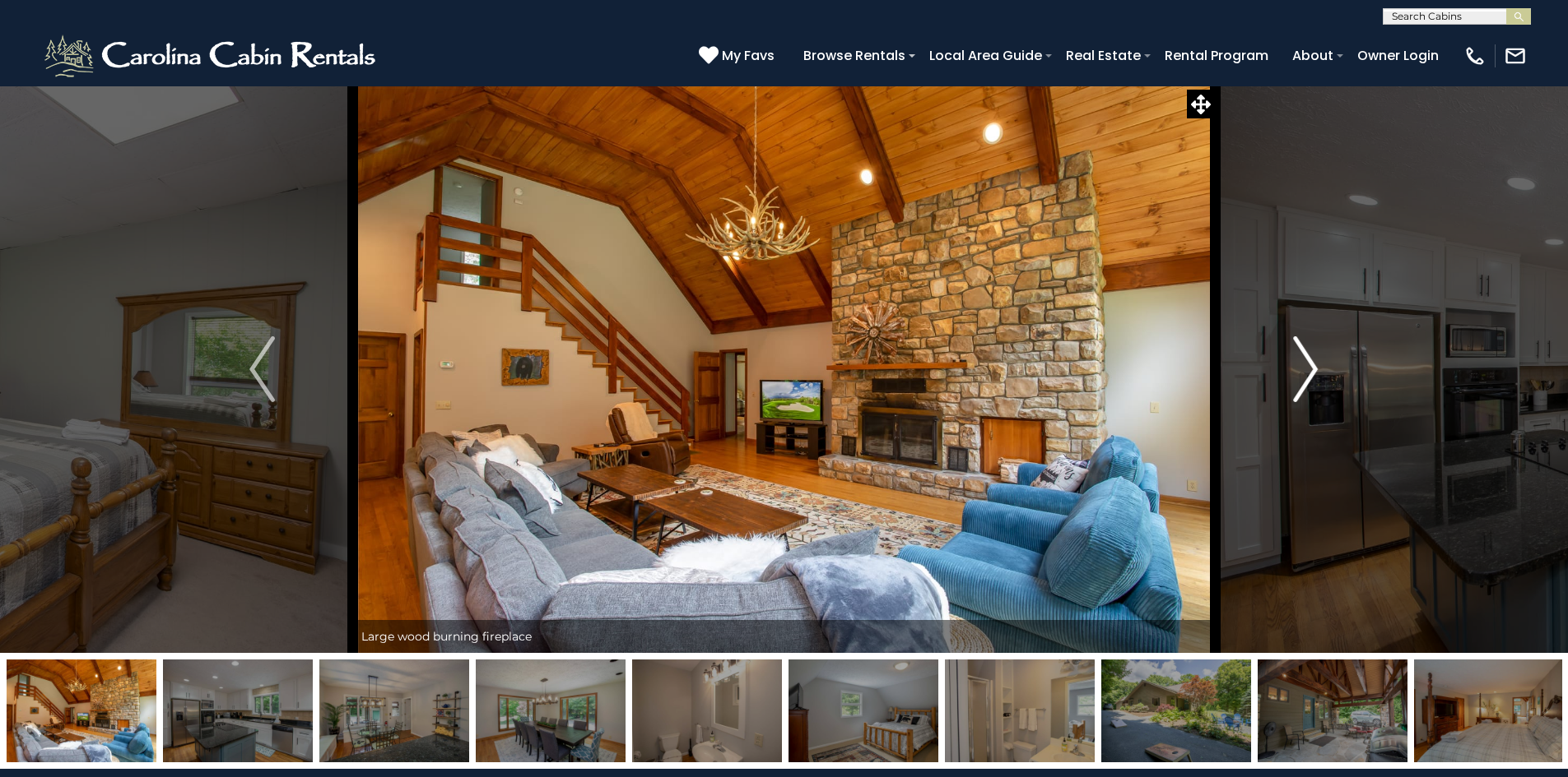
click at [1297, 372] on img "Next" at bounding box center [1304, 369] width 24 height 66
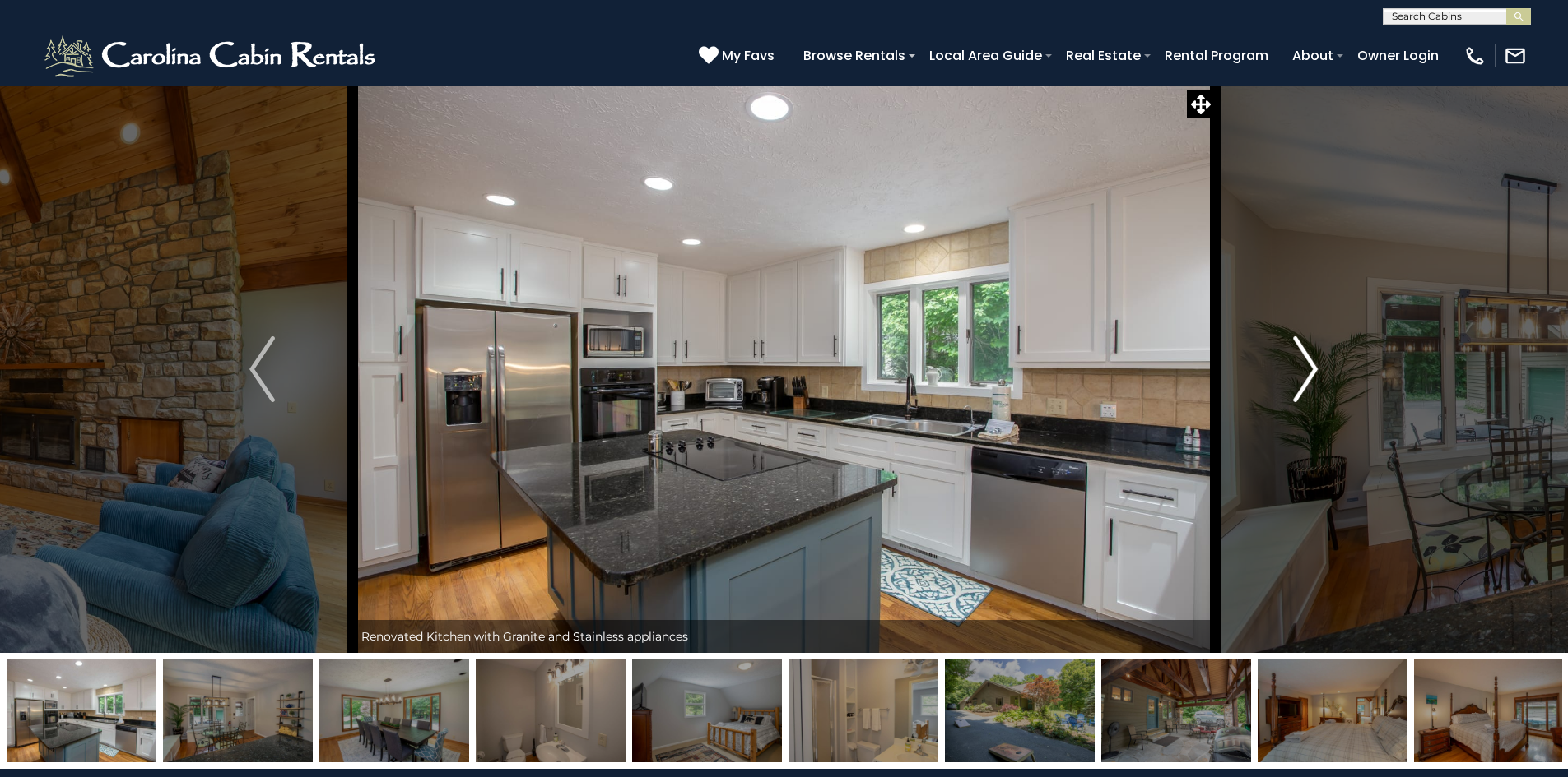
click at [1297, 372] on img "Next" at bounding box center [1304, 369] width 24 height 66
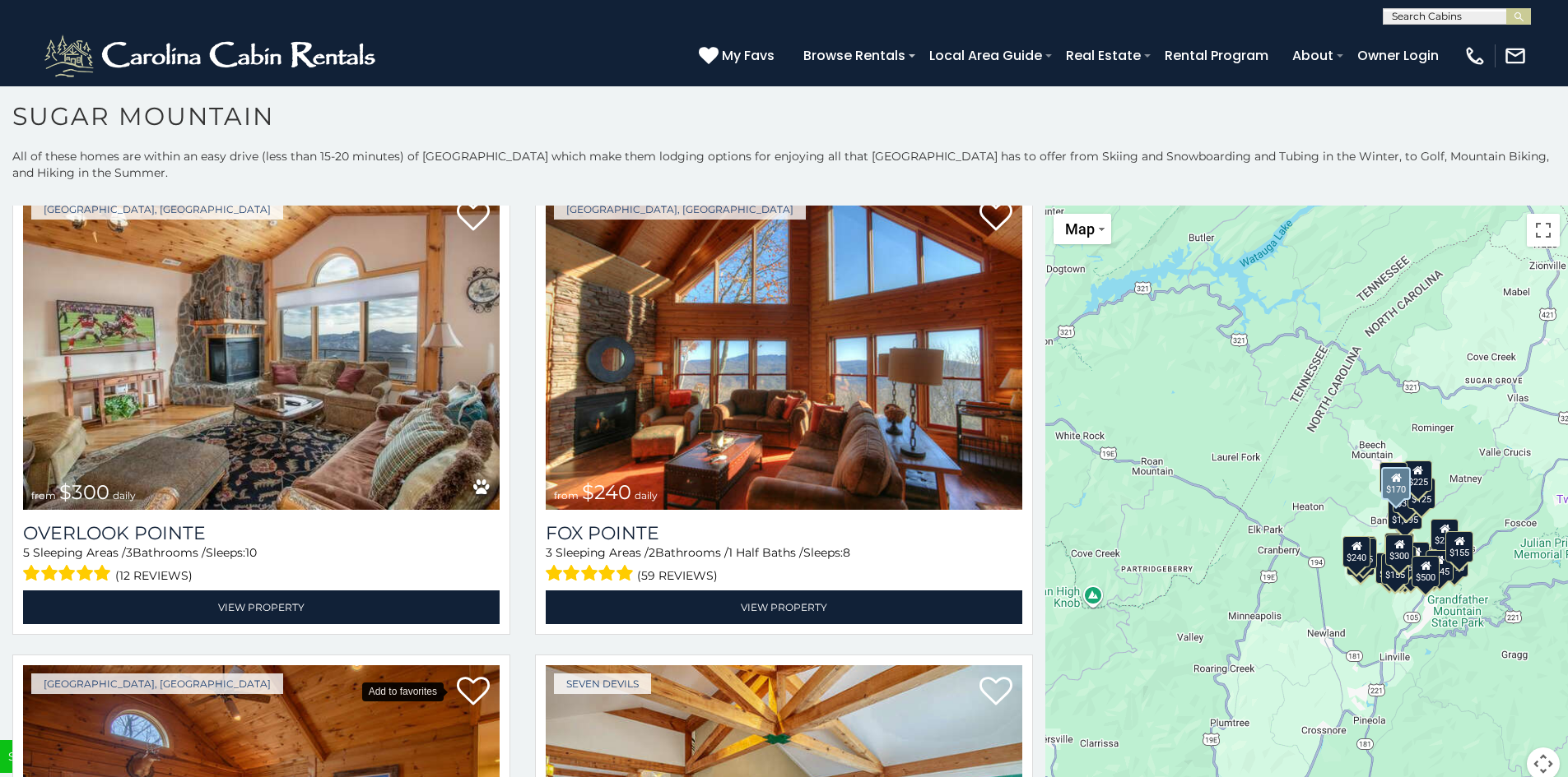
scroll to position [6252, 0]
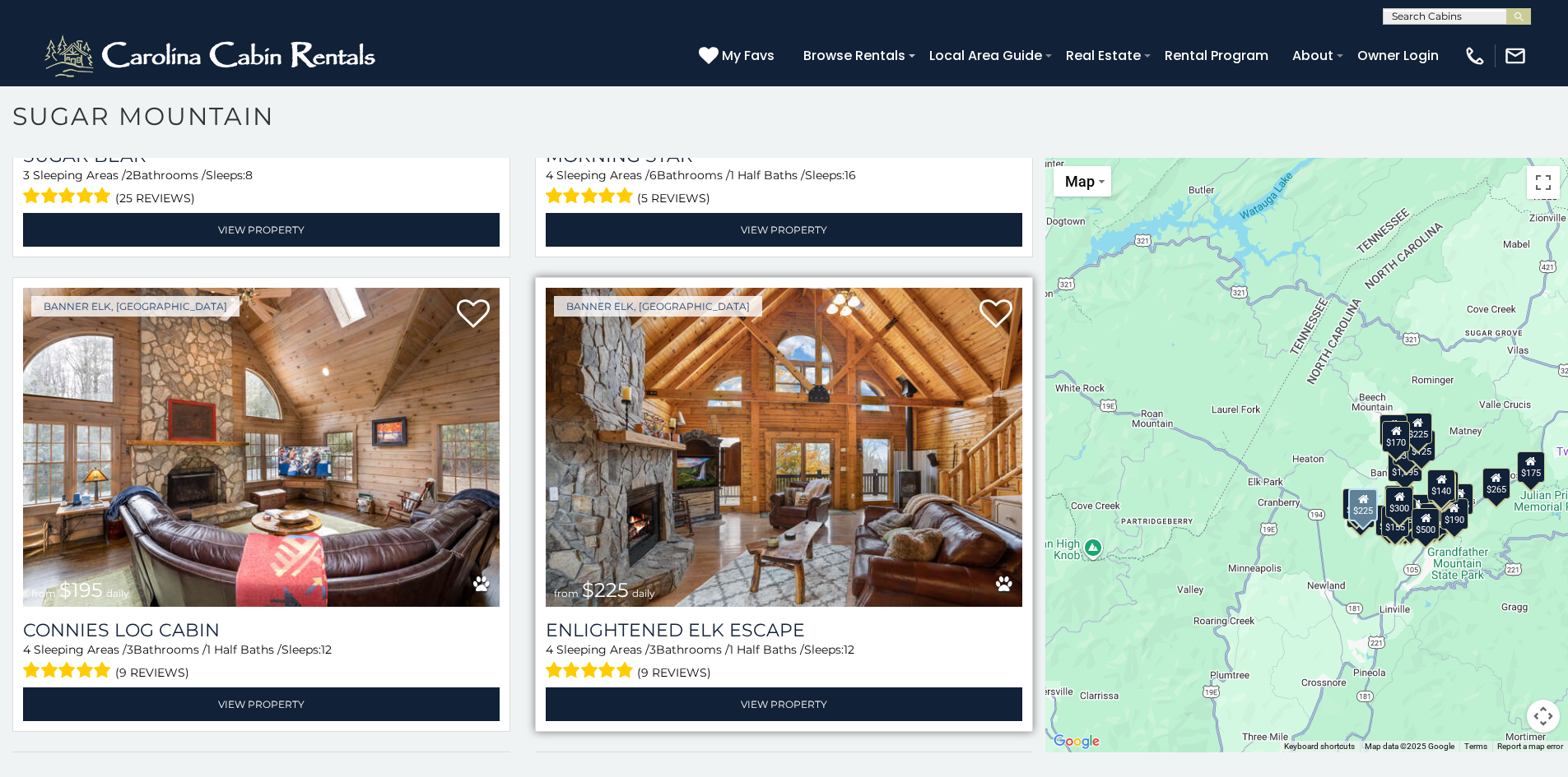
scroll to position [3239, 0]
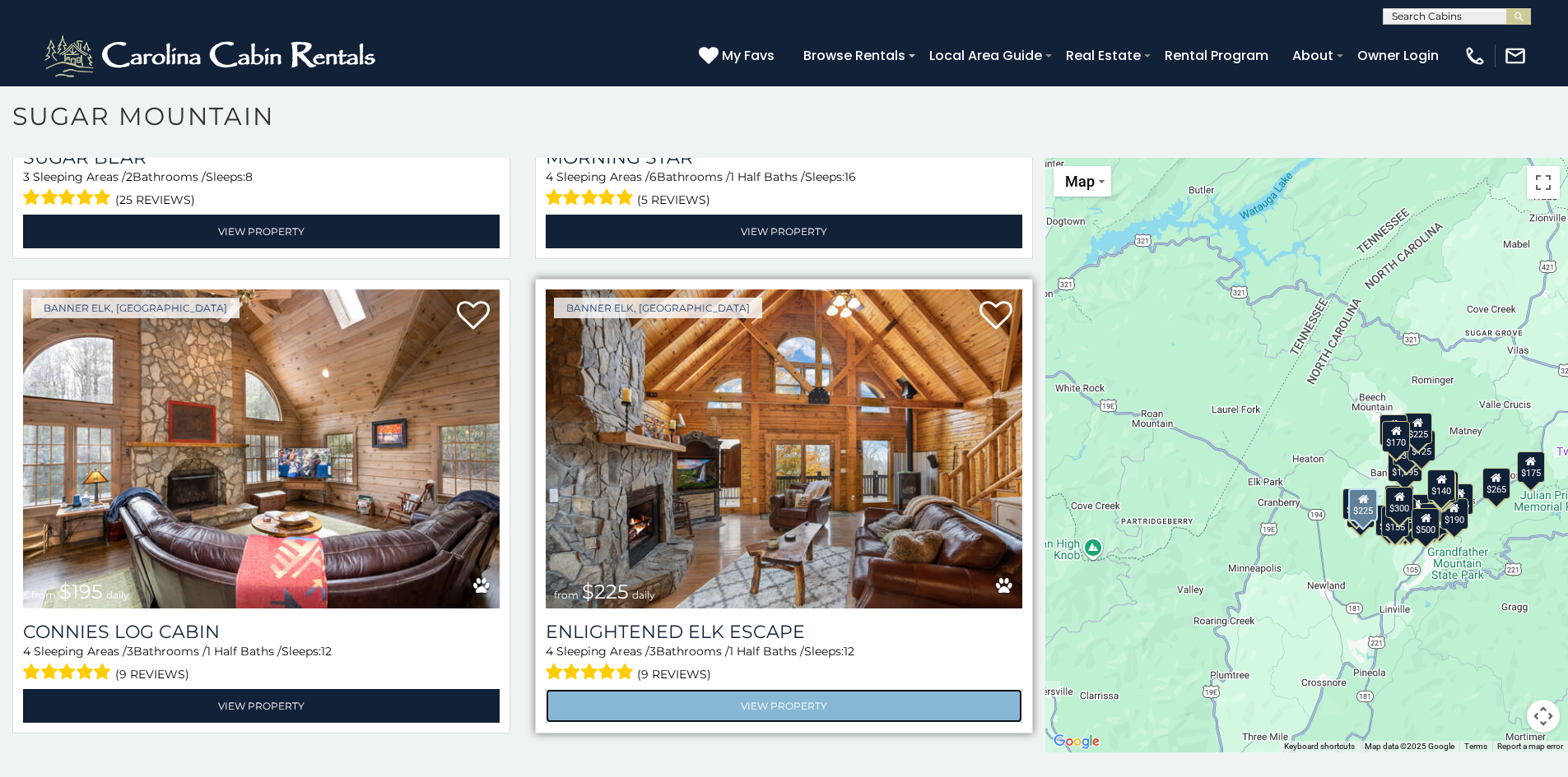
click at [684, 689] on link "View Property" at bounding box center [784, 706] width 477 height 33
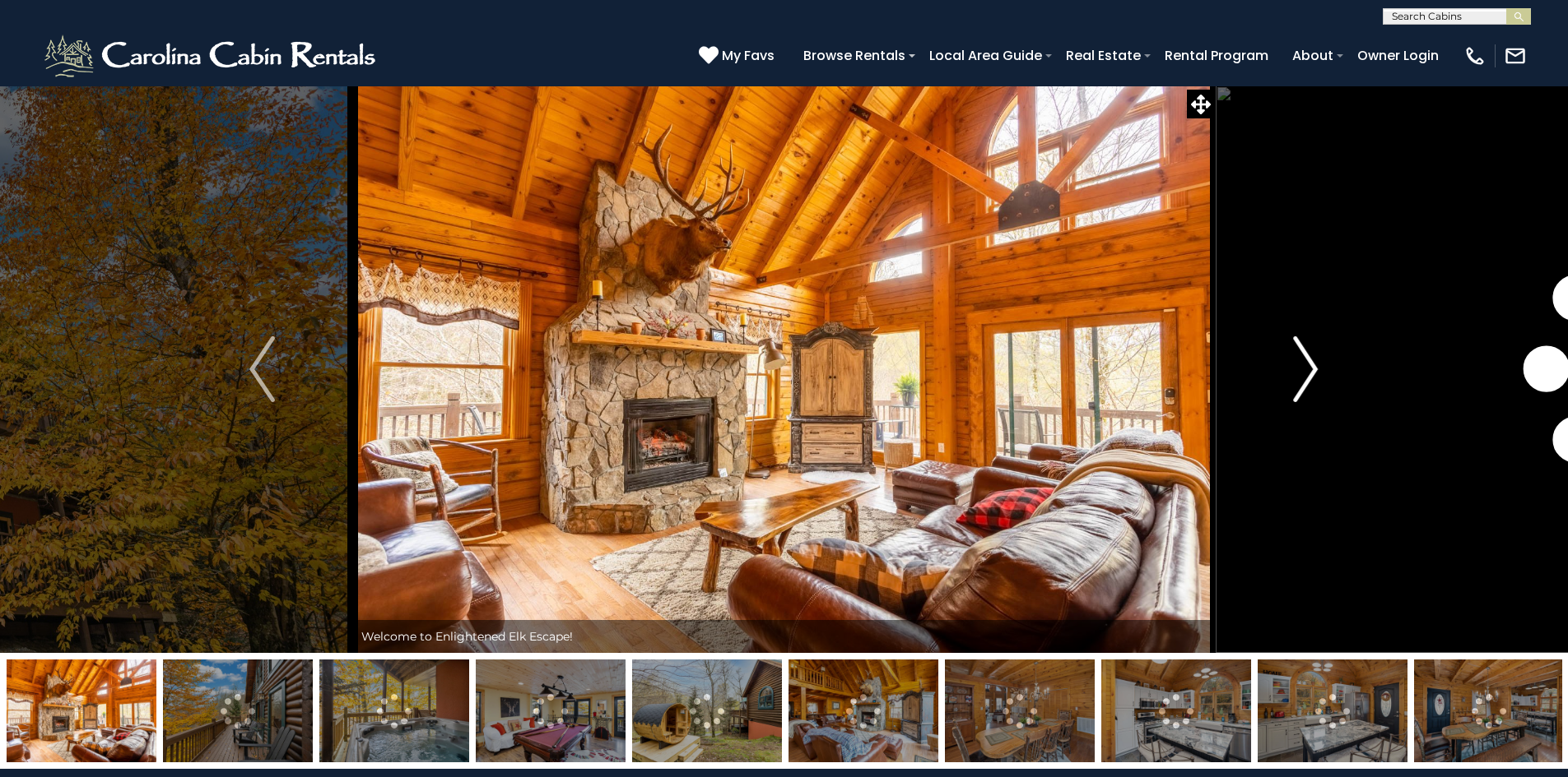
click at [1317, 364] on img "Next" at bounding box center [1304, 369] width 24 height 66
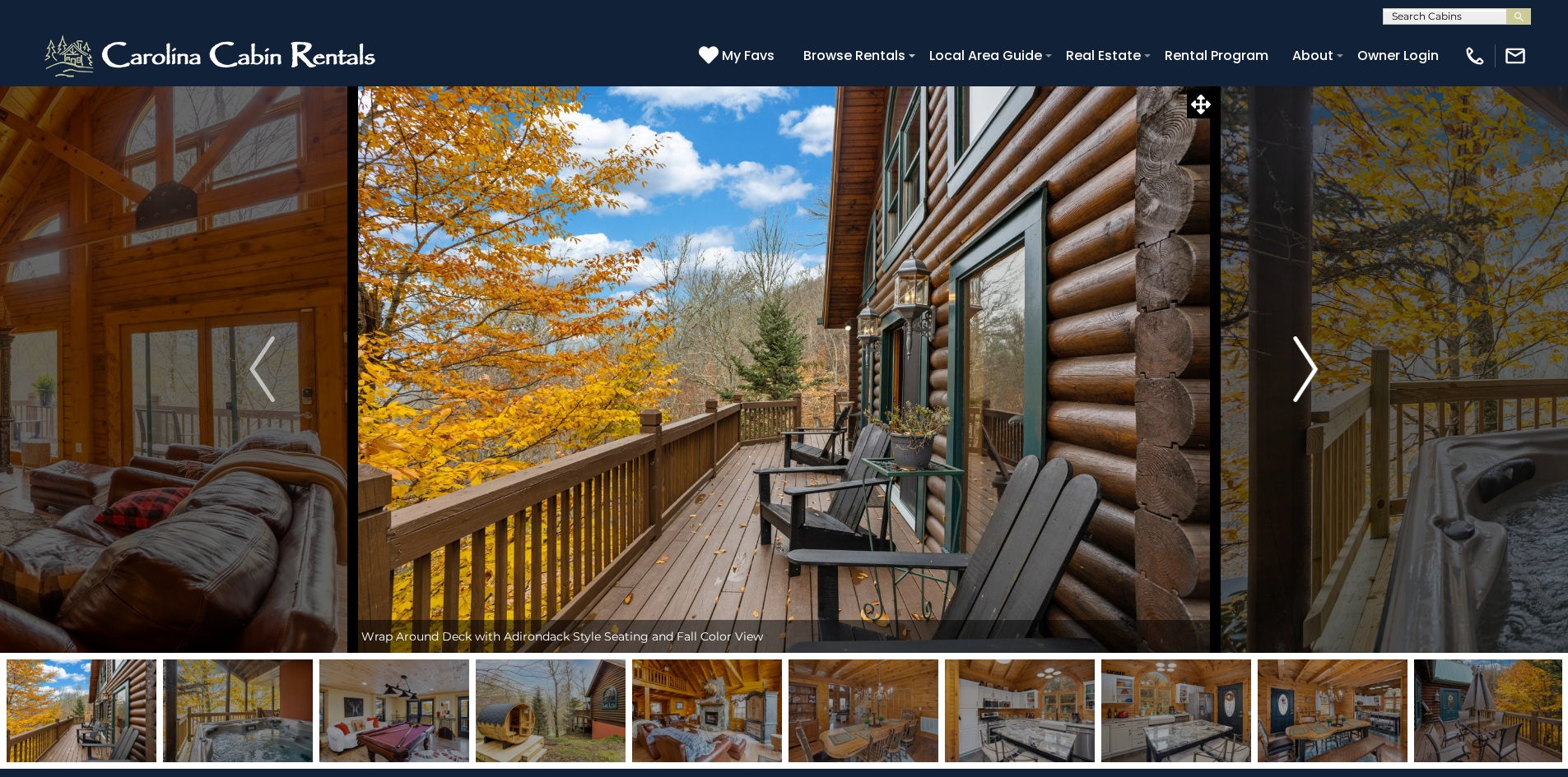
click at [1317, 364] on img "Next" at bounding box center [1304, 369] width 24 height 66
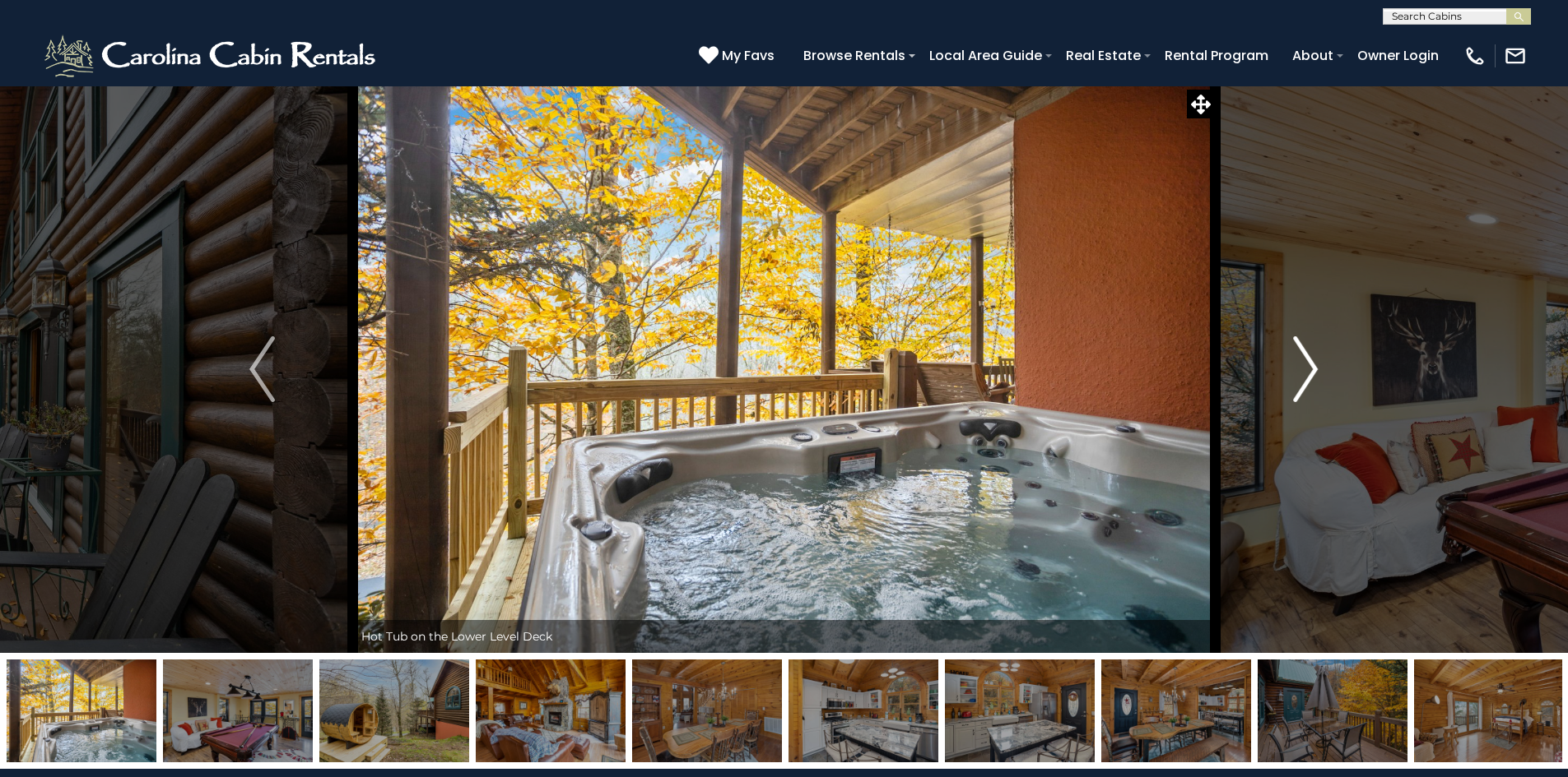
click at [1317, 364] on img "Next" at bounding box center [1304, 369] width 24 height 66
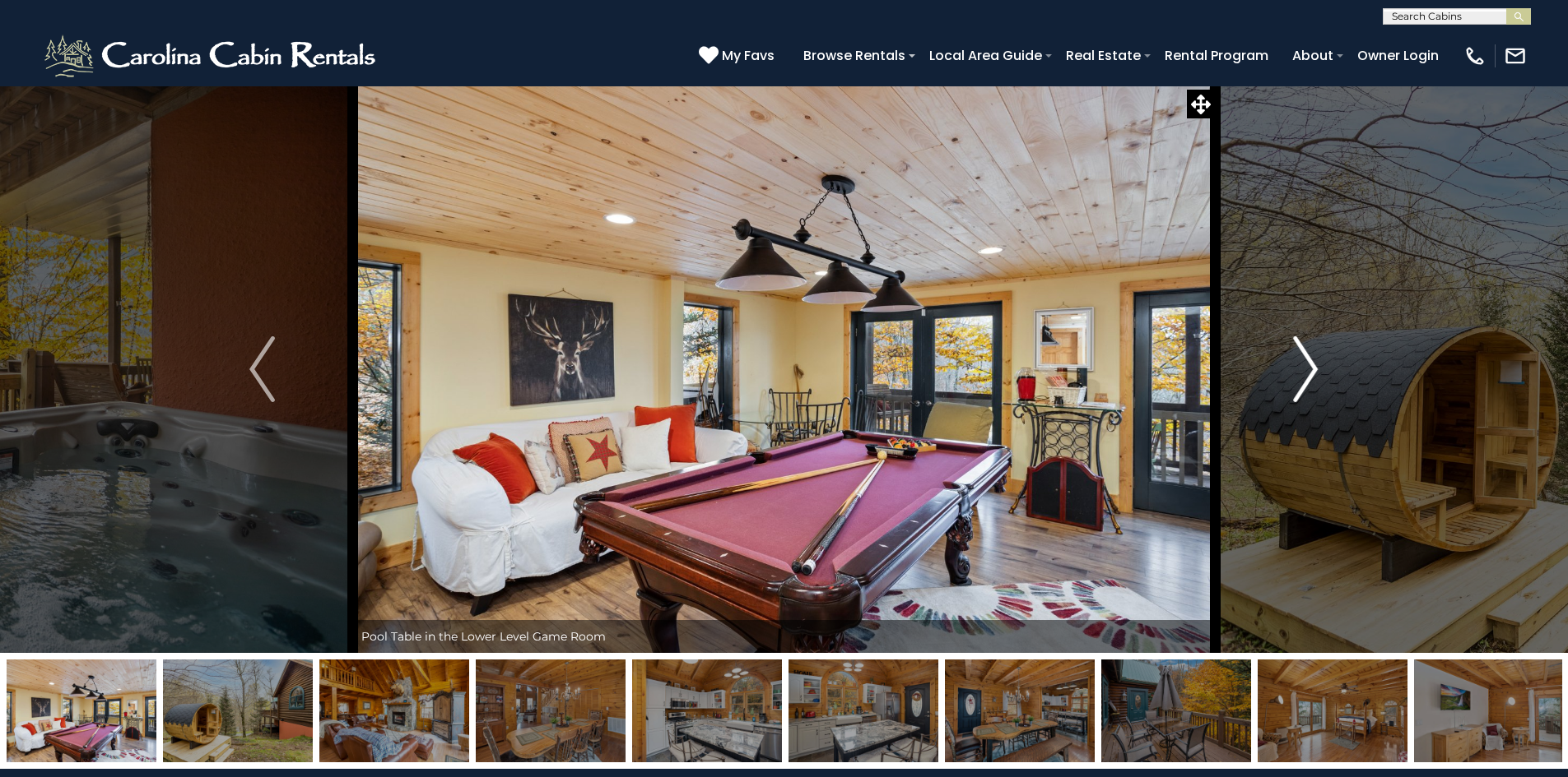
click at [1317, 364] on img "Next" at bounding box center [1304, 369] width 24 height 66
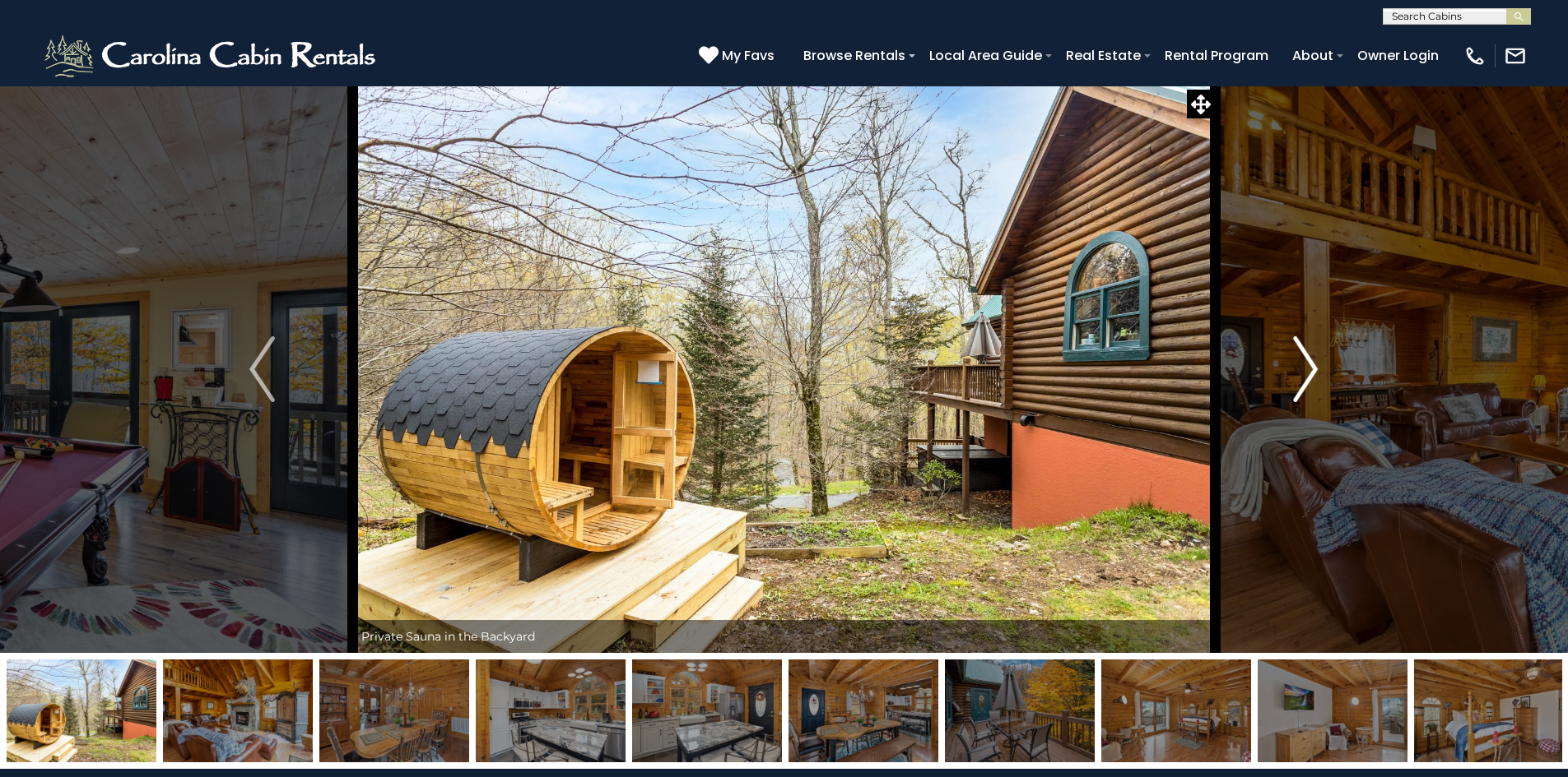
click at [1317, 364] on img "Next" at bounding box center [1304, 369] width 24 height 66
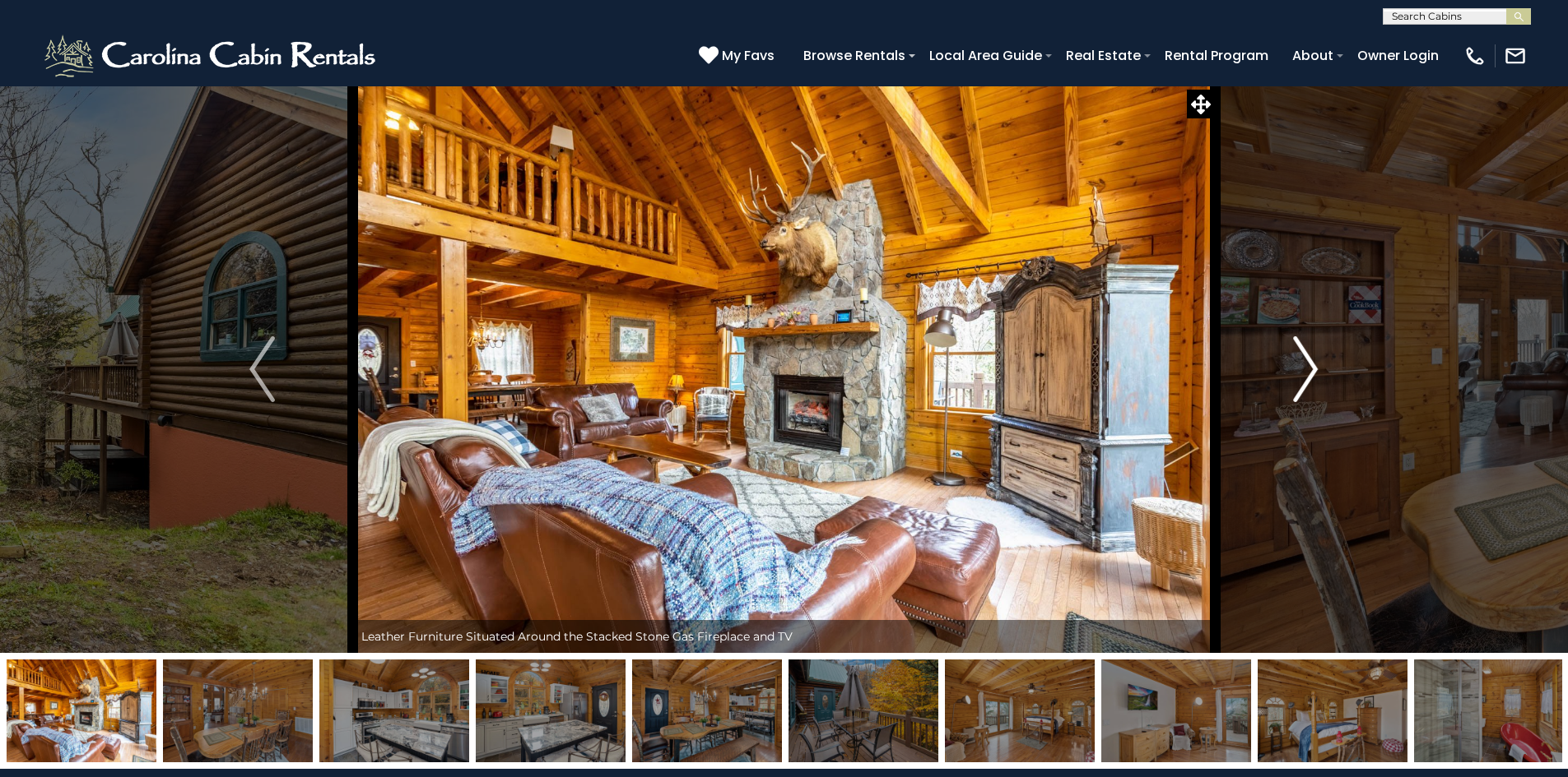
click at [1317, 364] on img "Next" at bounding box center [1304, 369] width 24 height 66
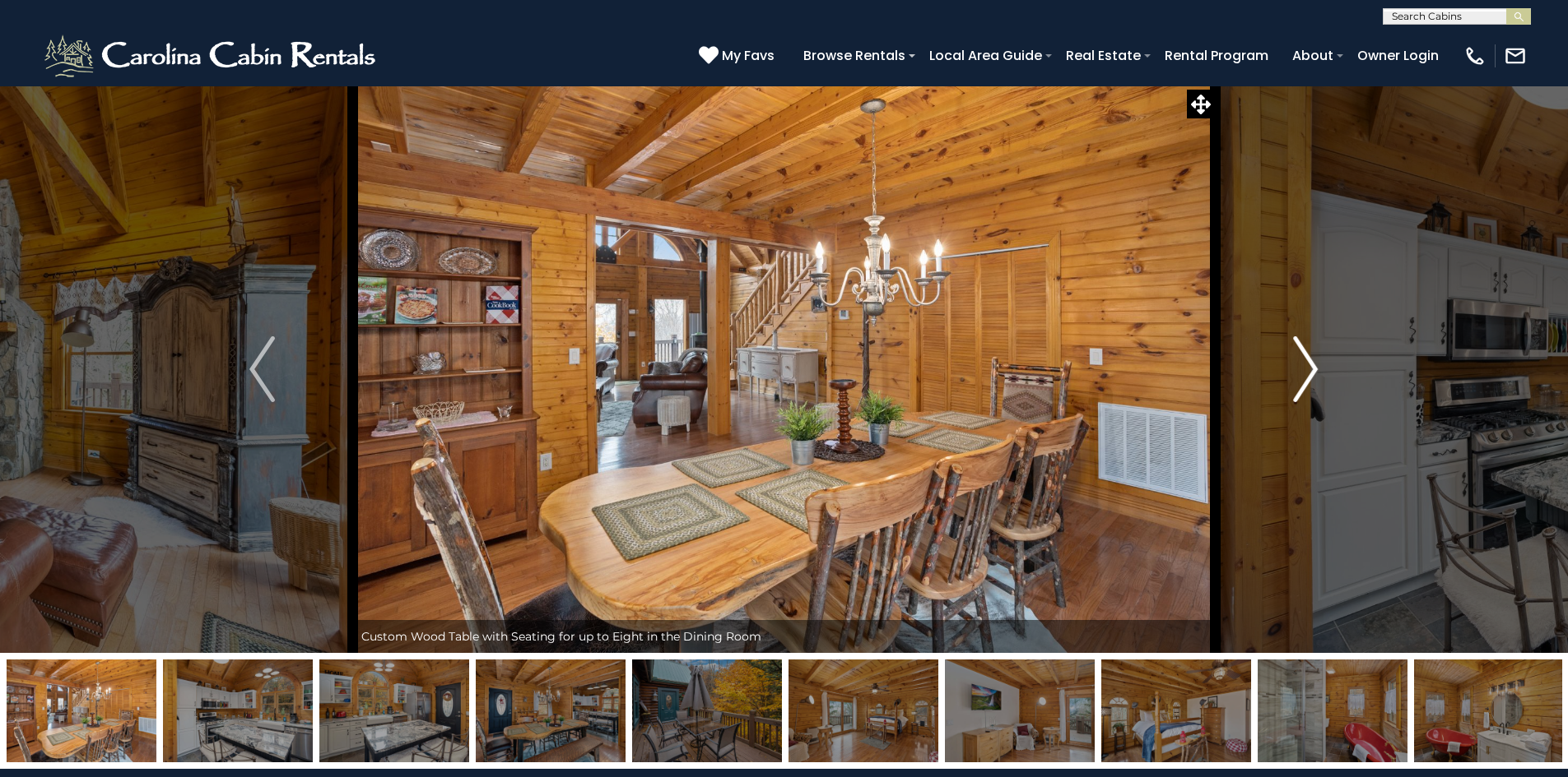
click at [1317, 364] on img "Next" at bounding box center [1304, 369] width 24 height 66
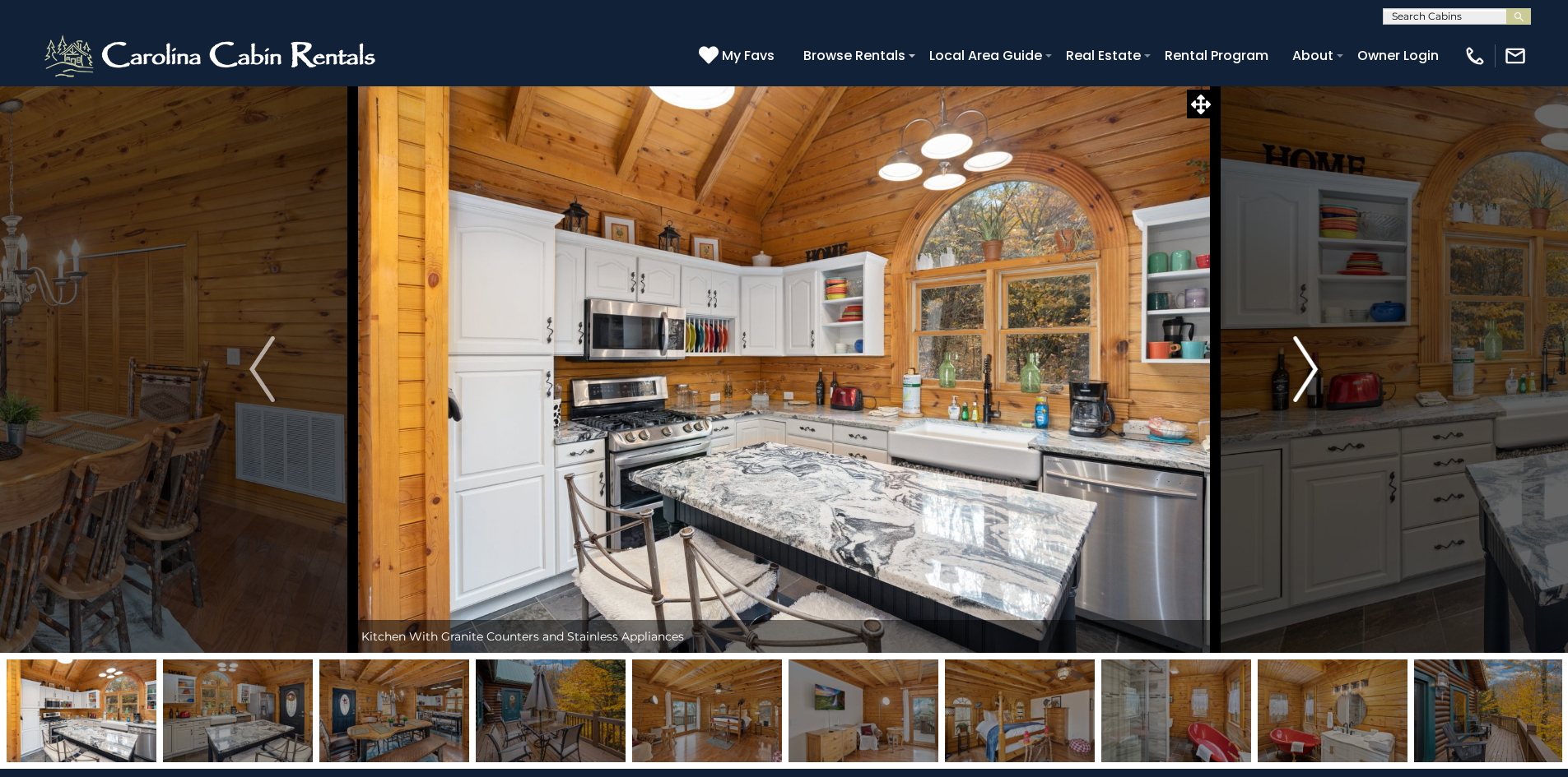
click at [1317, 364] on img "Next" at bounding box center [1304, 369] width 24 height 66
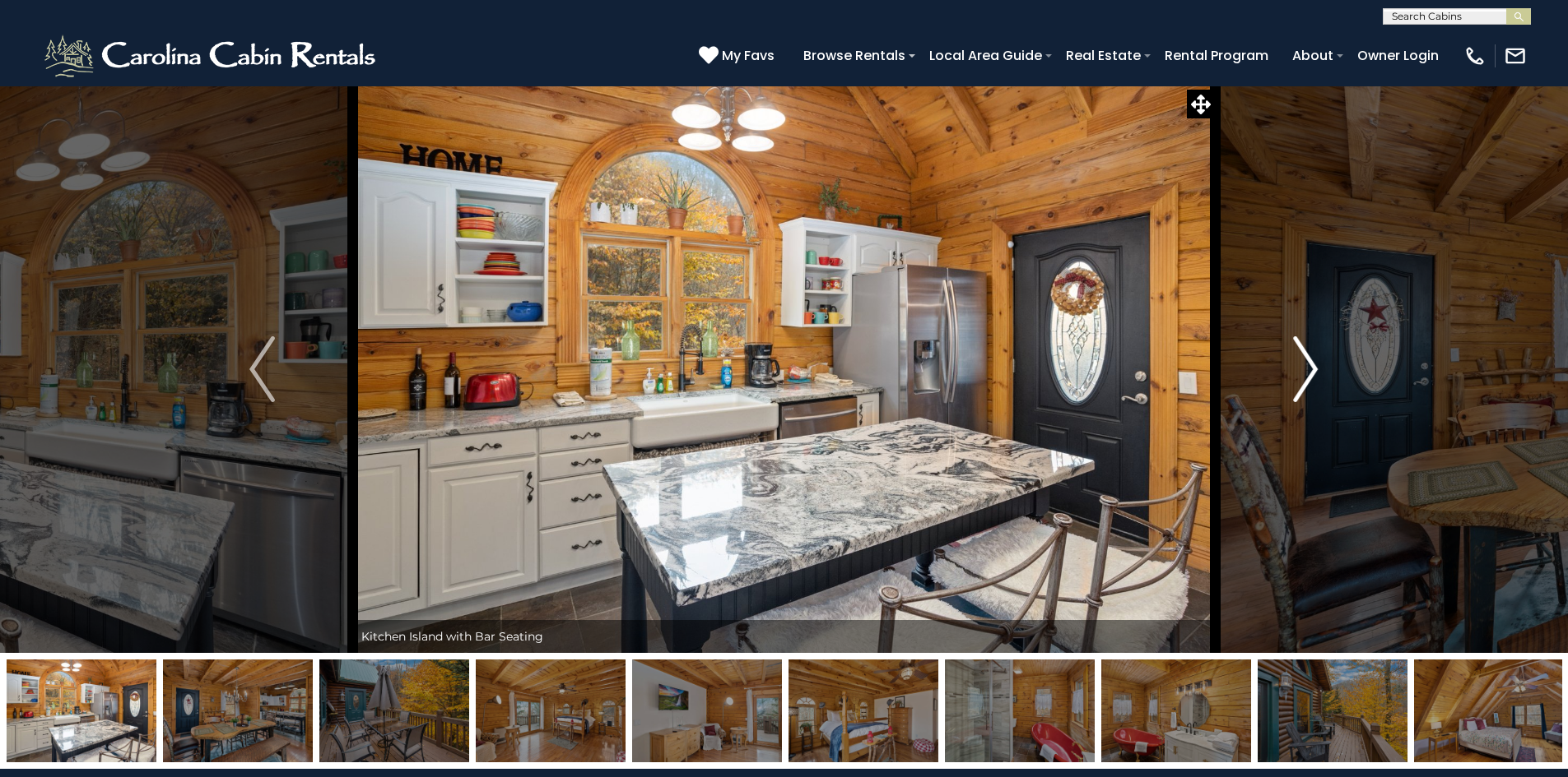
click at [1317, 364] on img "Next" at bounding box center [1304, 369] width 24 height 66
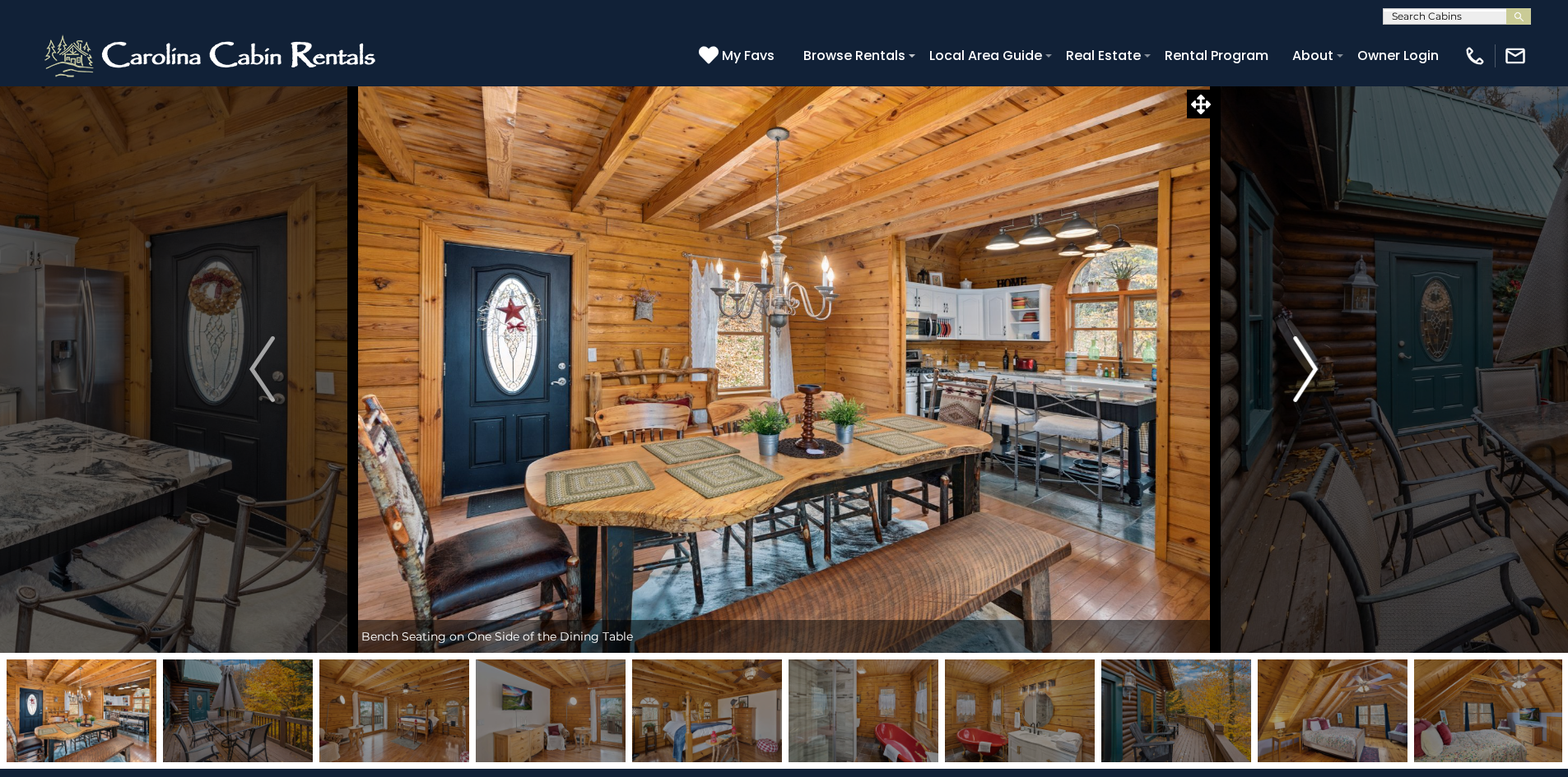
click at [1317, 364] on img "Next" at bounding box center [1304, 369] width 24 height 66
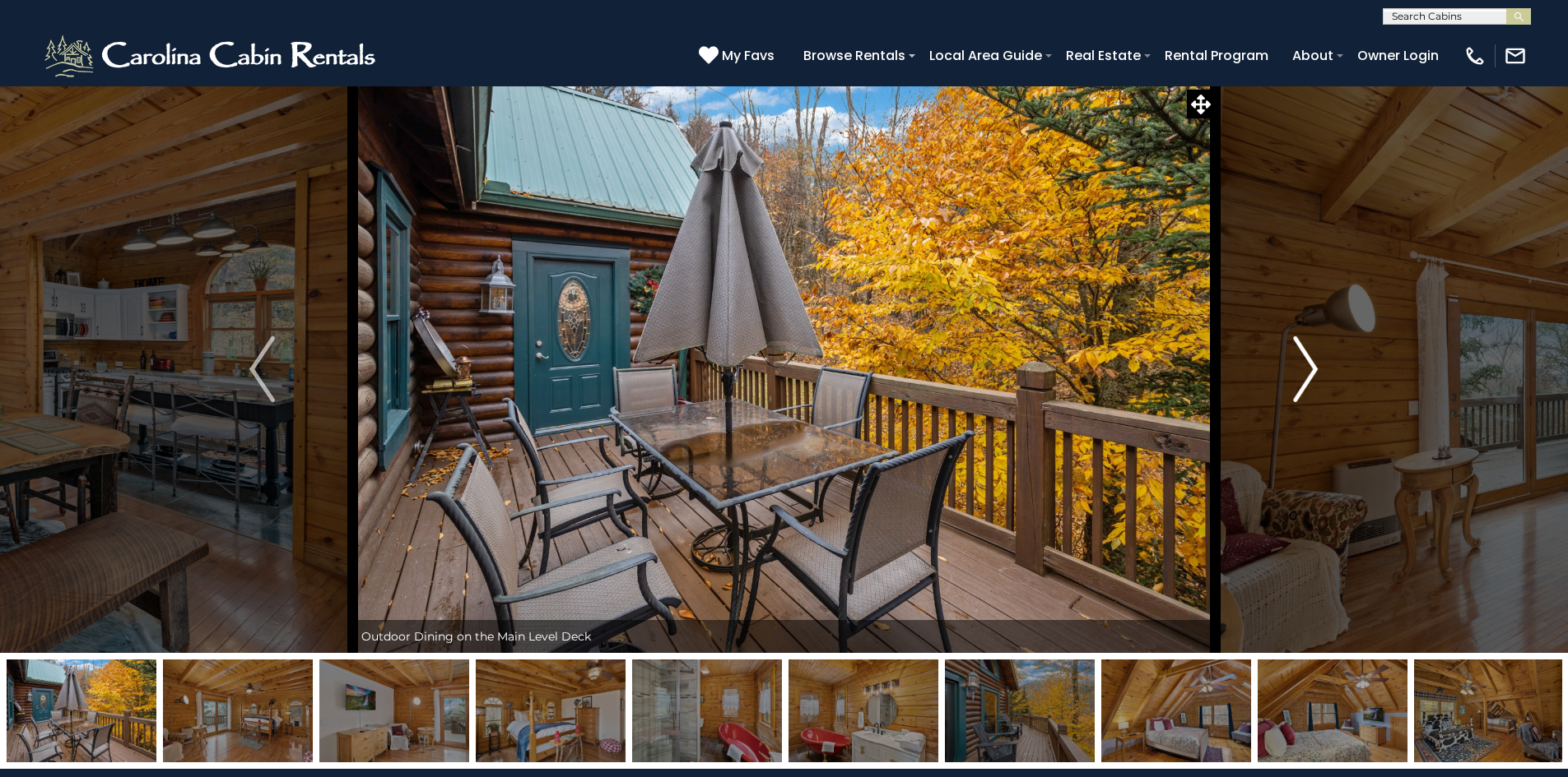
click at [1317, 364] on img "Next" at bounding box center [1304, 369] width 24 height 66
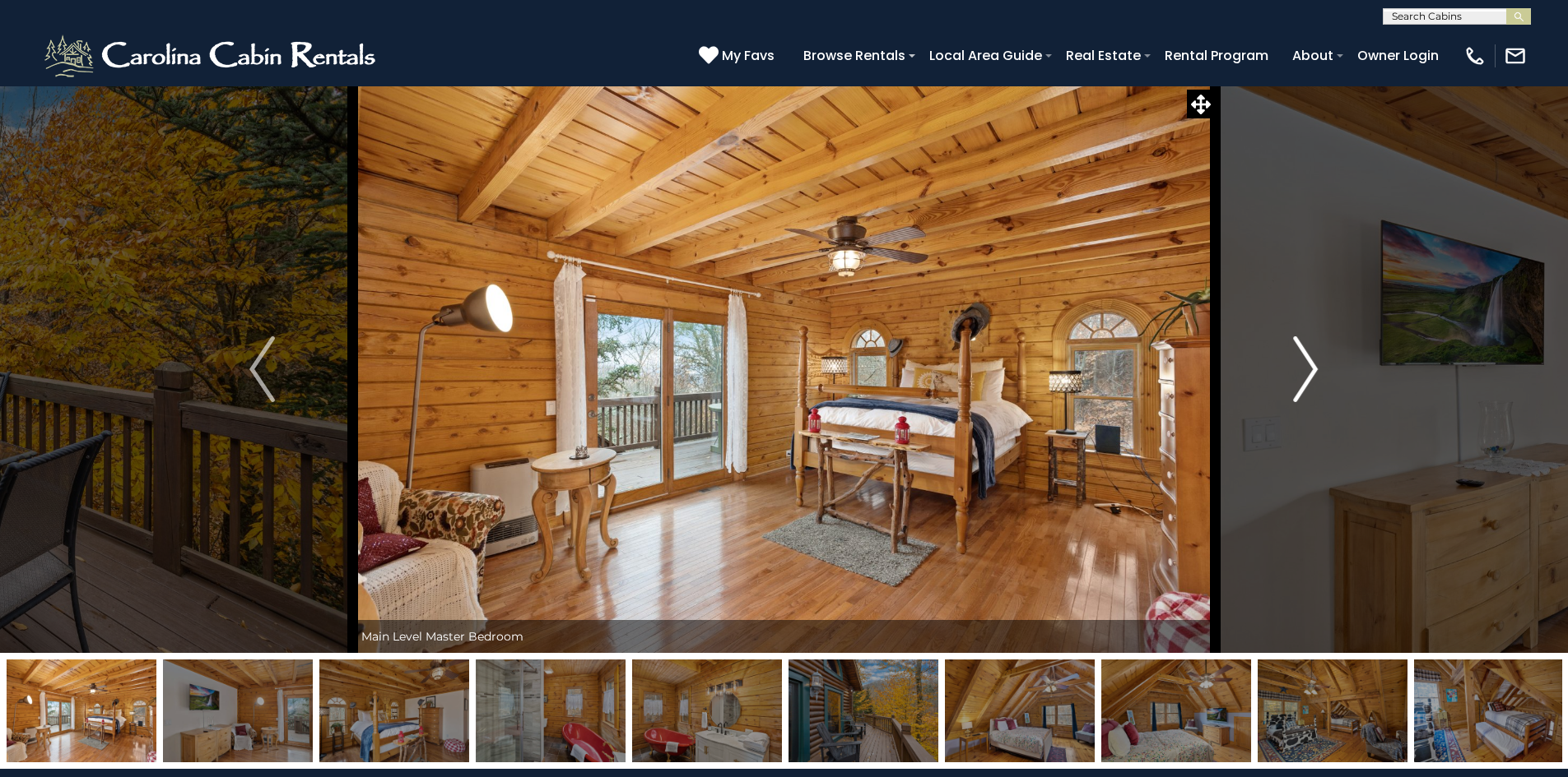
click at [1317, 364] on img "Next" at bounding box center [1304, 369] width 24 height 66
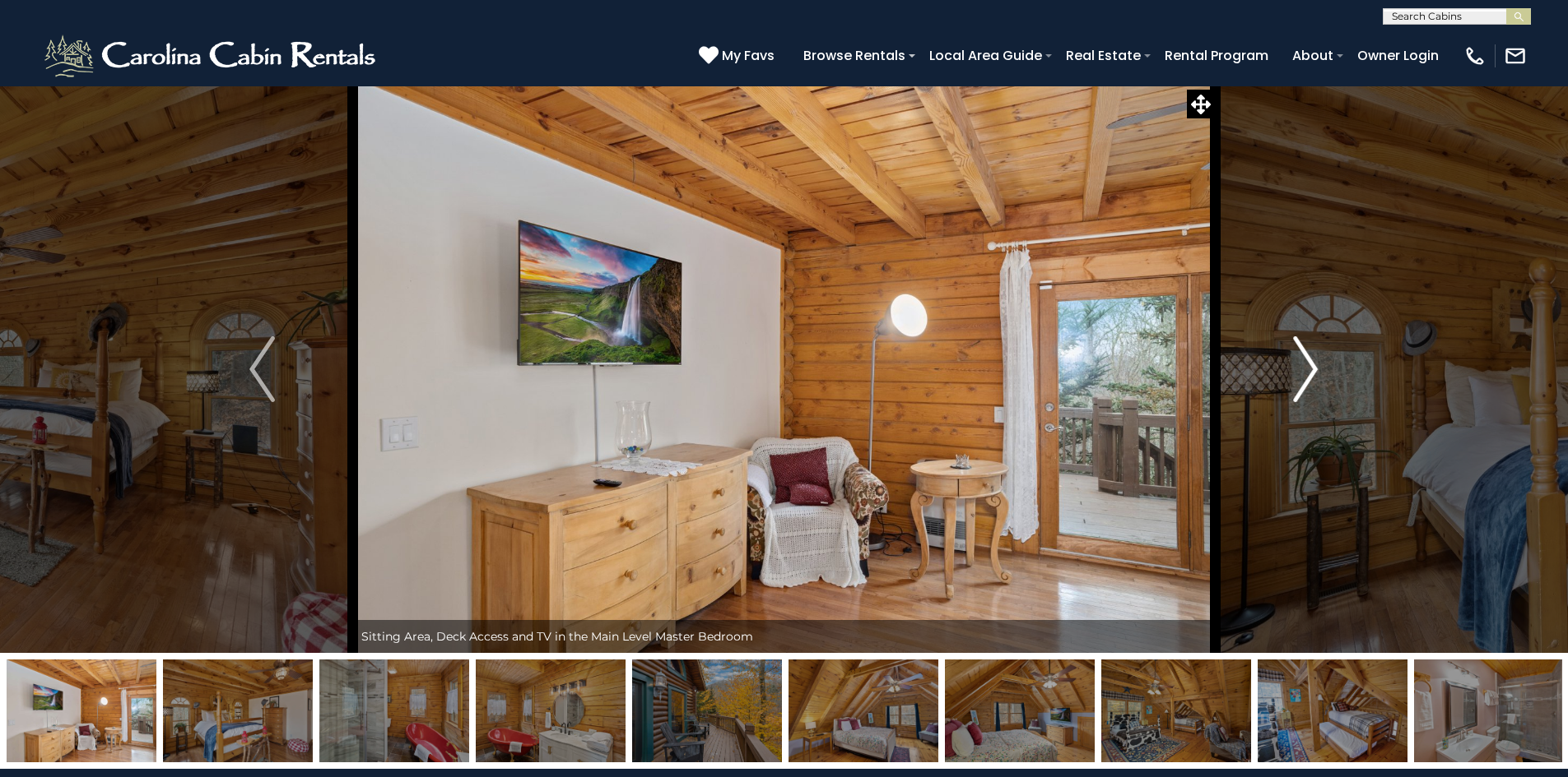
click at [1317, 364] on img "Next" at bounding box center [1304, 369] width 24 height 66
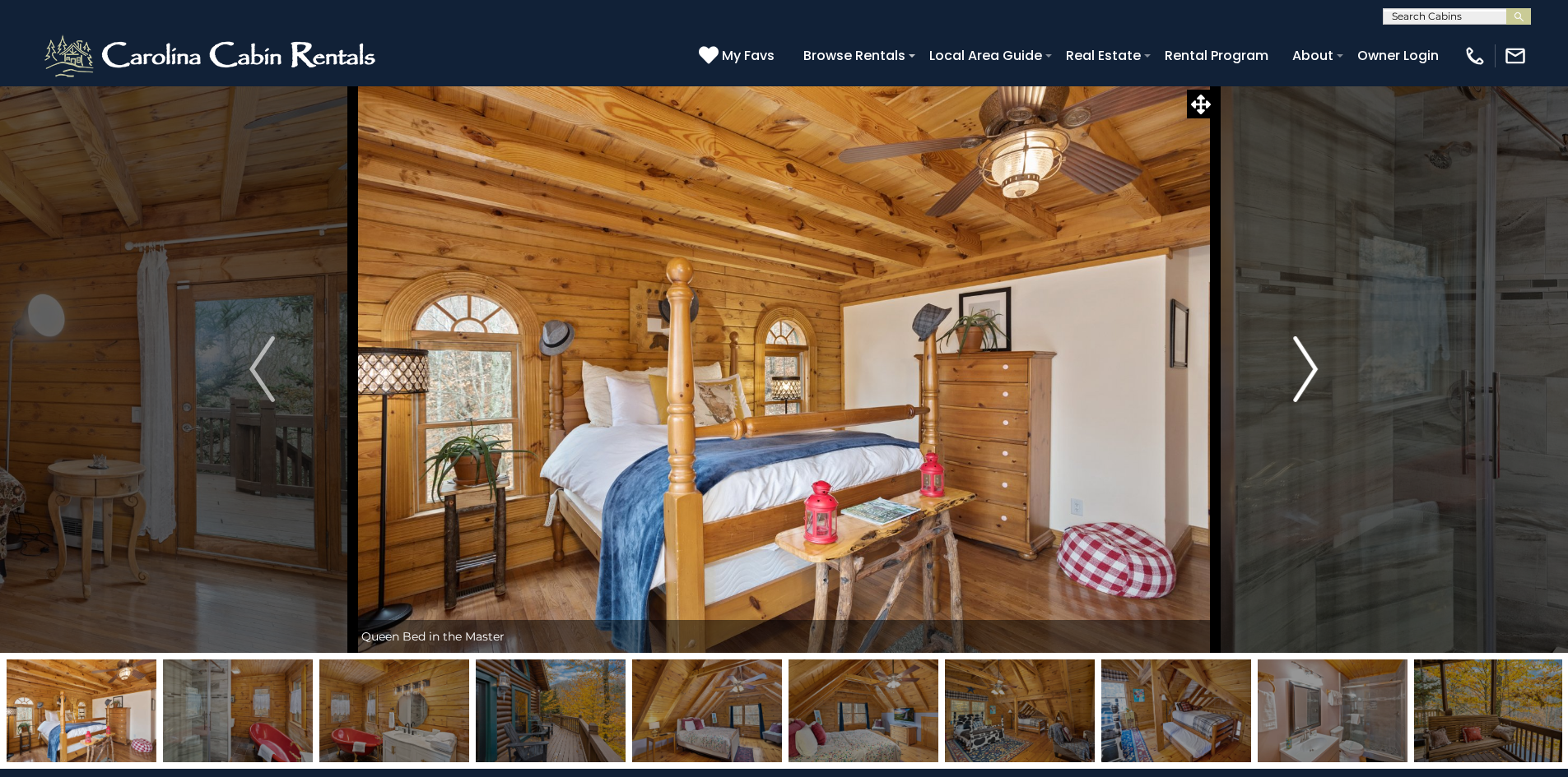
click at [1317, 364] on img "Next" at bounding box center [1304, 369] width 24 height 66
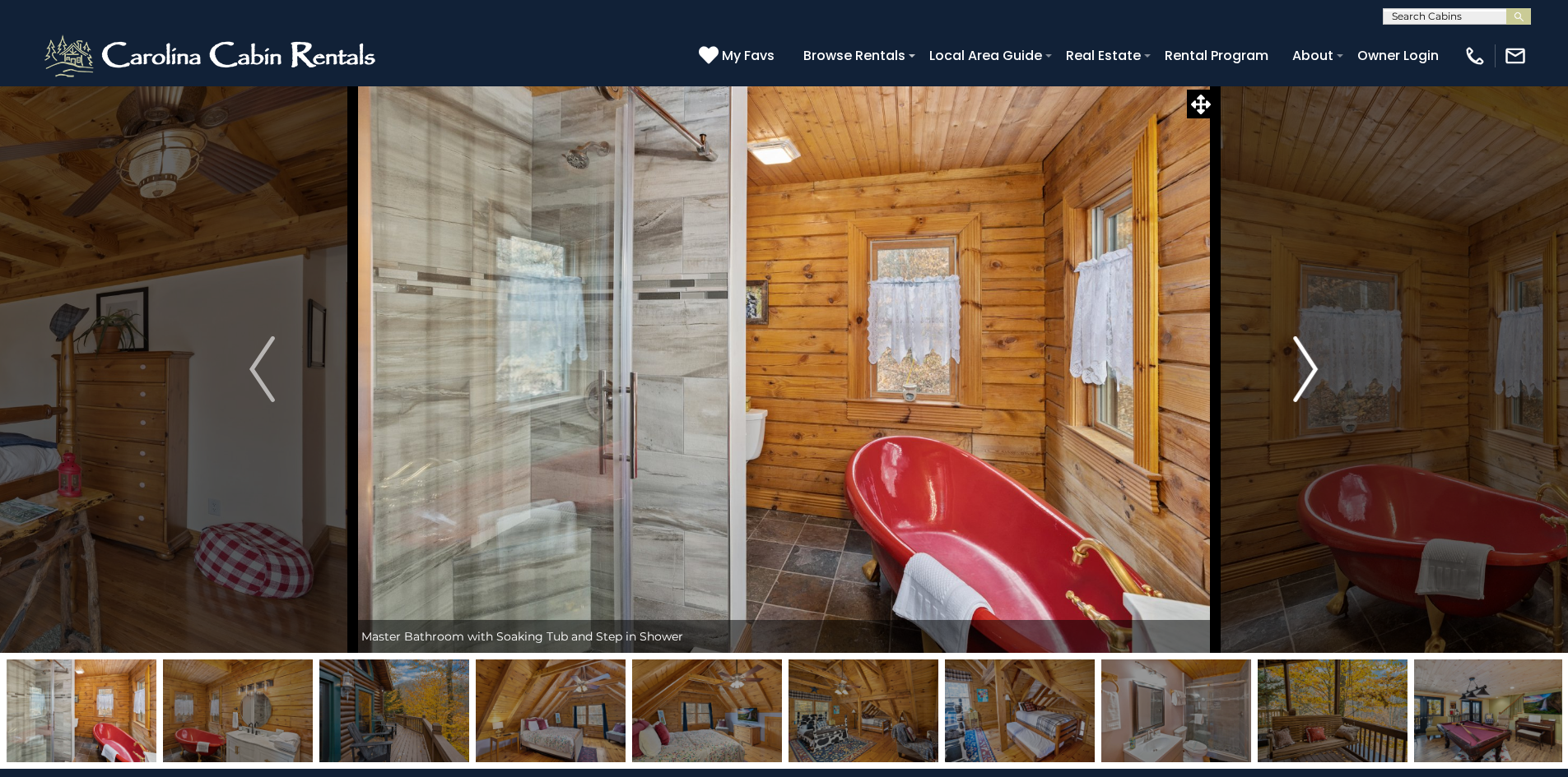
click at [1317, 364] on img "Next" at bounding box center [1304, 369] width 24 height 66
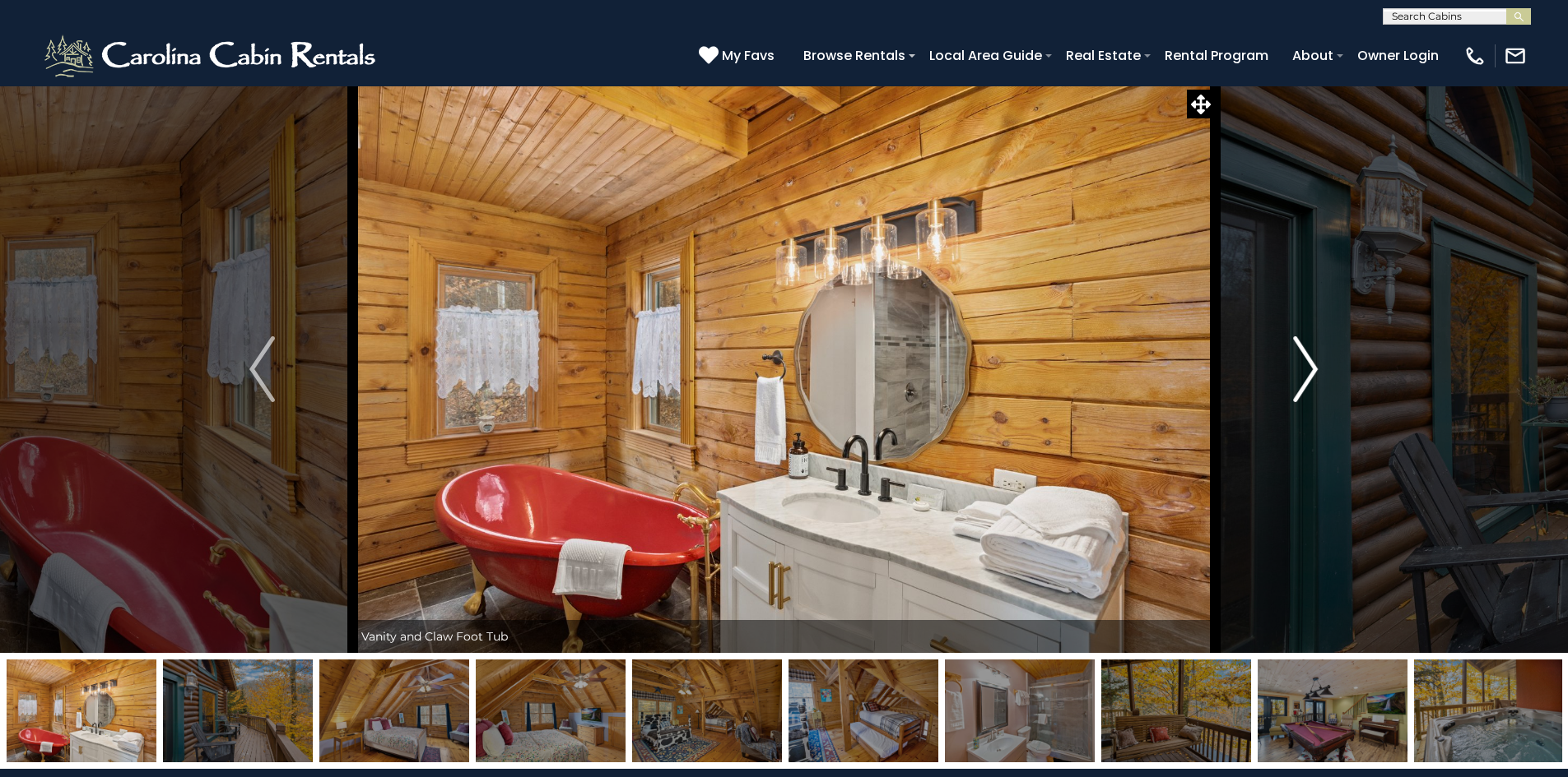
click at [1317, 364] on img "Next" at bounding box center [1304, 369] width 24 height 66
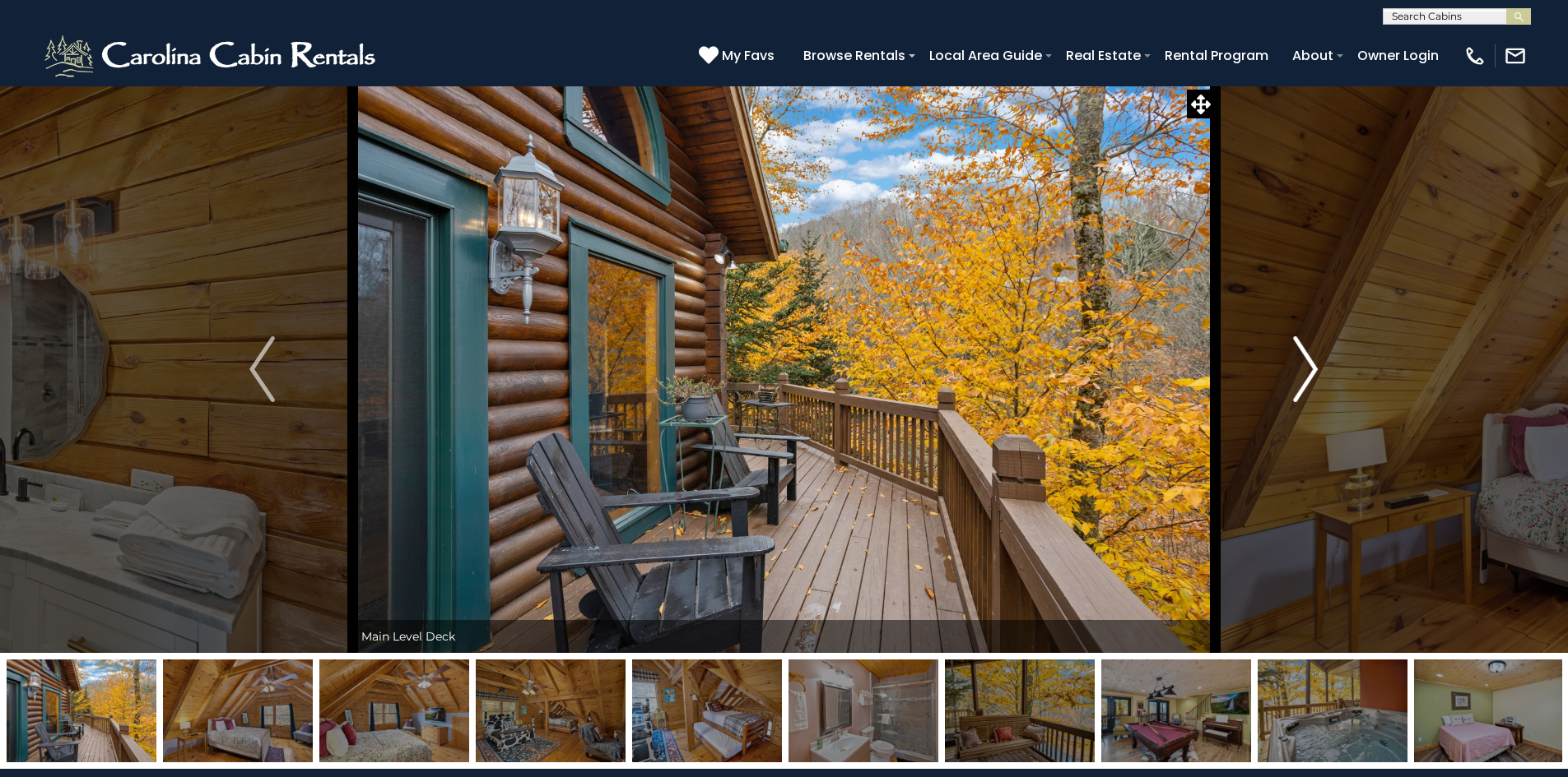
click at [1301, 370] on img "Next" at bounding box center [1304, 369] width 24 height 66
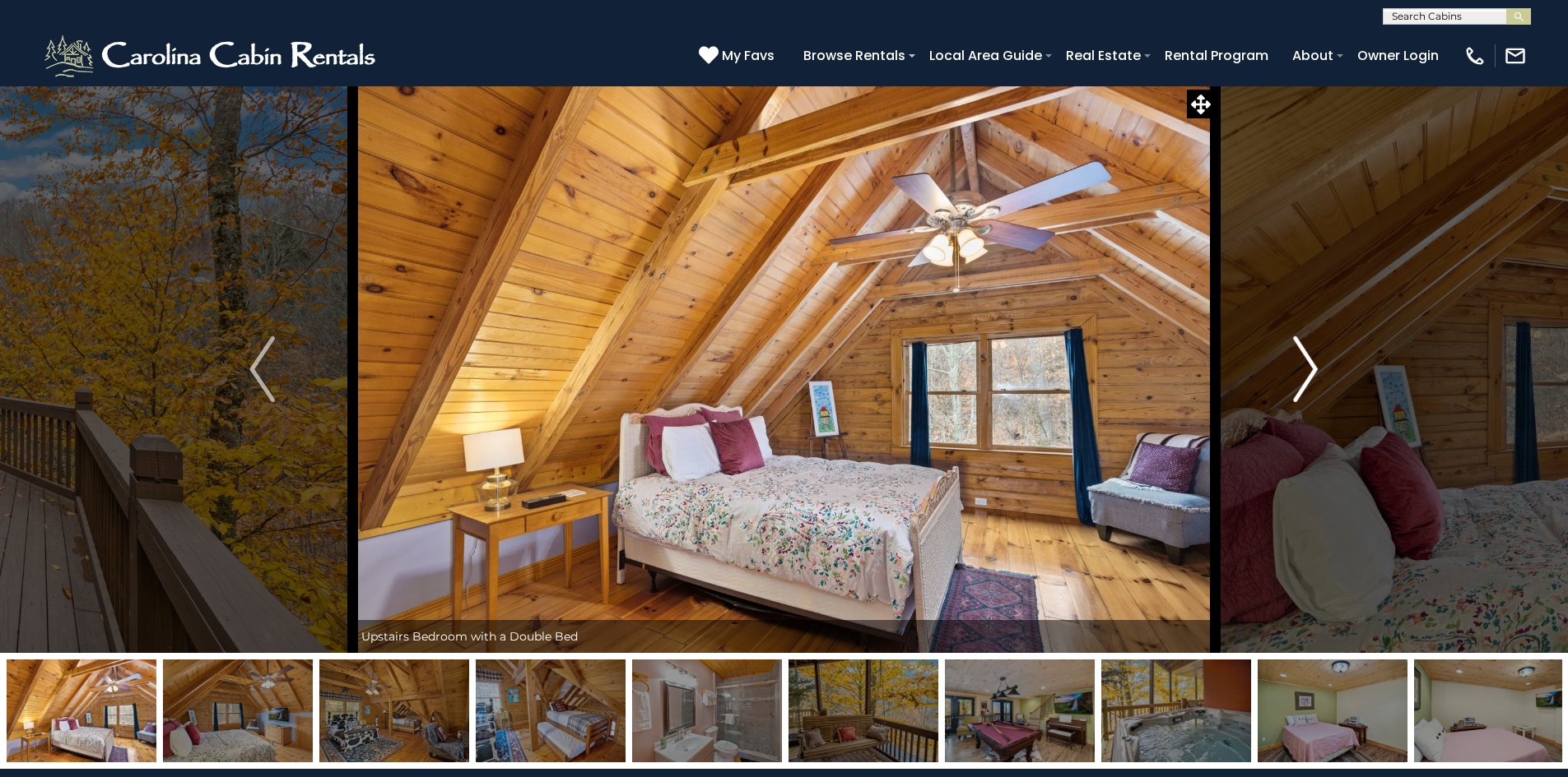
click at [1300, 370] on img "Next" at bounding box center [1304, 369] width 24 height 66
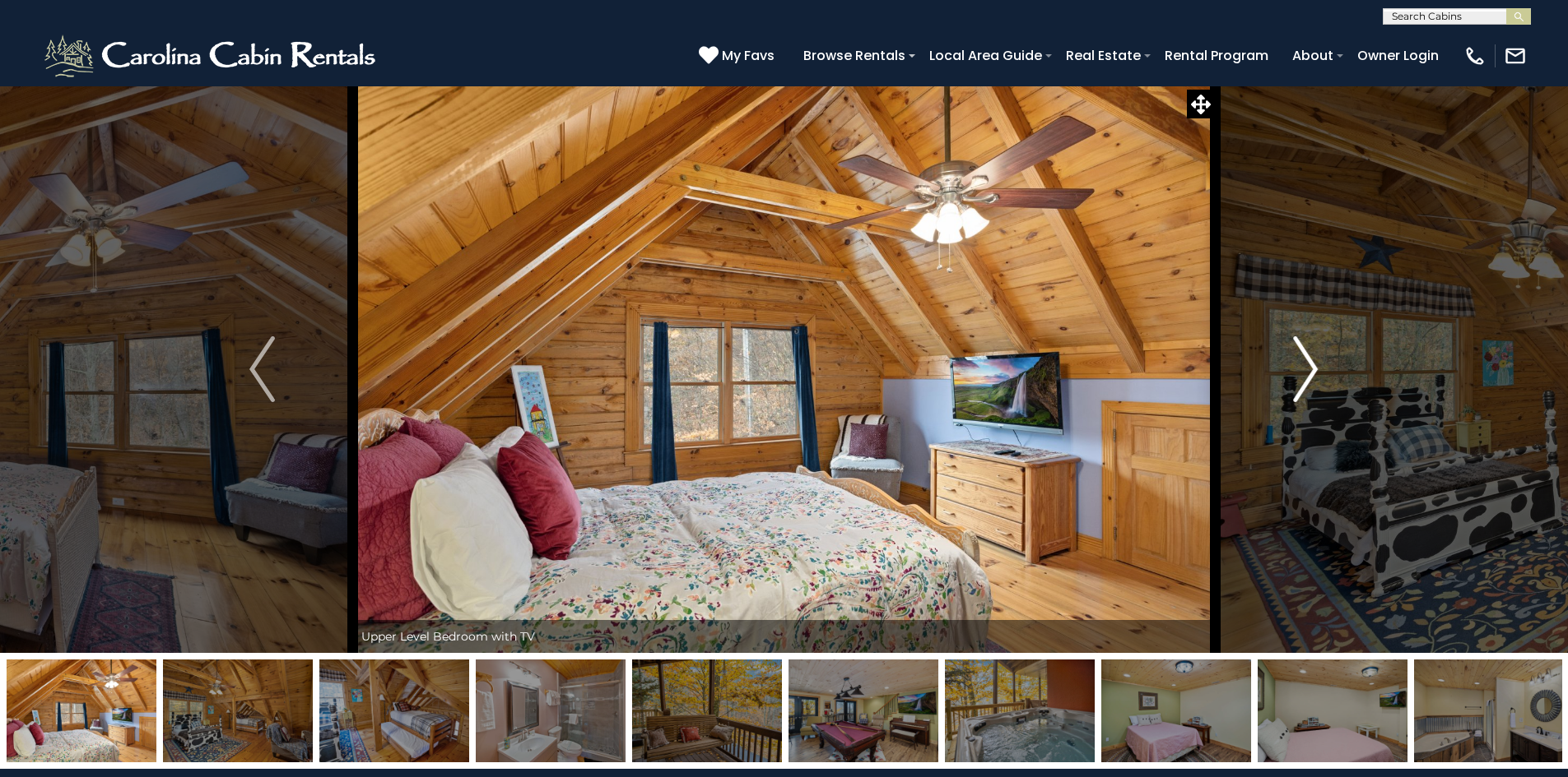
click at [1300, 370] on img "Next" at bounding box center [1304, 369] width 24 height 66
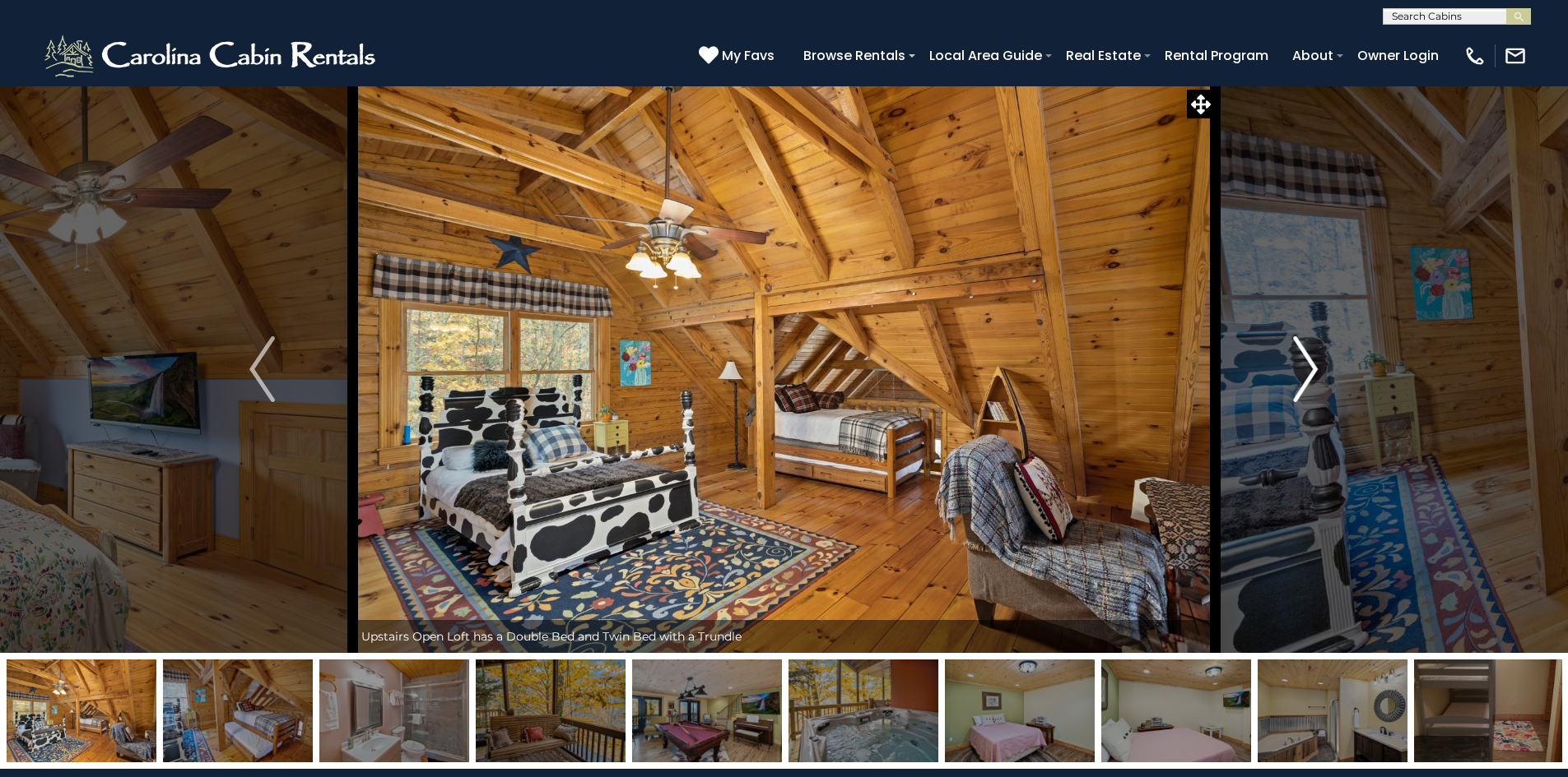
click at [1299, 370] on img "Next" at bounding box center [1304, 369] width 24 height 66
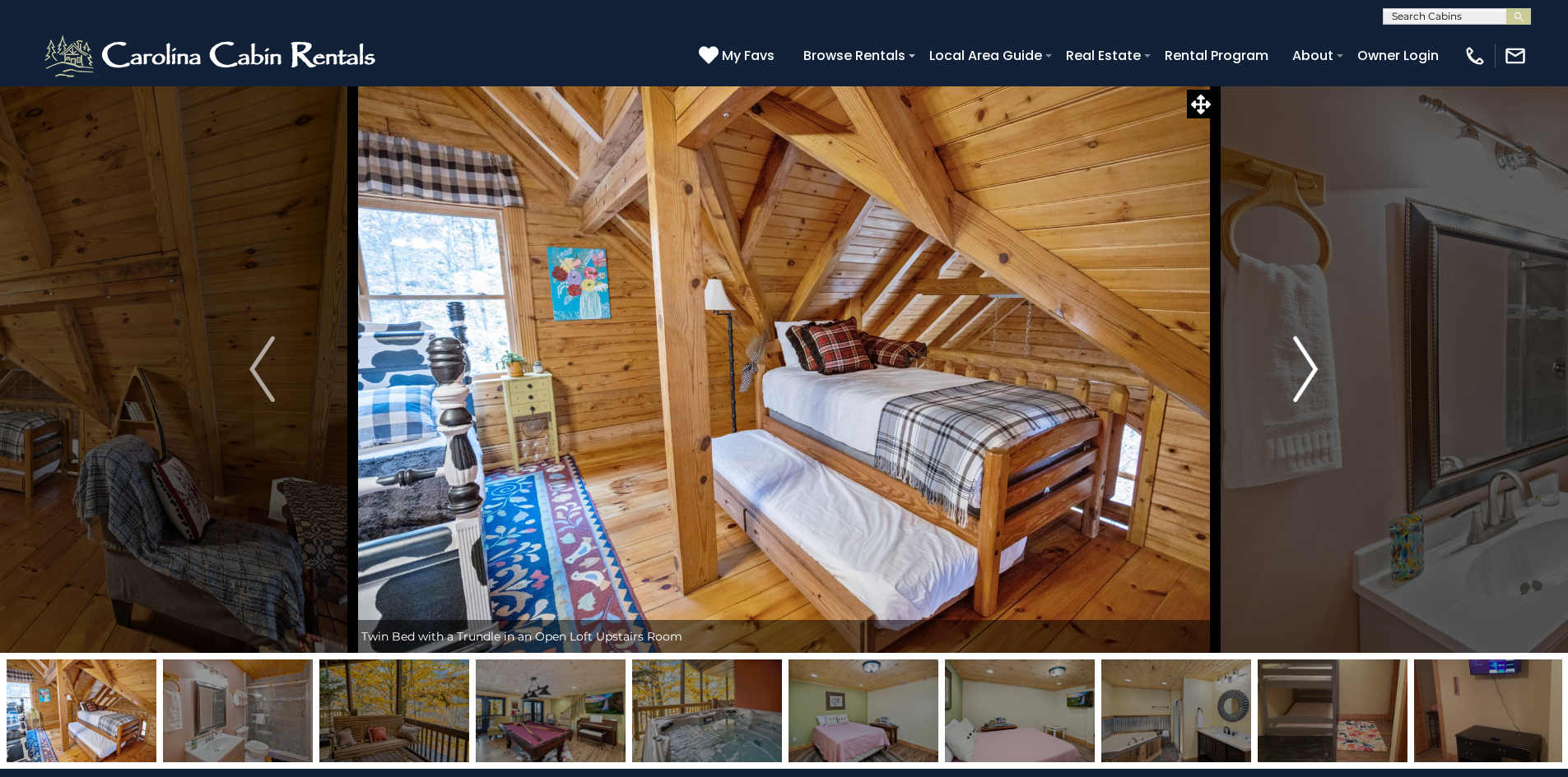
click at [1305, 371] on img "Next" at bounding box center [1304, 369] width 24 height 66
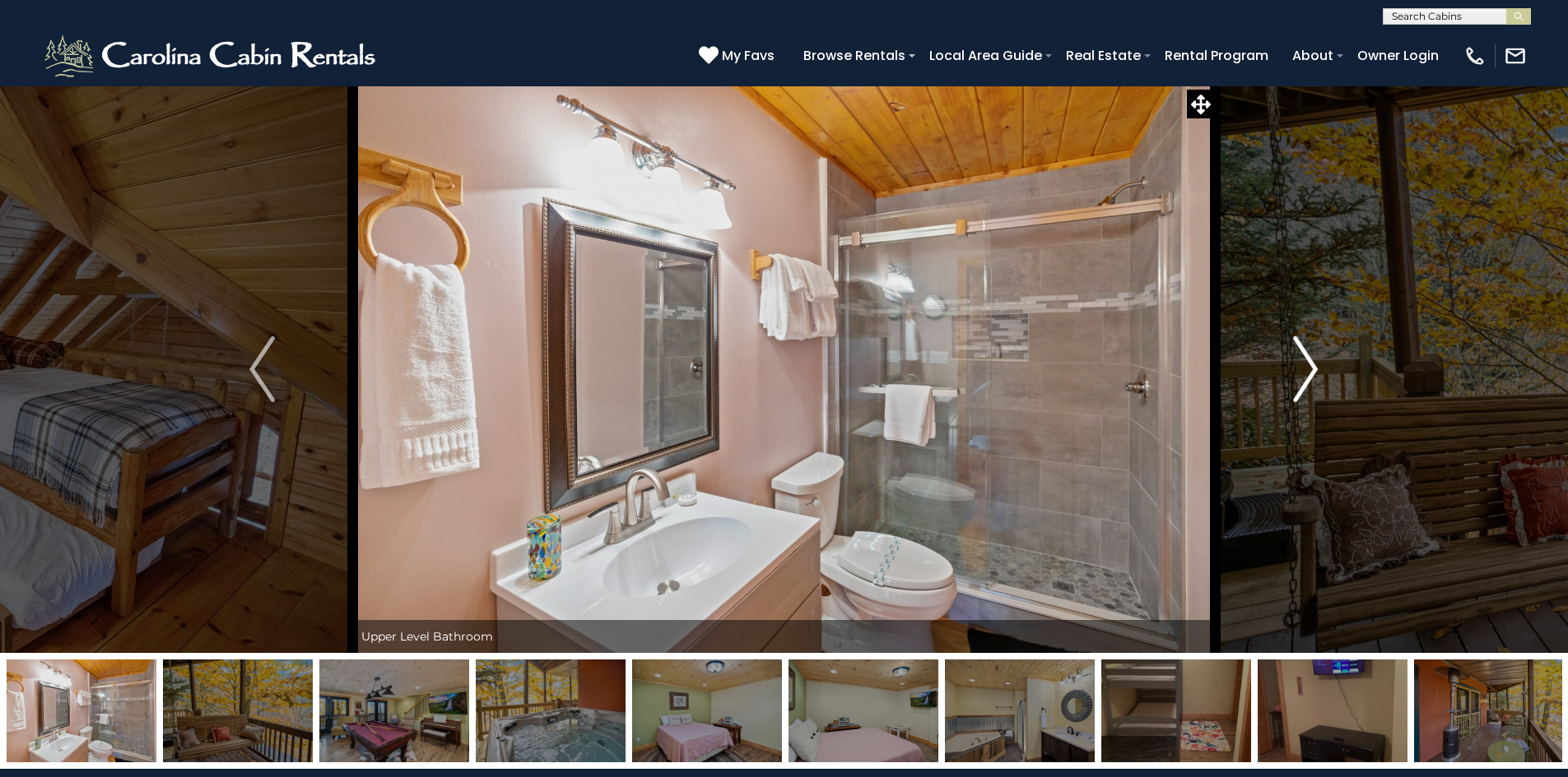
click at [1304, 367] on img "Next" at bounding box center [1304, 369] width 24 height 66
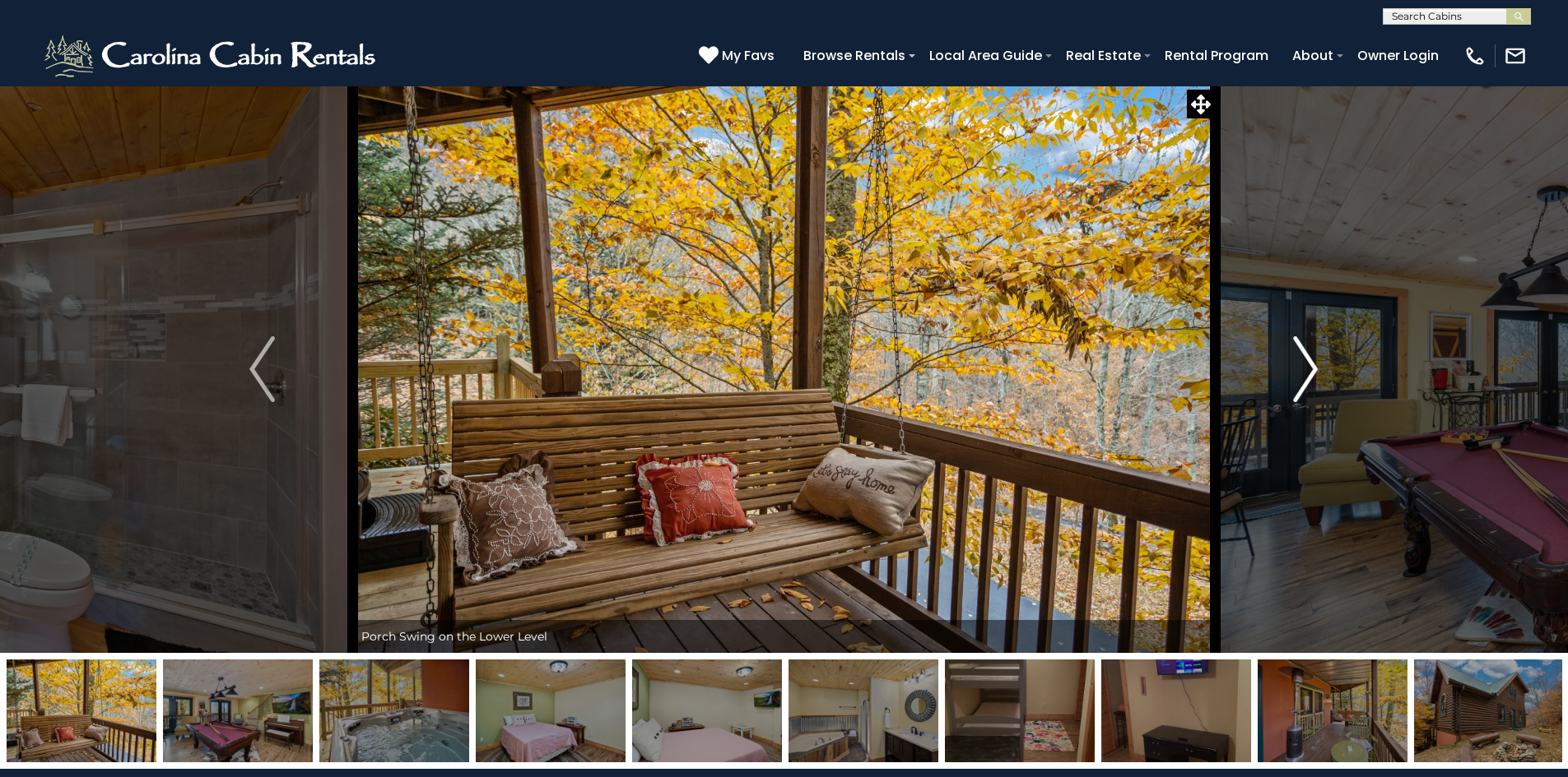
click at [1304, 367] on img "Next" at bounding box center [1304, 369] width 24 height 66
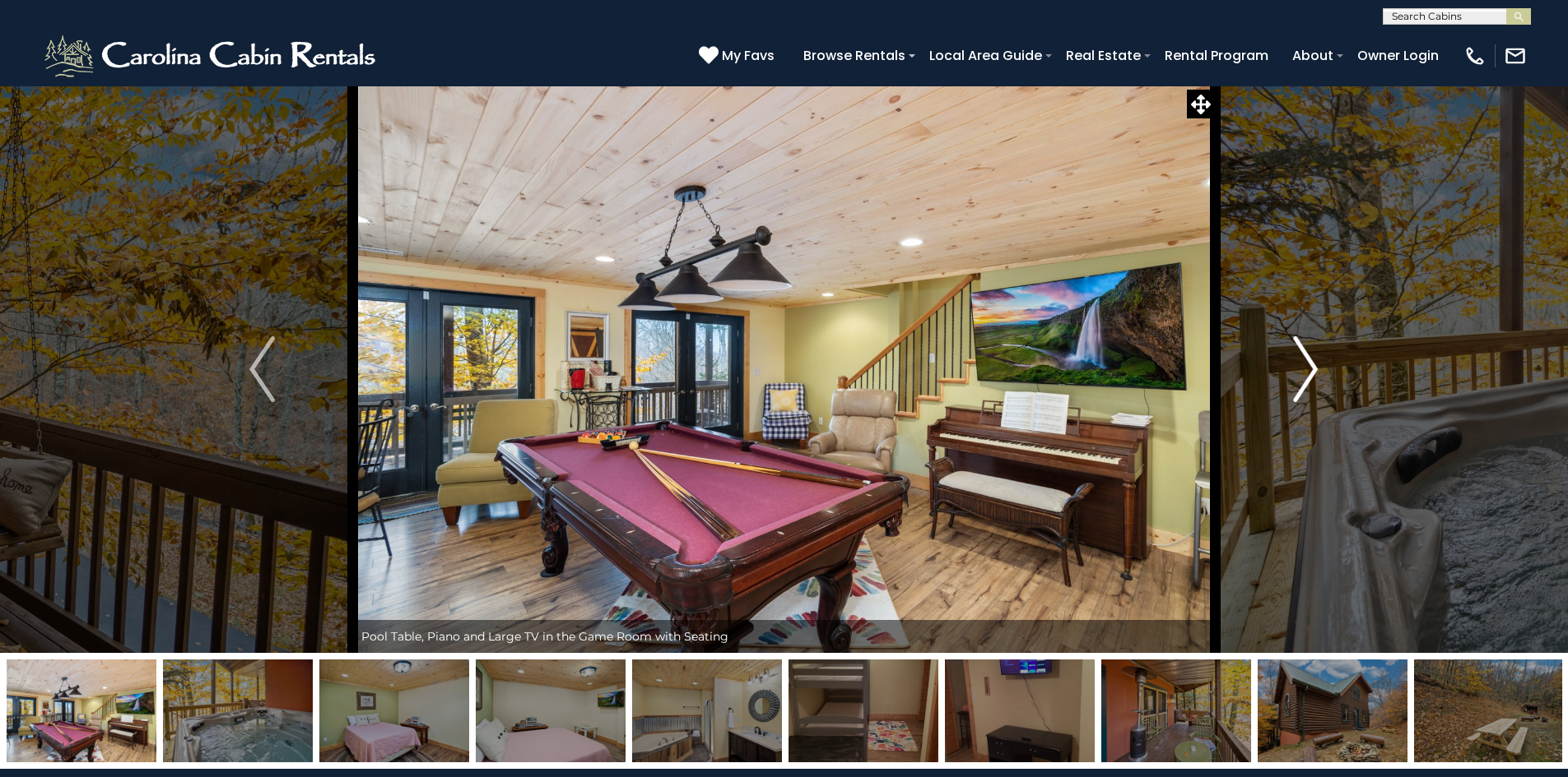
click at [1304, 367] on img "Next" at bounding box center [1304, 369] width 24 height 66
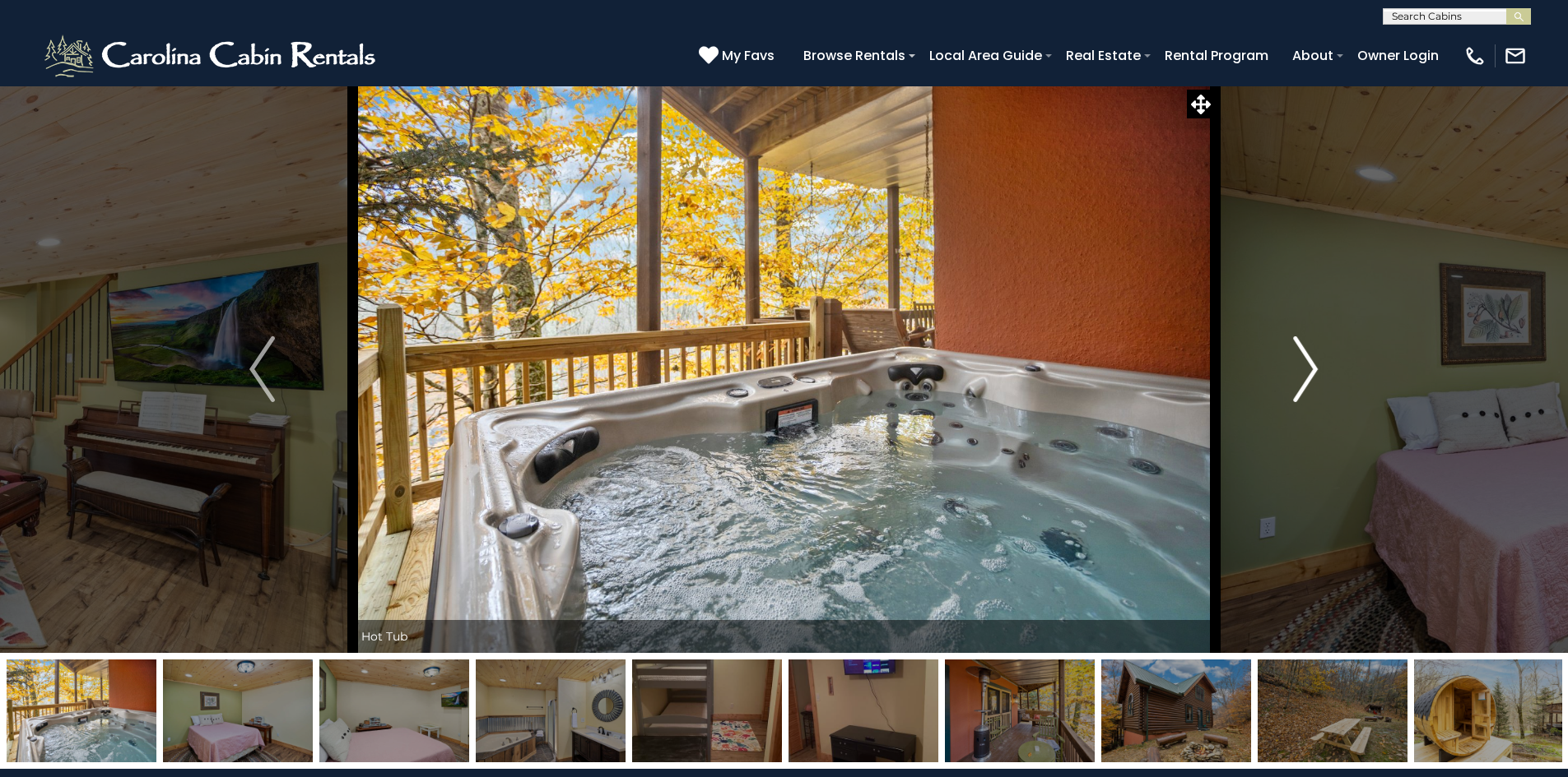
click at [1304, 367] on img "Next" at bounding box center [1304, 369] width 24 height 66
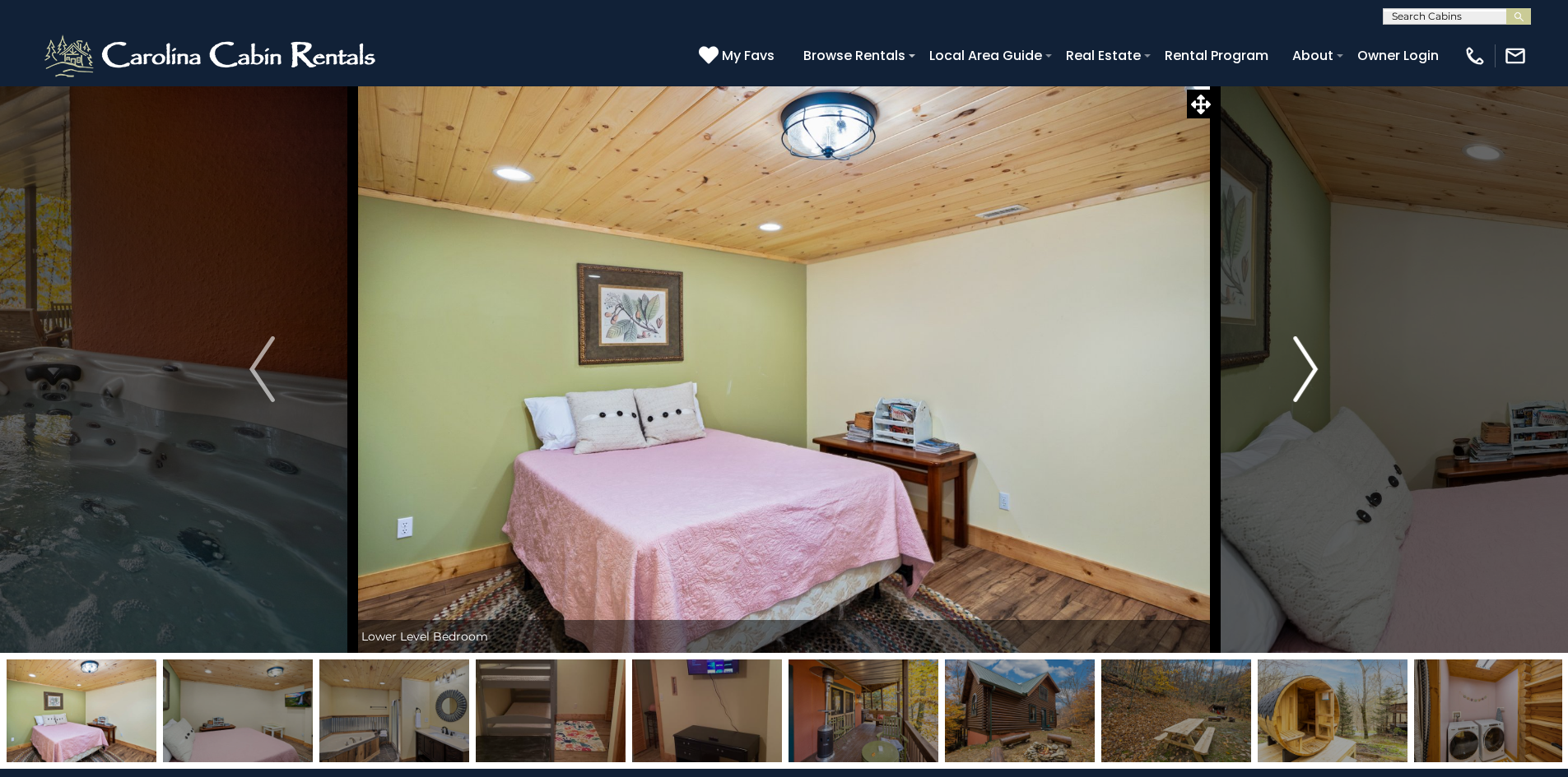
click at [1304, 367] on img "Next" at bounding box center [1304, 369] width 24 height 66
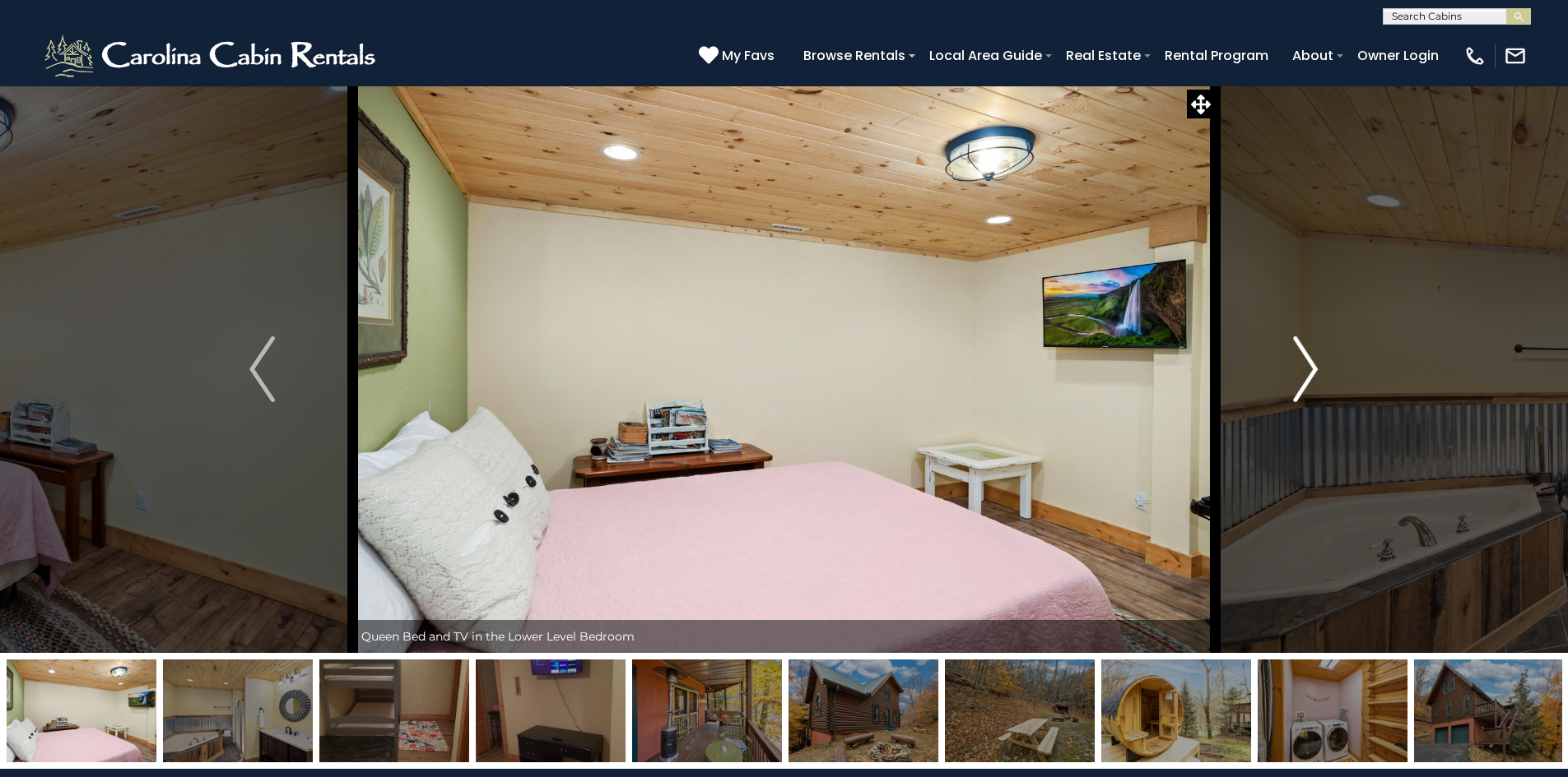
click at [1304, 367] on img "Next" at bounding box center [1304, 369] width 24 height 66
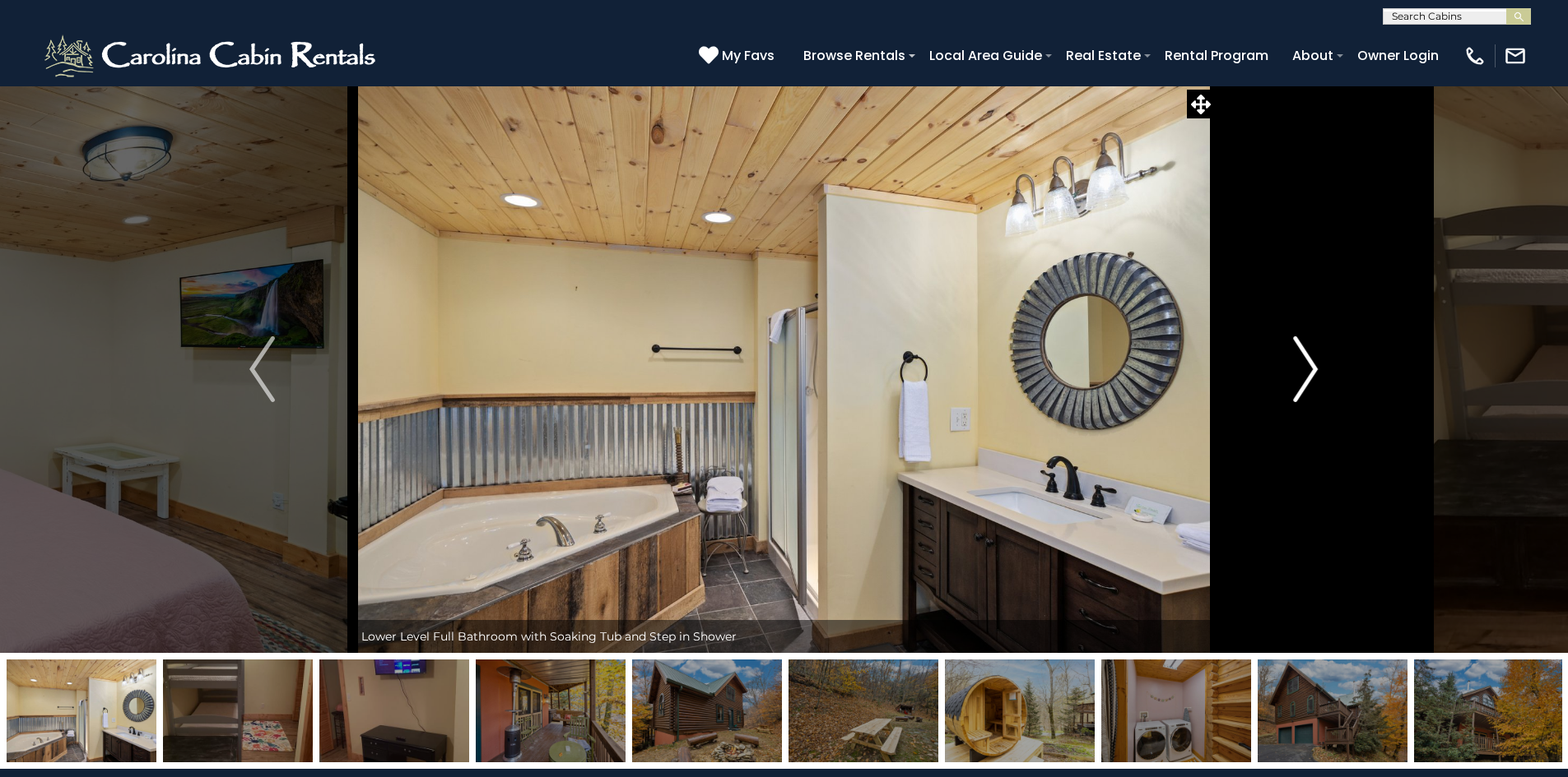
click at [1304, 367] on img "Next" at bounding box center [1304, 369] width 24 height 66
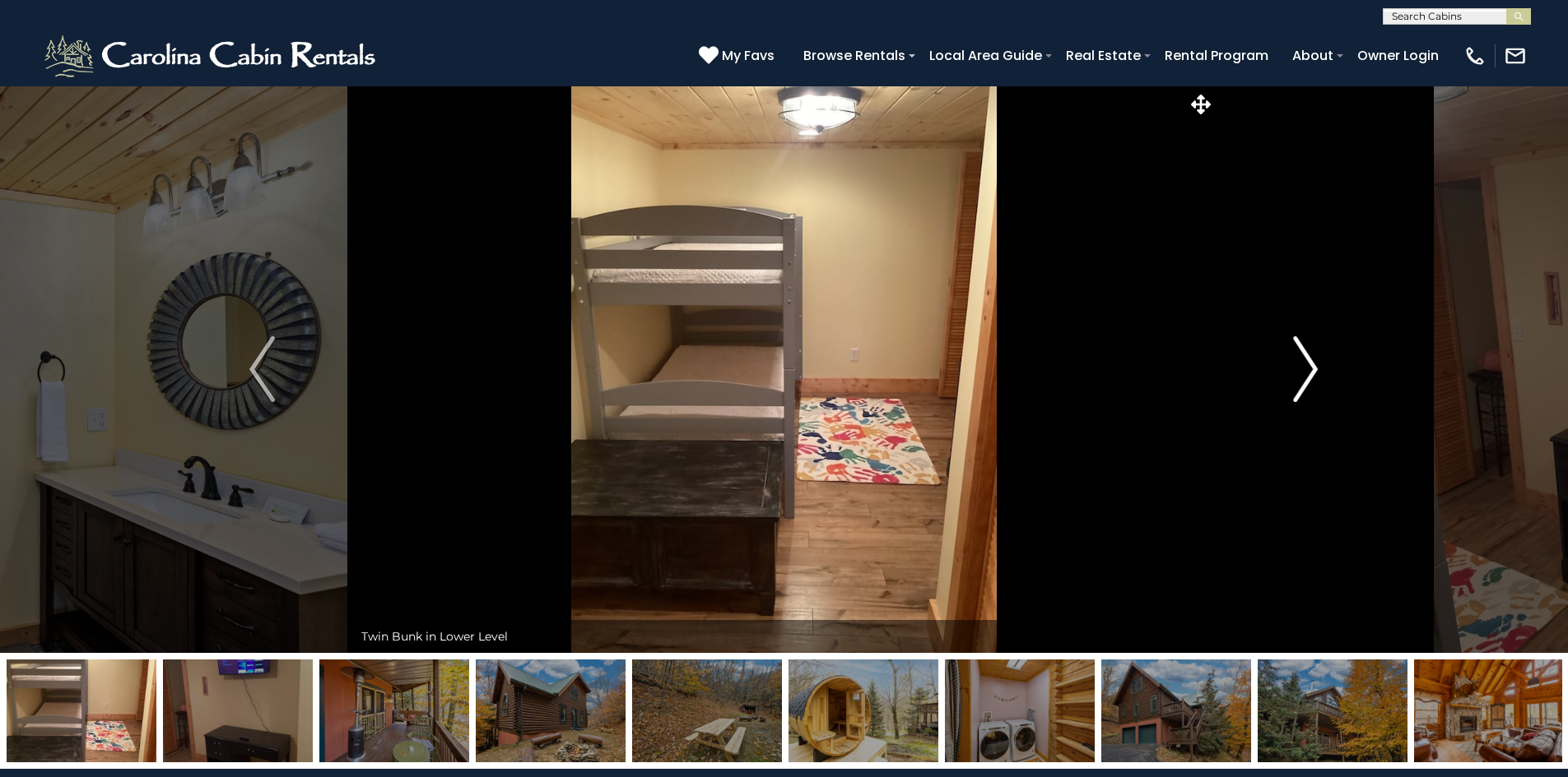
click at [1304, 367] on img "Next" at bounding box center [1304, 369] width 24 height 66
